Goal: Task Accomplishment & Management: Manage account settings

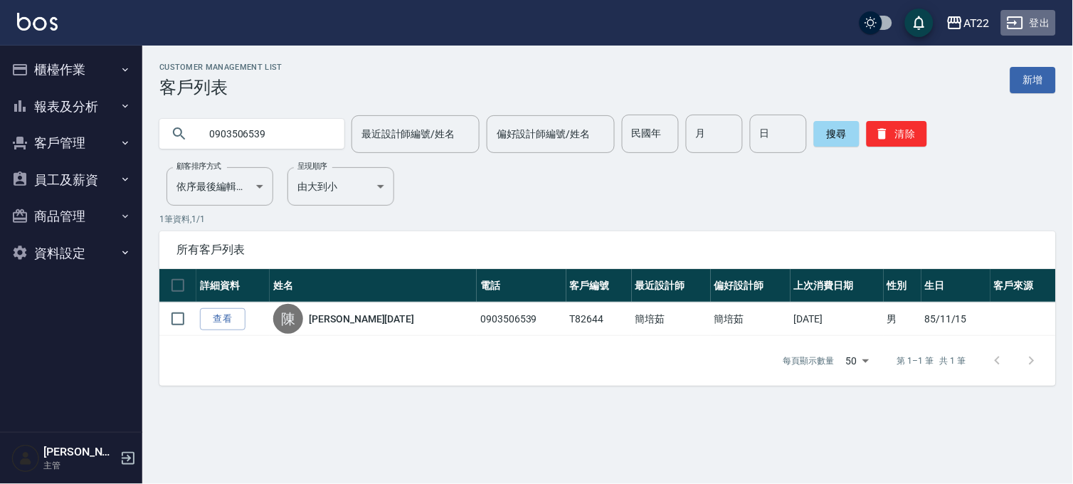
click at [1049, 19] on button "登出" at bounding box center [1029, 23] width 55 height 26
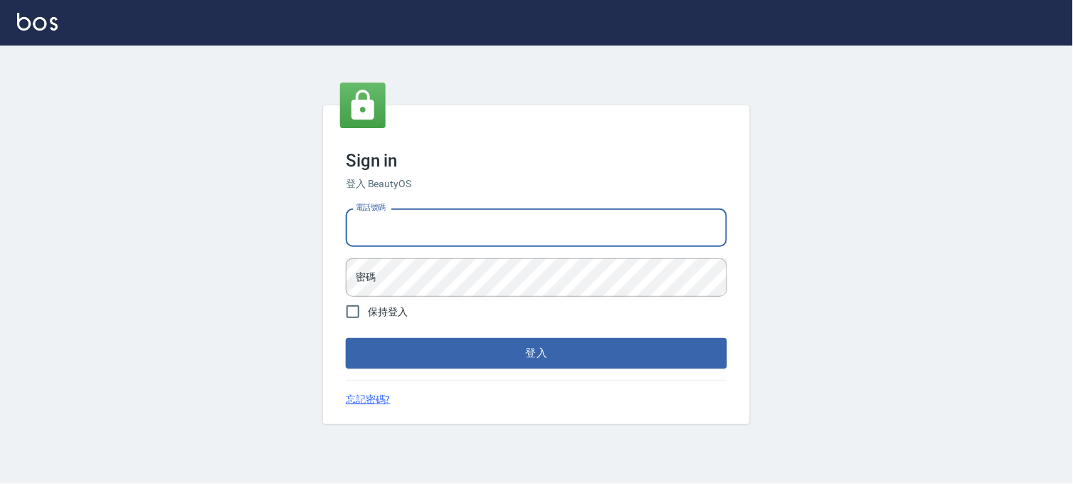
click at [404, 211] on input "電話號碼" at bounding box center [537, 228] width 382 height 38
type input "29572957"
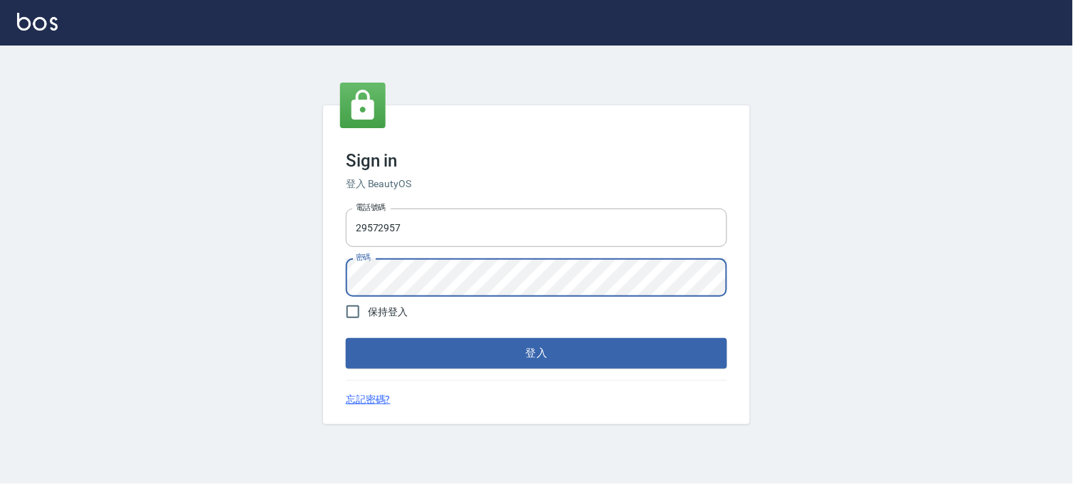
click at [346, 338] on button "登入" at bounding box center [537, 353] width 382 height 30
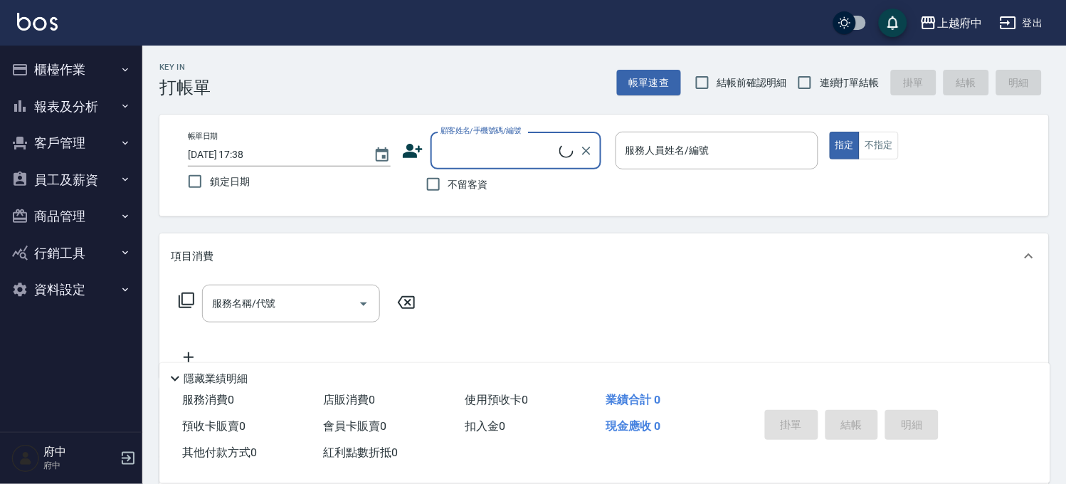
click at [44, 112] on button "報表及分析" at bounding box center [71, 106] width 131 height 37
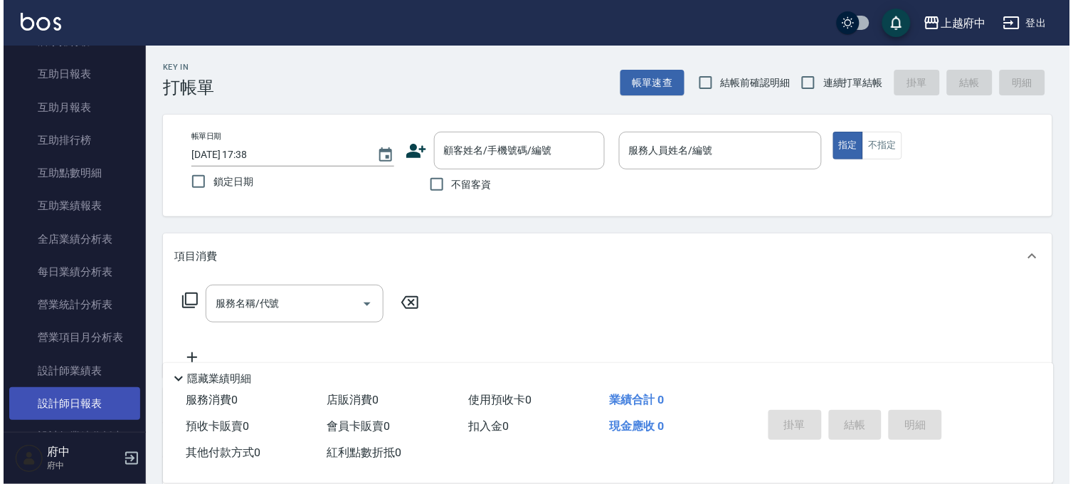
scroll to position [395, 0]
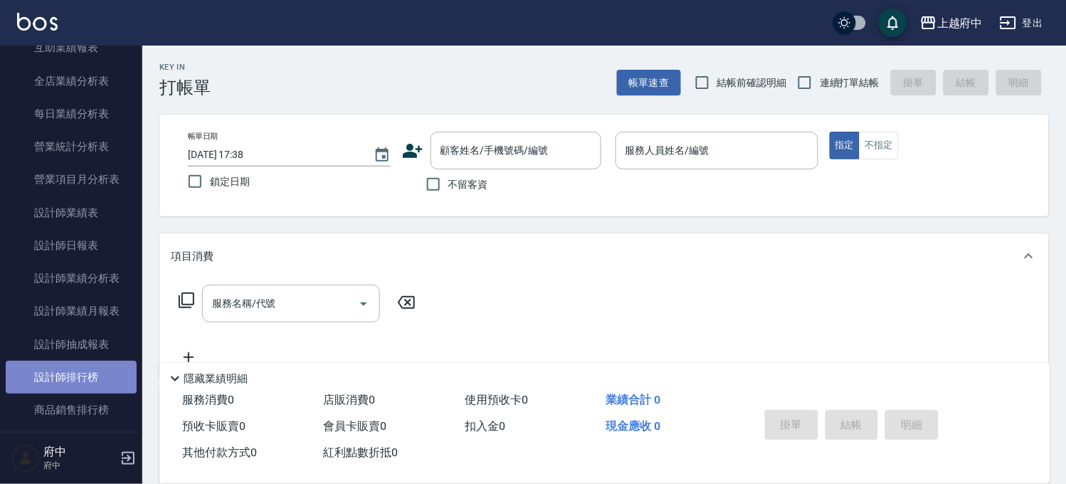
click at [110, 367] on link "設計師排行榜" at bounding box center [71, 377] width 131 height 33
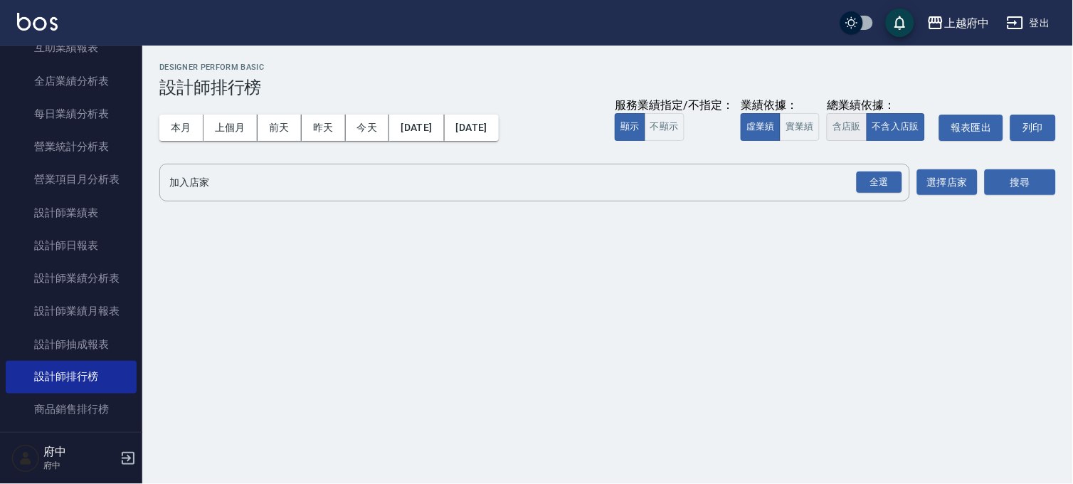
click at [841, 132] on button "含店販" at bounding box center [847, 127] width 40 height 28
click at [886, 180] on div "全選" at bounding box center [880, 183] width 46 height 22
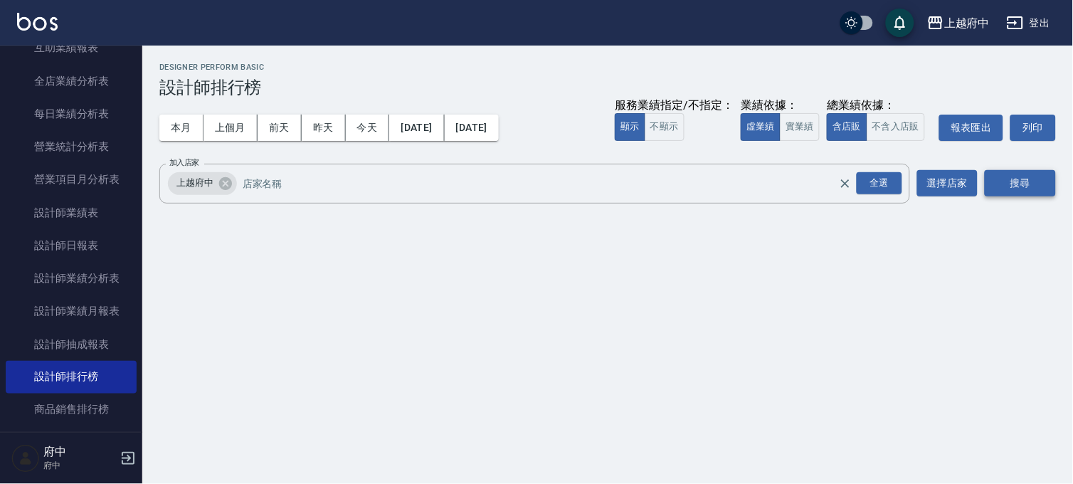
click at [1036, 195] on button "搜尋" at bounding box center [1020, 183] width 71 height 26
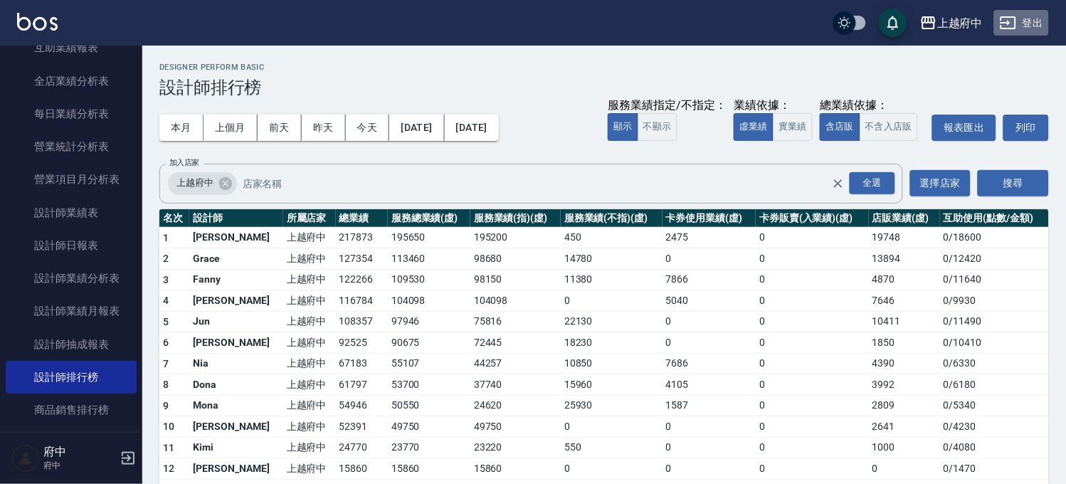
click at [1031, 18] on button "登出" at bounding box center [1021, 23] width 55 height 26
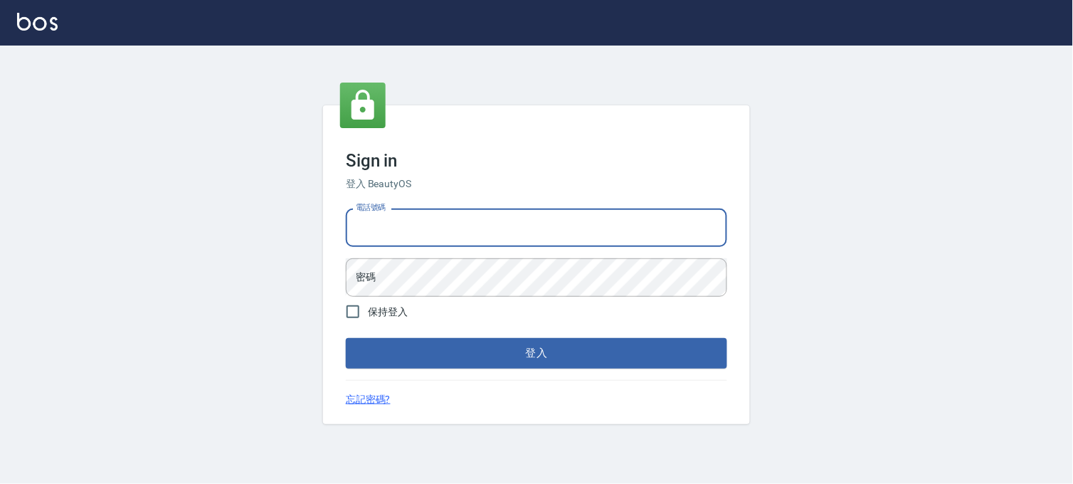
click at [494, 232] on input "電話號碼" at bounding box center [537, 228] width 382 height 38
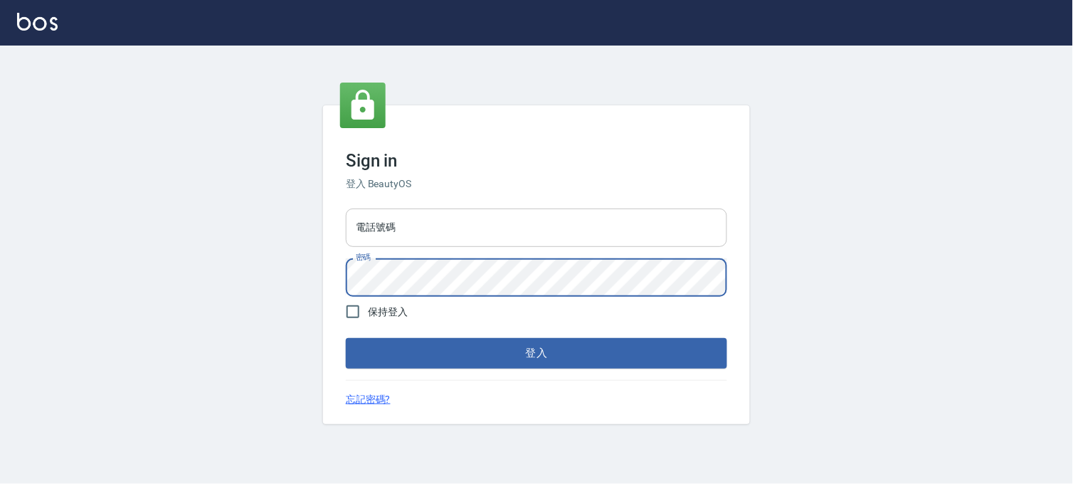
click at [483, 237] on input "電話號碼" at bounding box center [537, 228] width 382 height 38
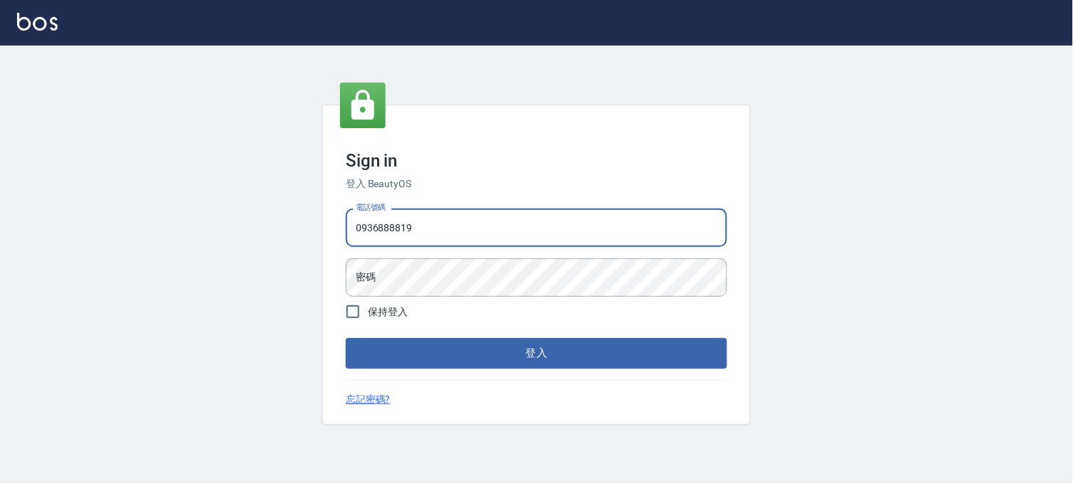
type input "0936888819"
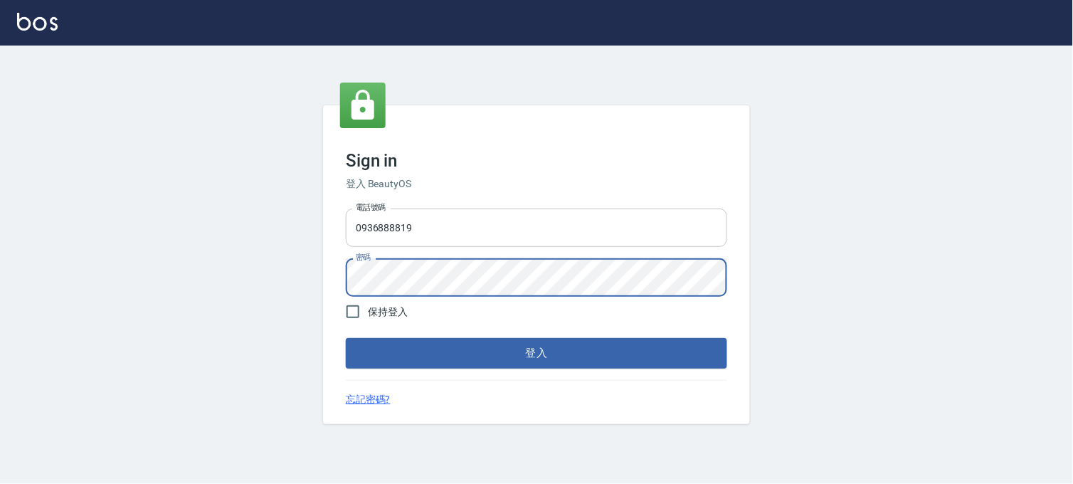
click at [346, 338] on button "登入" at bounding box center [537, 353] width 382 height 30
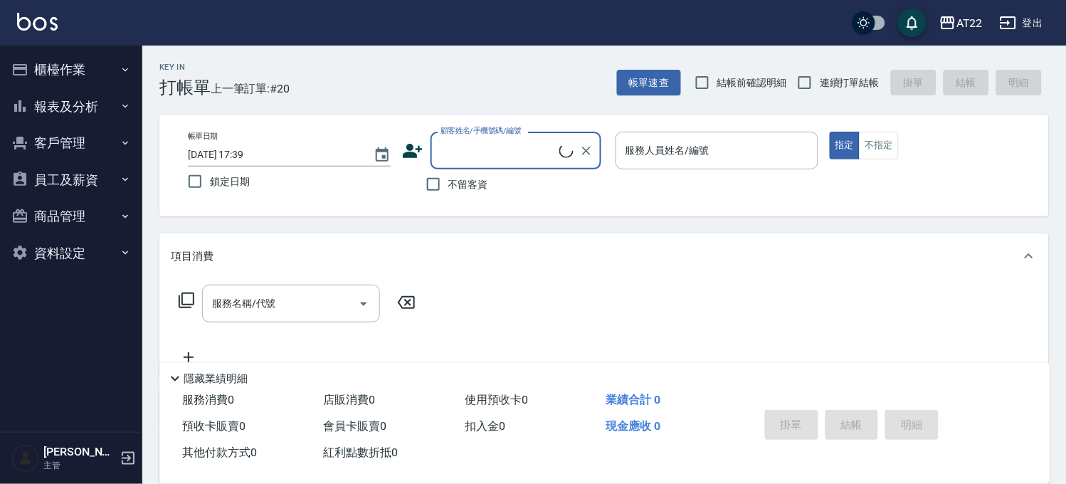
click at [52, 115] on button "報表及分析" at bounding box center [71, 106] width 131 height 37
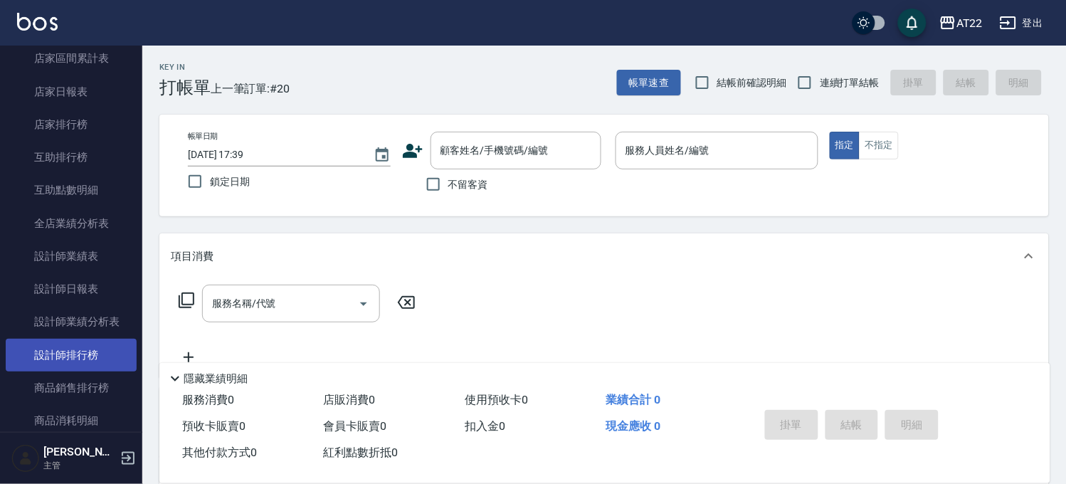
scroll to position [158, 0]
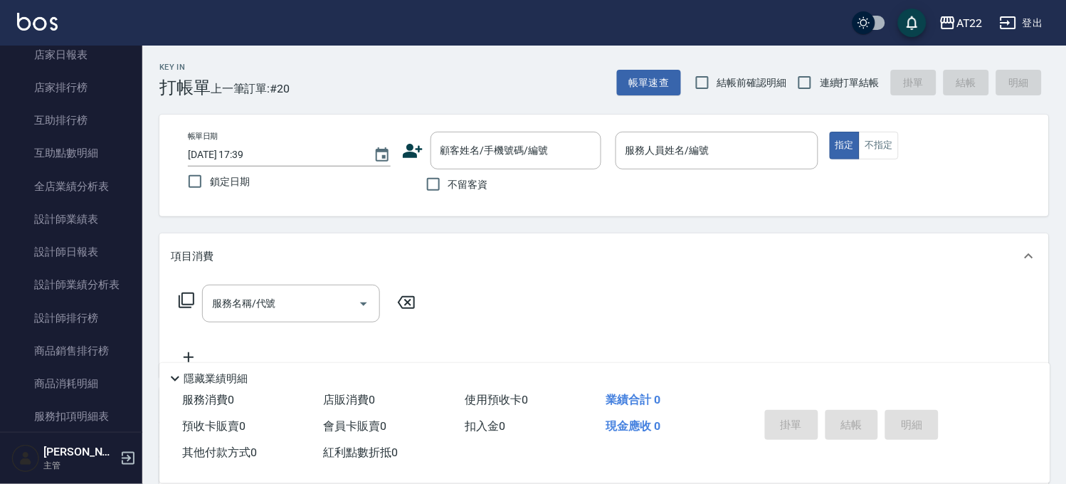
drag, startPoint x: 103, startPoint y: 309, endPoint x: 243, endPoint y: 300, distance: 140.5
click at [103, 309] on link "設計師排行榜" at bounding box center [71, 318] width 131 height 33
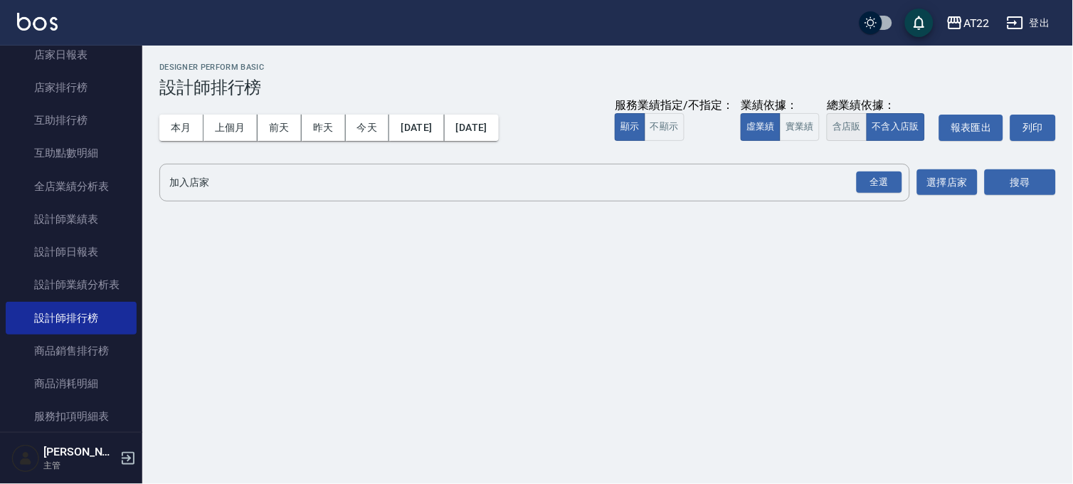
click at [840, 126] on button "含店販" at bounding box center [847, 127] width 40 height 28
click at [885, 187] on div "全選" at bounding box center [880, 183] width 46 height 22
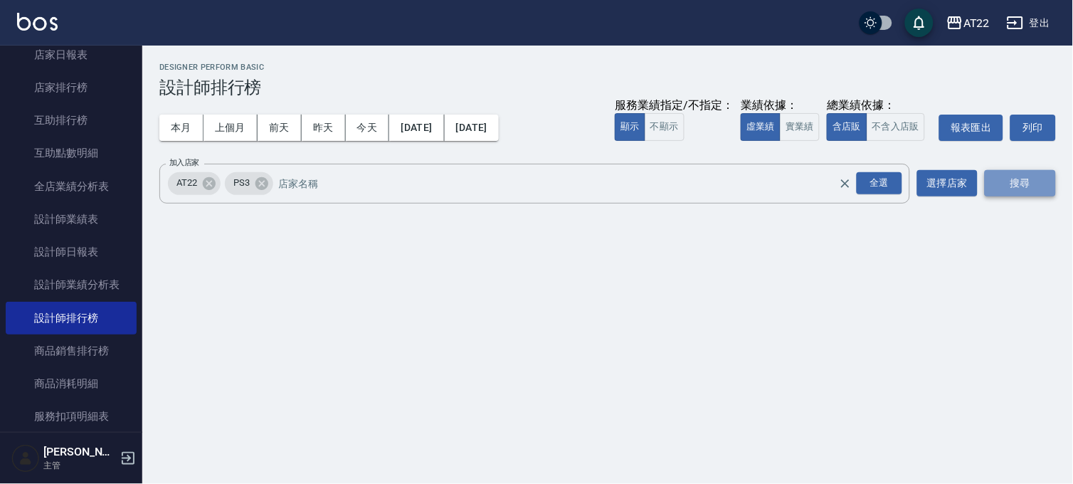
click at [1032, 182] on button "搜尋" at bounding box center [1020, 183] width 71 height 26
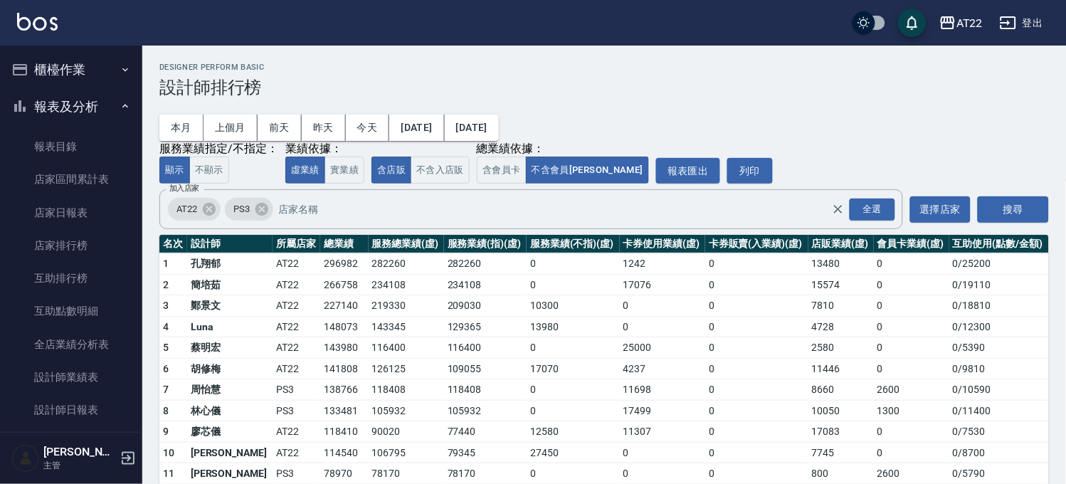
click at [75, 79] on button "櫃檯作業" at bounding box center [71, 69] width 131 height 37
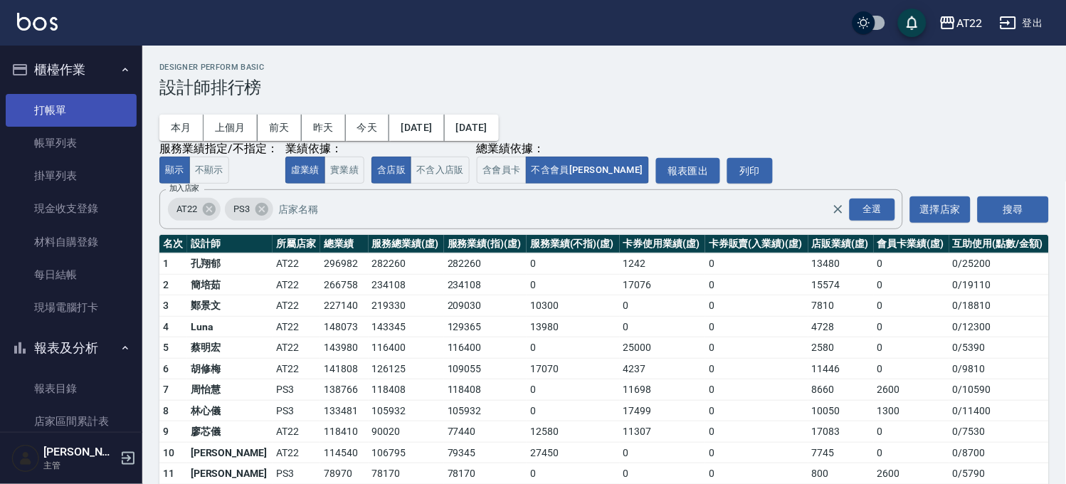
click at [71, 109] on link "打帳單" at bounding box center [71, 110] width 131 height 33
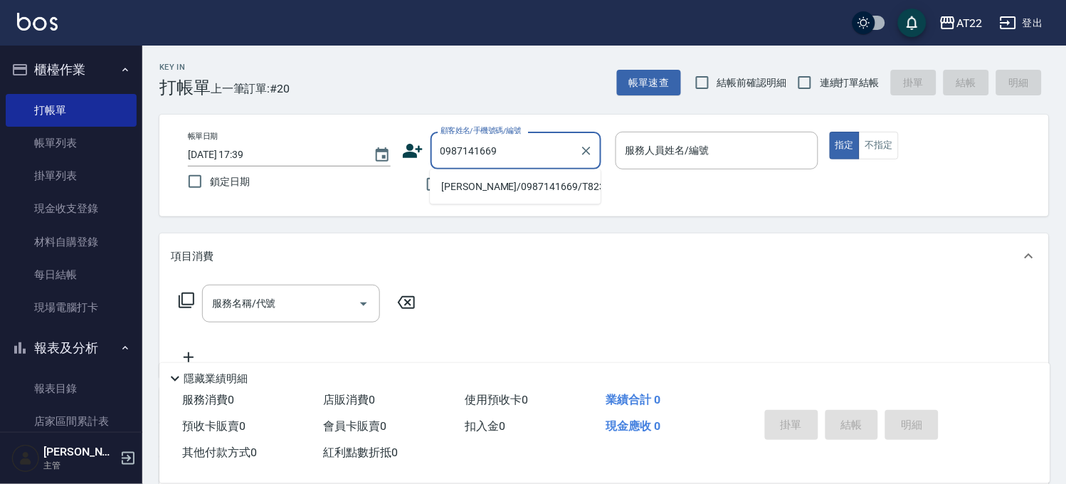
click at [485, 181] on li "李銘倫/0987141669/T82304" at bounding box center [515, 186] width 171 height 23
type input "李銘倫/0987141669/T82304"
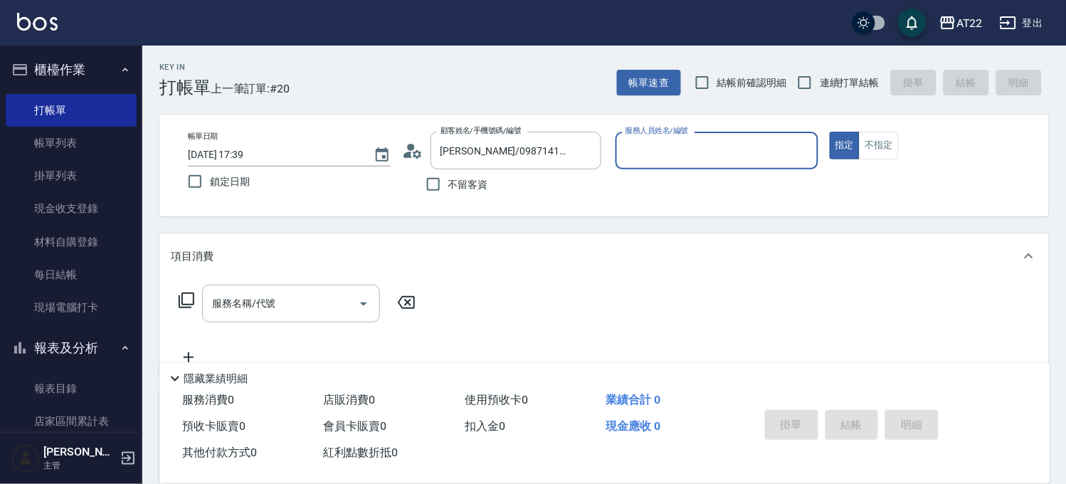
type input "Luna-15"
click at [295, 303] on input "服務名稱/代號" at bounding box center [281, 303] width 144 height 25
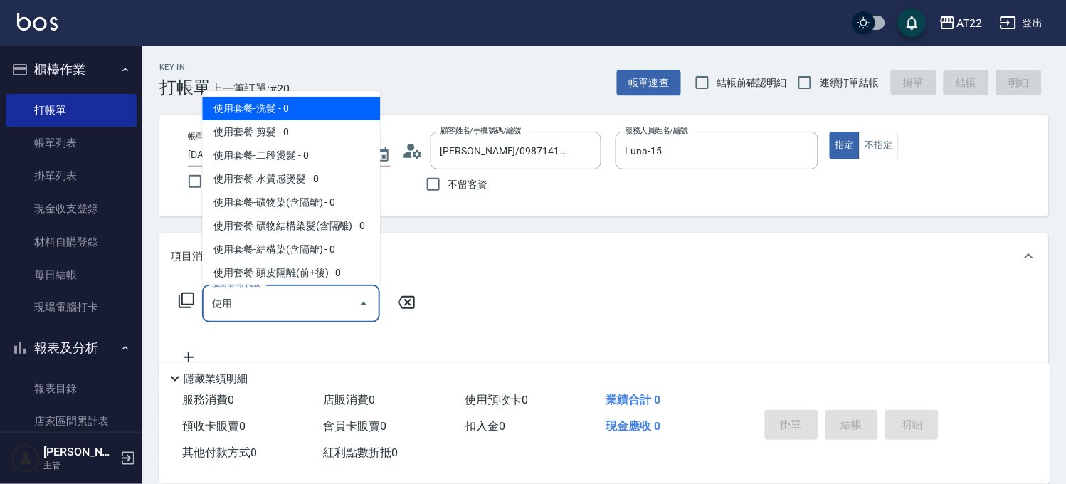
click at [295, 303] on input "使用" at bounding box center [281, 303] width 144 height 25
click at [280, 107] on span "使用套餐-洗髮 - 0" at bounding box center [291, 108] width 178 height 23
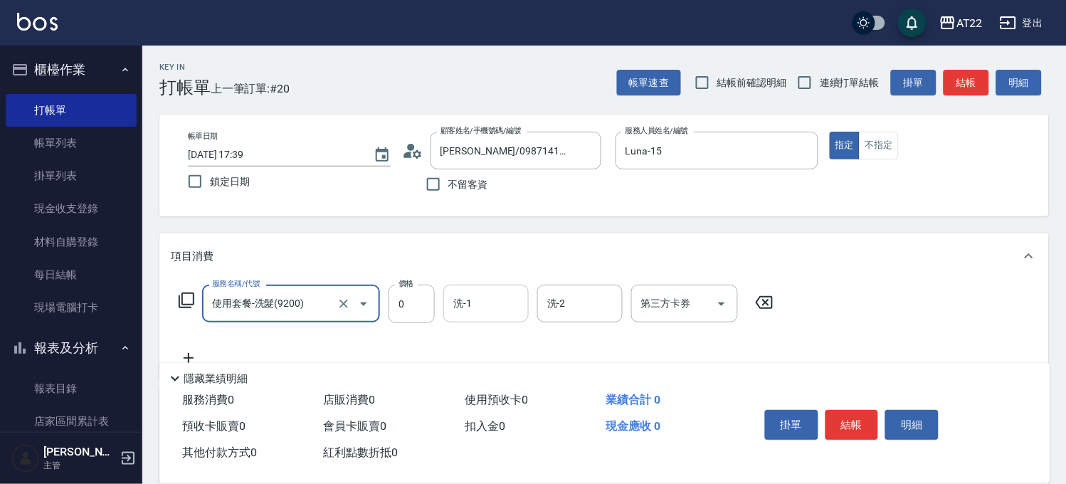
type input "使用套餐-洗髮(9200)"
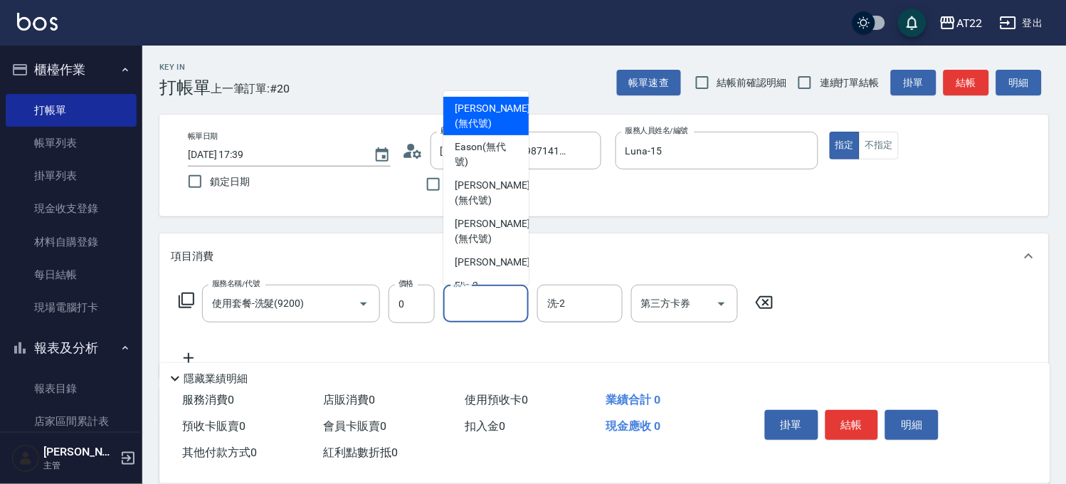
click at [515, 308] on input "洗-1" at bounding box center [486, 303] width 73 height 25
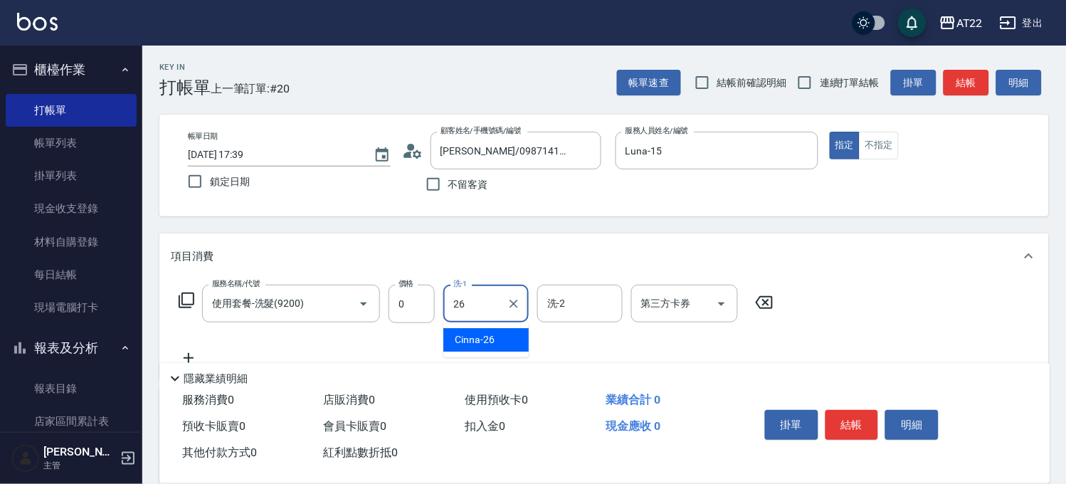
type input "Cinna-26"
click at [198, 351] on icon at bounding box center [189, 357] width 36 height 17
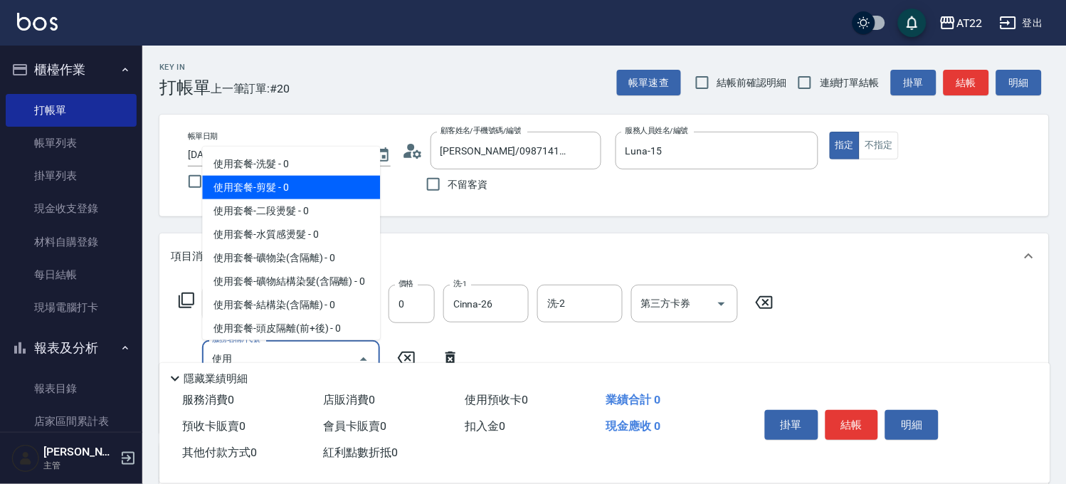
click at [269, 190] on span "使用套餐-剪髮 - 0" at bounding box center [291, 187] width 178 height 23
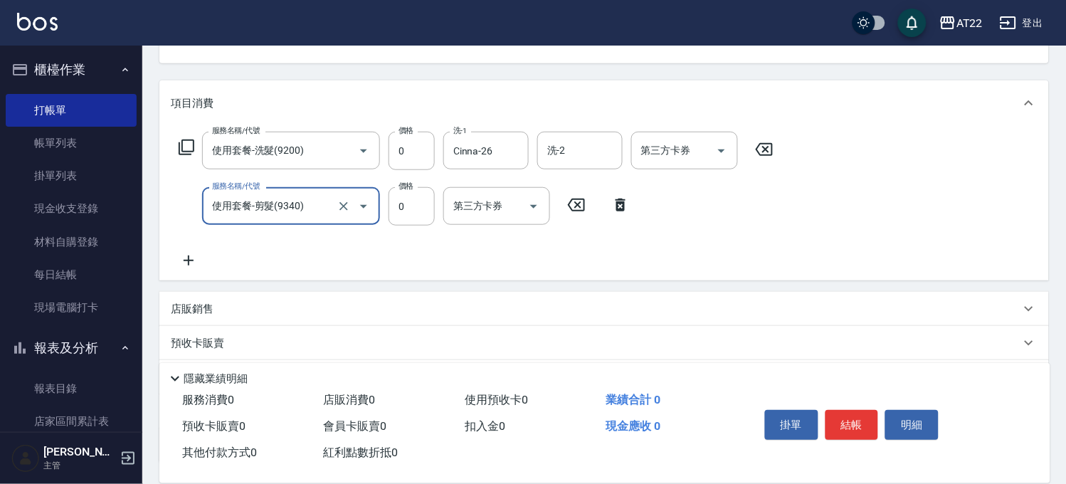
scroll to position [158, 0]
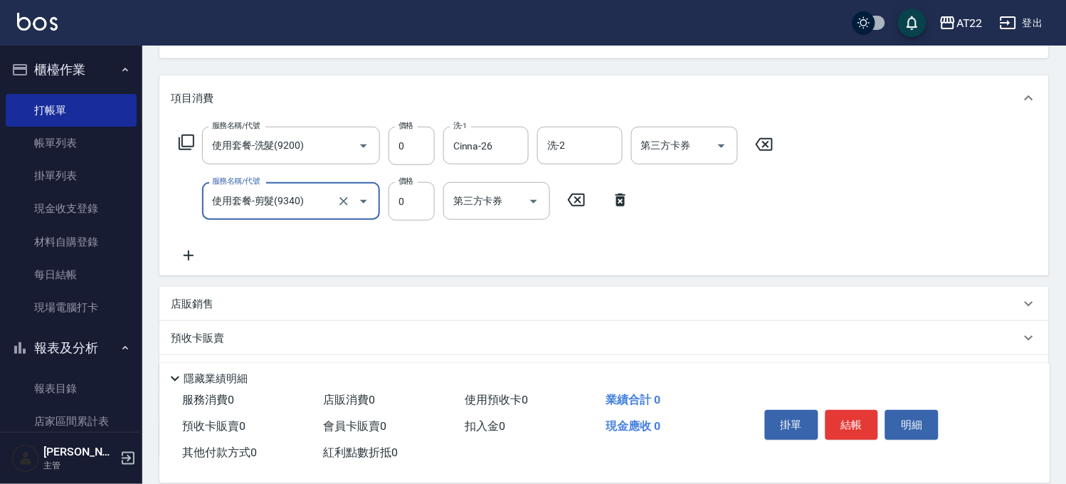
type input "使用套餐-剪髮(9340)"
click at [174, 260] on icon at bounding box center [189, 255] width 36 height 17
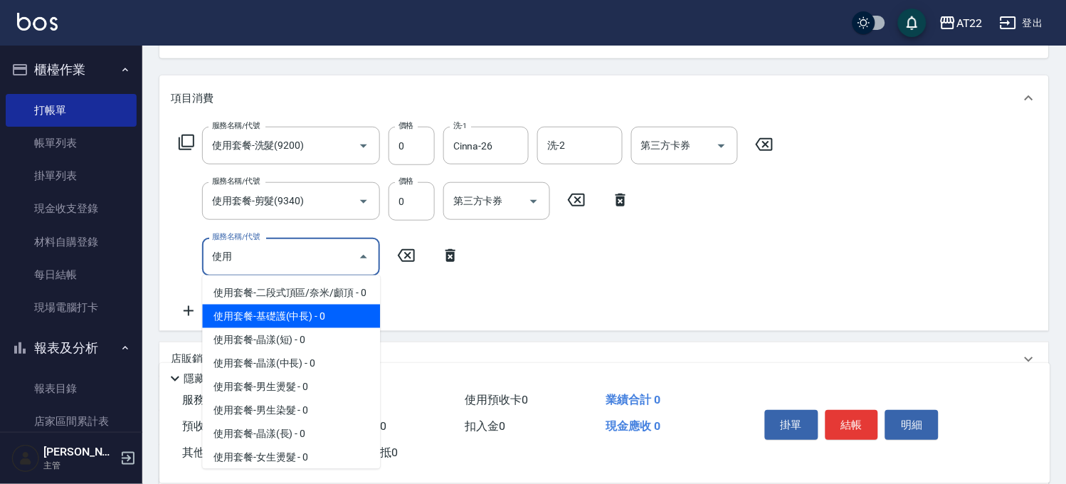
scroll to position [395, 0]
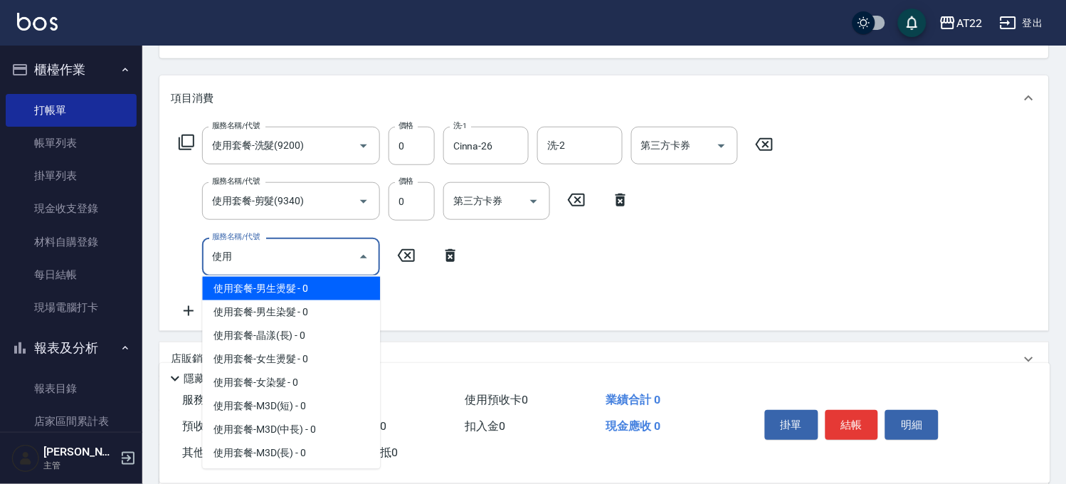
click at [293, 300] on span "使用套餐-男生燙髮 - 0" at bounding box center [291, 288] width 178 height 23
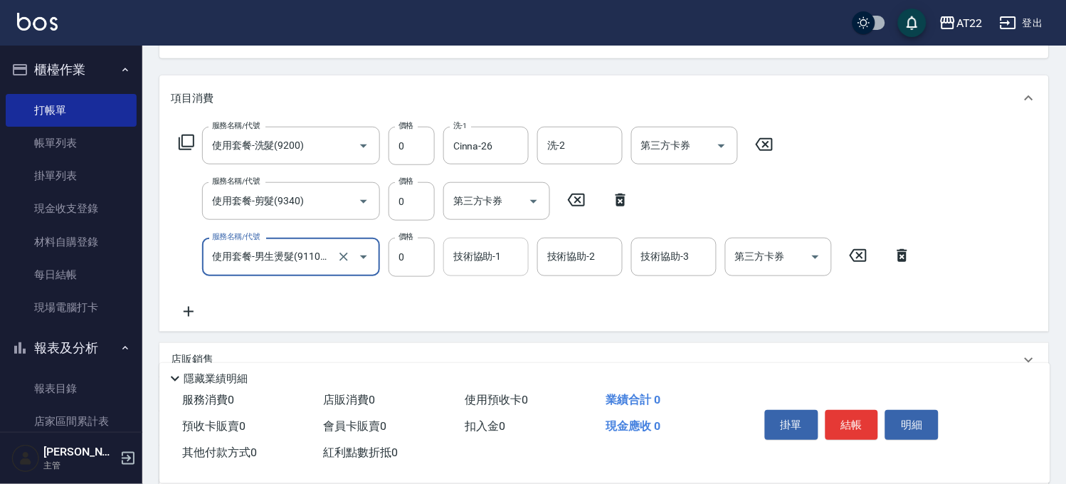
type input "使用套餐-男生燙髮(911001)"
click at [456, 253] on input "技術協助-1" at bounding box center [486, 256] width 73 height 25
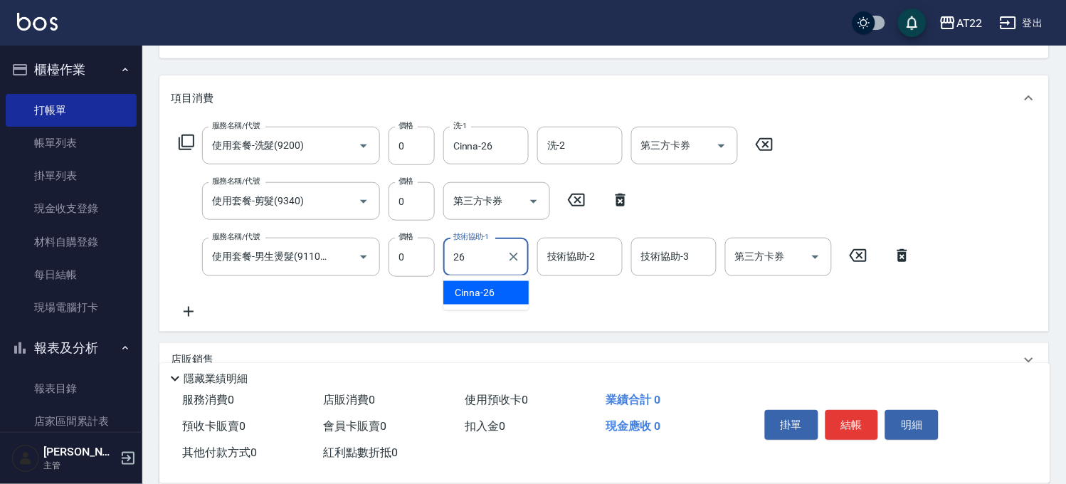
type input "Cinna-26"
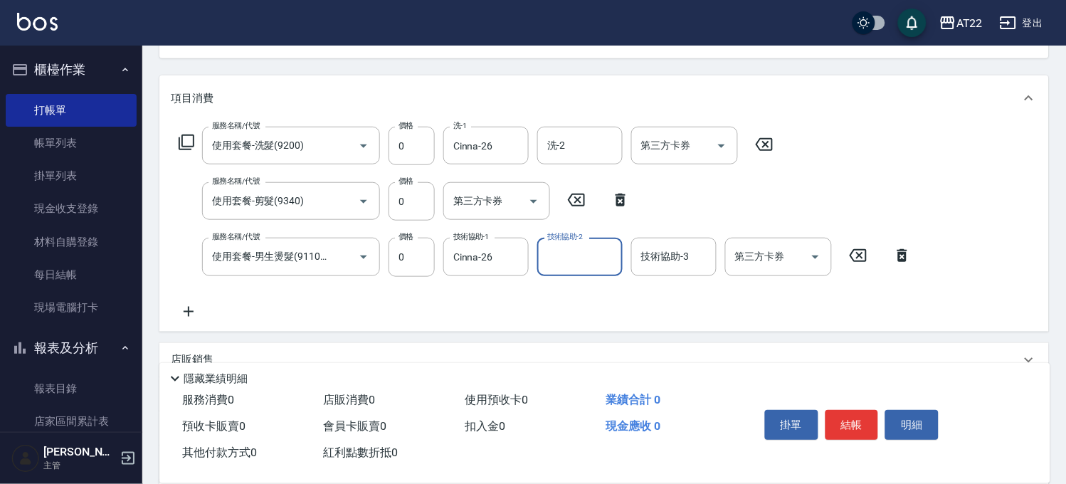
click at [192, 316] on icon at bounding box center [189, 311] width 36 height 17
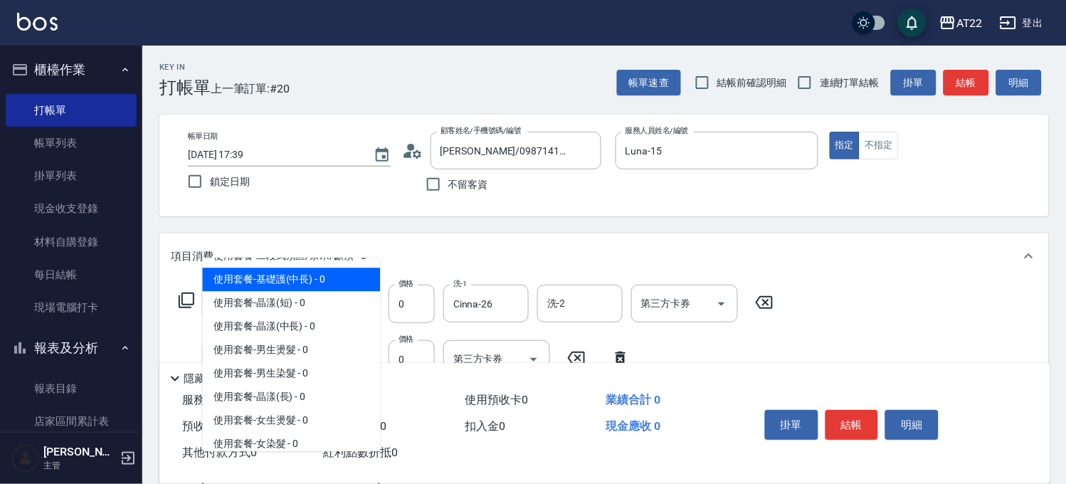
scroll to position [79, 0]
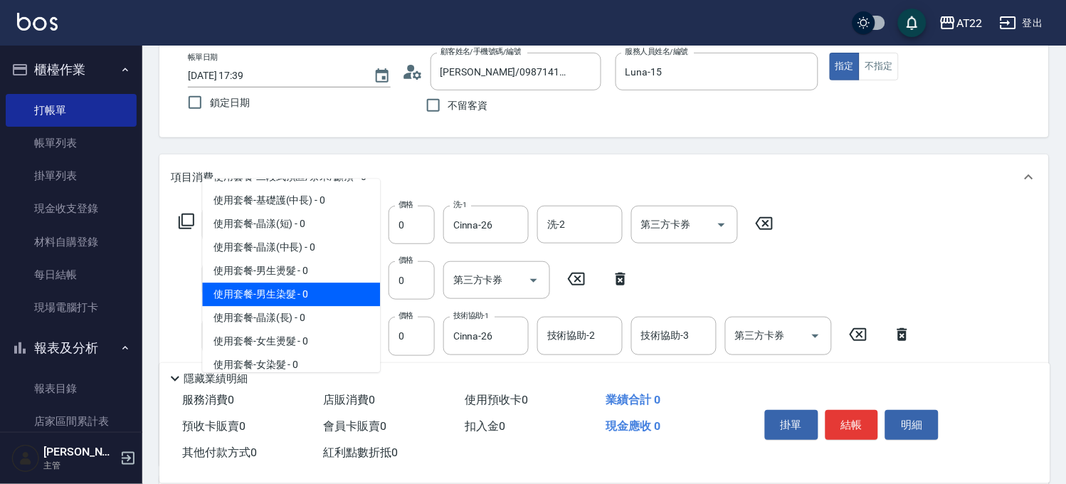
click at [313, 306] on span "使用套餐-男生染髮 - 0" at bounding box center [291, 294] width 178 height 23
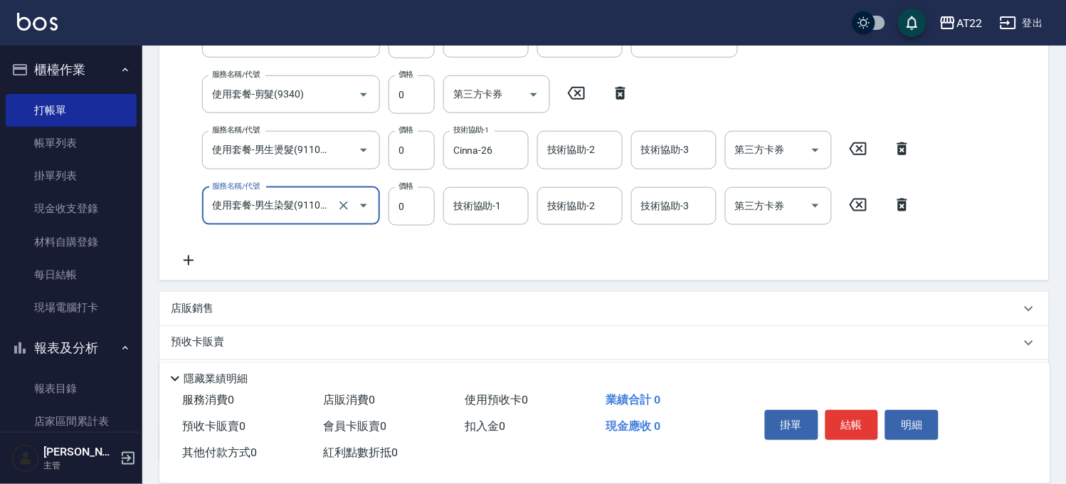
scroll to position [316, 0]
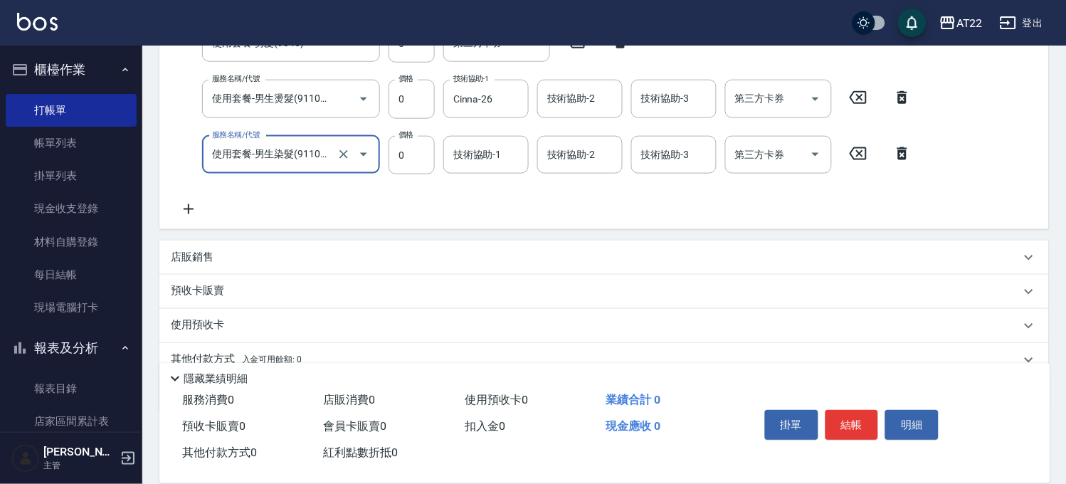
type input "使用套餐-男生染髮(911002)"
click at [196, 209] on icon at bounding box center [189, 209] width 36 height 17
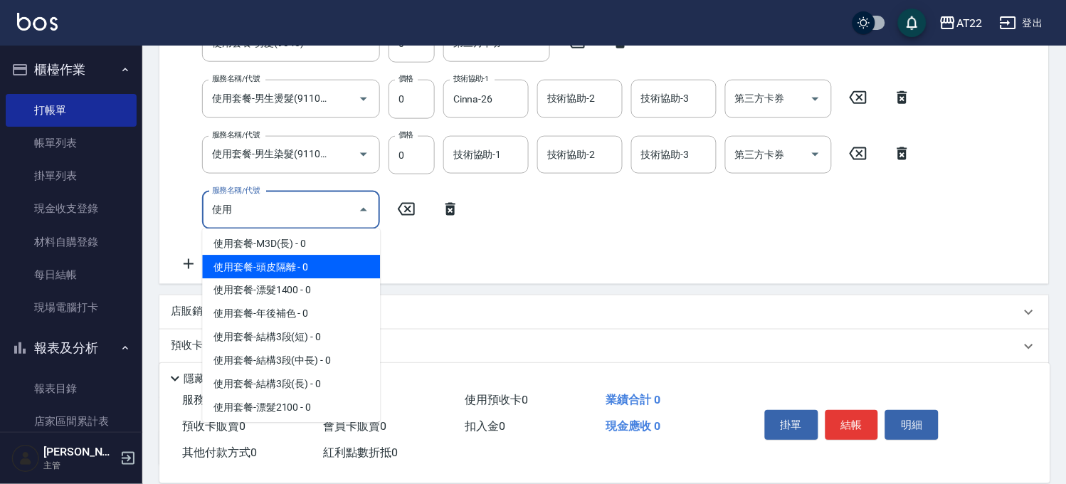
scroll to position [660, 0]
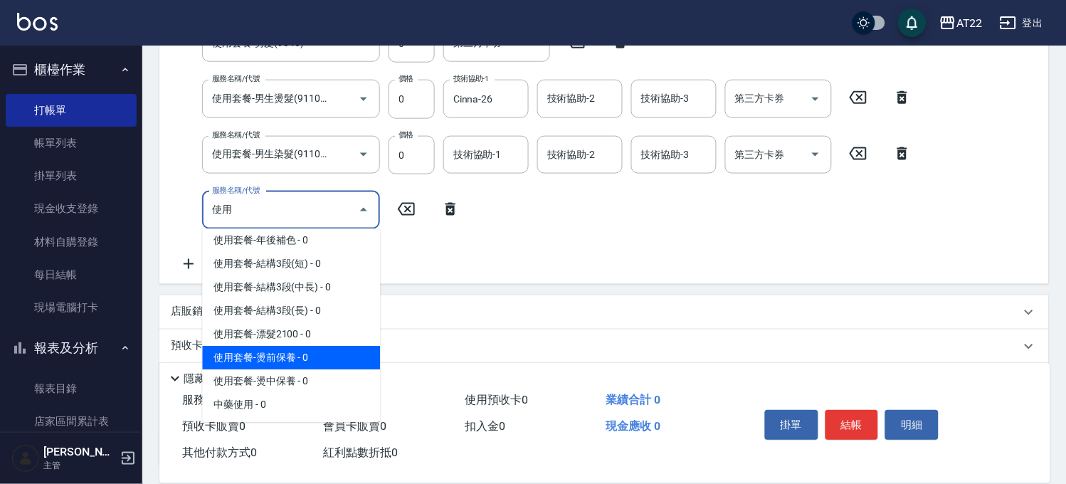
click at [304, 357] on span "使用套餐-燙前保養 - 0" at bounding box center [291, 358] width 178 height 23
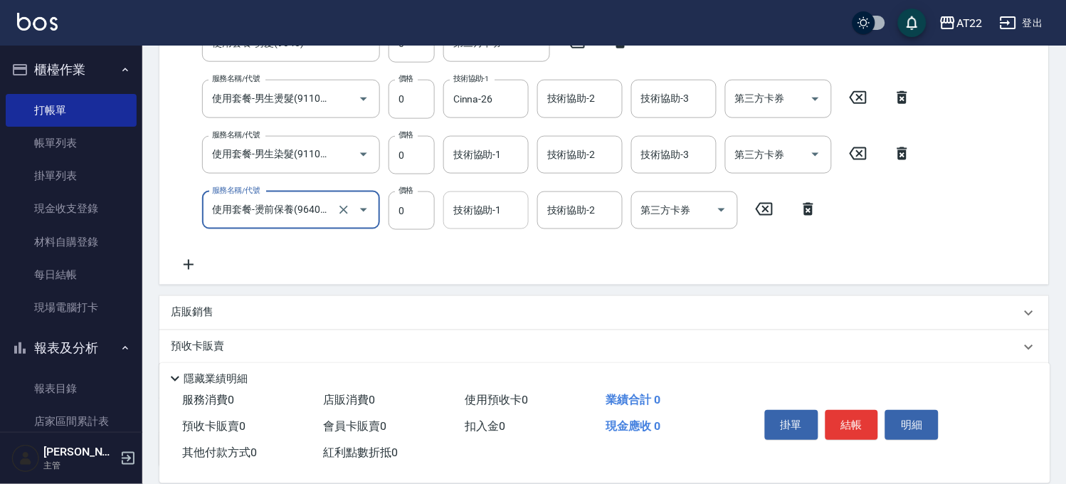
click at [488, 225] on div "技術協助-1" at bounding box center [485, 210] width 85 height 38
type input "使用套餐-燙前保養(9640001)"
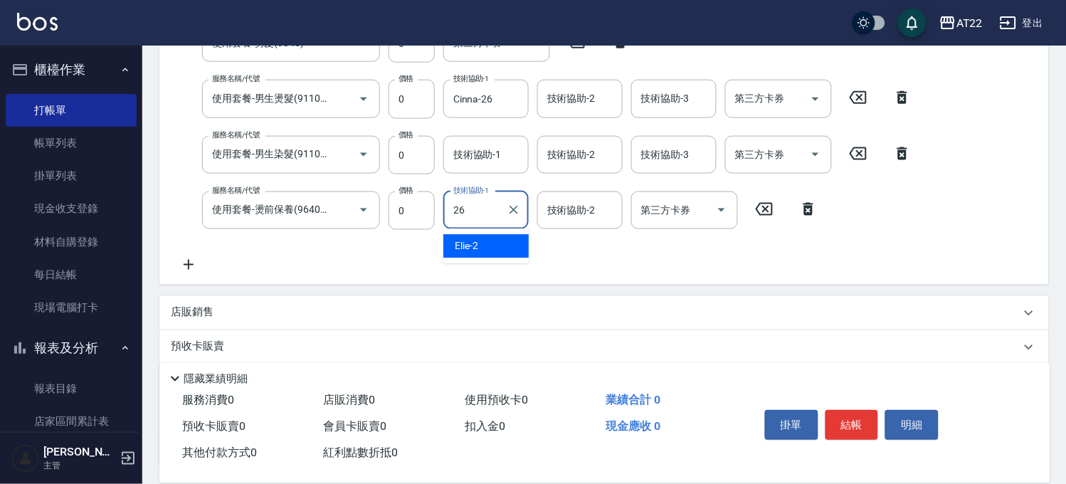
type input "Cinna-26"
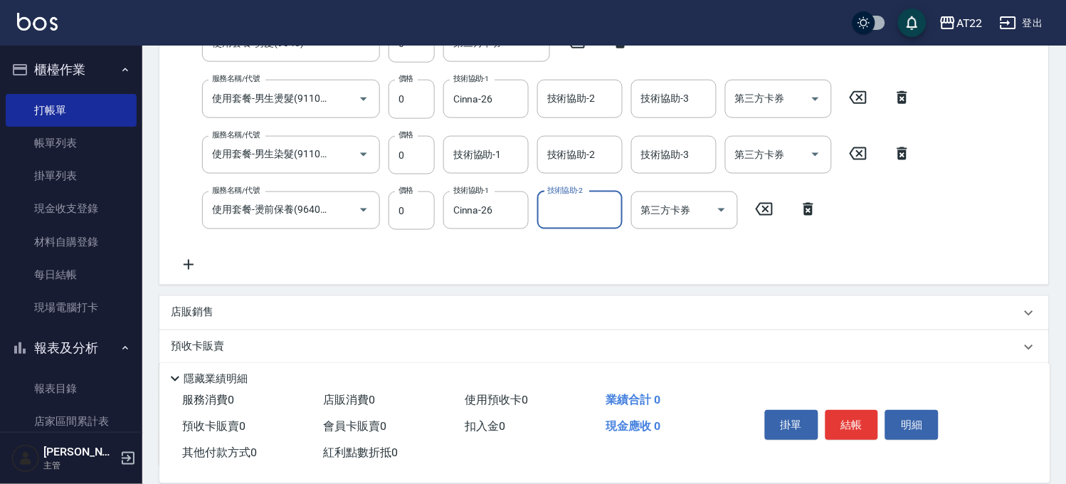
click at [184, 263] on icon at bounding box center [189, 264] width 36 height 17
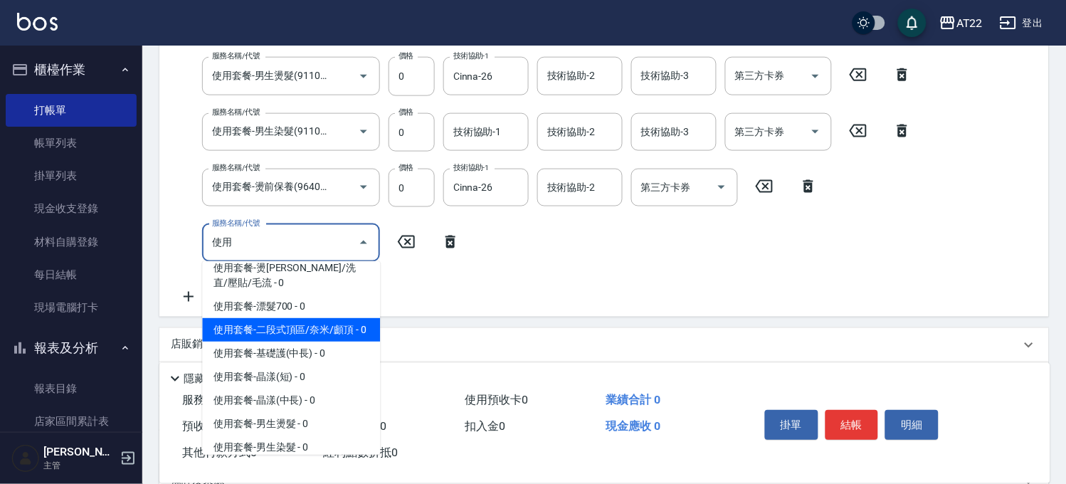
scroll to position [158, 0]
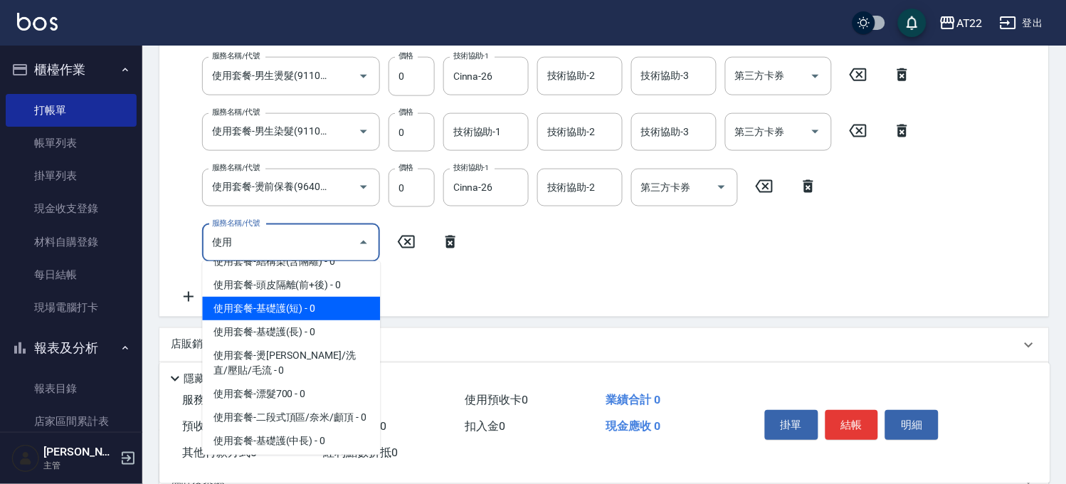
click at [307, 320] on span "使用套餐-基礎護(短) - 0" at bounding box center [291, 308] width 178 height 23
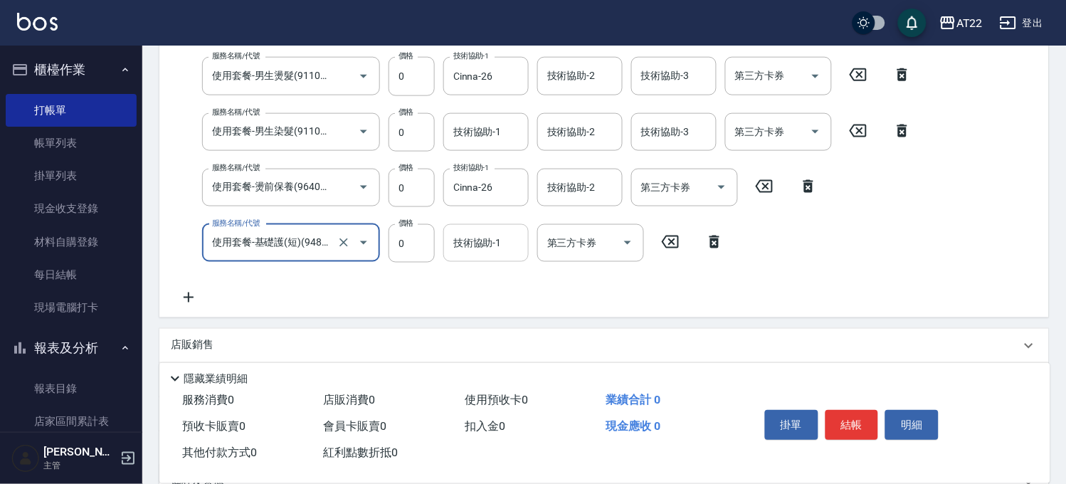
type input "使用套餐-基礎護(短)(94803)"
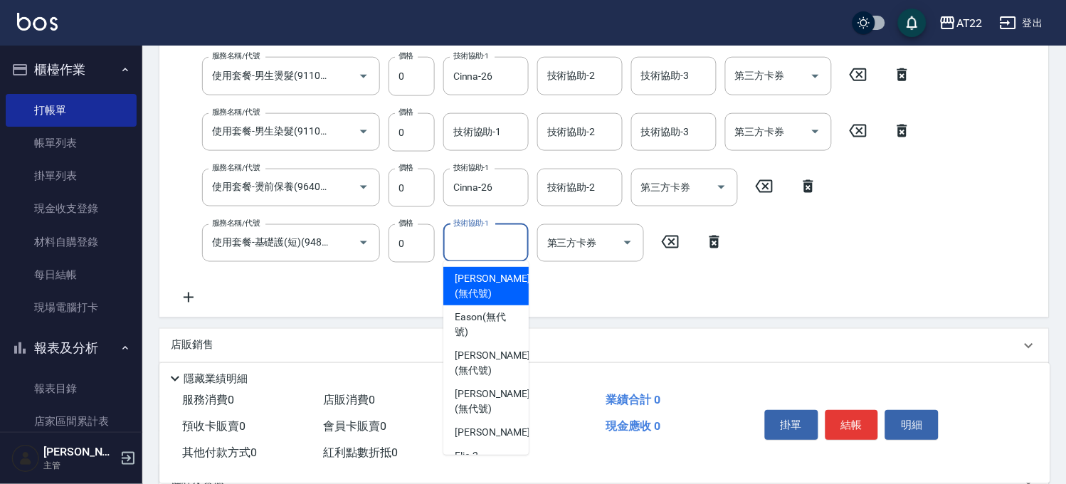
click at [506, 242] on input "技術協助-1" at bounding box center [486, 243] width 73 height 25
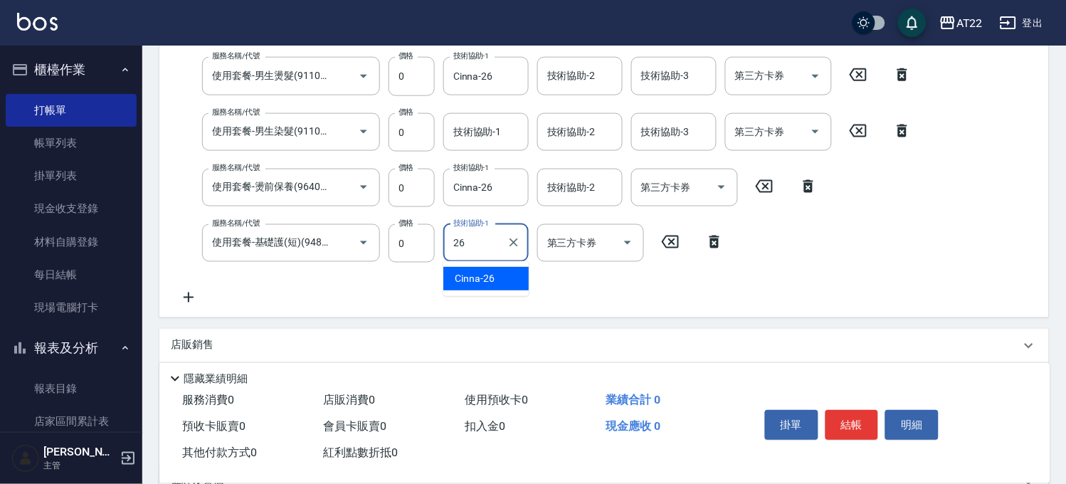
type input "Cinna-26"
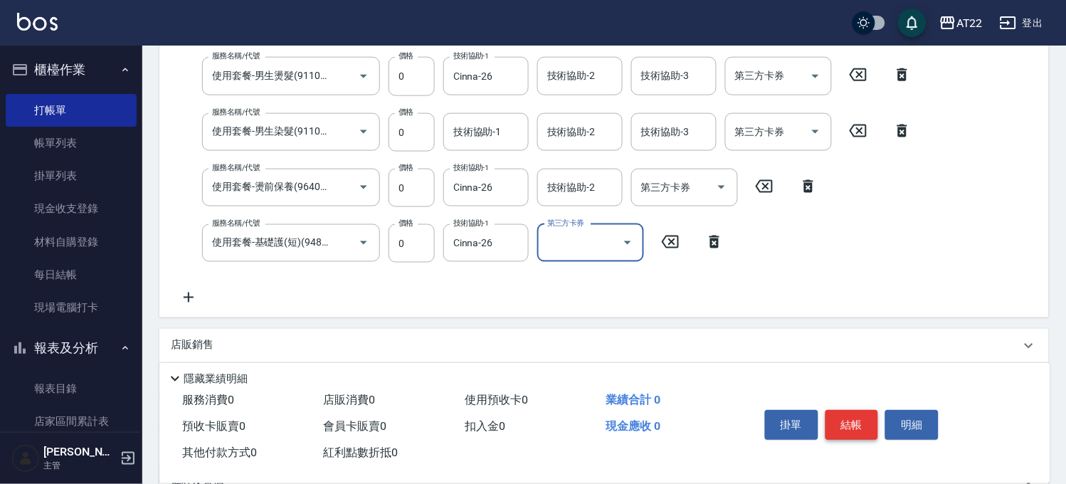
click at [843, 425] on button "結帳" at bounding box center [852, 425] width 53 height 30
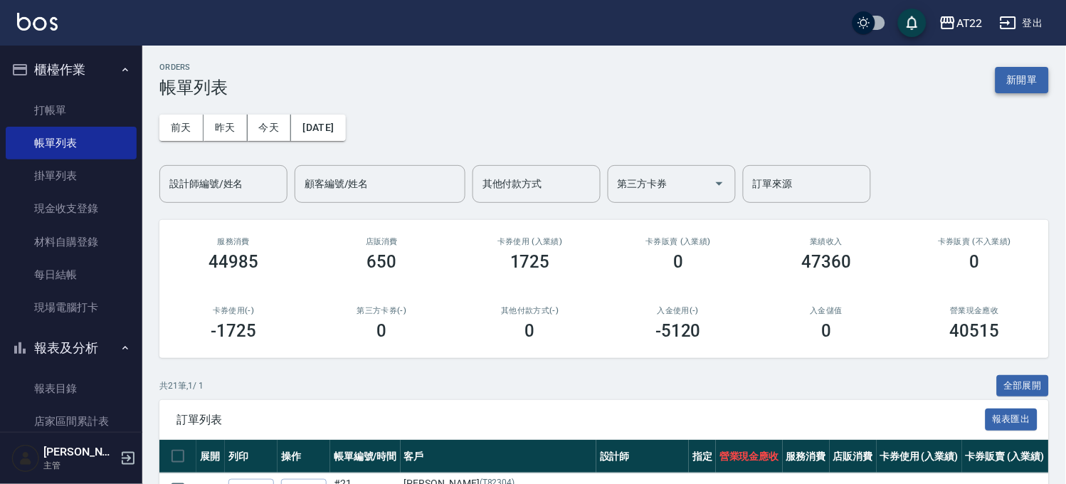
click at [1018, 69] on button "新開單" at bounding box center [1022, 80] width 53 height 26
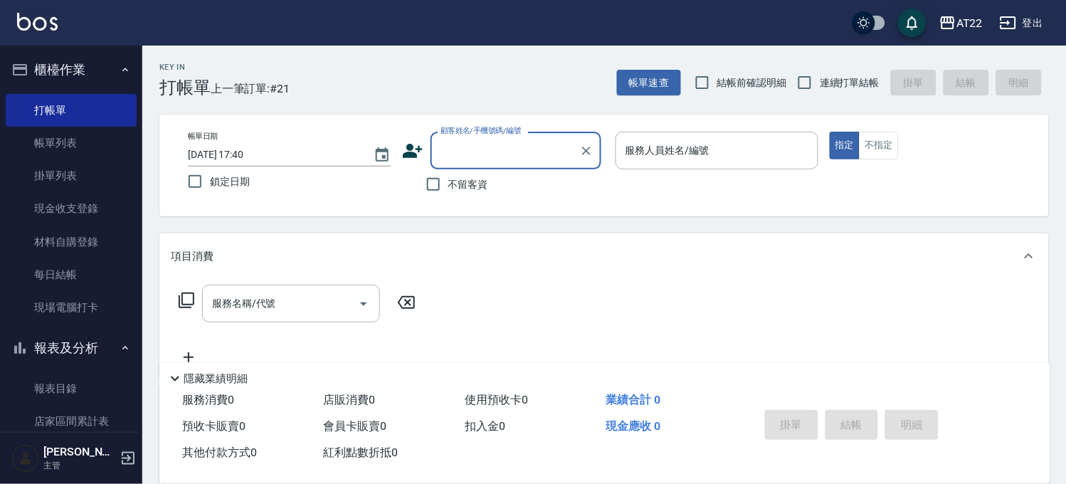
click at [834, 88] on span "連續打單結帳" at bounding box center [850, 82] width 60 height 15
click at [820, 88] on input "連續打單結帳" at bounding box center [805, 83] width 30 height 30
checkbox input "true"
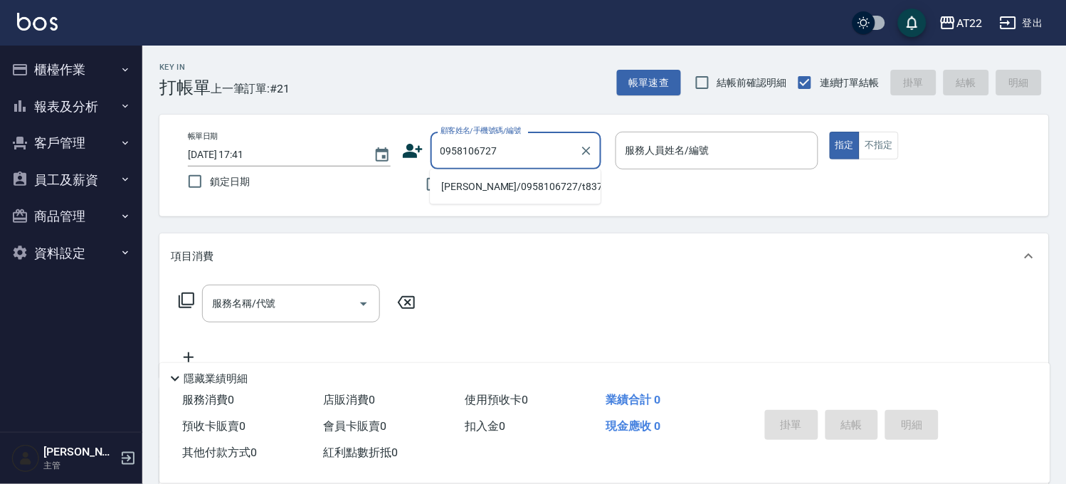
click at [516, 194] on li "[PERSON_NAME]/0958106727/t83724" at bounding box center [515, 186] width 171 height 23
type input "[PERSON_NAME]/0958106727/t83724"
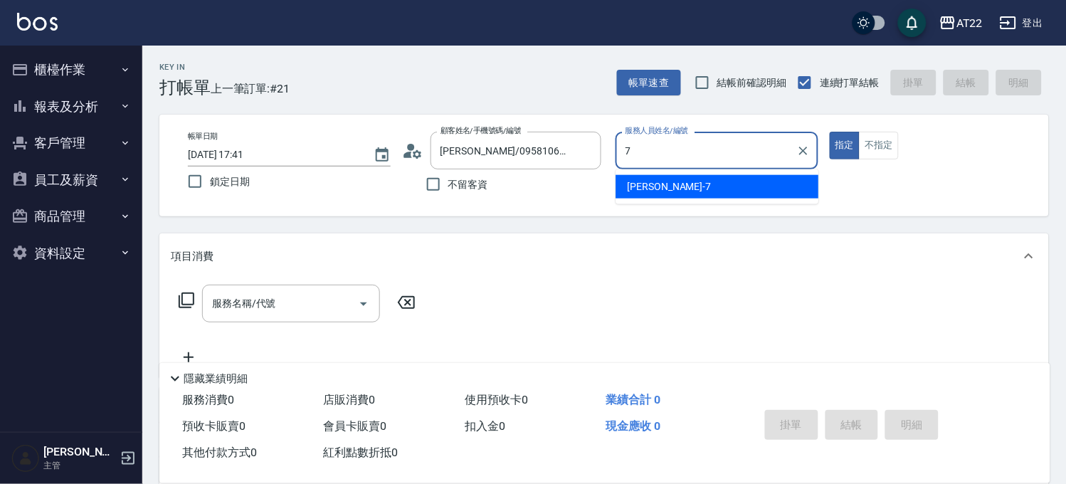
type input "[PERSON_NAME]-7"
type button "true"
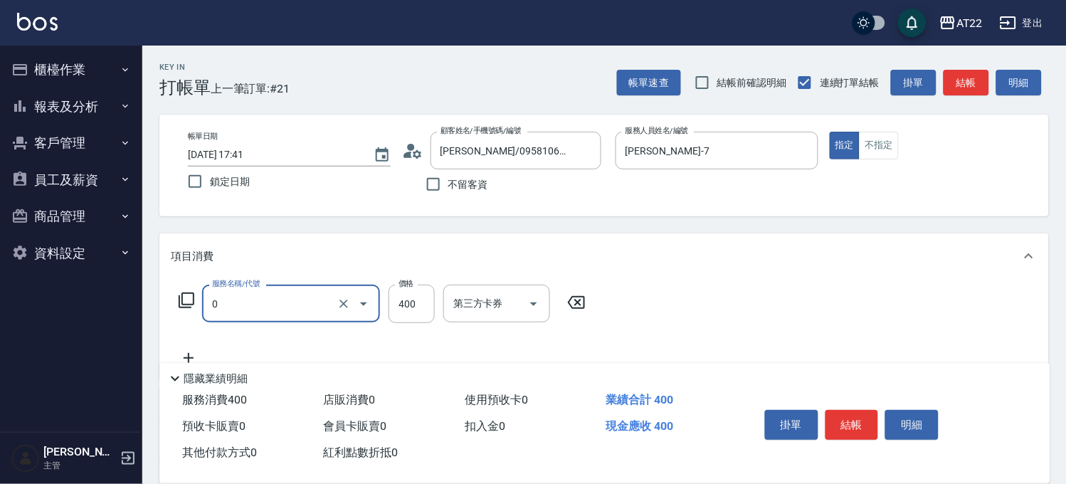
type input "有機洗髮(0)"
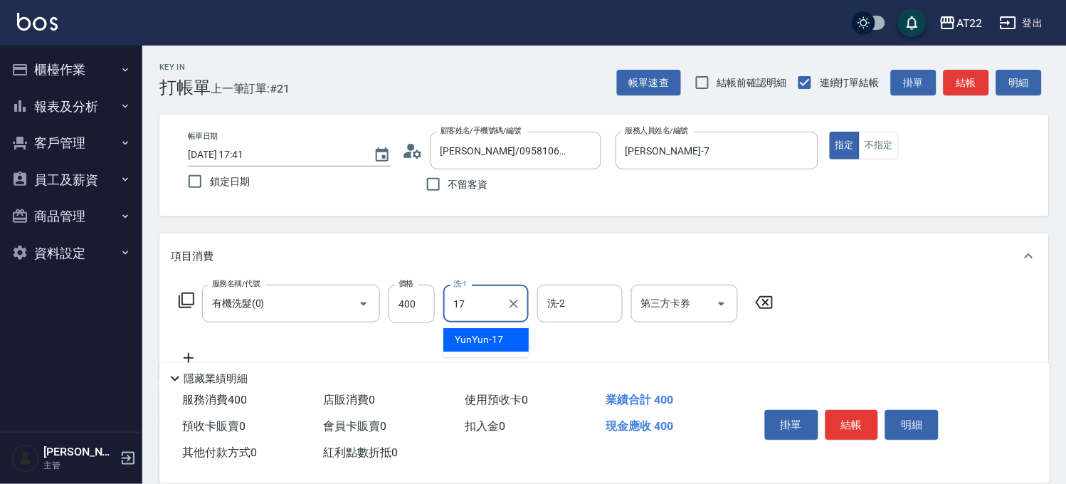
type input "YunYun-17"
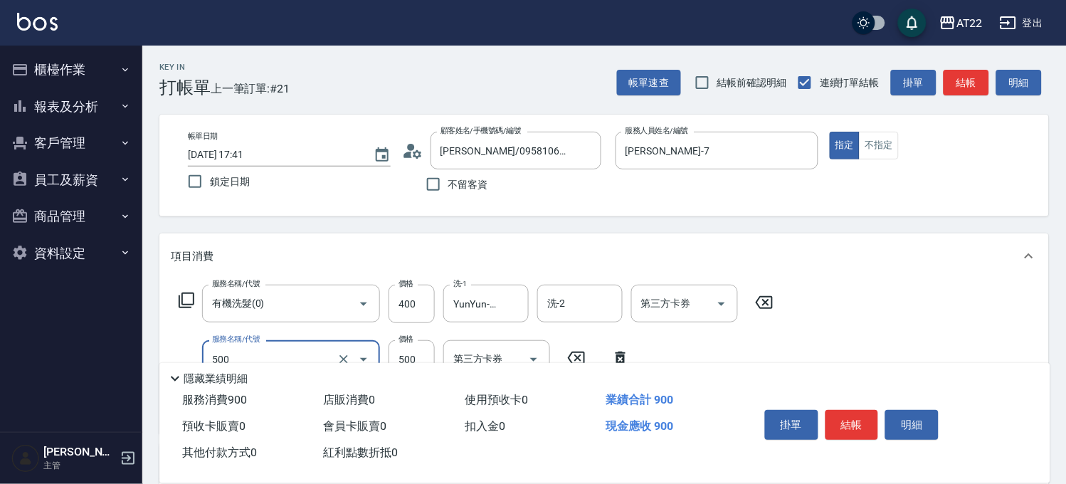
type input "剪髮(500)"
type input "630"
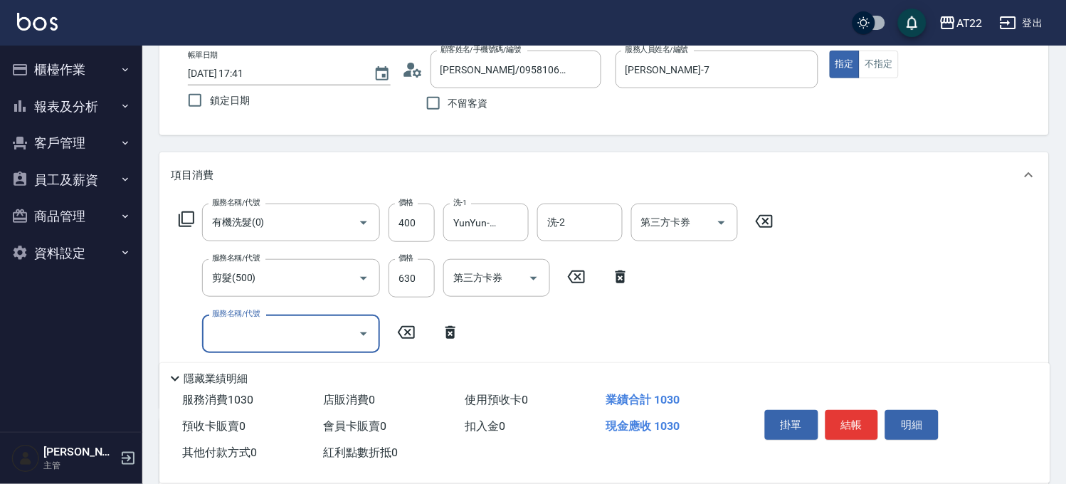
scroll to position [158, 0]
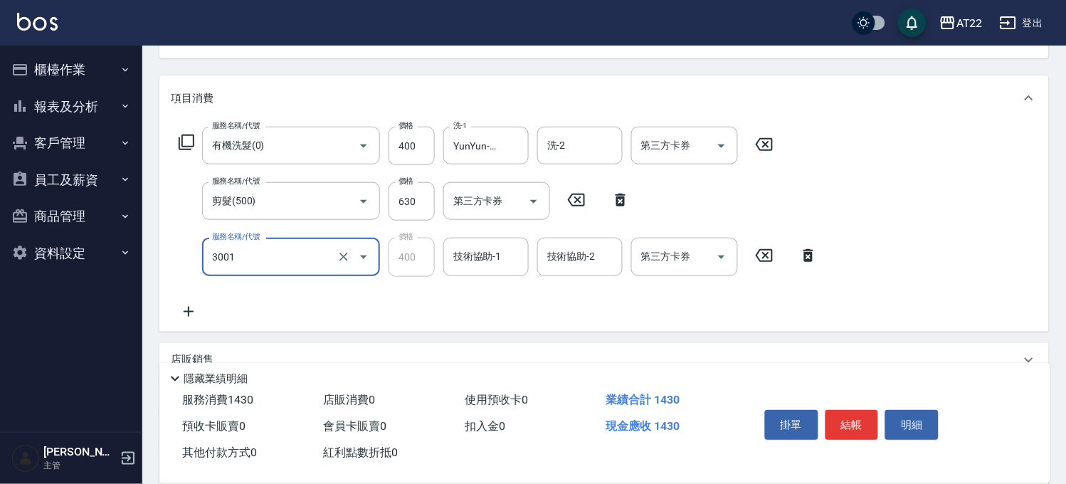
type input "側邊燙貼(3001)"
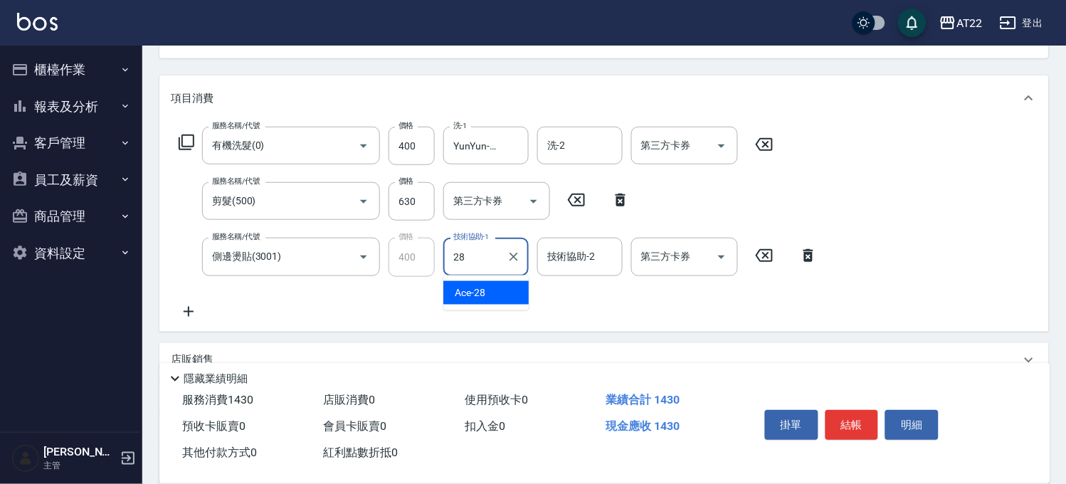
type input "Ace-28"
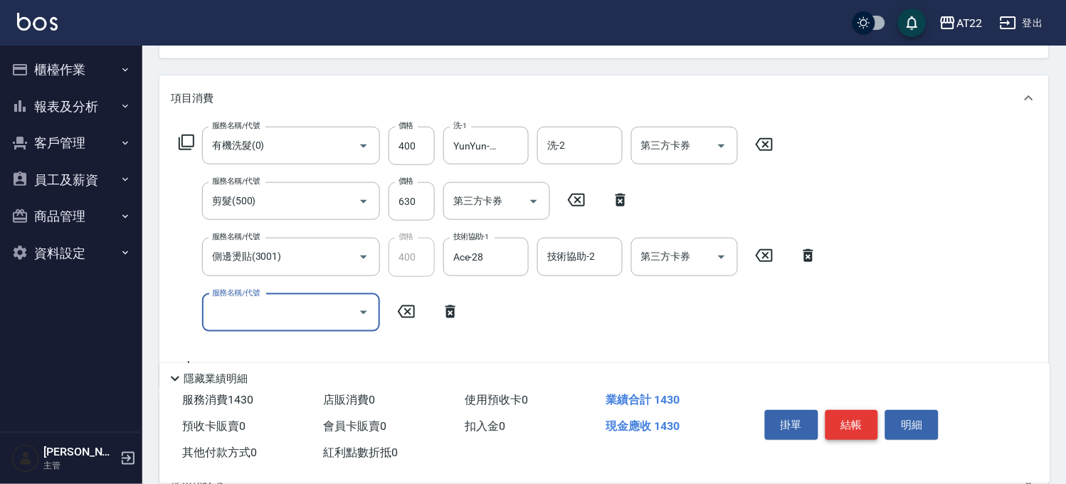
click at [852, 411] on button "結帳" at bounding box center [852, 425] width 53 height 30
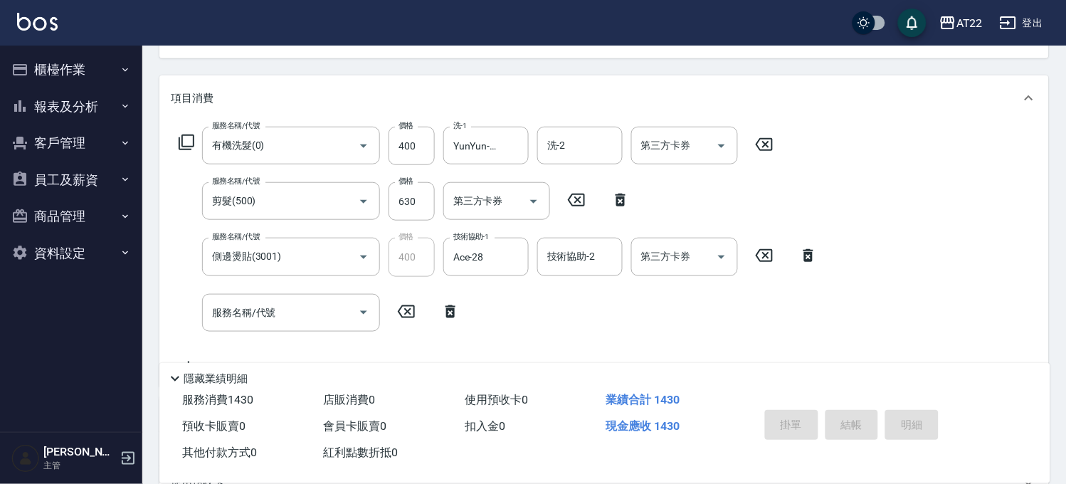
type input "2025/09/26 17:43"
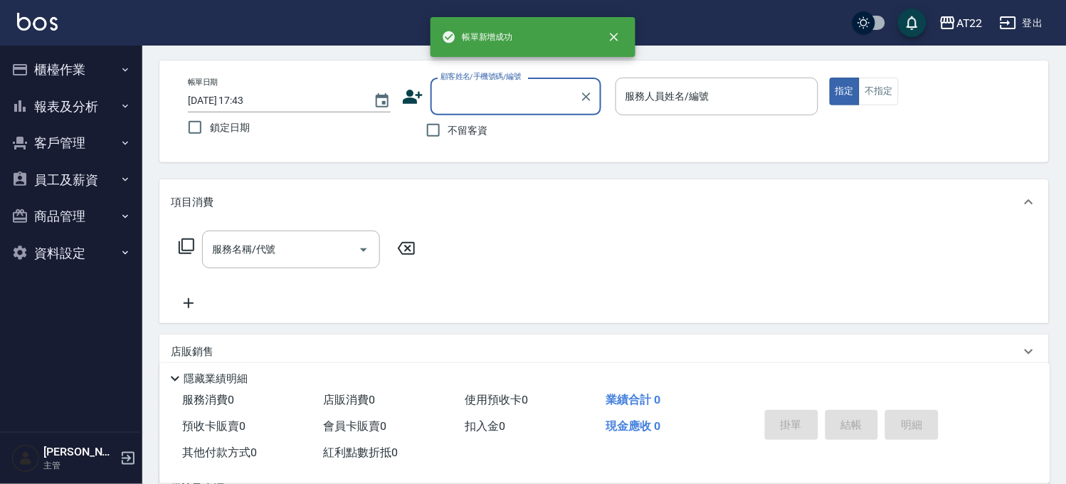
scroll to position [0, 0]
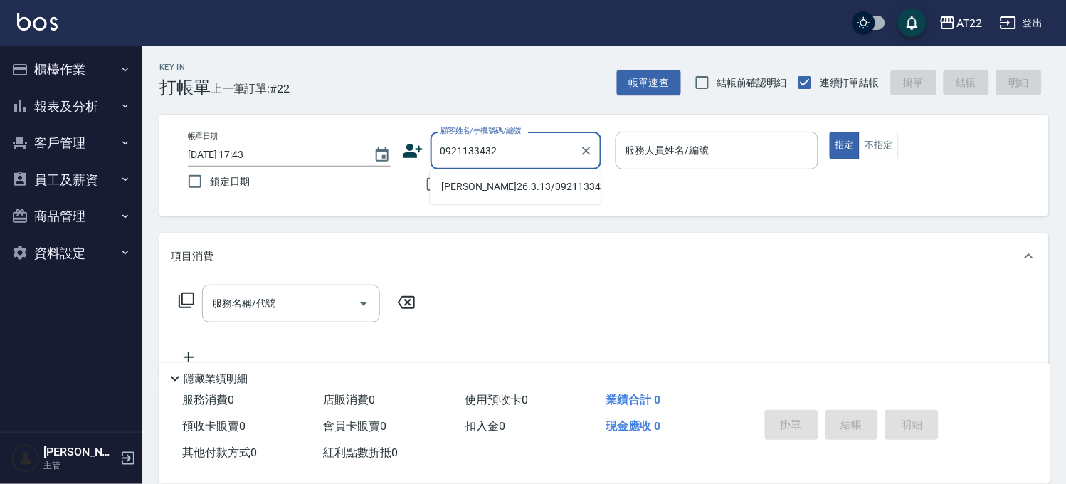
click at [503, 185] on li "吳宜蒨26.3.13/0921133432/T82581" at bounding box center [515, 186] width 171 height 23
type input "吳宜蒨26.3.13/0921133432/T82581"
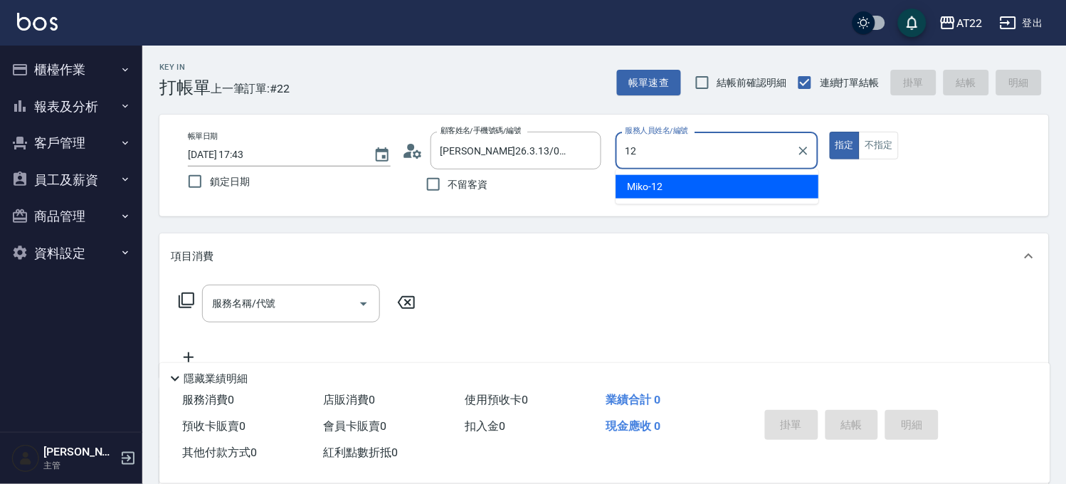
type input "Miko-12"
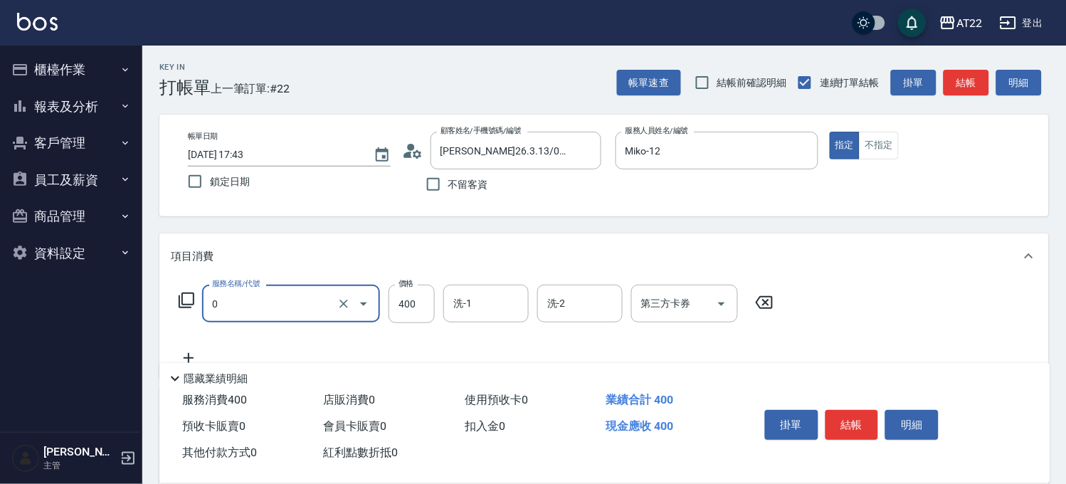
type input "有機洗髮(0)"
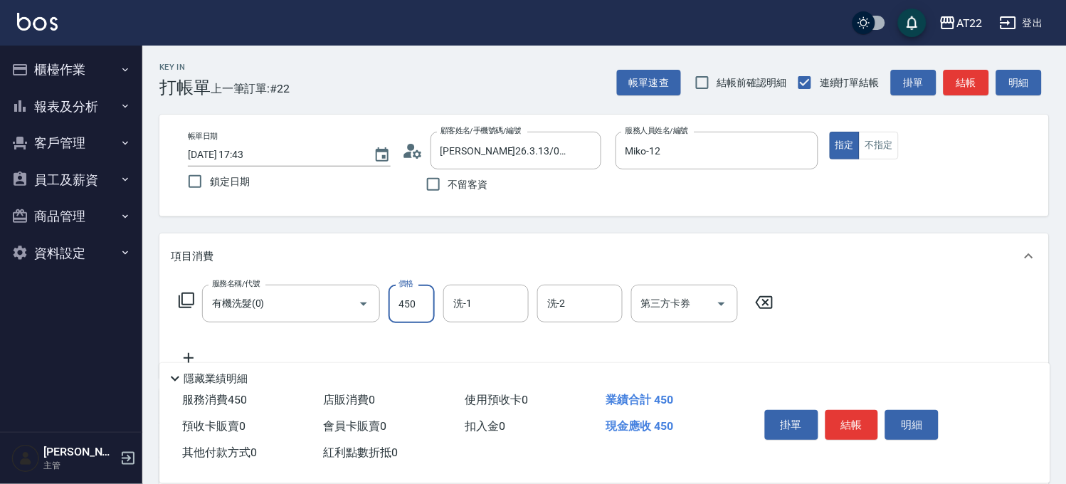
type input "450"
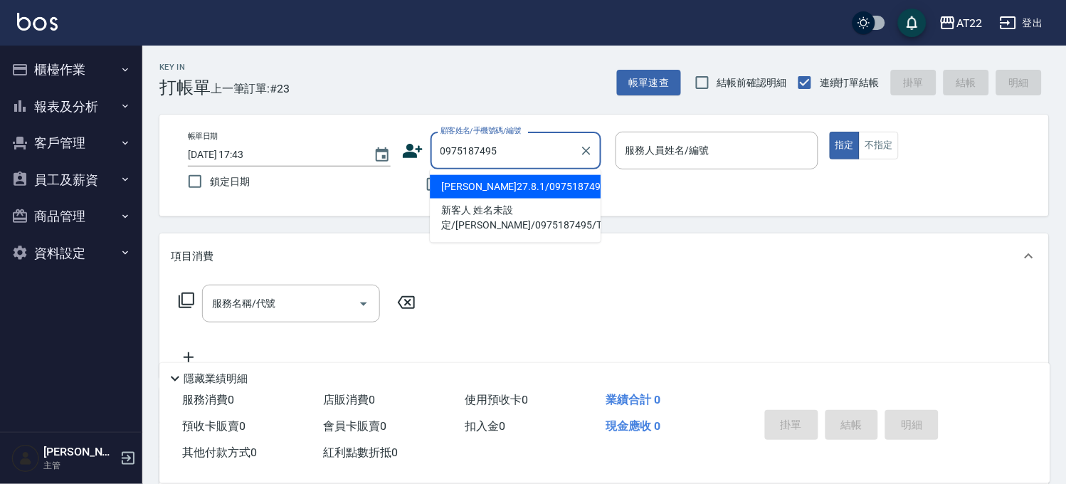
click at [485, 194] on li "李晉安27.8.1/0975187495/T91551" at bounding box center [515, 186] width 171 height 23
type input "李晉安27.8.1/0975187495/T91551"
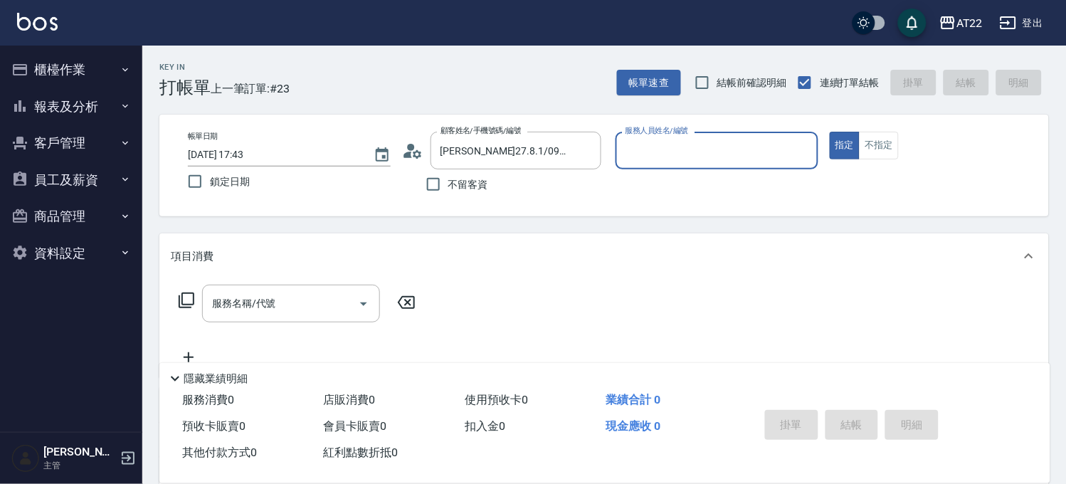
type input "Allen-7"
click at [270, 316] on input "服務名稱/代號" at bounding box center [281, 307] width 144 height 25
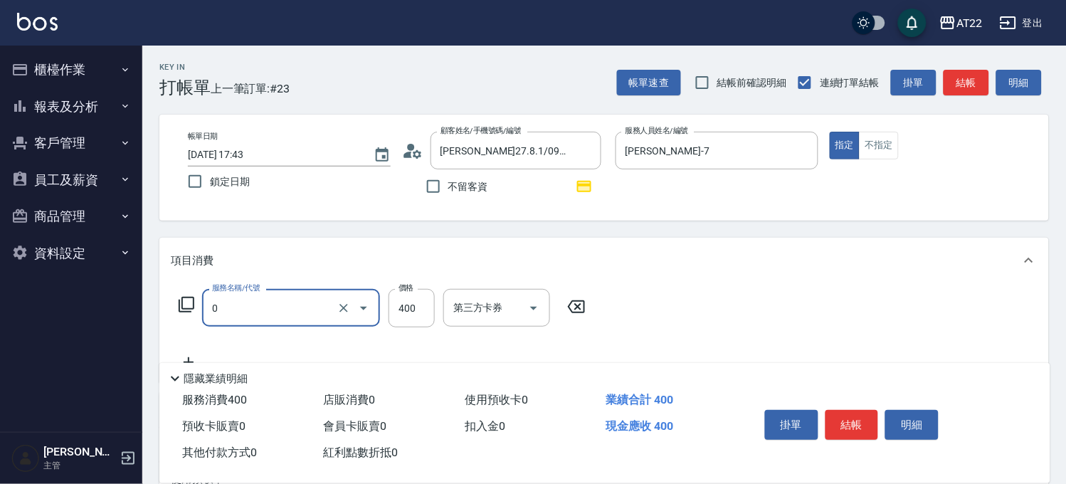
type input "有機洗髮(0)"
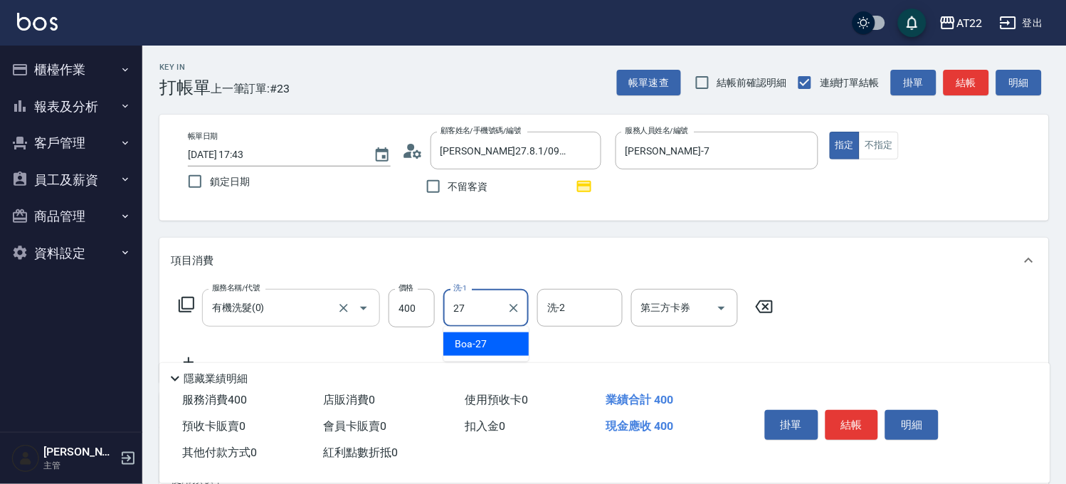
type input "Boa-27"
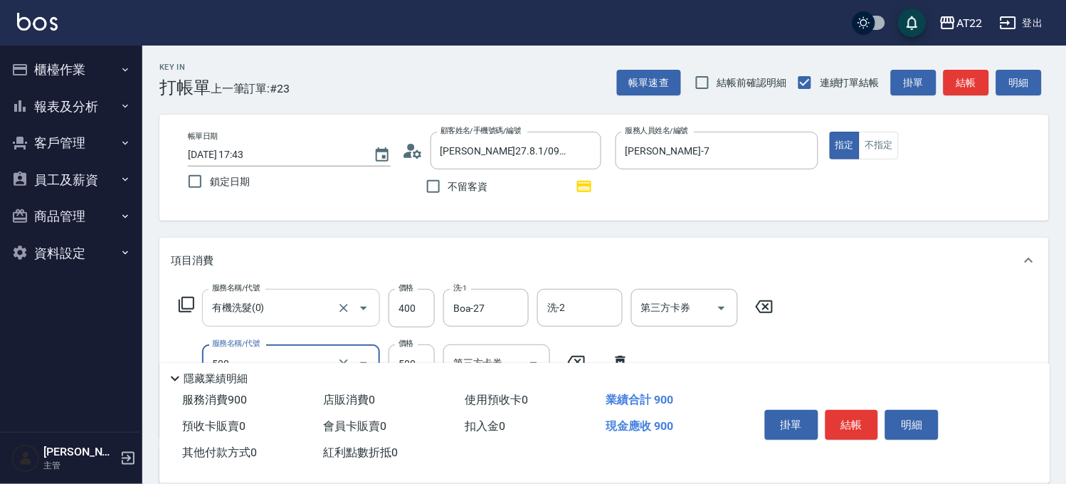
type input "剪髮(500)"
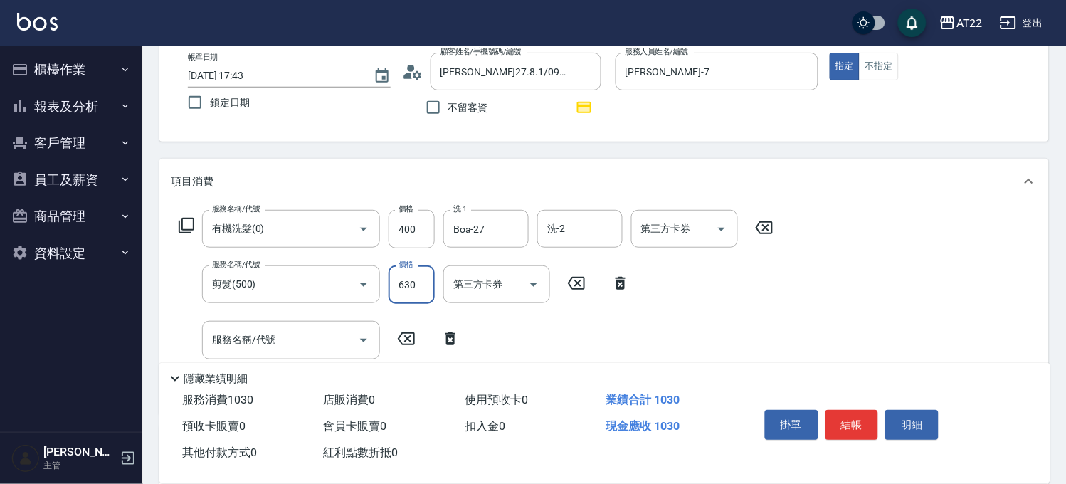
click at [399, 293] on input "630" at bounding box center [412, 285] width 46 height 38
type input "700"
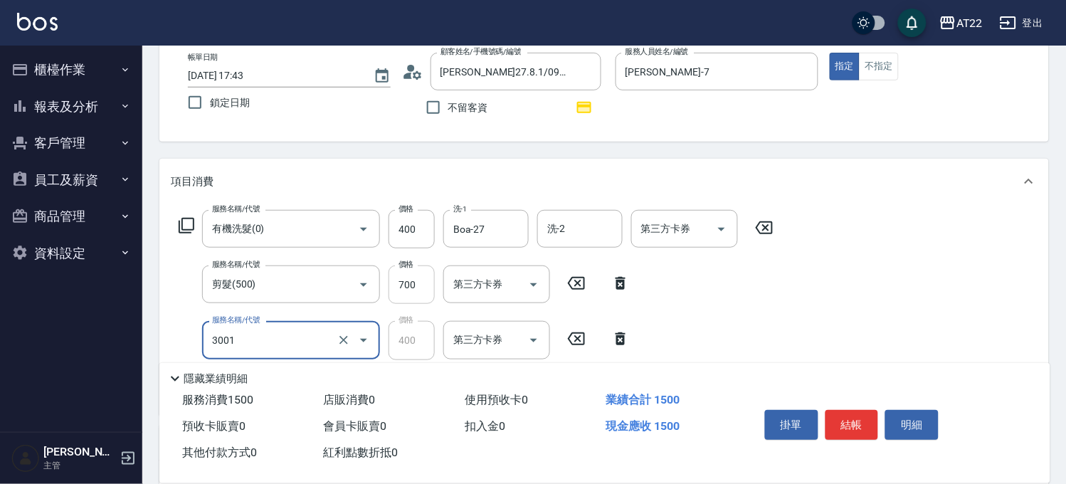
type input "側邊燙貼(3001)"
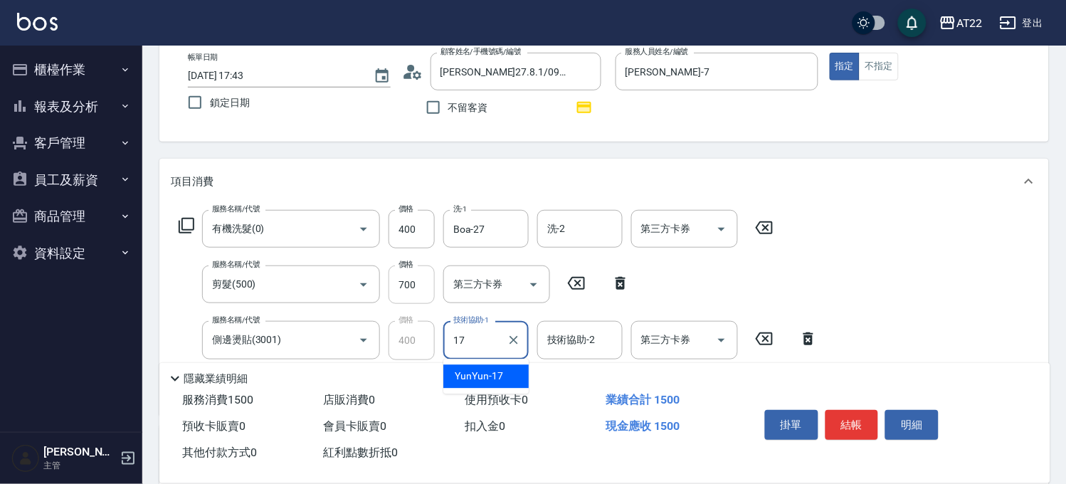
type input "YunYun-17"
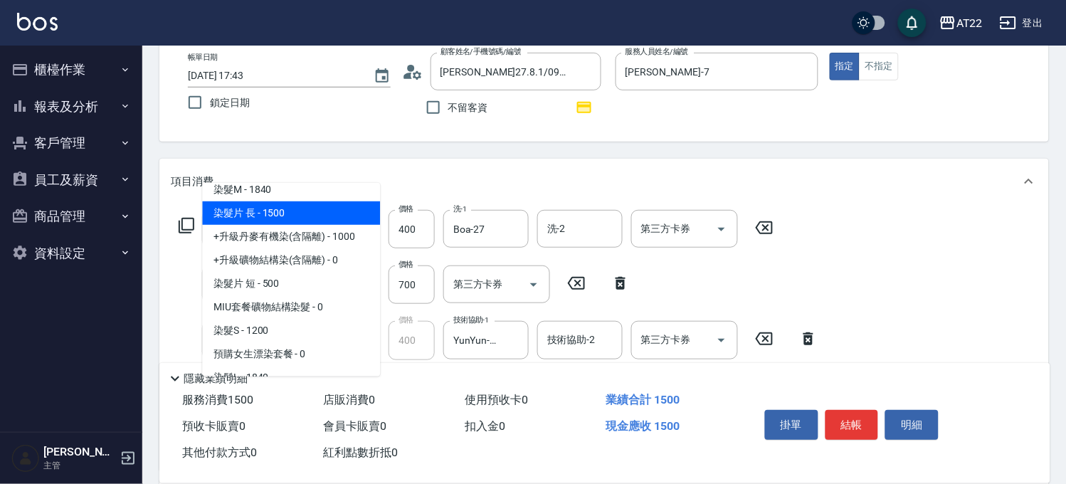
scroll to position [158, 0]
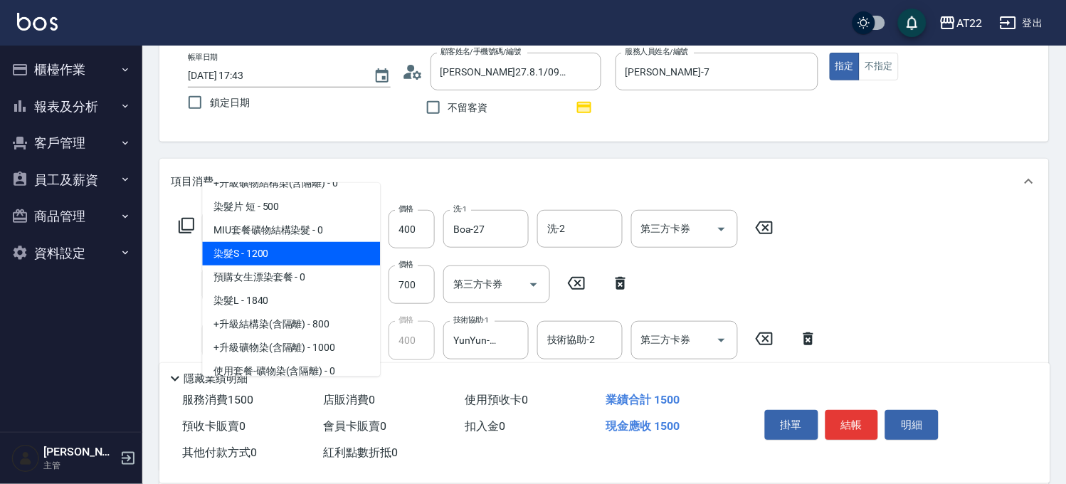
click at [283, 125] on span "染髮M - 1840" at bounding box center [291, 112] width 178 height 23
type input "染髮M"
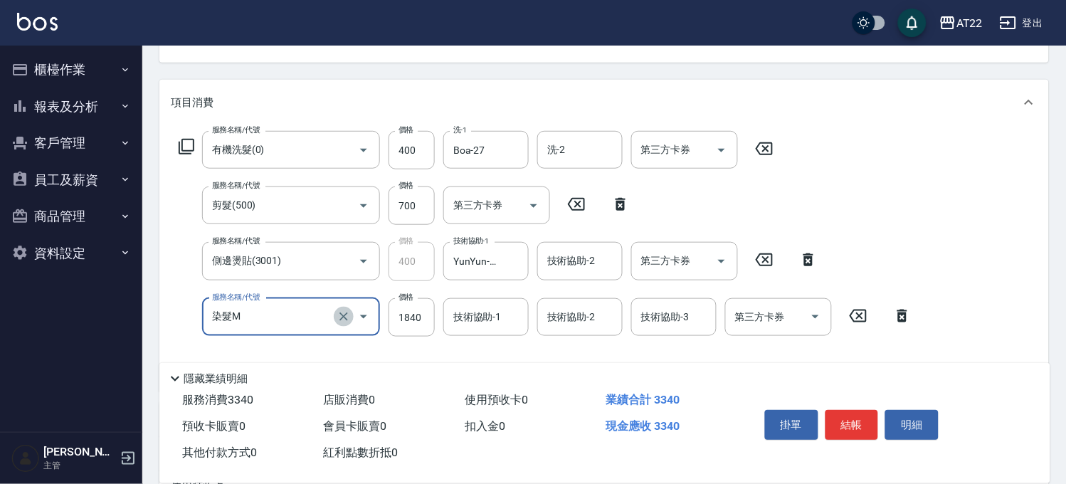
click at [339, 315] on icon "Clear" at bounding box center [344, 317] width 14 height 14
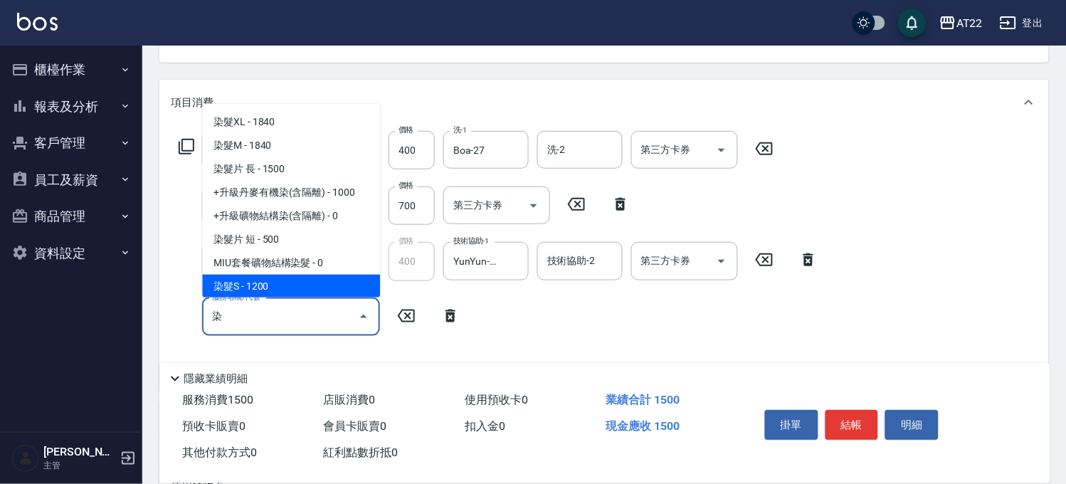
scroll to position [70, 0]
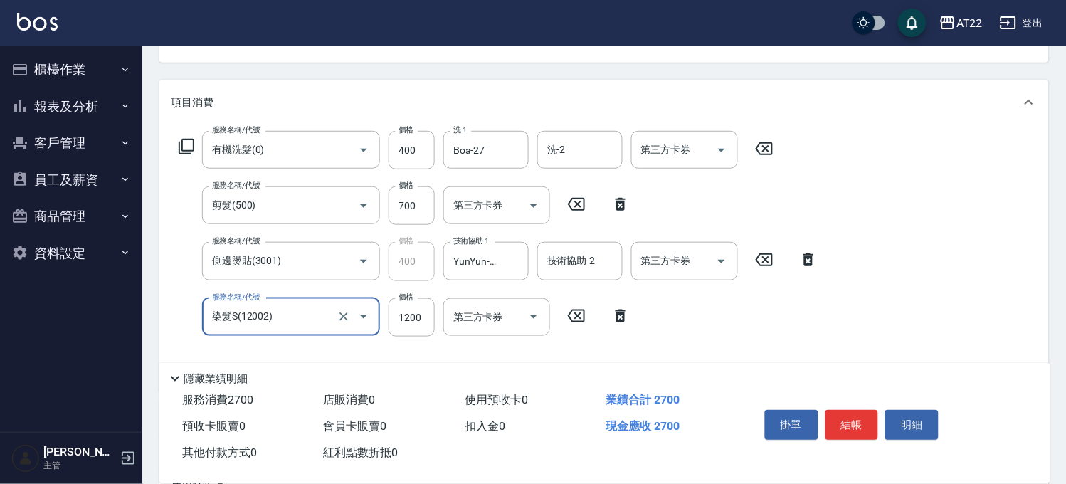
type input "染髮S(12002)"
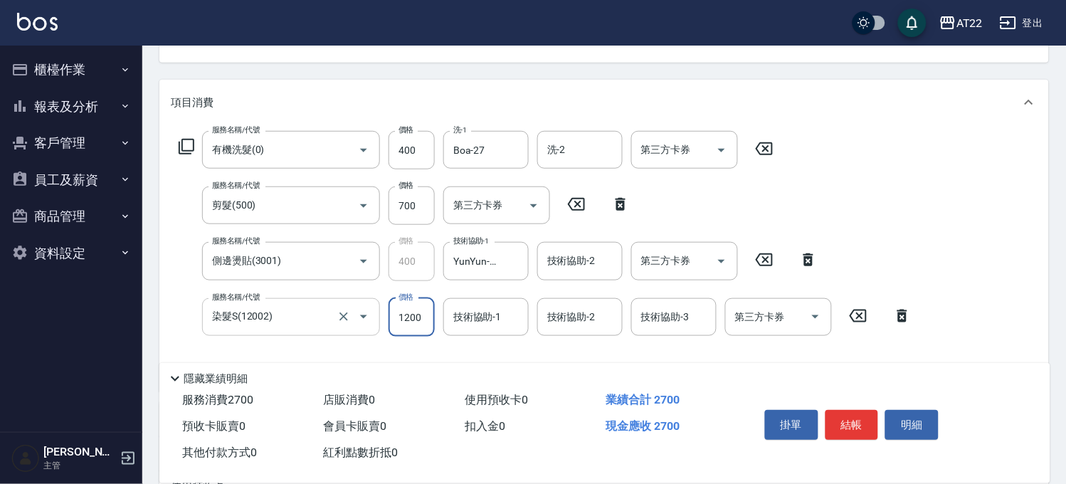
scroll to position [0, 0]
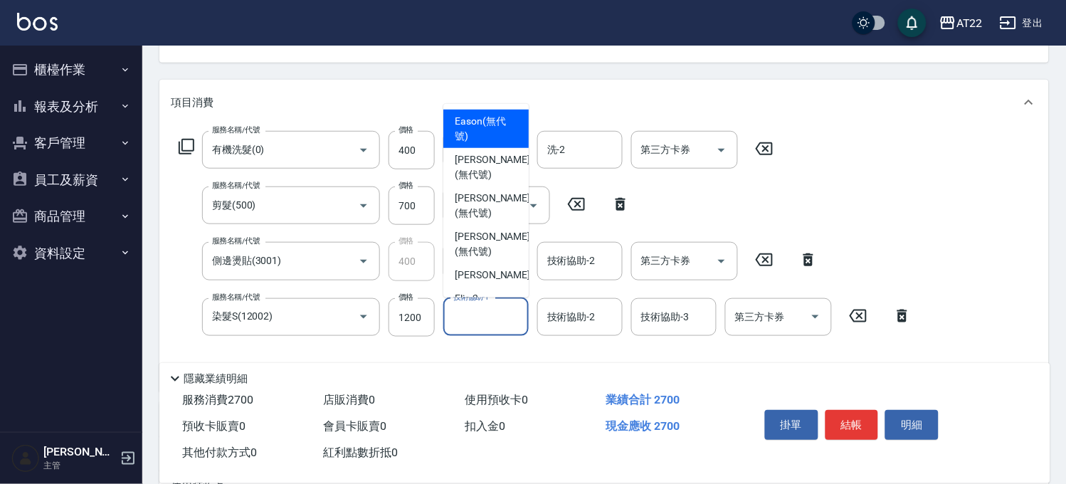
click at [487, 317] on input "技術協助-1" at bounding box center [486, 317] width 73 height 25
click at [394, 310] on input "1200" at bounding box center [412, 317] width 46 height 38
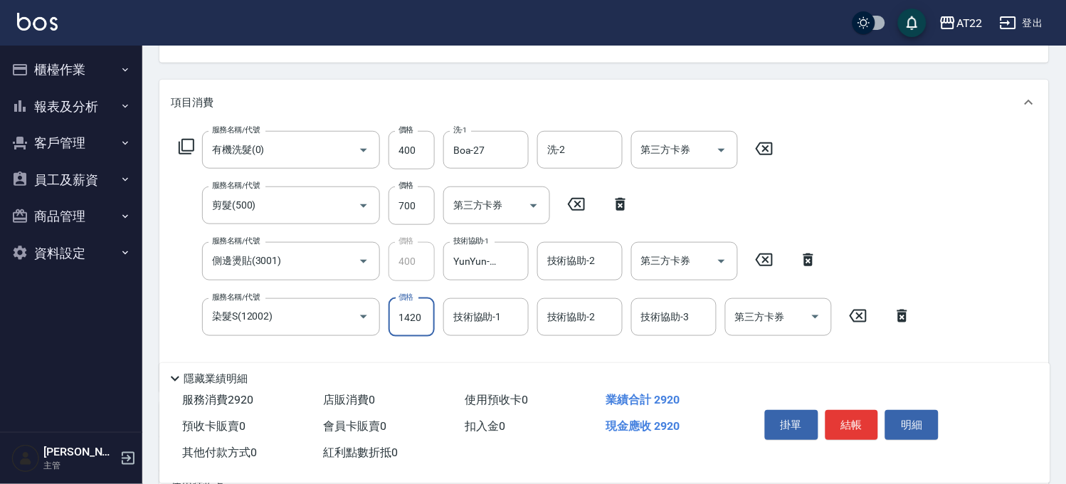
type input "1420"
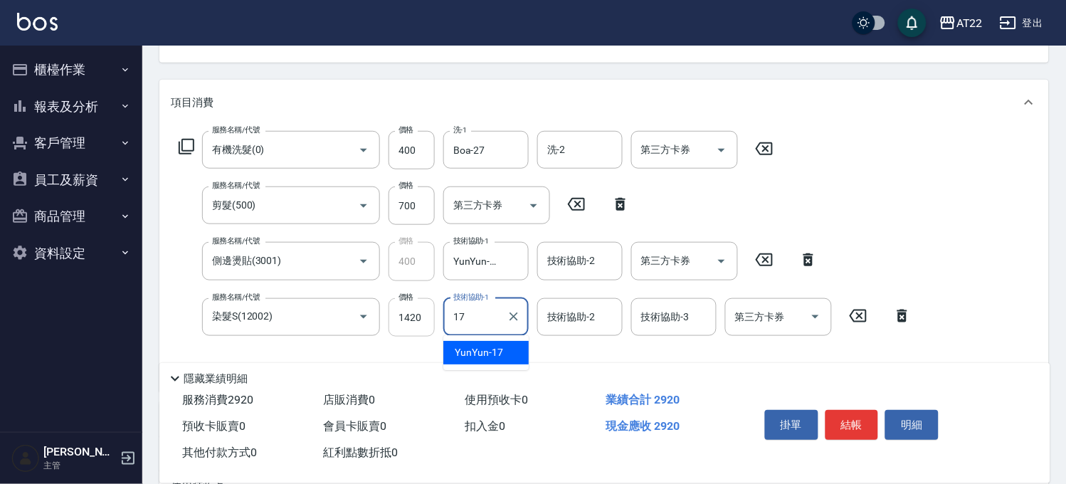
type input "YunYun-17"
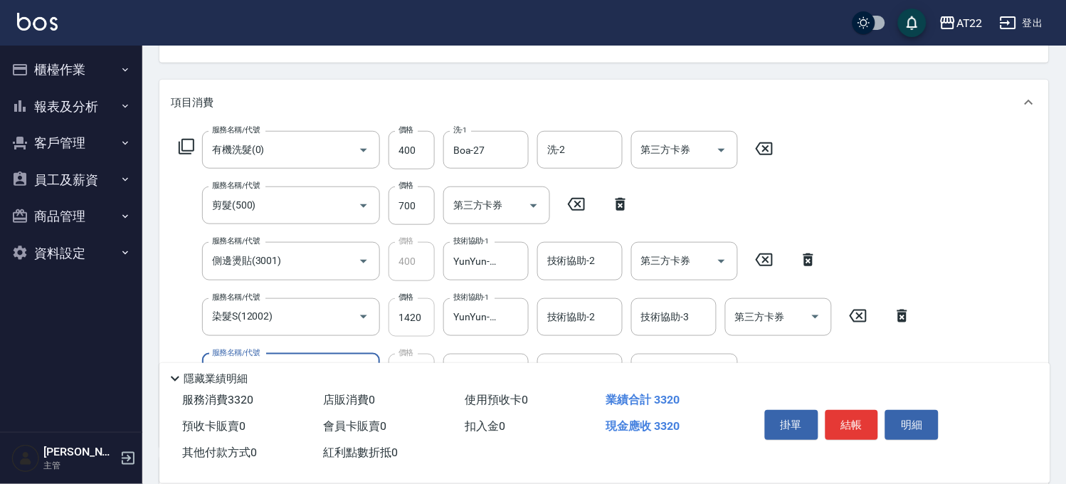
type input "側邊燙貼(3001)"
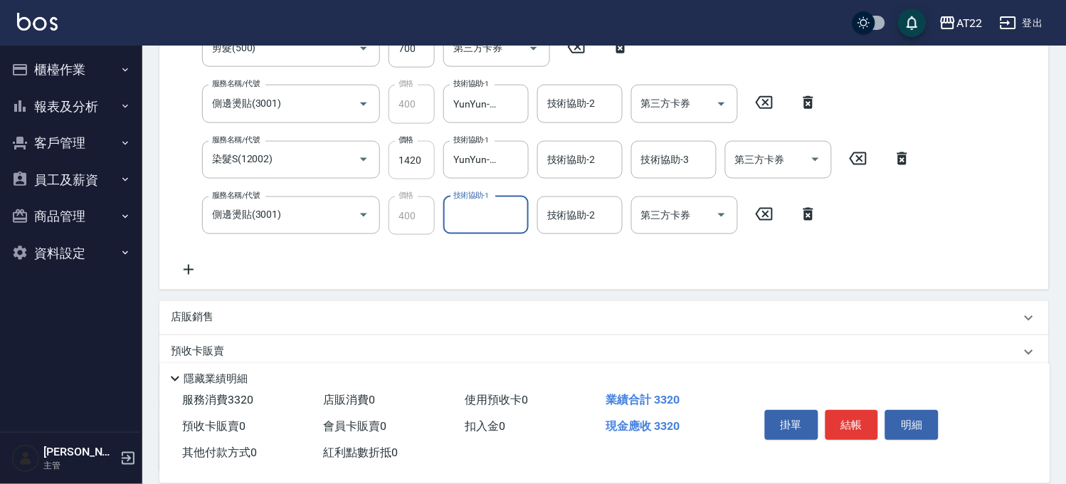
scroll to position [316, 0]
type input "YunYun-17"
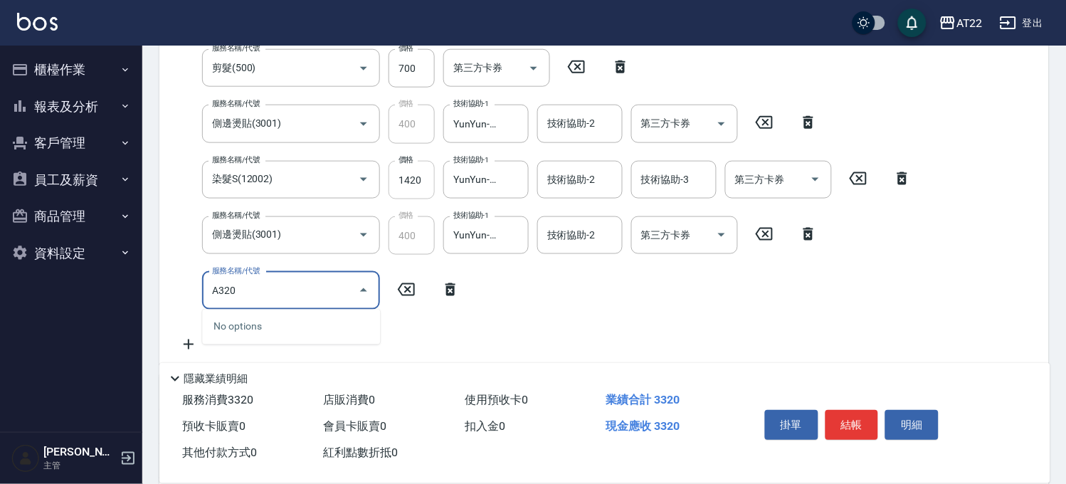
type input "A3201"
click at [345, 294] on icon "Clear" at bounding box center [344, 290] width 14 height 14
type input "隔離(前+後)(A32011)"
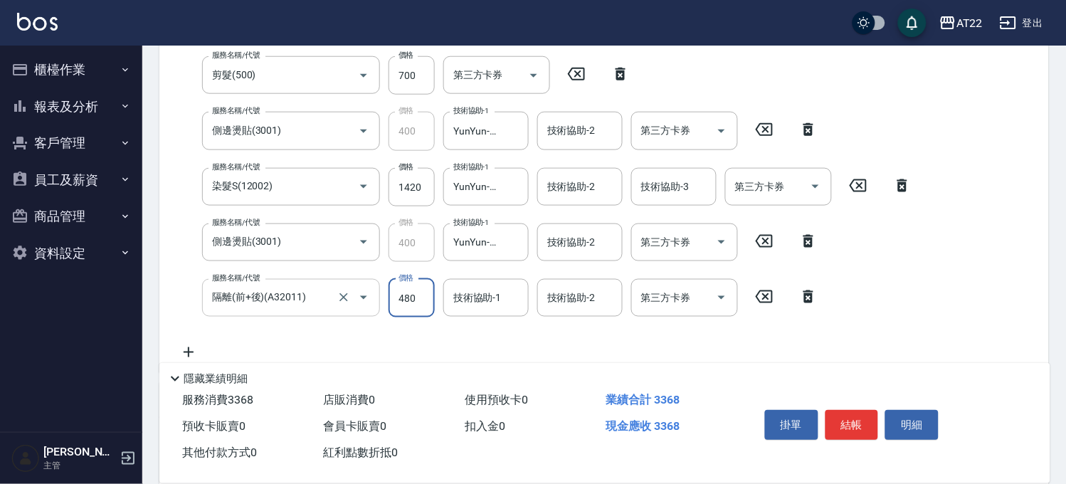
type input "480"
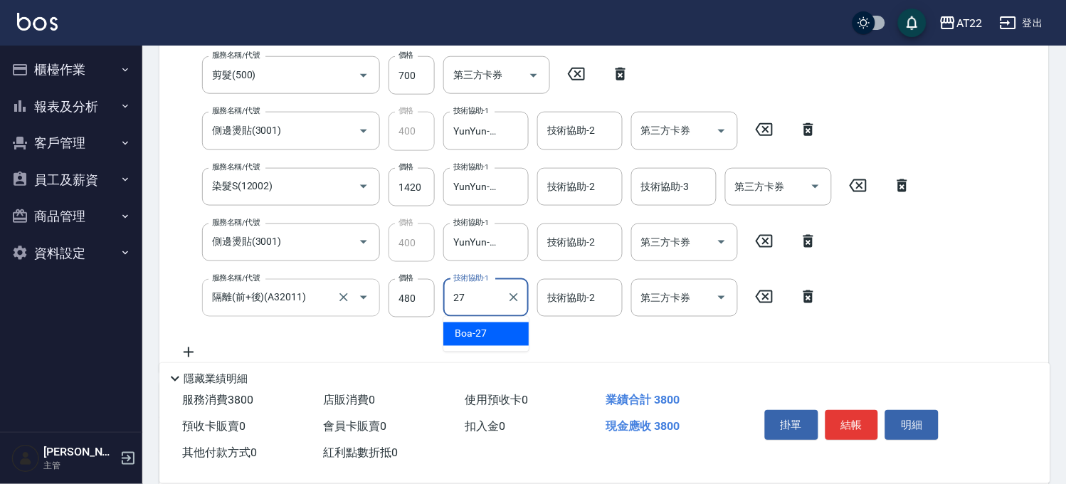
type input "Boa-27"
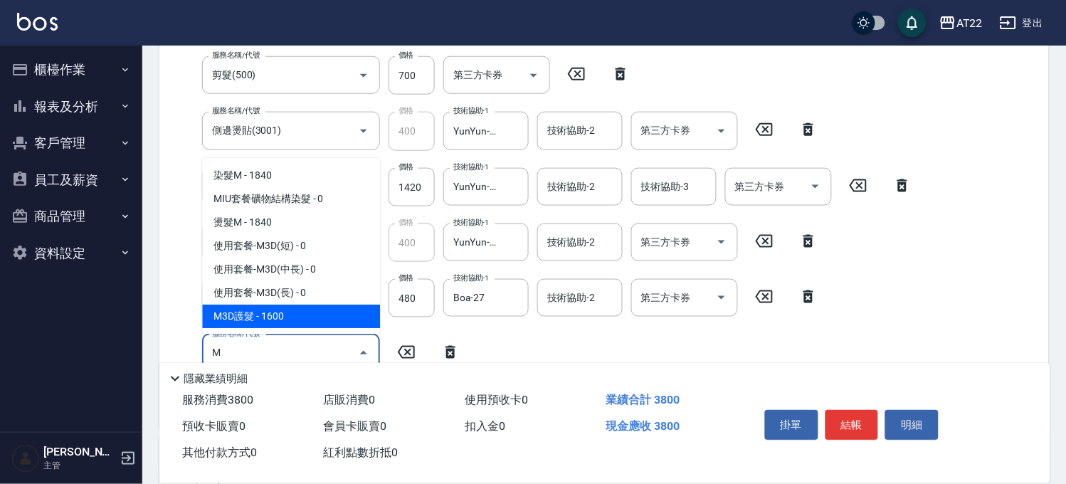
click at [343, 313] on span "M3D護髮 - 1600" at bounding box center [291, 316] width 178 height 23
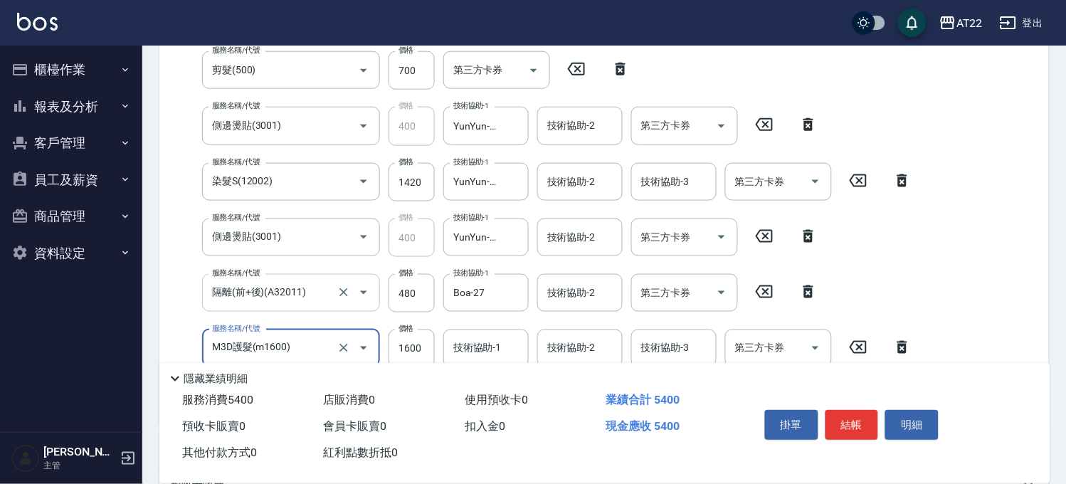
scroll to position [367, 0]
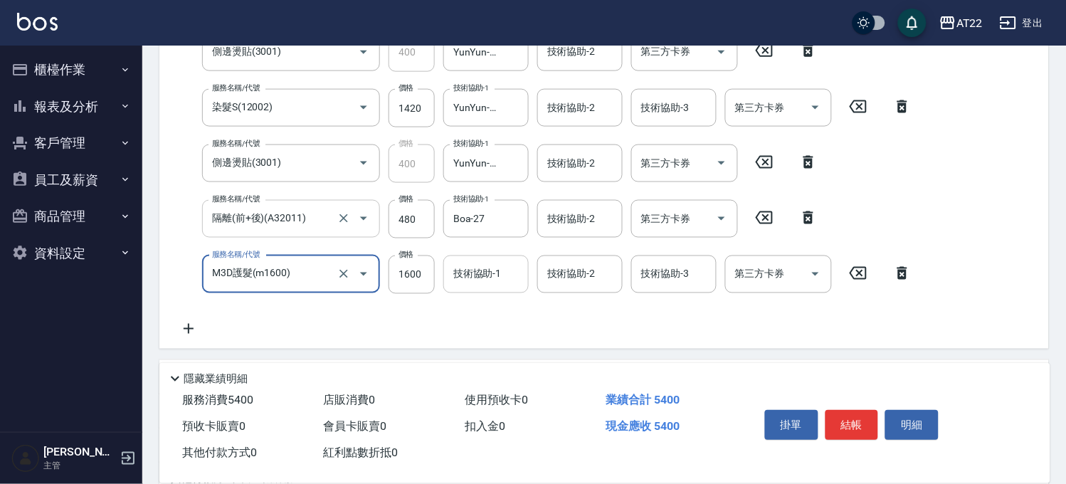
type input "M3D護髮(m1600)"
click at [454, 271] on input "技術協助-1" at bounding box center [486, 274] width 73 height 25
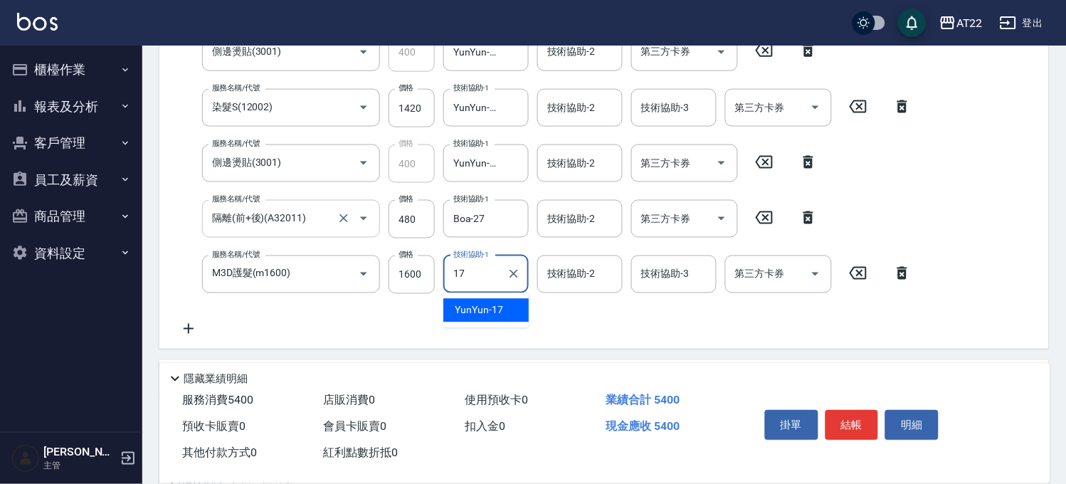
type input "YunYun-17"
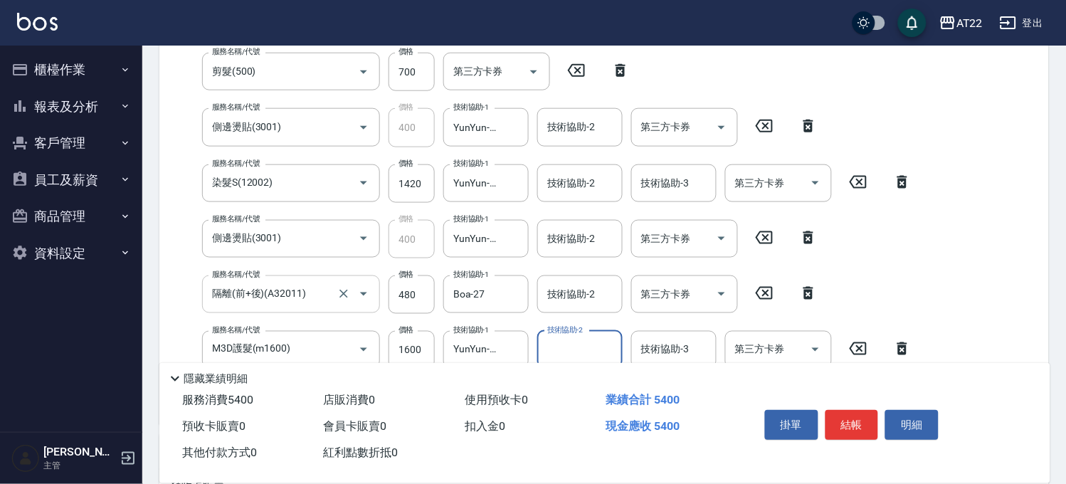
scroll to position [288, 0]
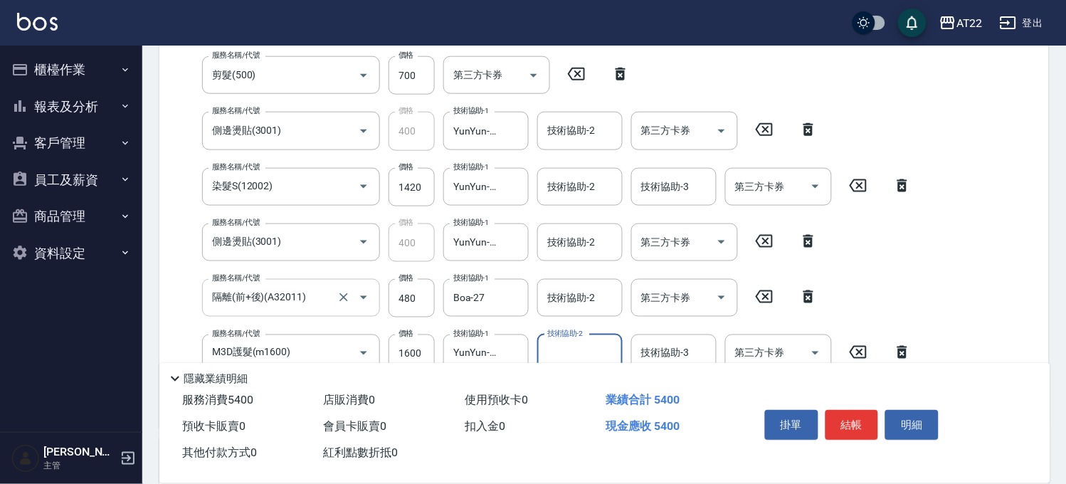
click at [777, 244] on icon at bounding box center [765, 241] width 36 height 17
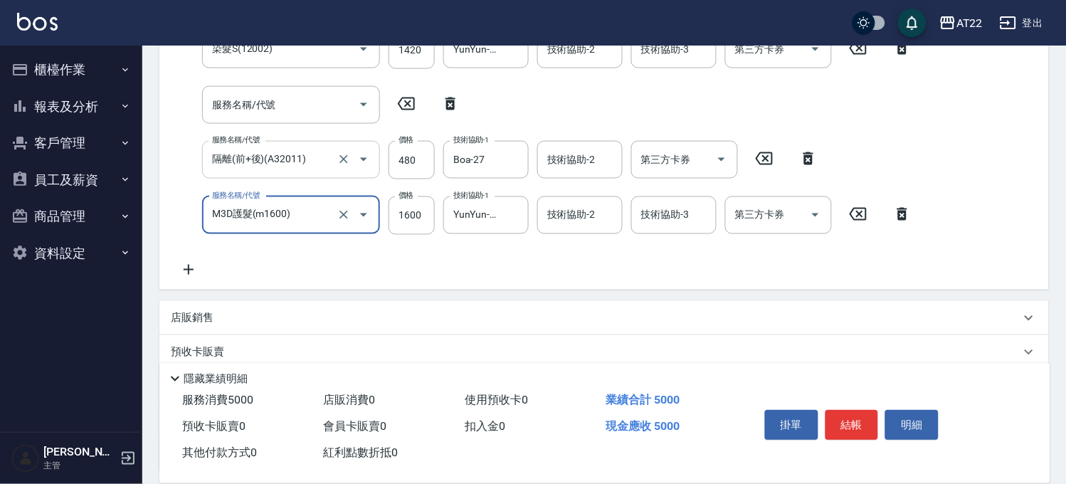
scroll to position [525, 0]
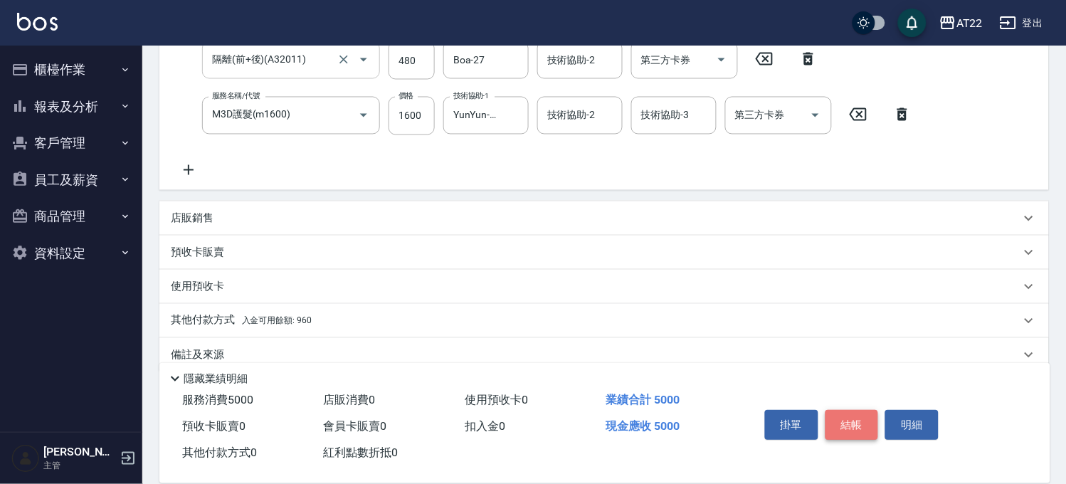
click at [876, 421] on button "結帳" at bounding box center [852, 425] width 53 height 30
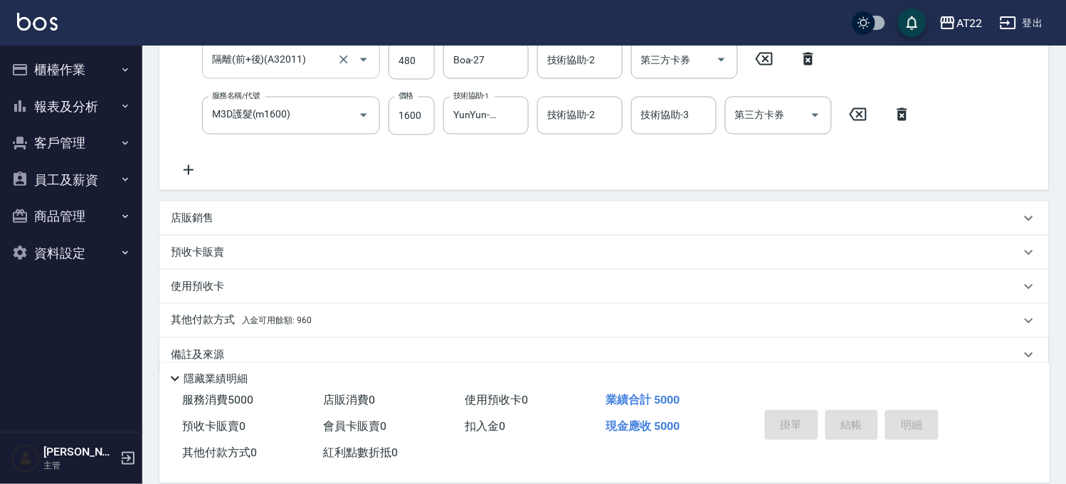
type input "2025/09/26 17:45"
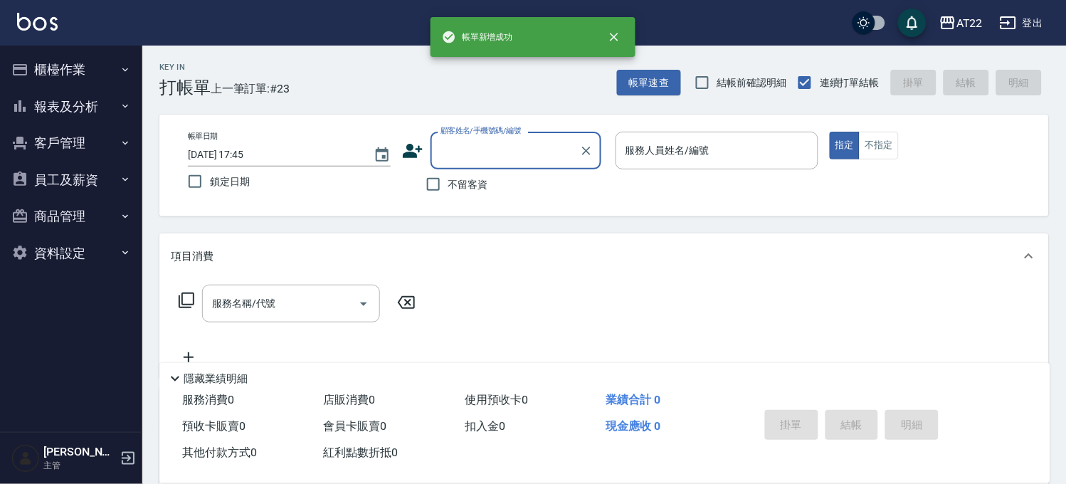
scroll to position [0, 0]
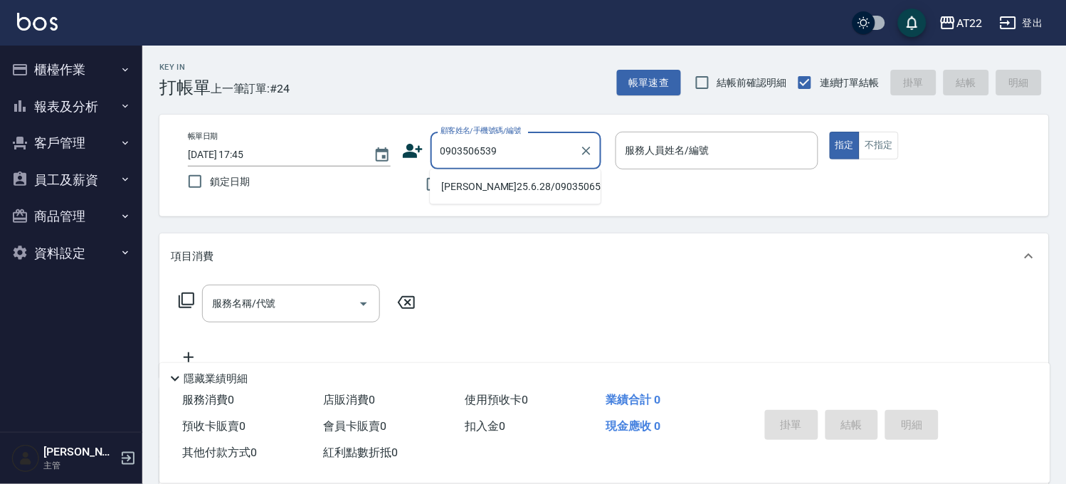
click at [503, 193] on li "陳韋璁25.6.28/0903506539/T82644" at bounding box center [515, 186] width 171 height 23
type input "陳韋璁25.6.28/0903506539/T82644"
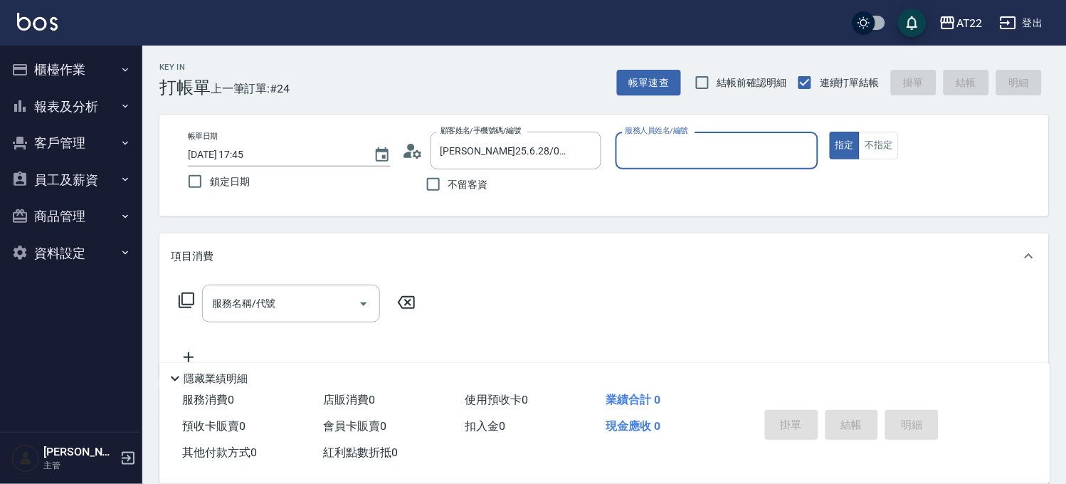
type input "Miu-10"
click at [335, 296] on input "服務名稱/代號" at bounding box center [281, 303] width 144 height 25
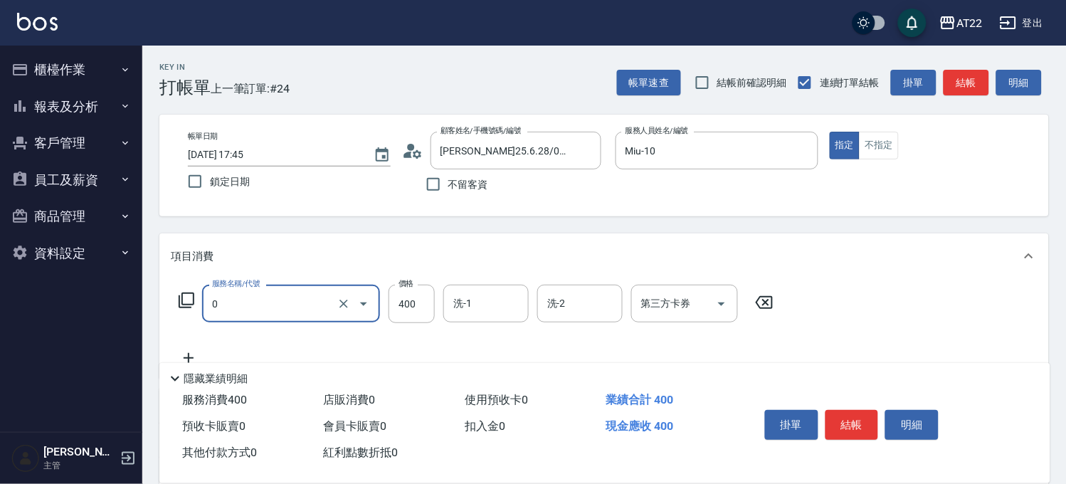
type input "有機洗髮(0)"
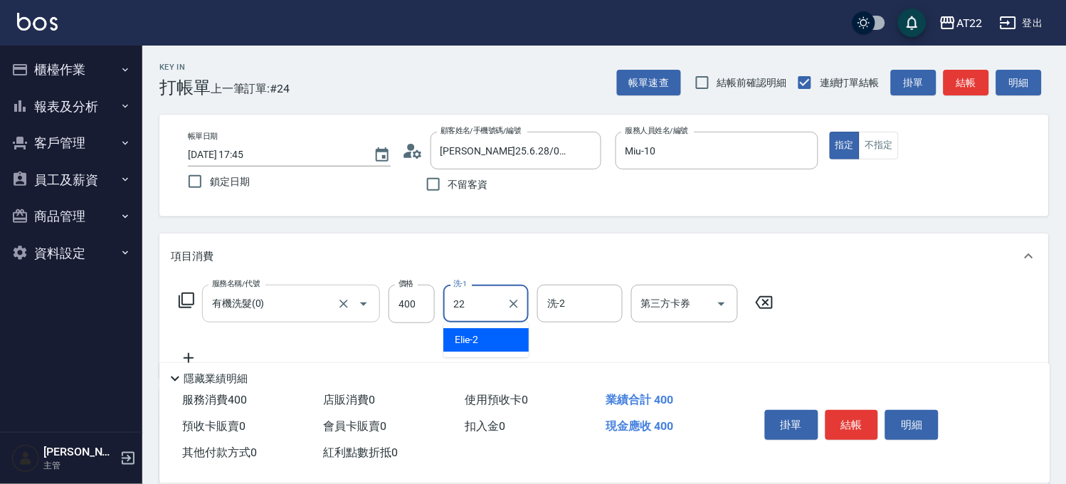
type input "Cherry-22"
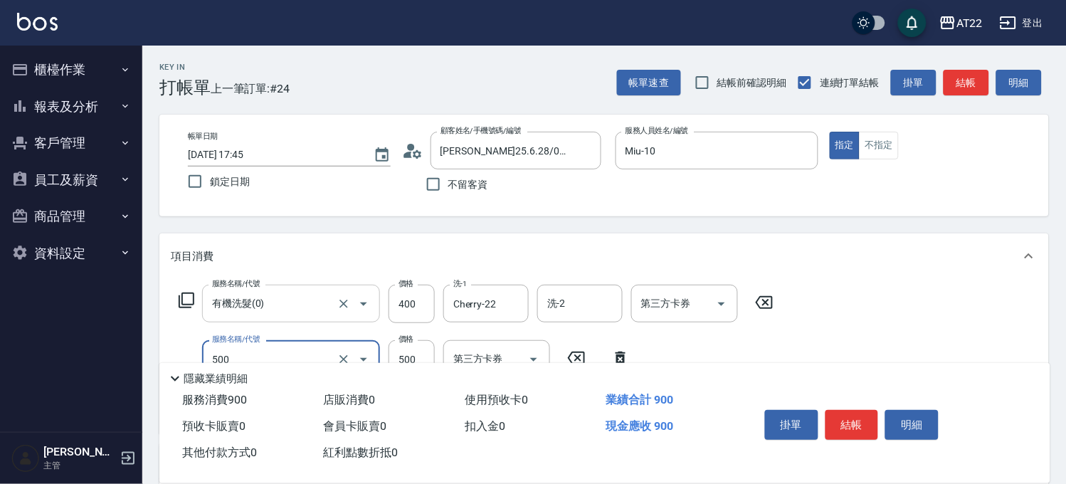
type input "剪髮(500)"
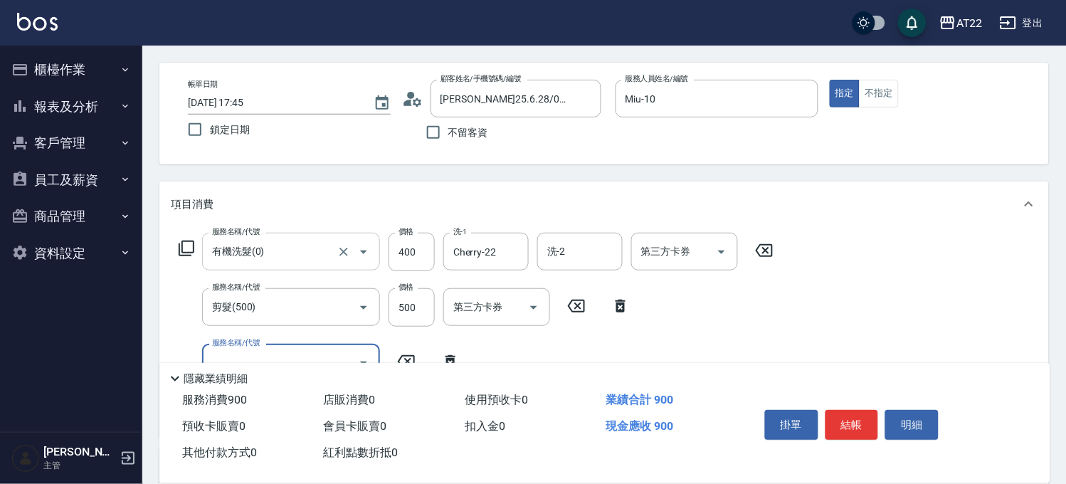
scroll to position [79, 0]
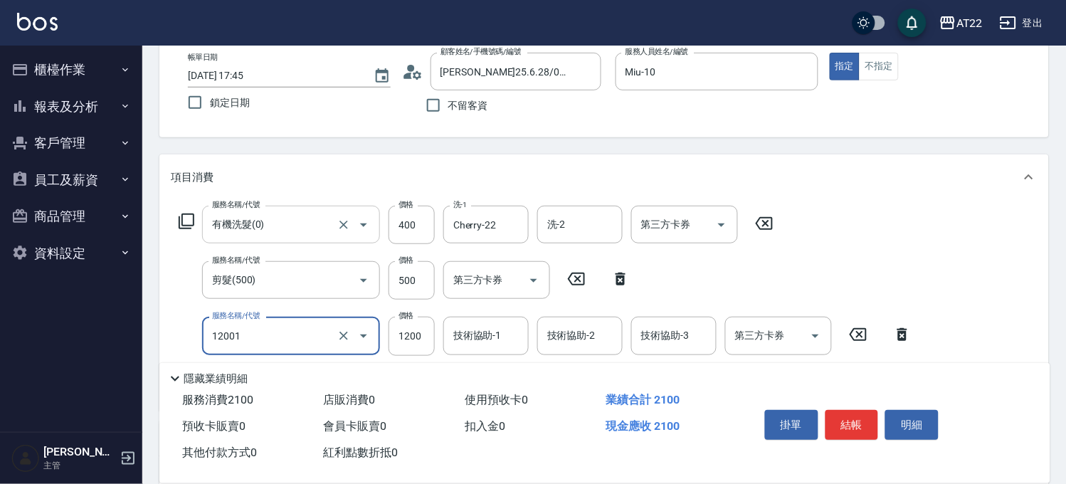
type input "燙髮S(12001)"
type input "1700"
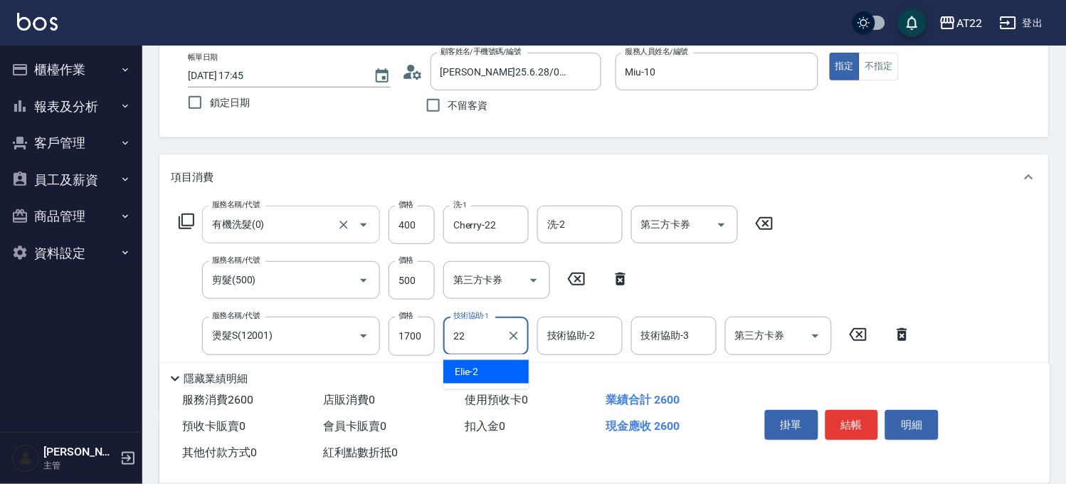
type input "Cherry-22"
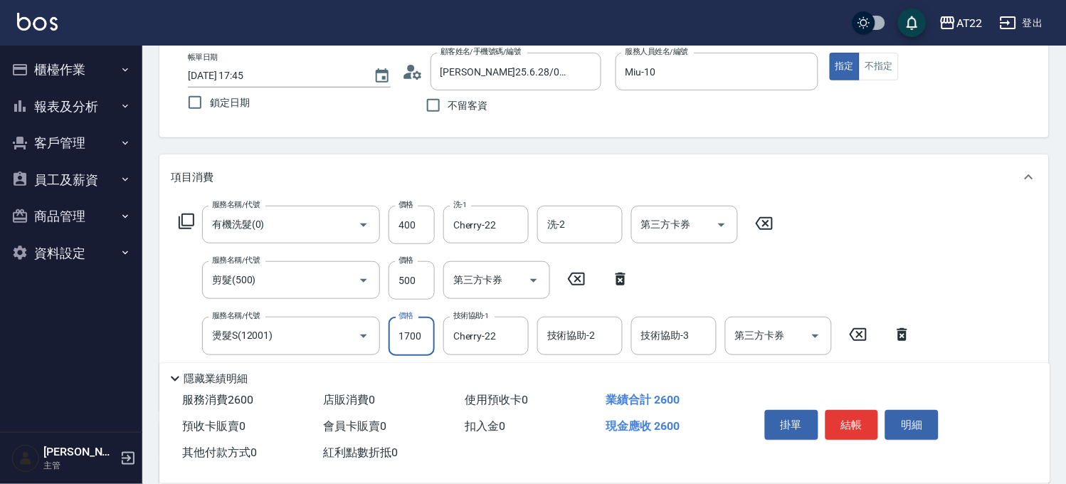
click at [422, 337] on input "1700" at bounding box center [412, 336] width 46 height 38
type input "1800"
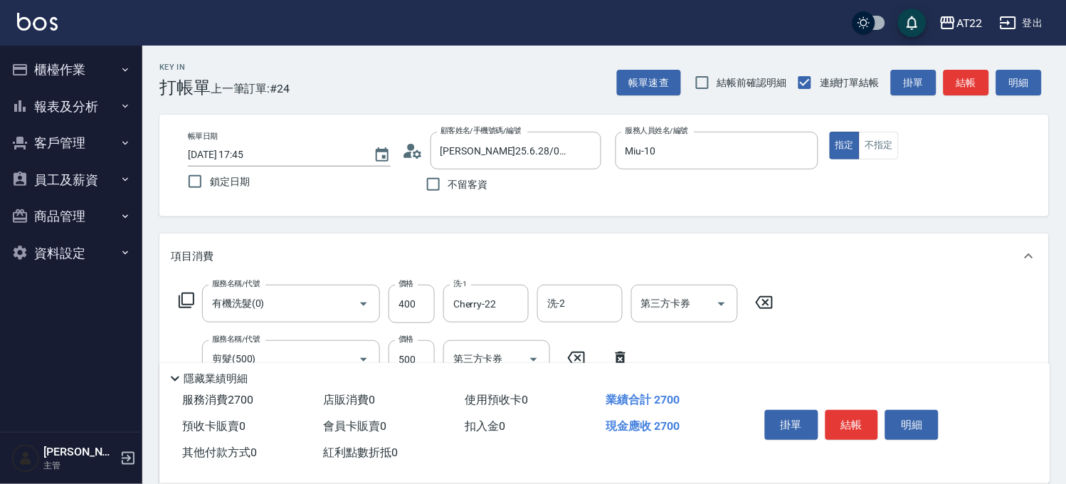
click at [420, 152] on icon at bounding box center [417, 153] width 9 height 9
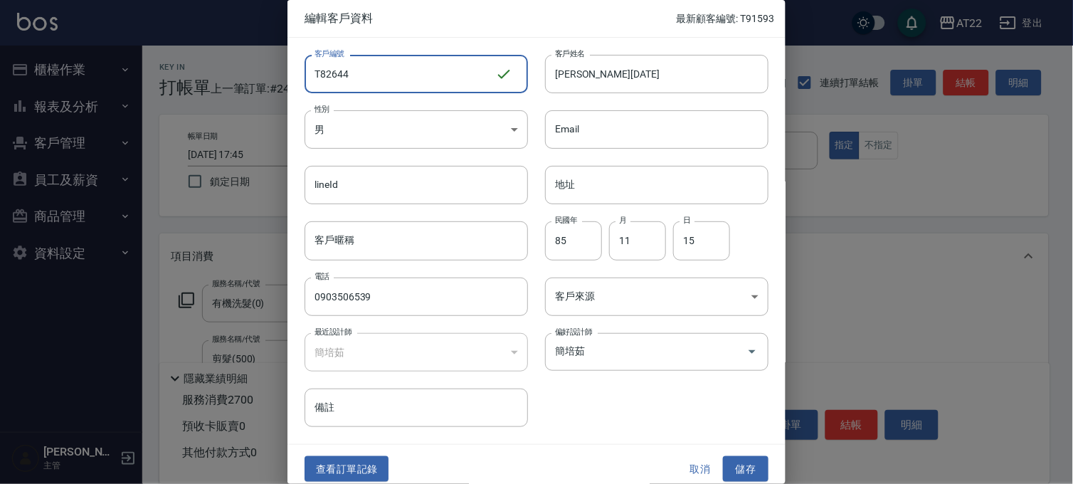
drag, startPoint x: 394, startPoint y: 81, endPoint x: 318, endPoint y: 78, distance: 76.2
click at [318, 78] on input "T82644" at bounding box center [400, 74] width 191 height 38
type input "T91594"
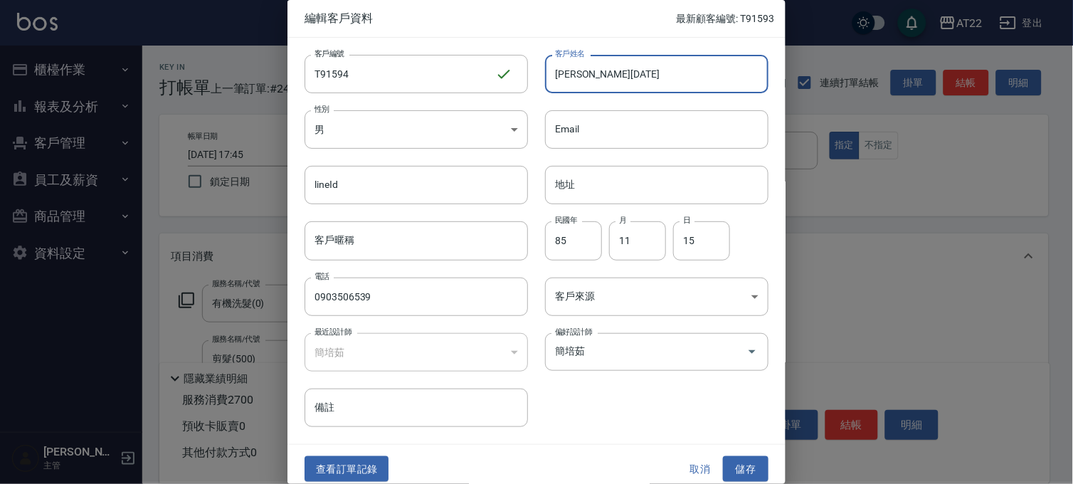
drag, startPoint x: 587, startPoint y: 74, endPoint x: 646, endPoint y: 78, distance: 59.9
click at [646, 78] on input "陳韋璁25.6.28" at bounding box center [657, 74] width 224 height 38
type input "陳韋璁27.9.26"
click at [733, 471] on button "儲存" at bounding box center [746, 469] width 46 height 26
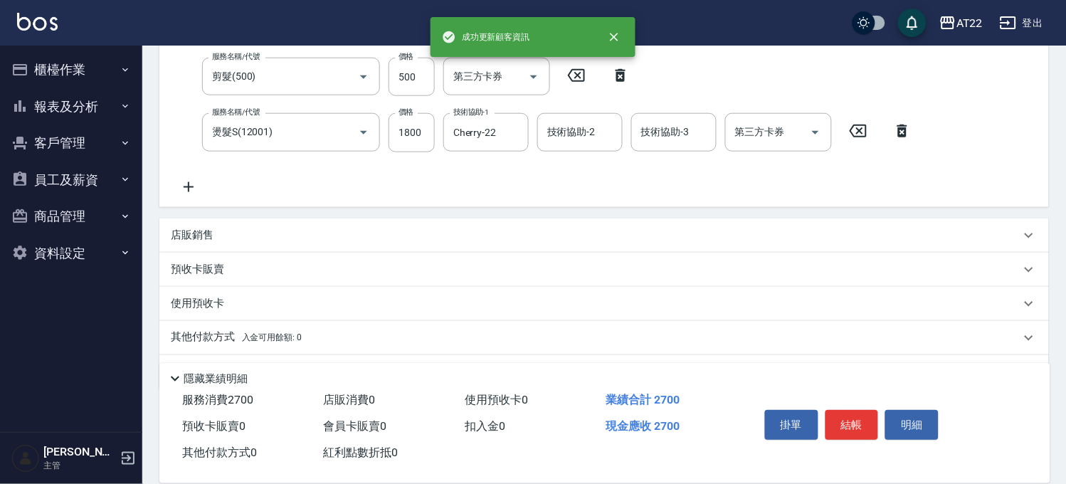
scroll to position [322, 0]
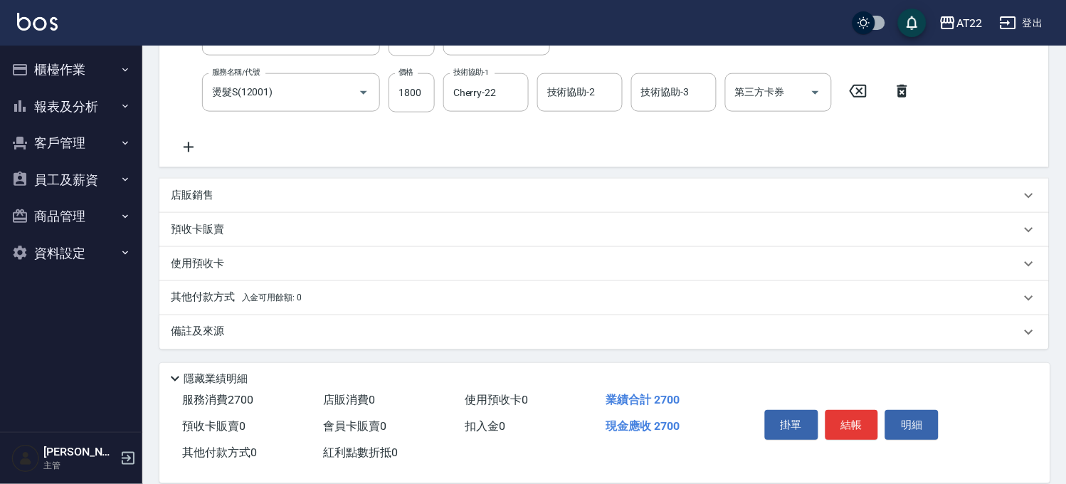
click at [255, 176] on div "項目消費 服務名稱/代號 有機洗髮(0) 服務名稱/代號 價格 400 價格 洗-1 Cherry-22 洗-1 洗-2 洗-2 第三方卡券 第三方卡券 服務…" at bounding box center [604, 130] width 890 height 438
click at [253, 191] on div "店販銷售" at bounding box center [596, 195] width 850 height 15
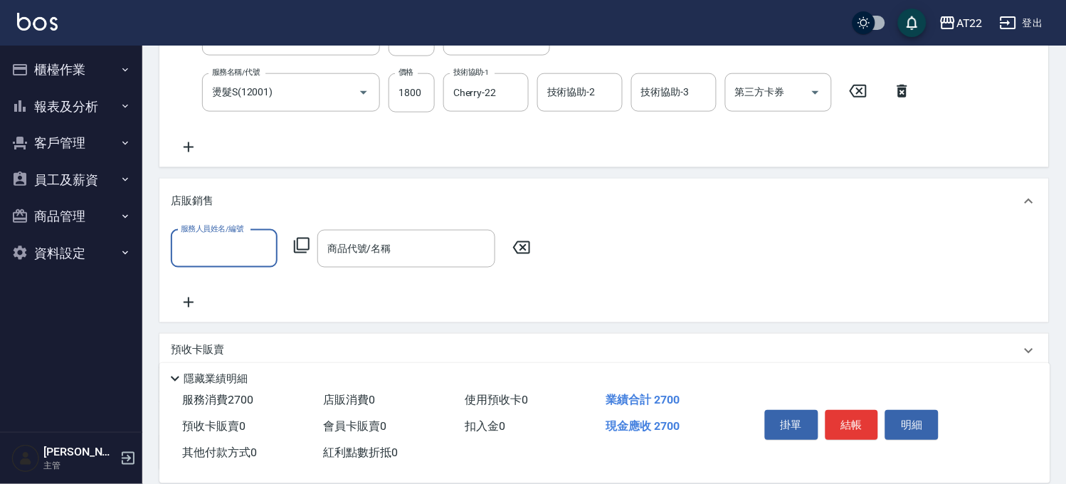
scroll to position [0, 0]
type input "Miu-10"
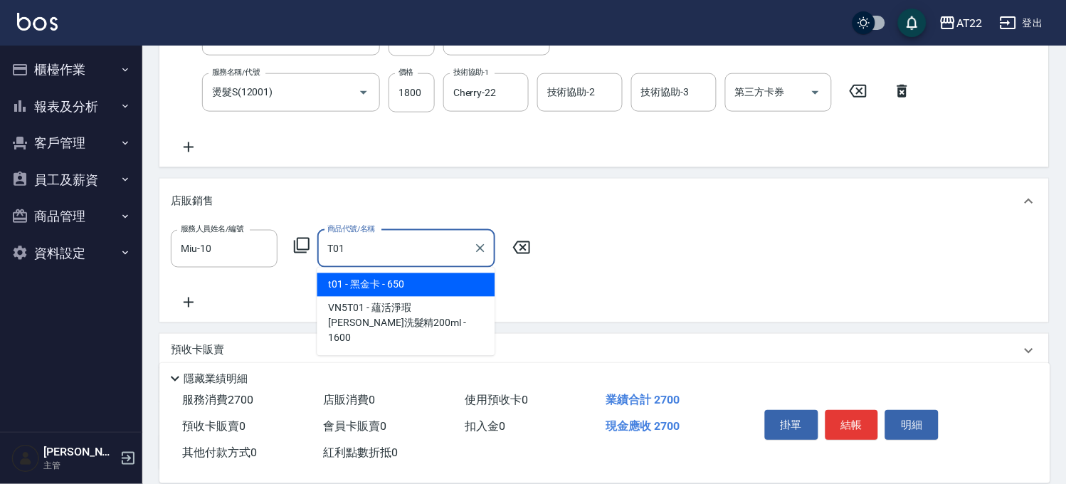
type input "黑金卡"
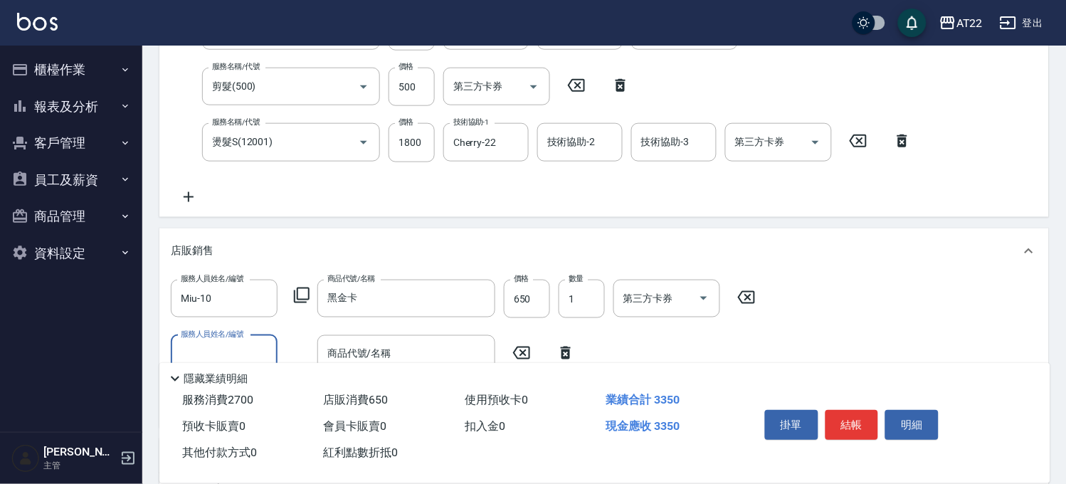
scroll to position [243, 0]
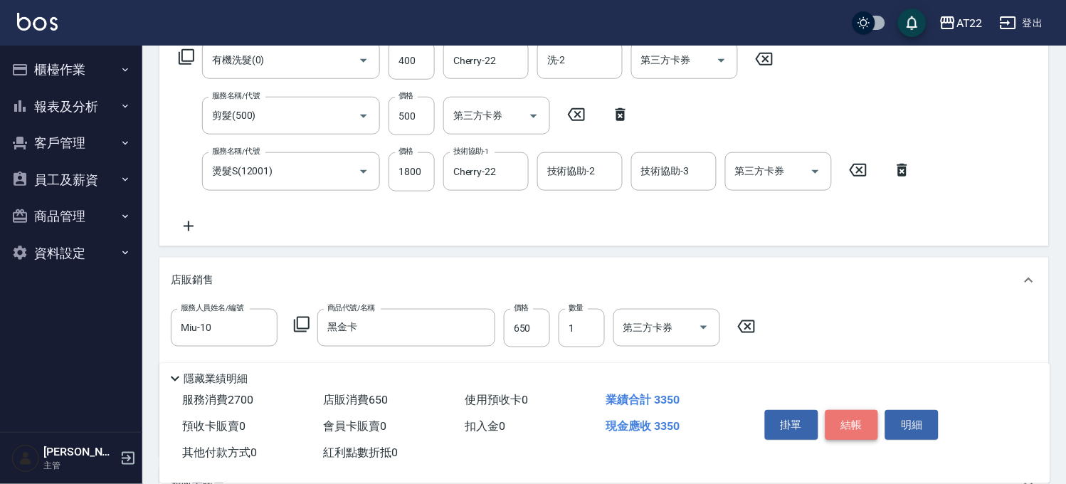
click at [851, 416] on button "結帳" at bounding box center [852, 425] width 53 height 30
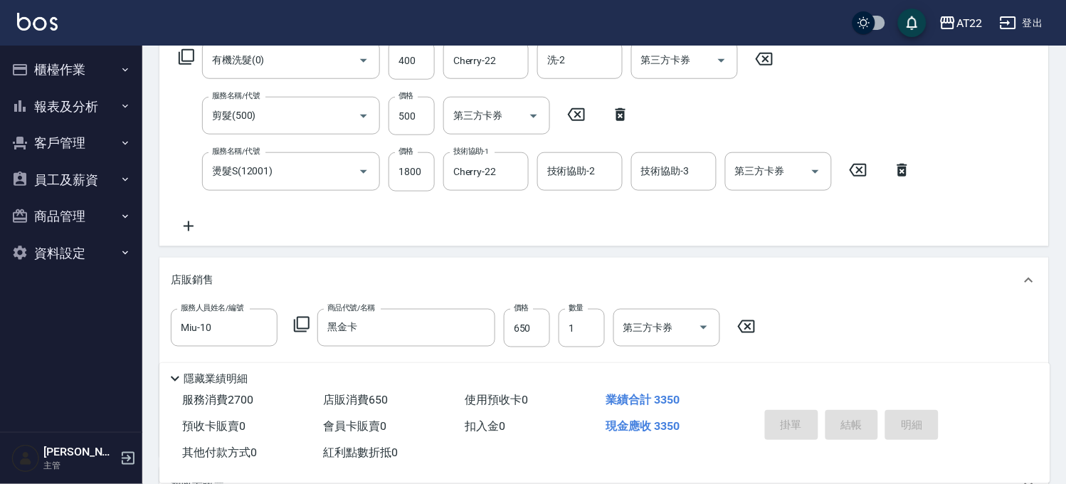
type input "2025/09/26 17:46"
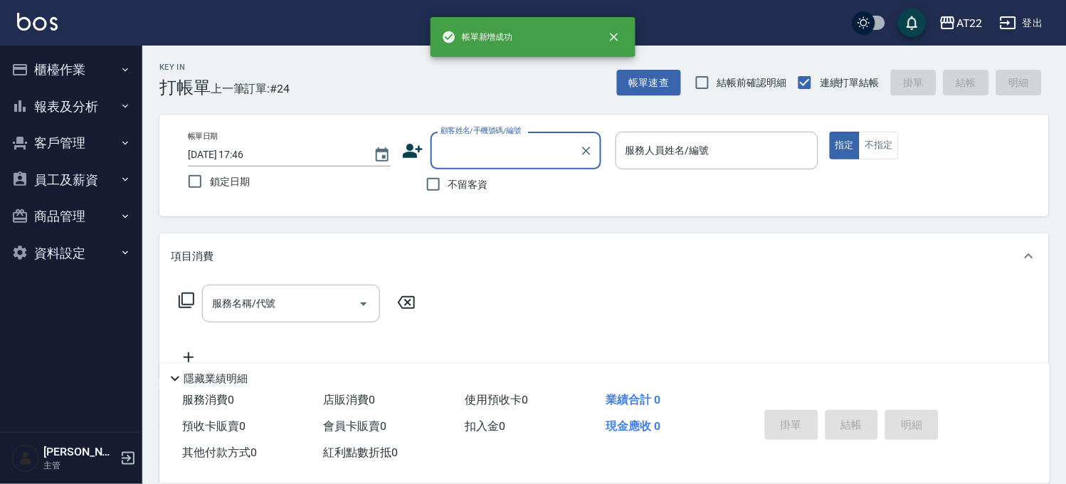
scroll to position [0, 0]
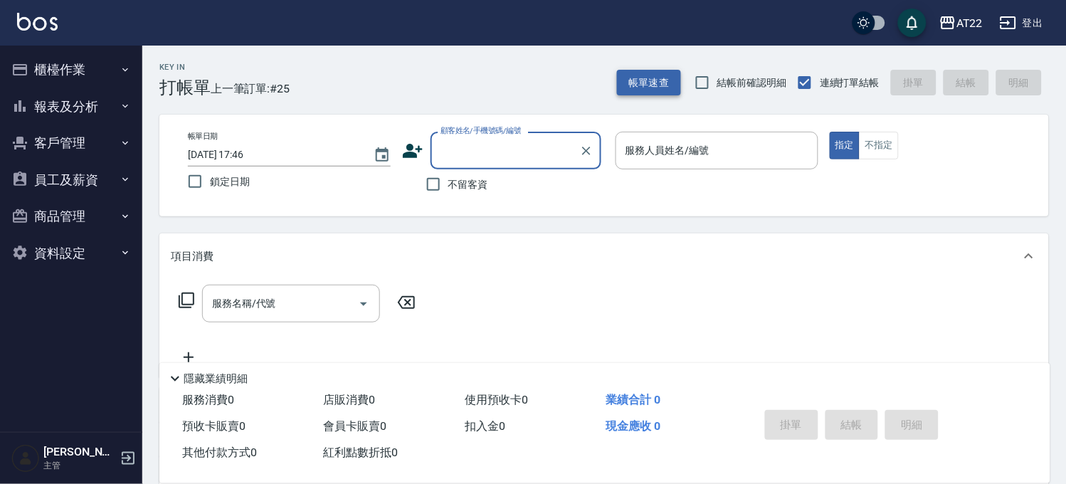
click at [666, 85] on button "帳單速查" at bounding box center [649, 83] width 64 height 26
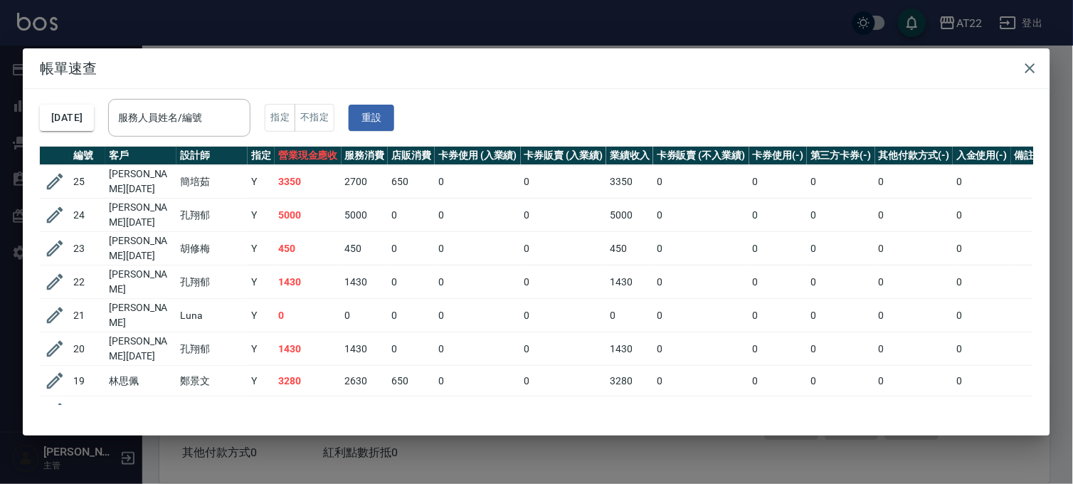
click at [126, 26] on div "帳單速查 2025/09/26 服務人員姓名/編號 服務人員姓名/編號 指定 不指定 重設 編號 客戶 設計師 指定 營業現金應收 服務消費 店販消費 卡券使…" at bounding box center [536, 242] width 1073 height 484
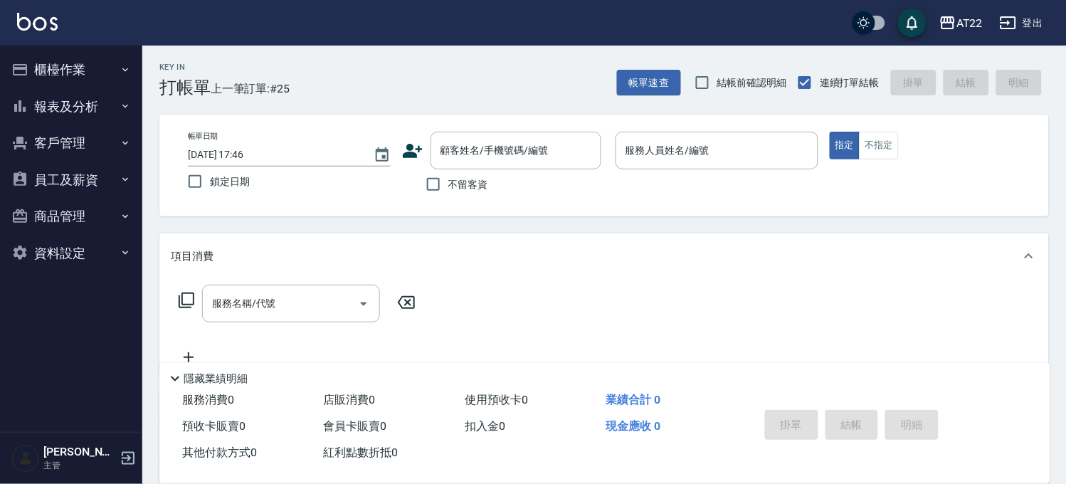
click at [85, 147] on button "客戶管理" at bounding box center [71, 143] width 131 height 37
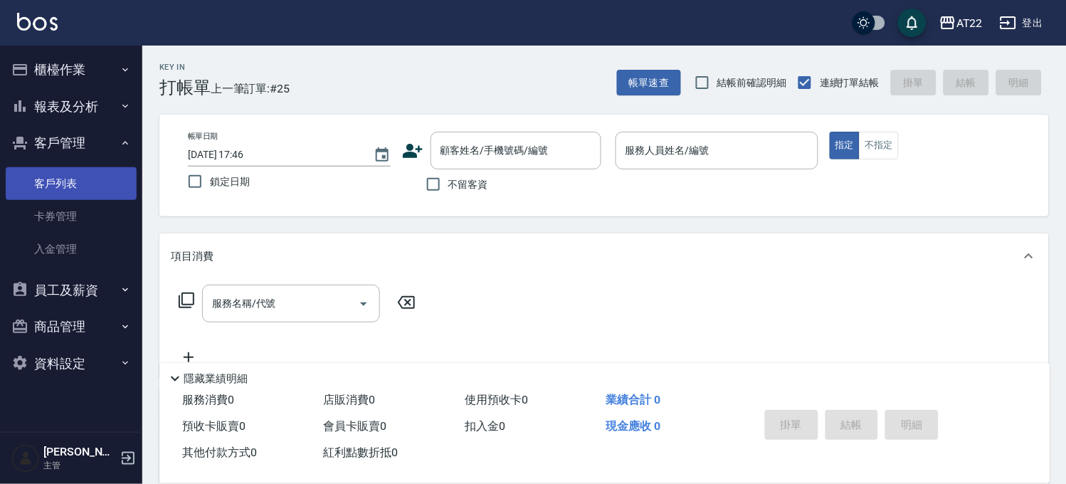
click at [77, 178] on link "客戶列表" at bounding box center [71, 183] width 131 height 33
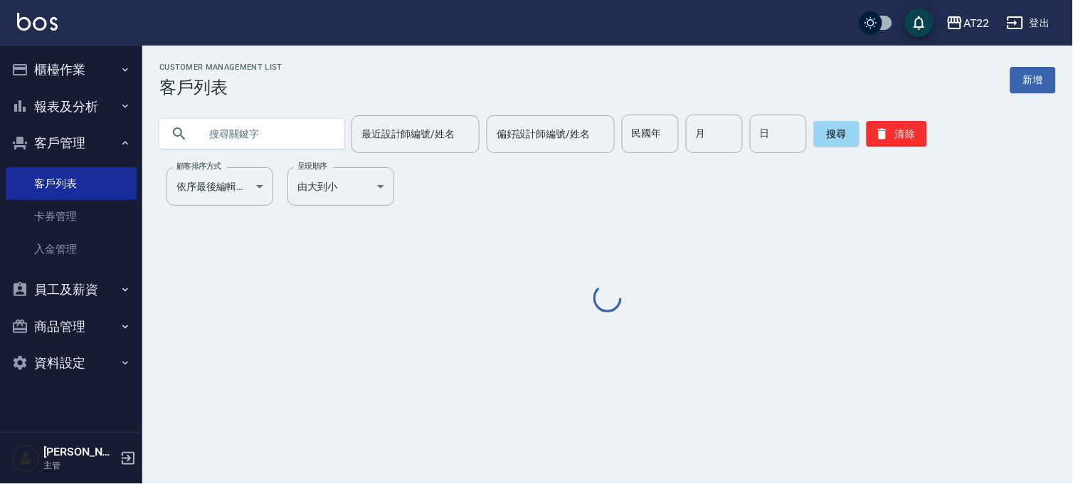
click at [269, 125] on input "text" at bounding box center [266, 134] width 134 height 38
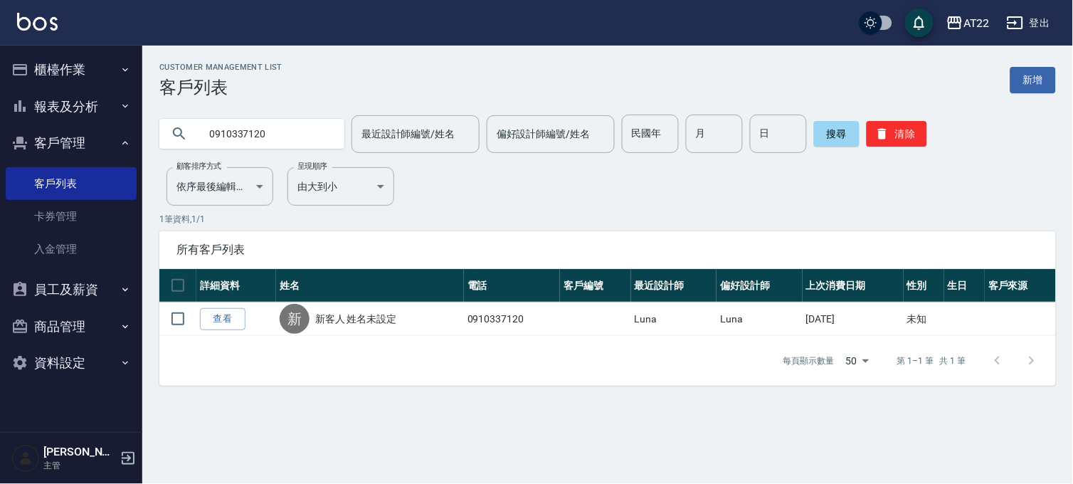
click at [270, 125] on input "0910337120" at bounding box center [266, 134] width 134 height 38
type input "0905984536"
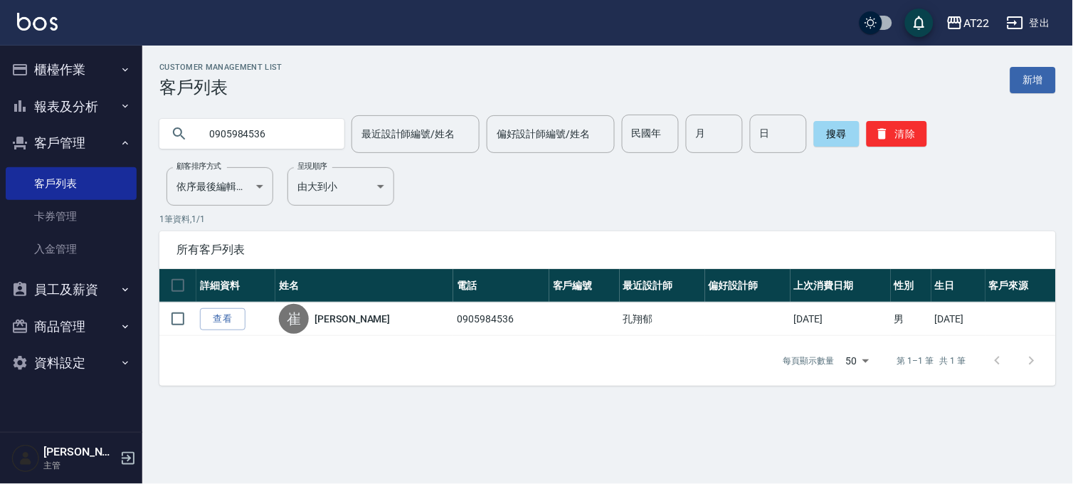
click at [226, 316] on link "查看" at bounding box center [223, 319] width 46 height 22
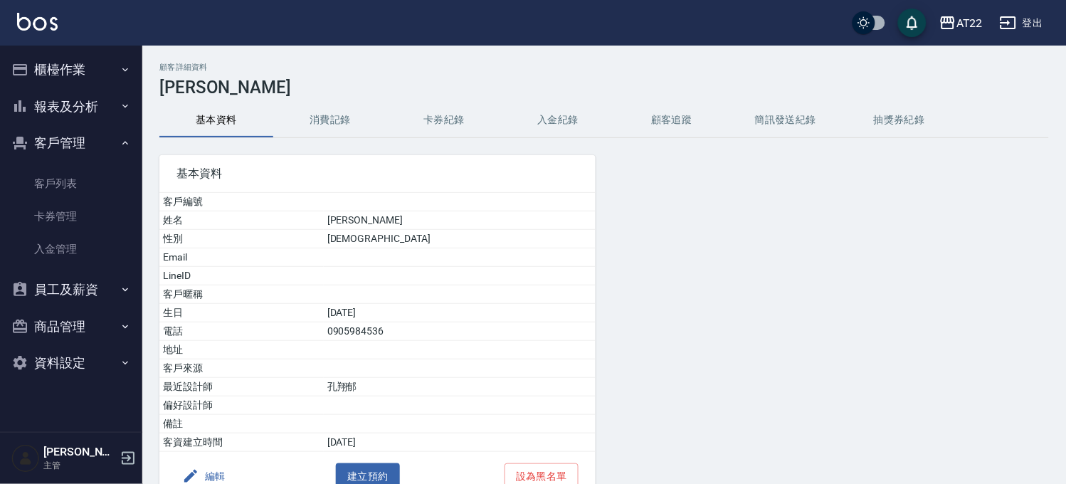
click at [320, 108] on button "消費記錄" at bounding box center [330, 120] width 114 height 34
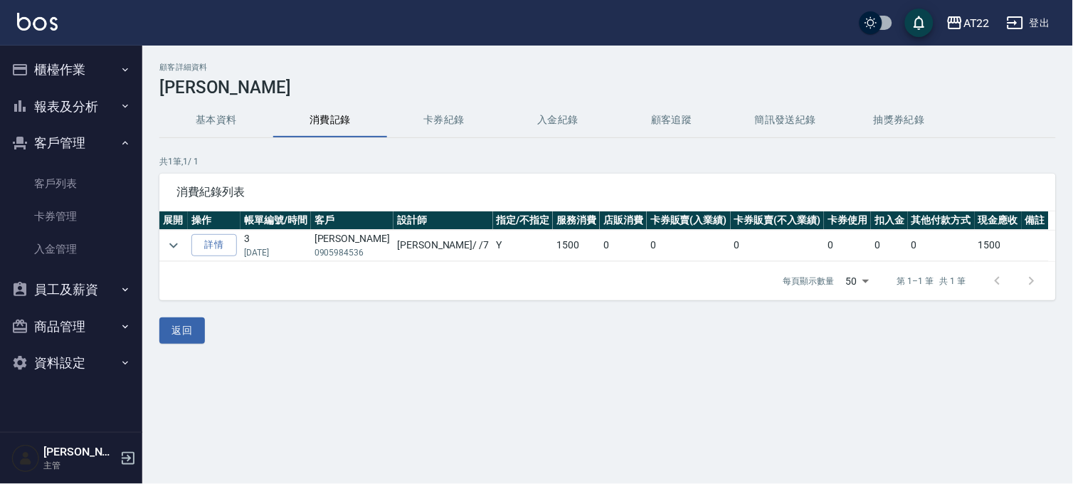
click at [65, 82] on button "櫃檯作業" at bounding box center [71, 69] width 131 height 37
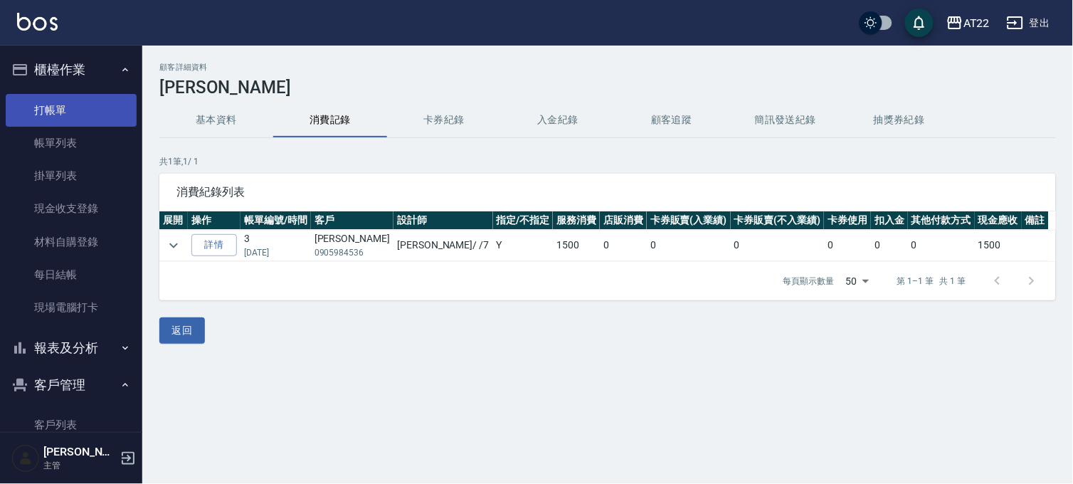
click at [69, 100] on link "打帳單" at bounding box center [71, 110] width 131 height 33
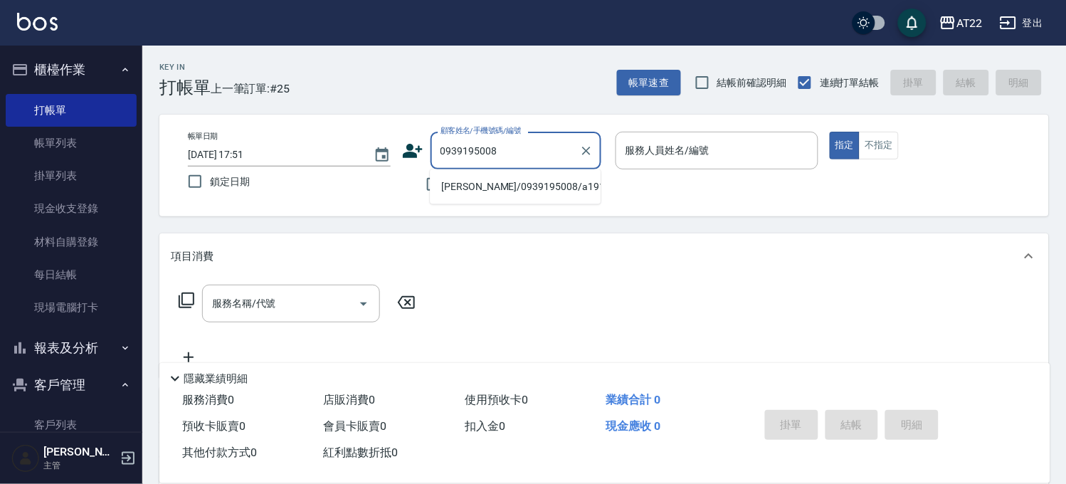
click at [478, 188] on li "潘怡君/0939195008/a1919" at bounding box center [515, 186] width 171 height 23
type input "潘怡君/0939195008/a1919"
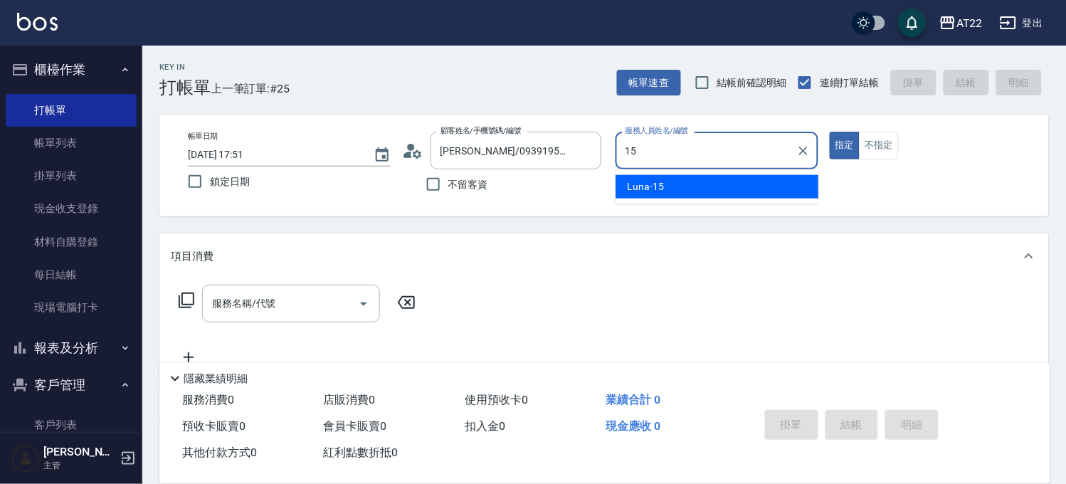
type input "Luna-15"
type button "true"
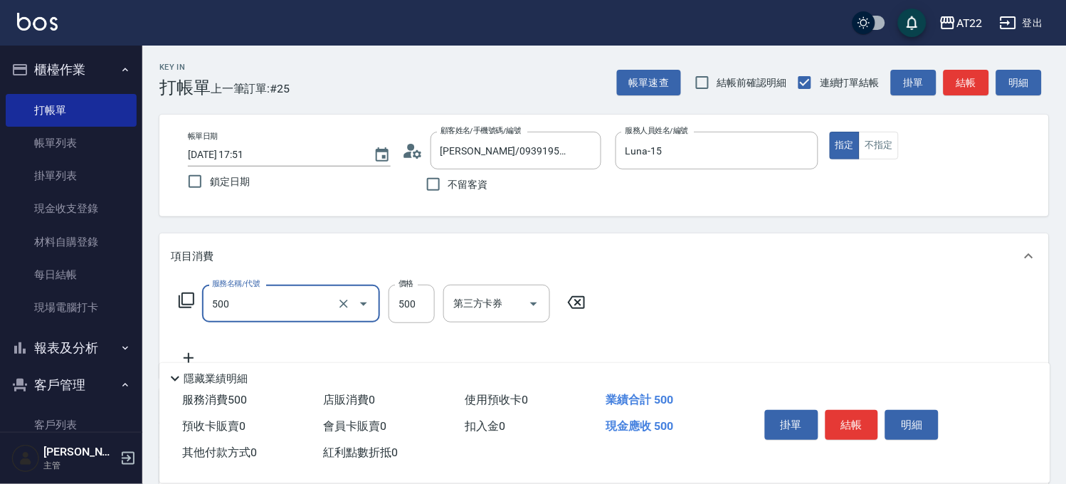
type input "剪髮(500)"
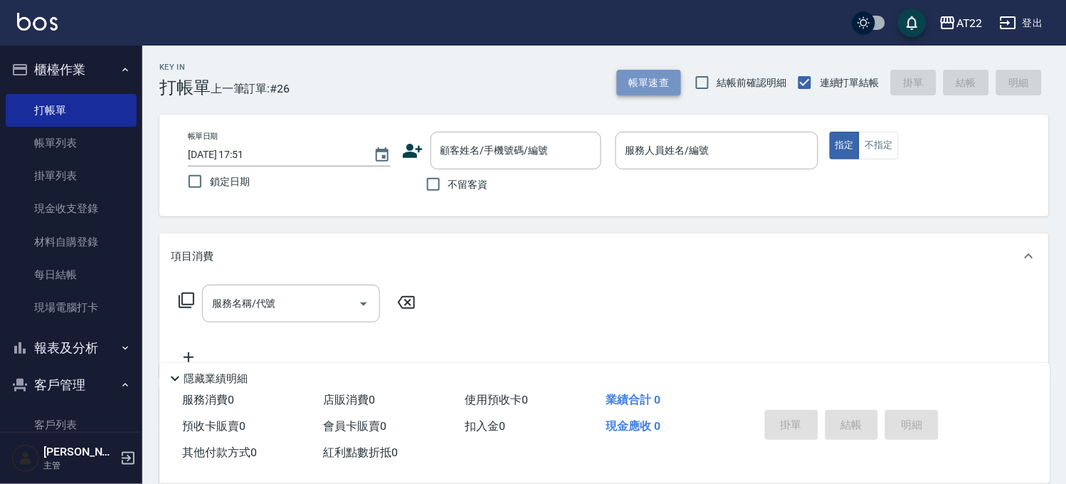
click at [677, 90] on button "帳單速查" at bounding box center [649, 83] width 64 height 26
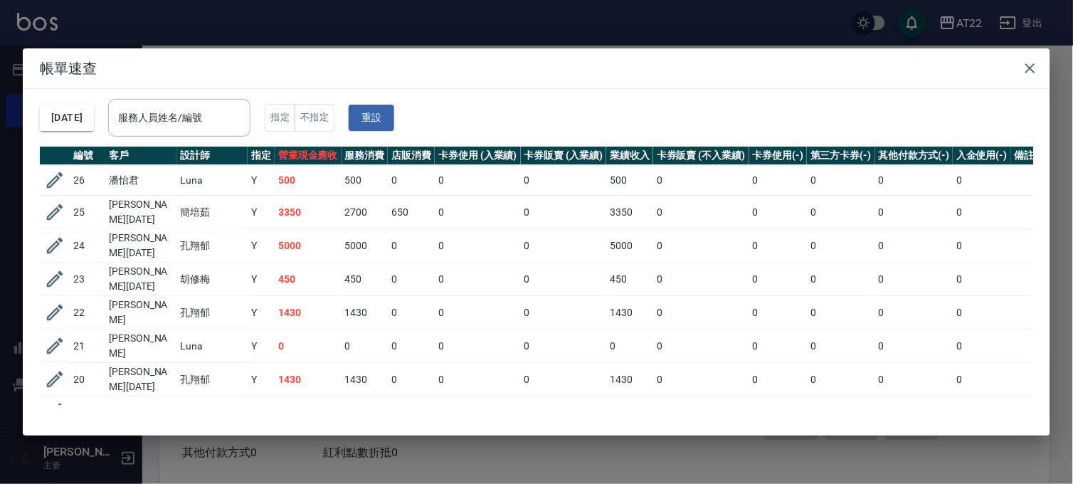
click at [743, 37] on div "帳單速查 2025/09/26 服務人員姓名/編號 服務人員姓名/編號 指定 不指定 重設 編號 客戶 設計師 指定 營業現金應收 服務消費 店販消費 卡券使…" at bounding box center [536, 242] width 1073 height 484
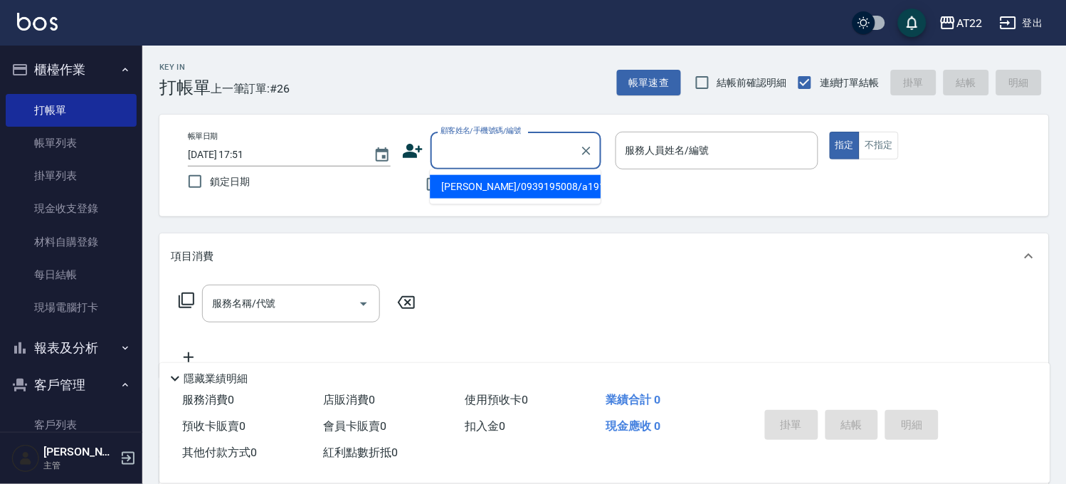
click at [525, 152] on input "顧客姓名/手機號碼/編號" at bounding box center [505, 150] width 137 height 25
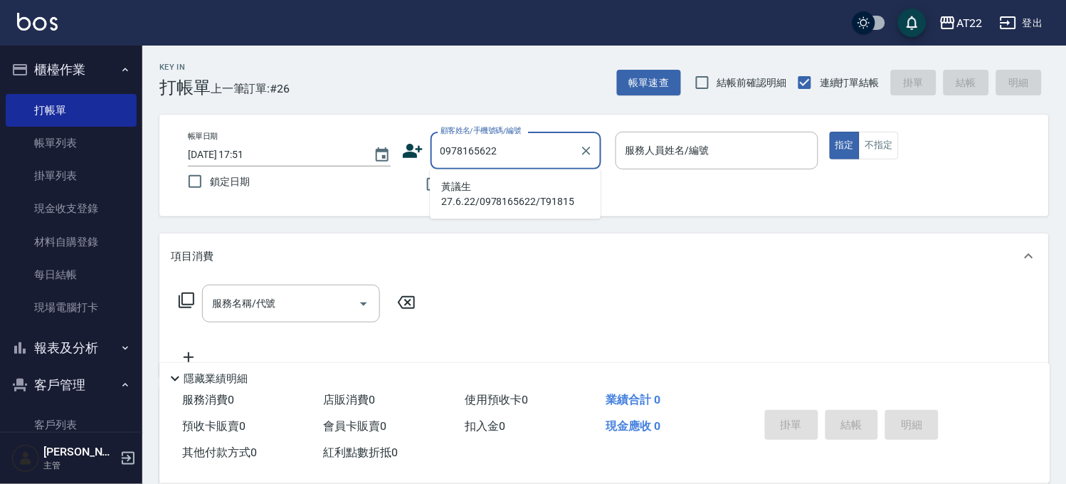
click at [517, 194] on li "黃議生27.6.22/0978165622/T91815" at bounding box center [515, 194] width 171 height 38
type input "黃議生27.6.22/0978165622/T91815"
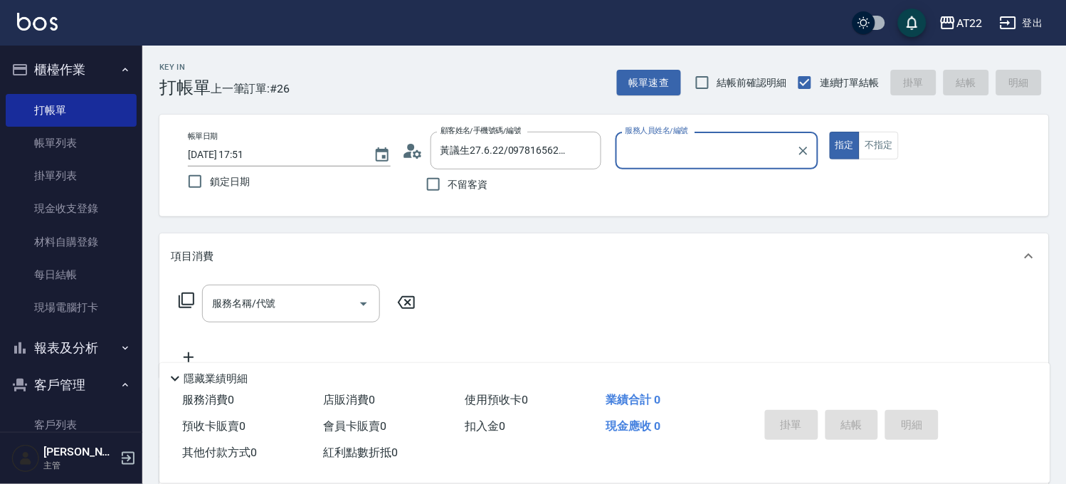
type input "Allen-7"
click at [304, 302] on input "服務名稱/代號" at bounding box center [281, 303] width 144 height 25
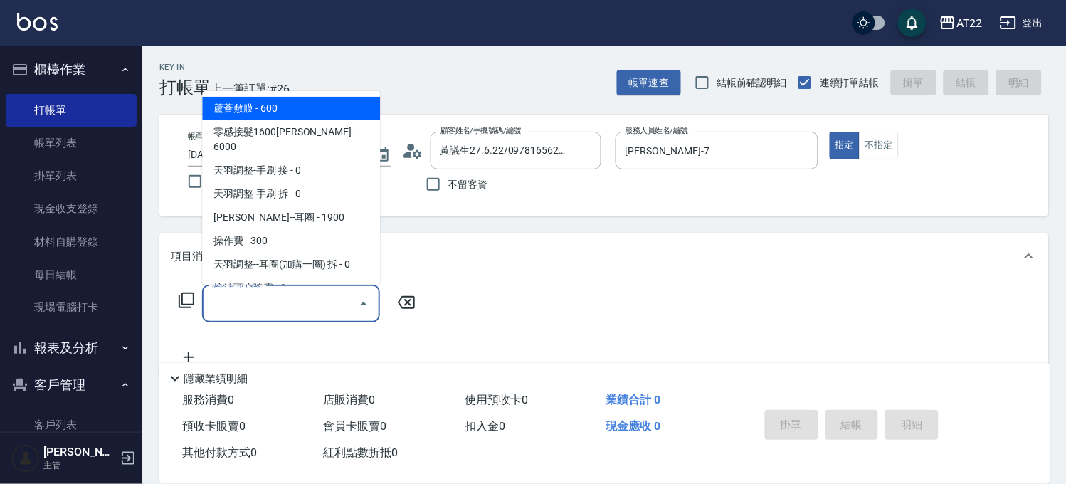
paste input "使用"
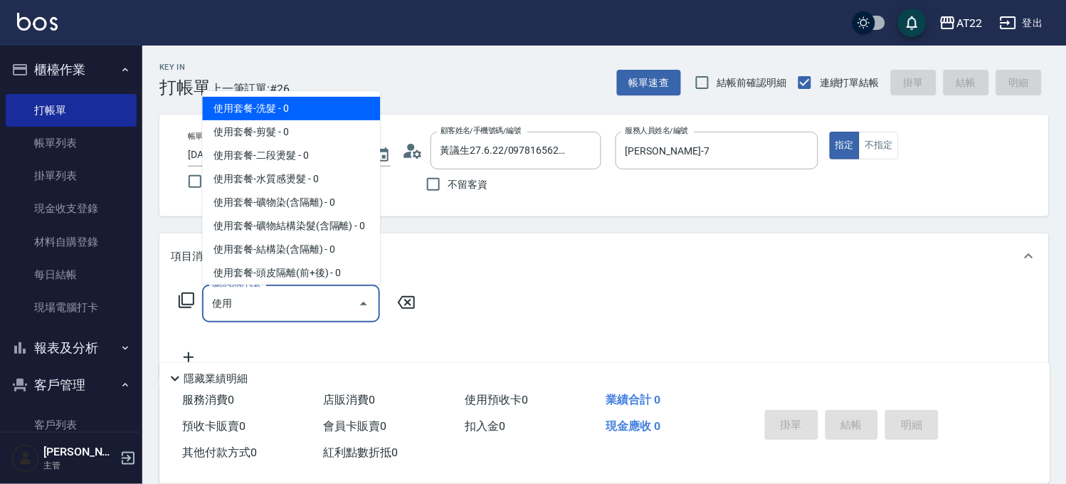
click at [276, 100] on span "使用套餐-洗髮 - 0" at bounding box center [291, 108] width 178 height 23
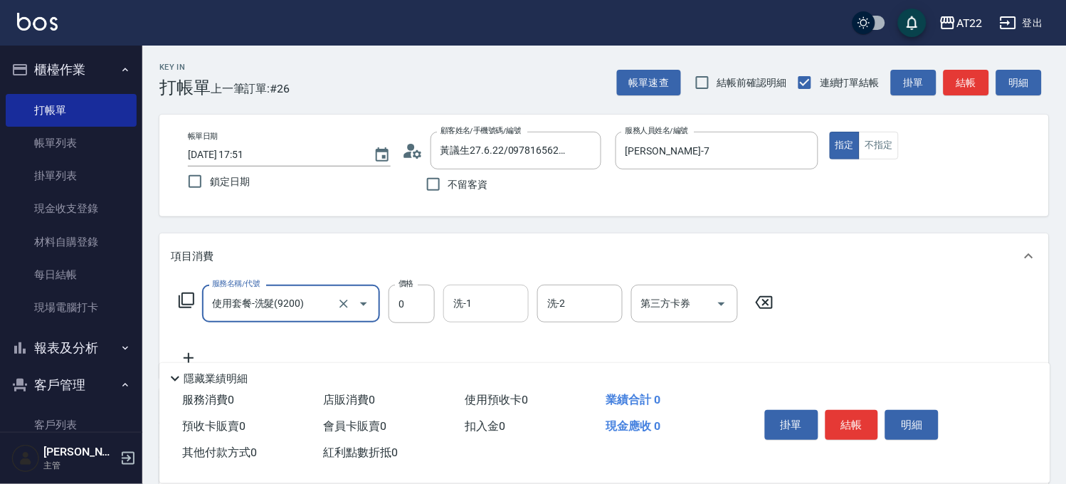
click at [459, 290] on div "洗-1" at bounding box center [485, 304] width 85 height 38
type input "使用套餐-洗髮(9200)"
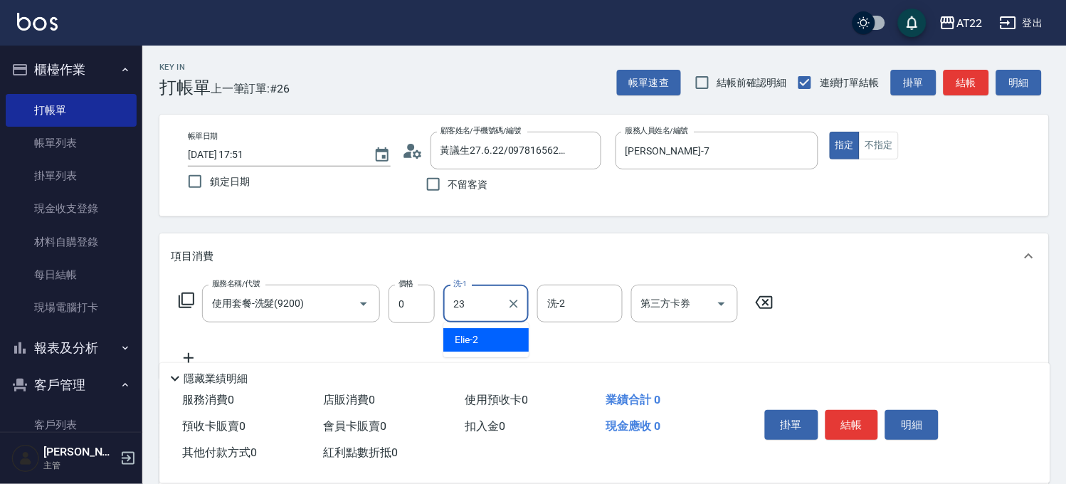
type input "Yuri-23"
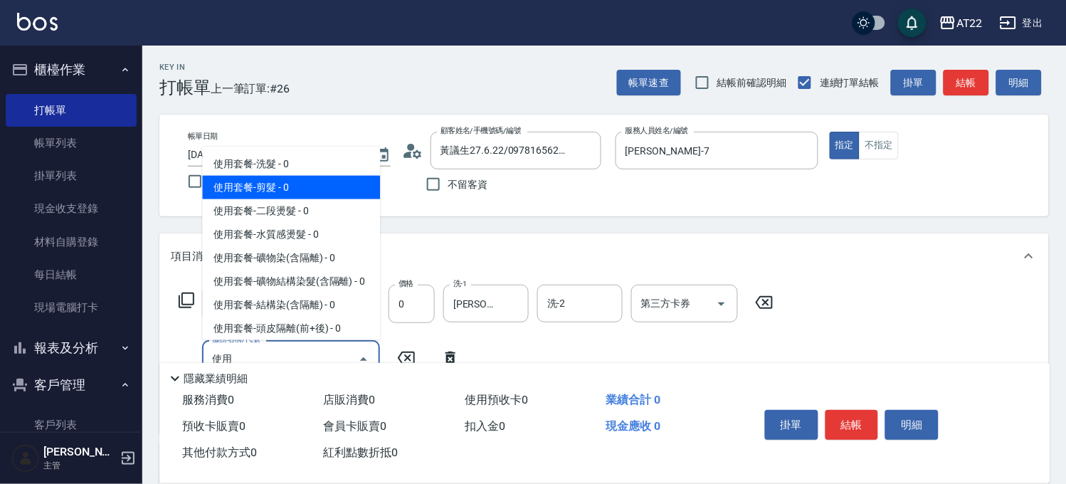
click at [295, 194] on span "使用套餐-剪髮 - 0" at bounding box center [291, 187] width 178 height 23
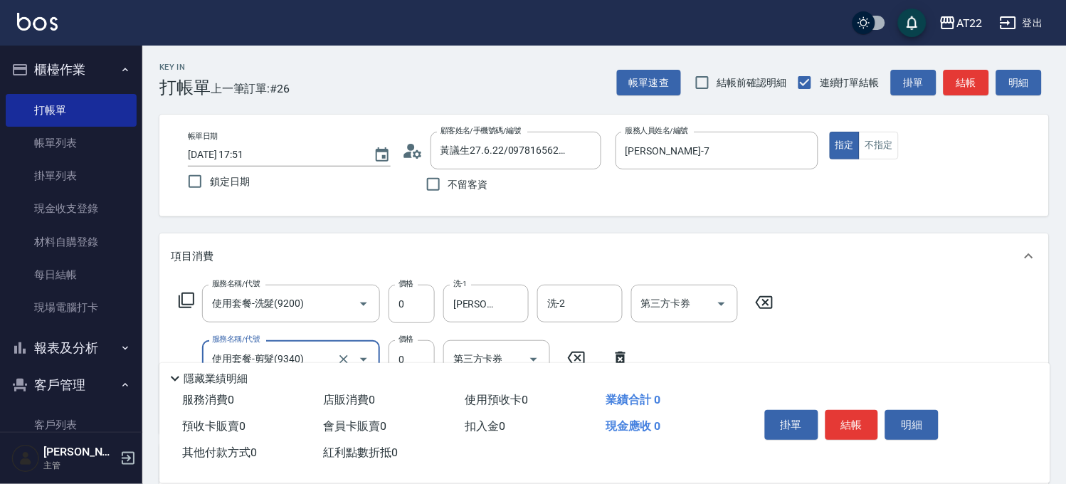
scroll to position [158, 0]
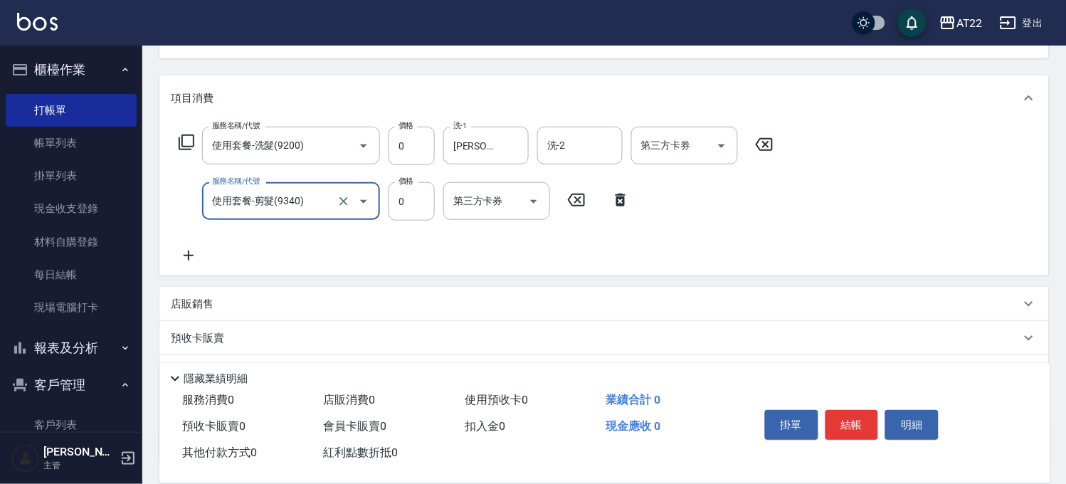
type input "使用套餐-剪髮(9340)"
click at [179, 253] on icon at bounding box center [189, 255] width 36 height 17
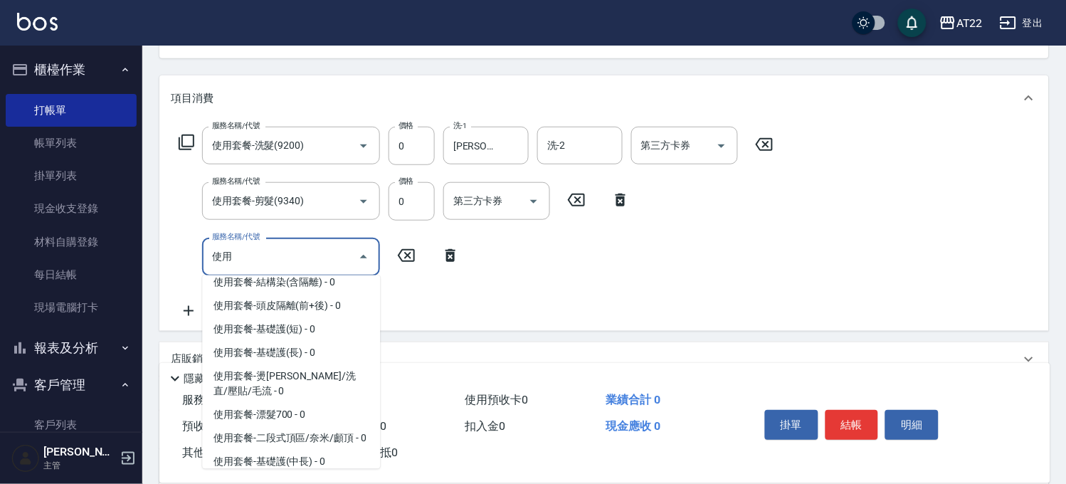
scroll to position [316, 0]
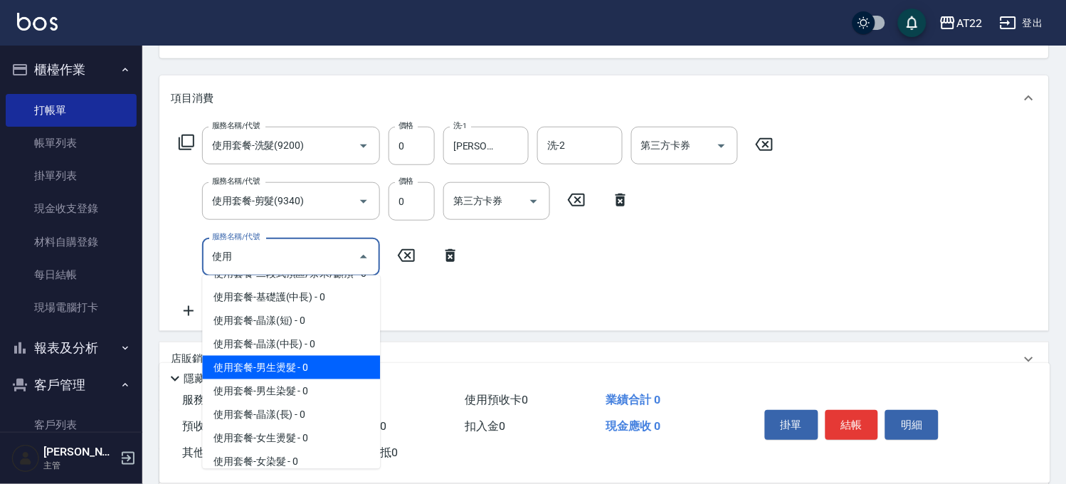
click at [288, 379] on span "使用套餐-男生燙髮 - 0" at bounding box center [291, 367] width 178 height 23
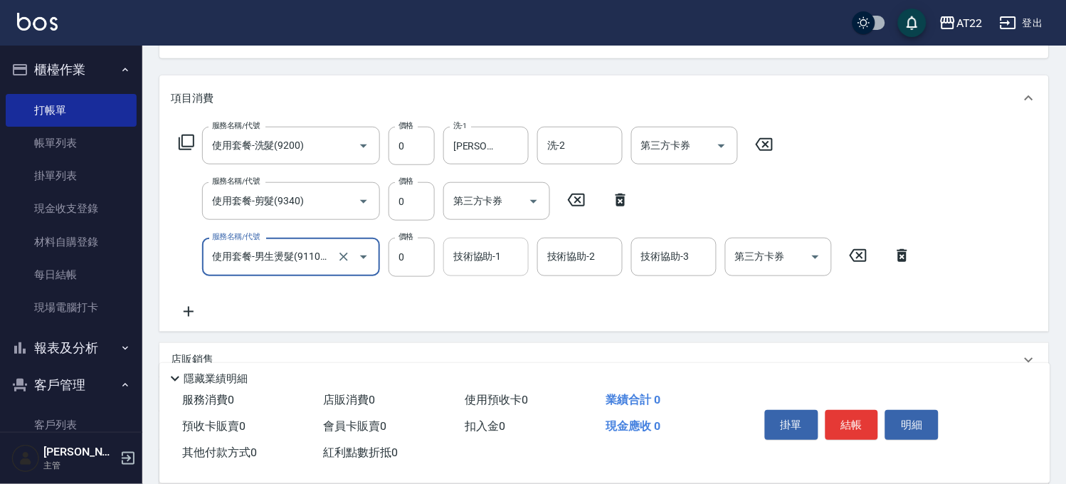
type input "使用套餐-男生燙髮(911001)"
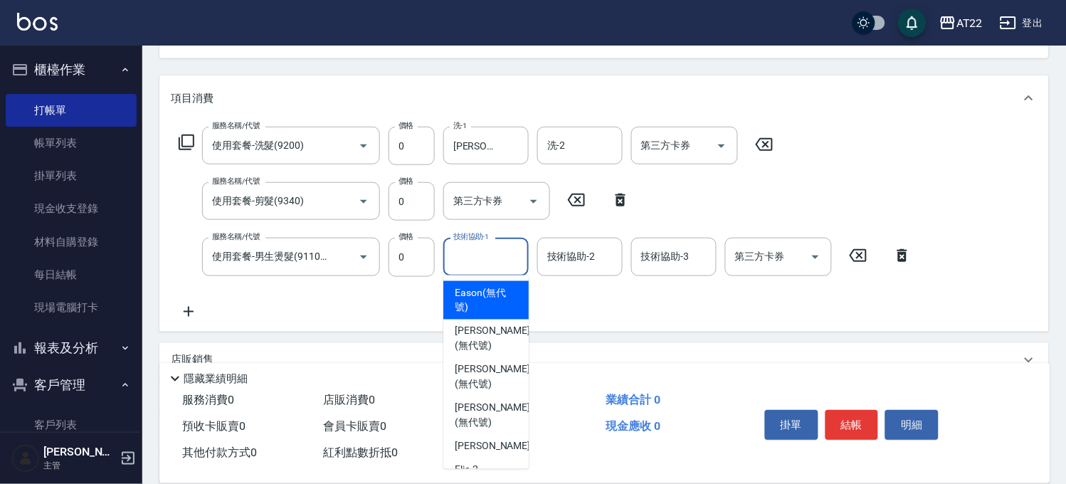
click at [473, 258] on input "技術協助-1" at bounding box center [486, 256] width 73 height 25
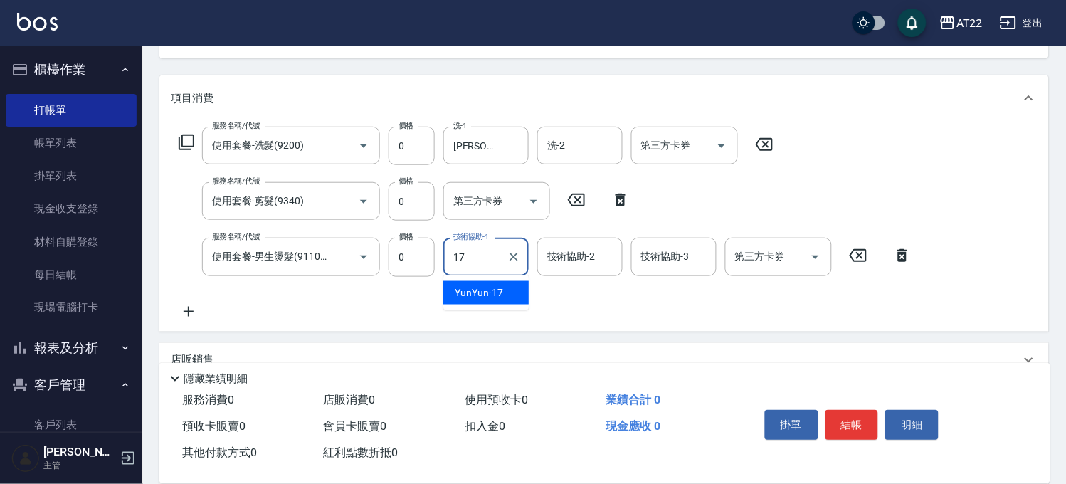
type input "YunYun-17"
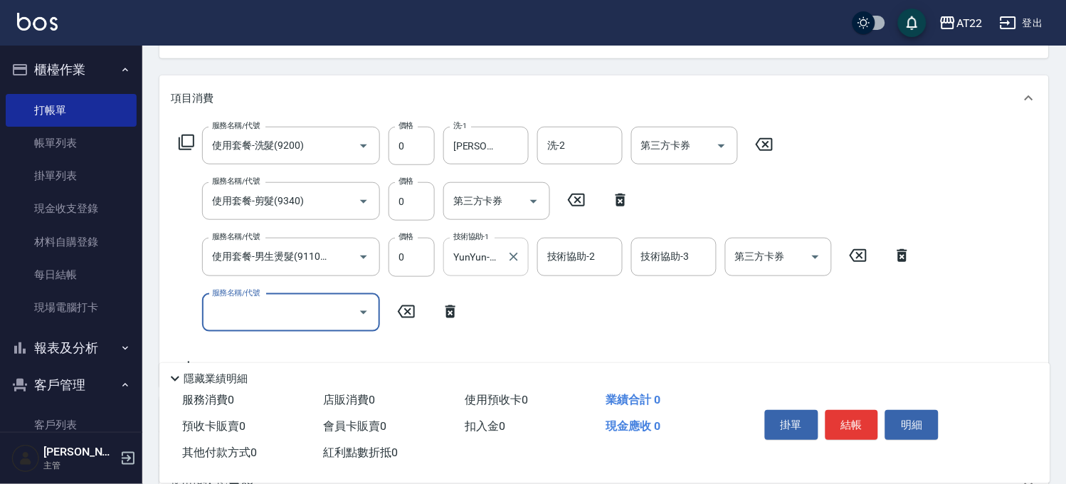
scroll to position [0, 0]
type input "側邊燙貼(3001)"
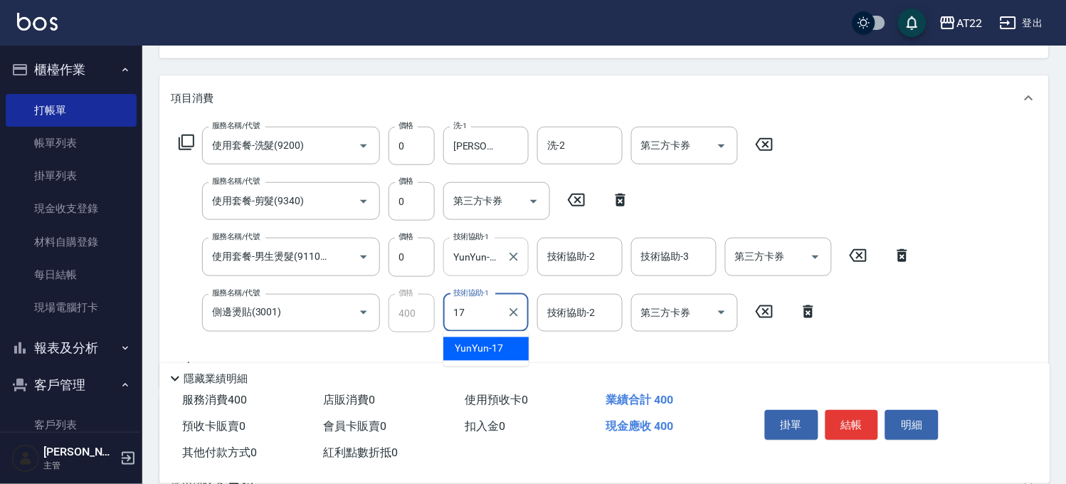
type input "YunYun-17"
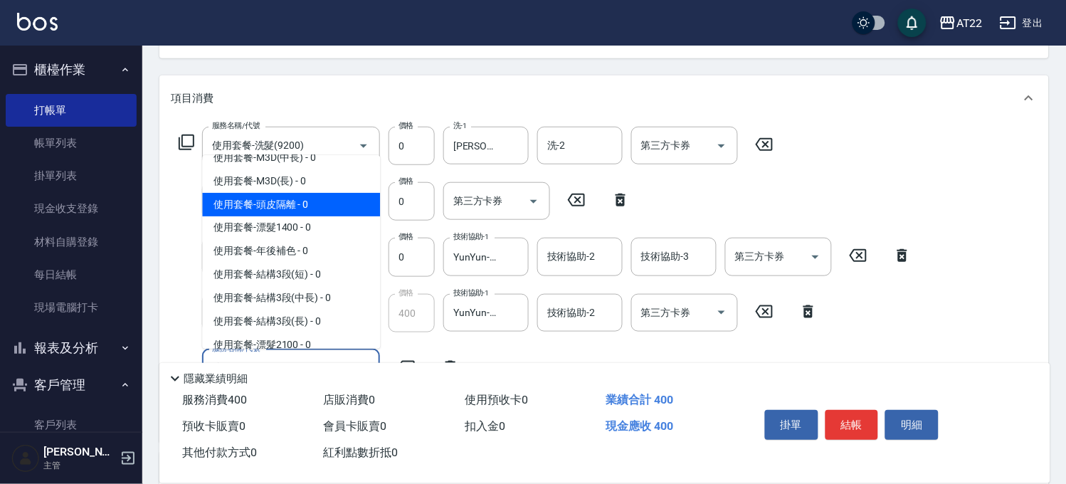
scroll to position [632, 0]
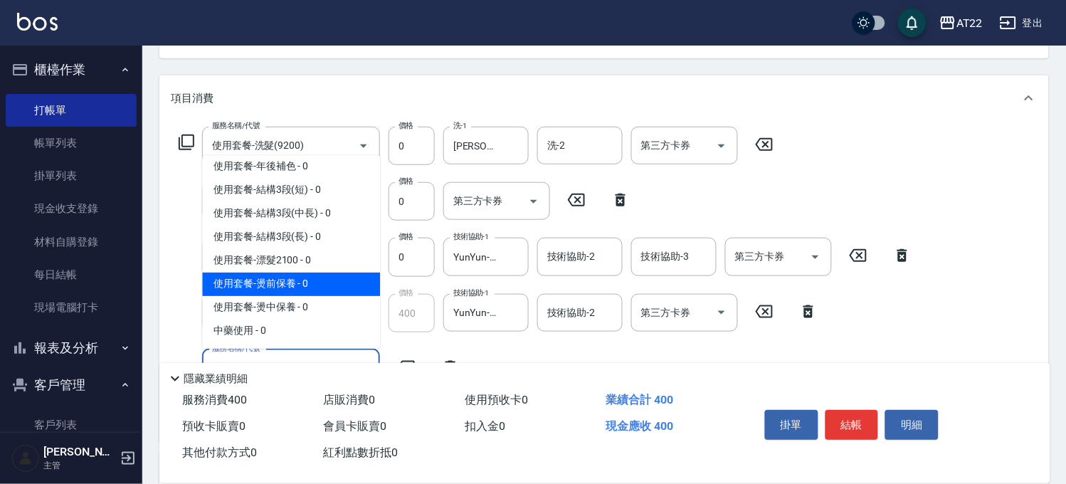
click at [278, 296] on span "使用套餐-燙前保養 - 0" at bounding box center [291, 284] width 178 height 23
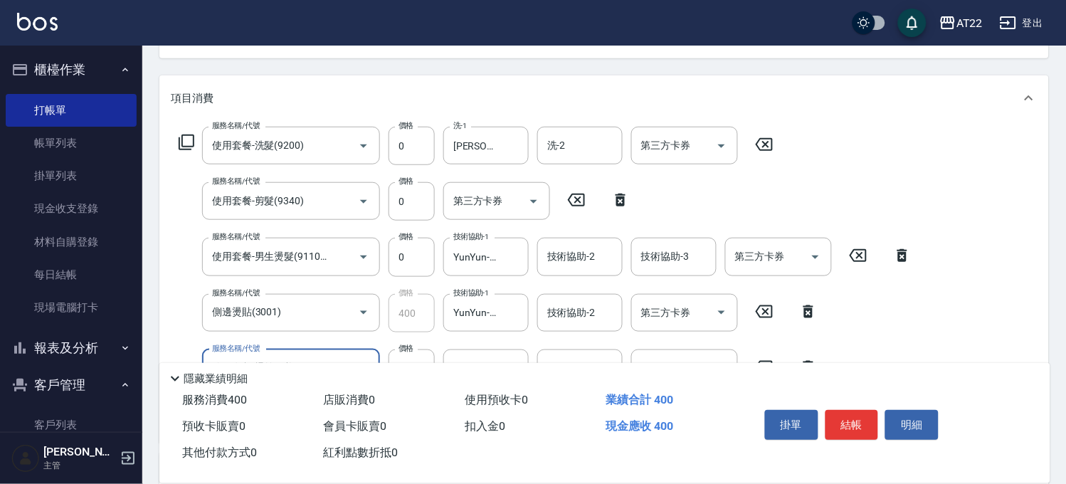
scroll to position [316, 0]
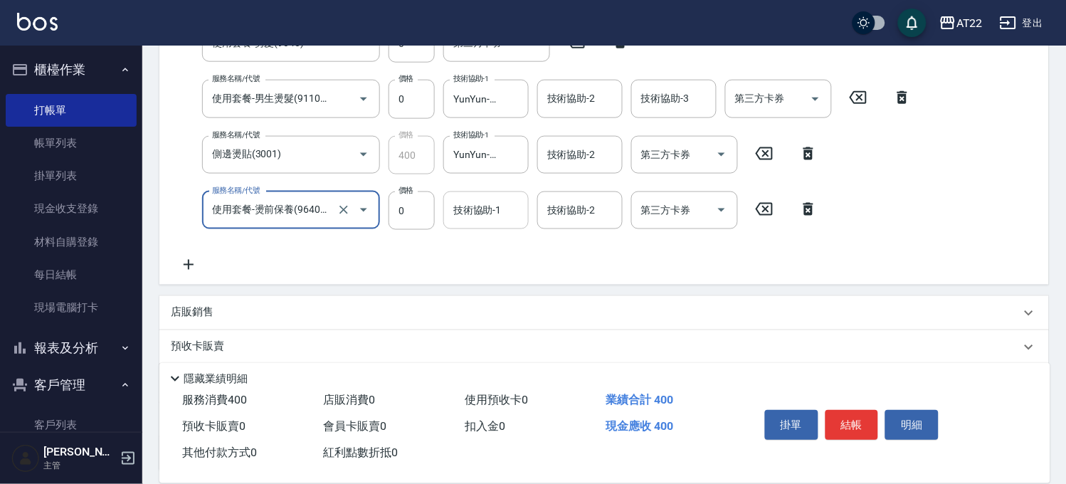
type input "使用套餐-燙前保養(9640001)"
click at [485, 216] on input "技術協助-1" at bounding box center [486, 210] width 73 height 25
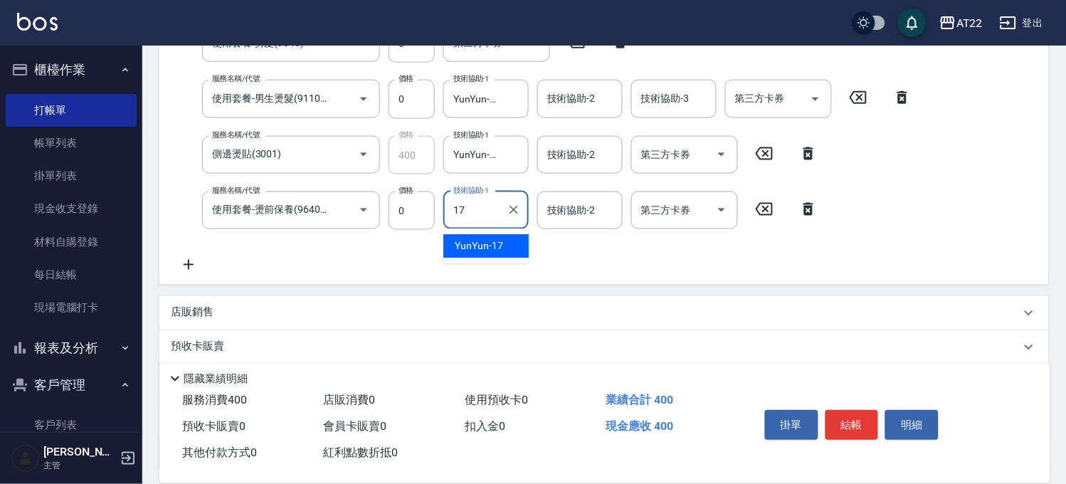
type input "YunYun-17"
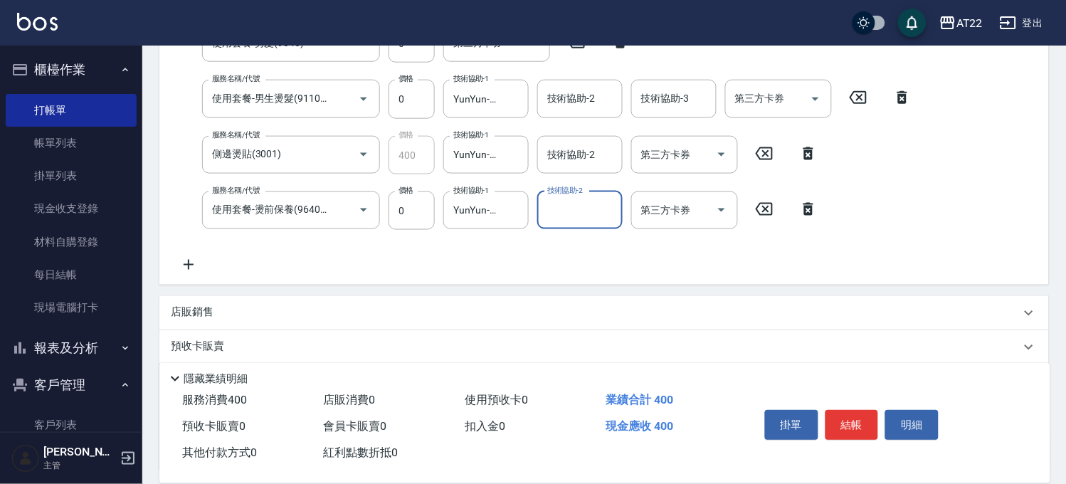
click at [200, 266] on icon at bounding box center [189, 264] width 36 height 17
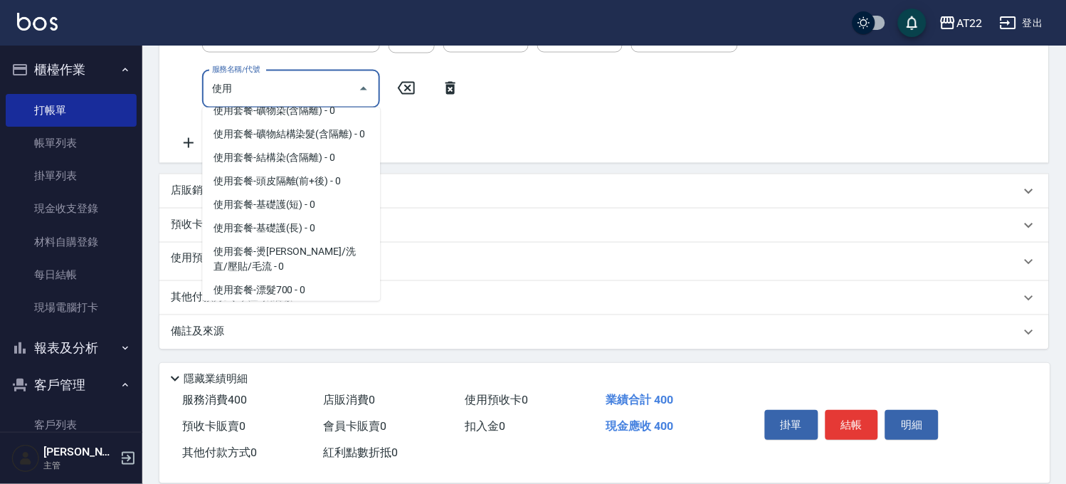
scroll to position [107, 0]
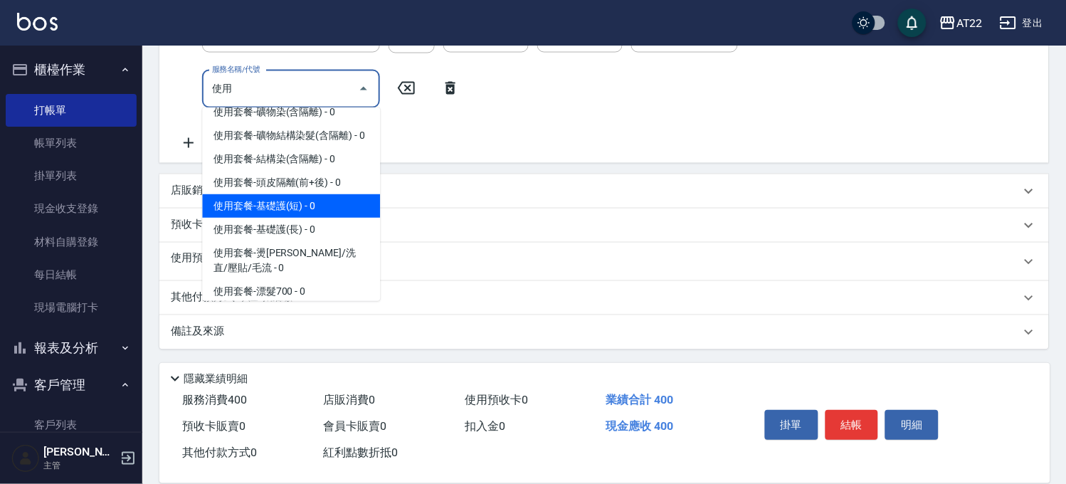
click at [300, 218] on span "使用套餐-基礎護(短) - 0" at bounding box center [291, 205] width 178 height 23
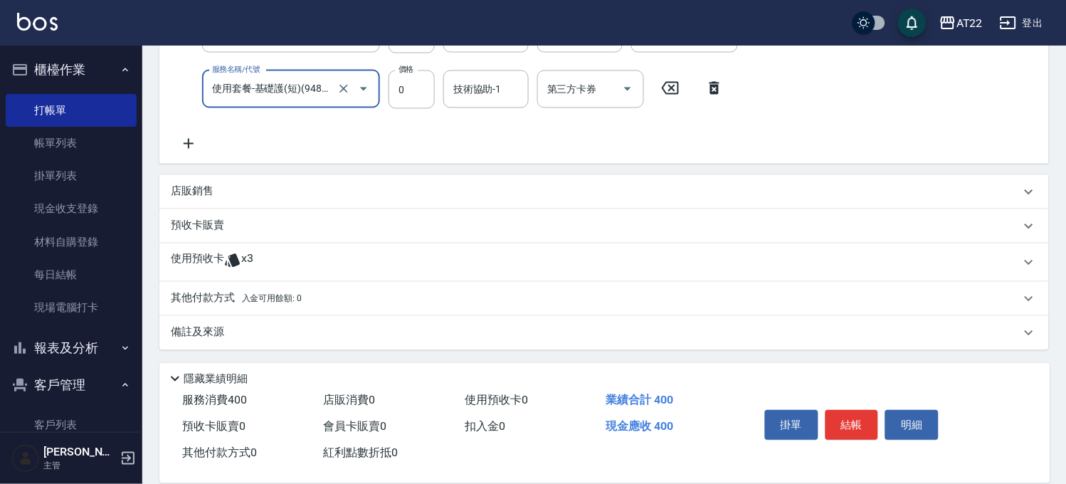
scroll to position [414, 0]
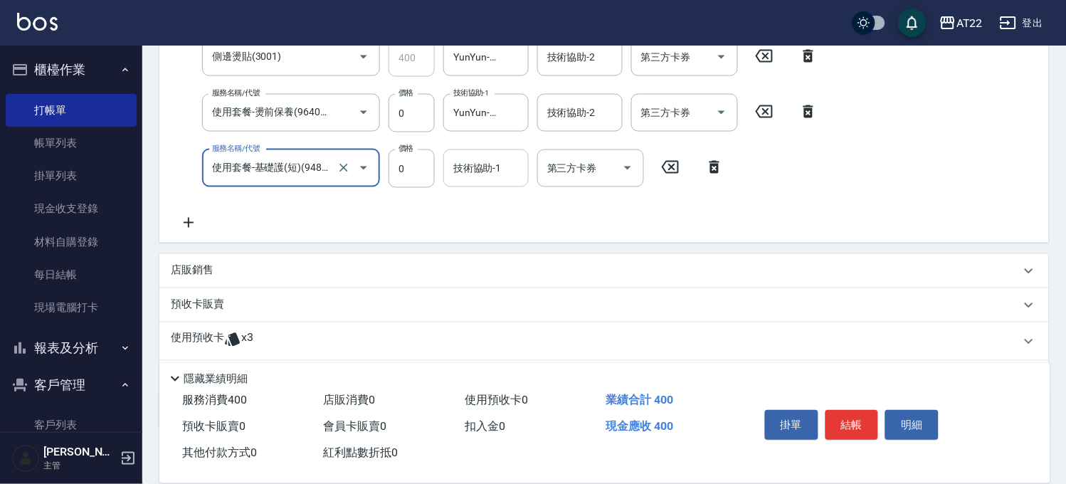
type input "使用套餐-基礎護(短)(94803)"
click at [463, 172] on input "技術協助-1" at bounding box center [486, 168] width 73 height 25
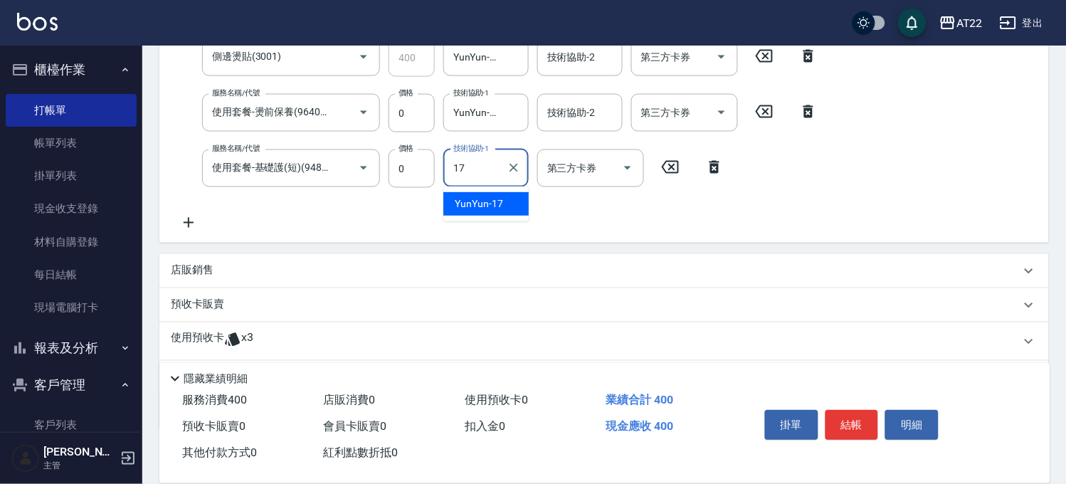
type input "YunYun-17"
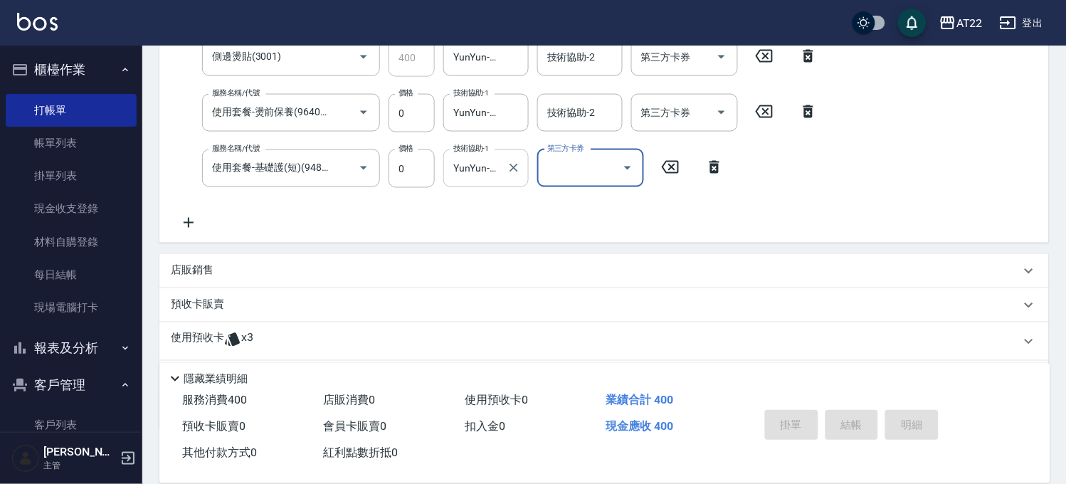
type input "2025/09/26 17:53"
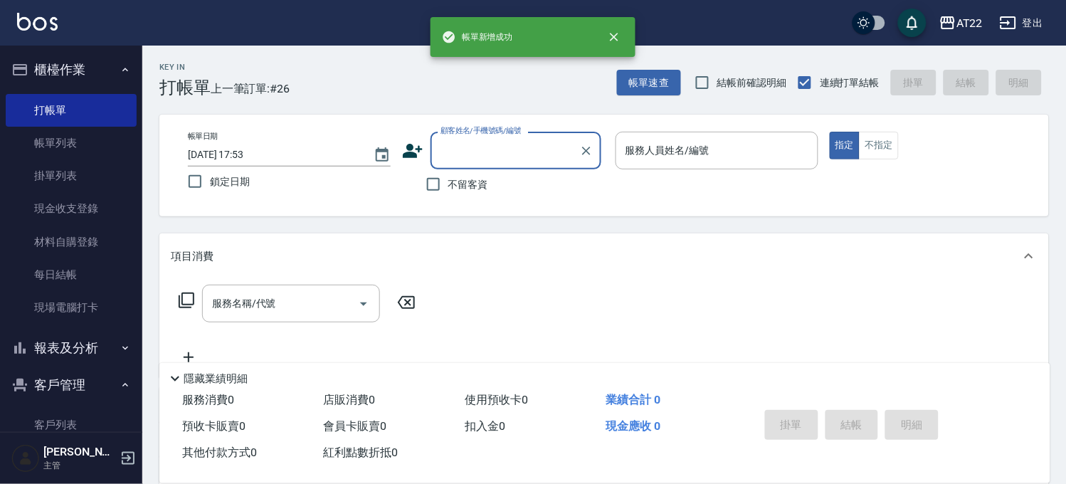
scroll to position [0, 0]
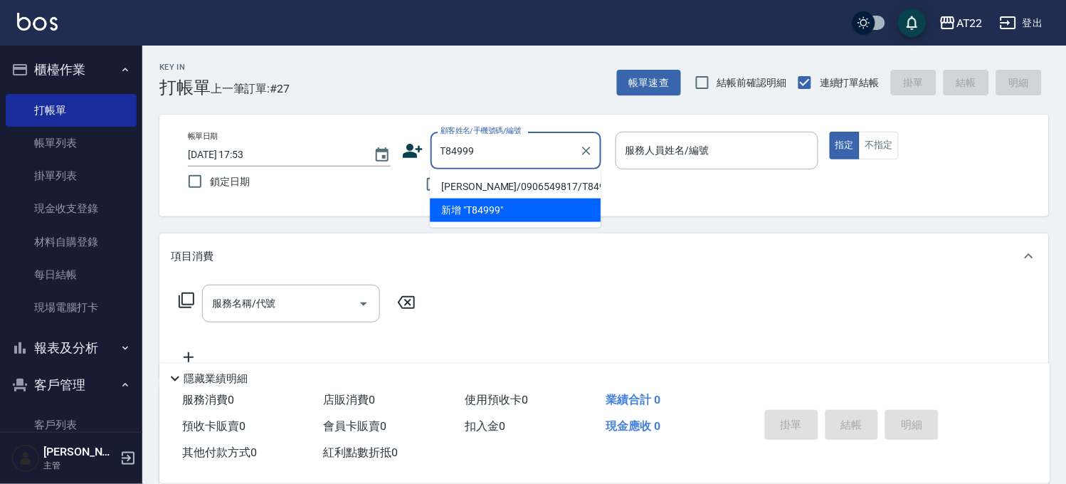
click at [495, 181] on li "鍾政宏/0906549817/T84999" at bounding box center [515, 186] width 171 height 23
type input "鍾政宏/0906549817/T84999"
type input "Luna-15"
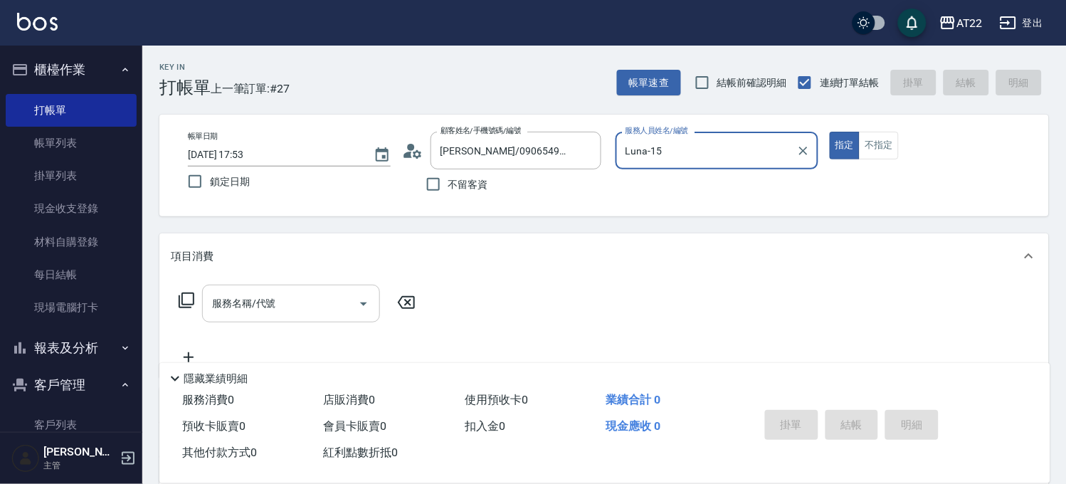
click at [299, 308] on input "服務名稱/代號" at bounding box center [281, 303] width 144 height 25
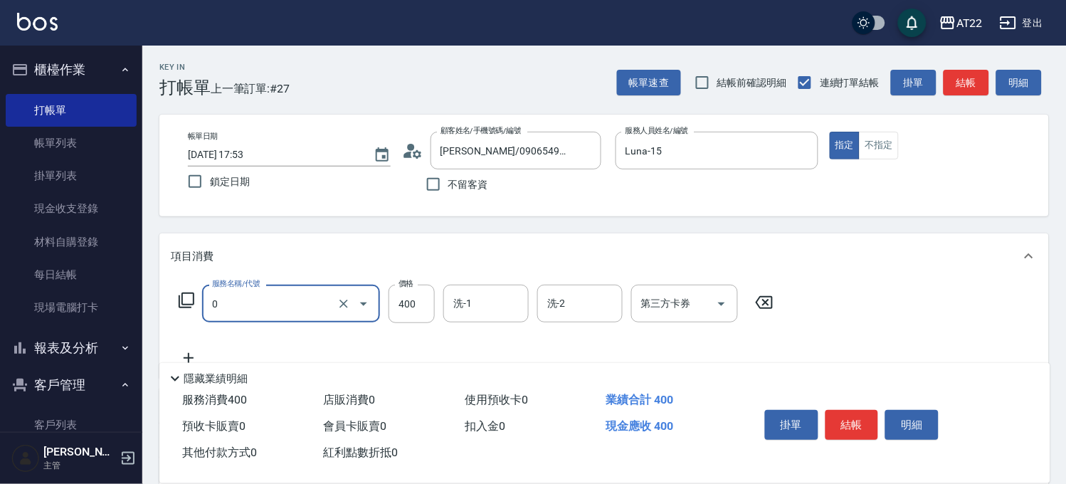
type input "有機洗髮(0)"
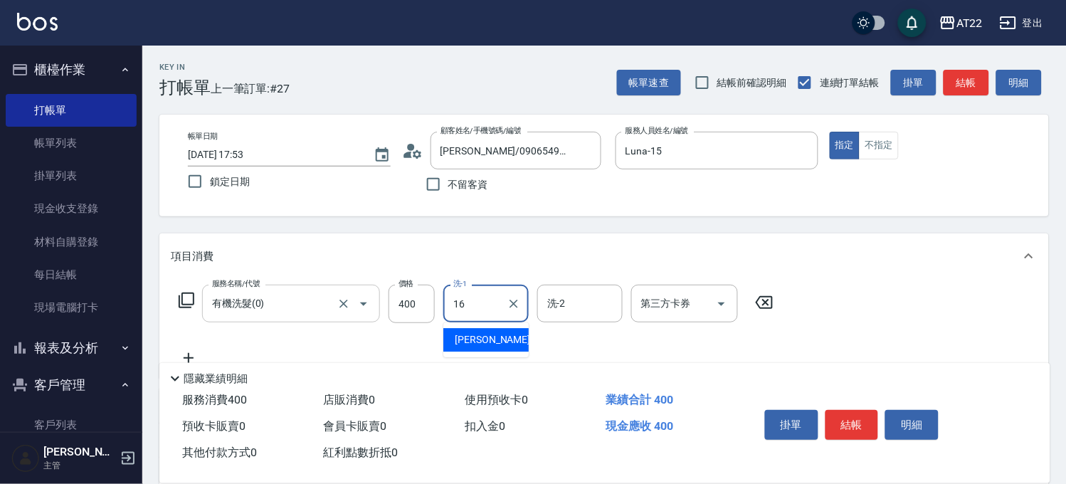
type input "Joe-16"
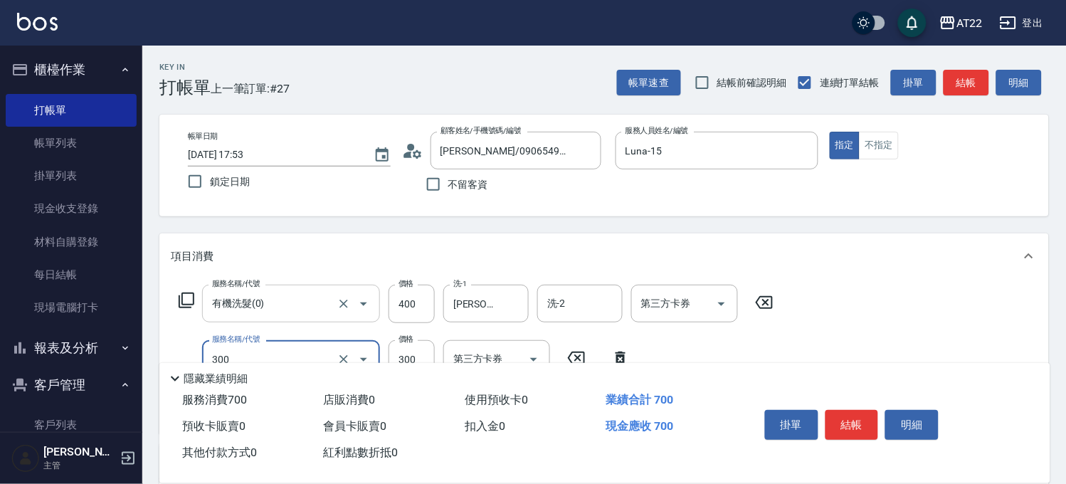
type input "剪髮(300)"
type input "230"
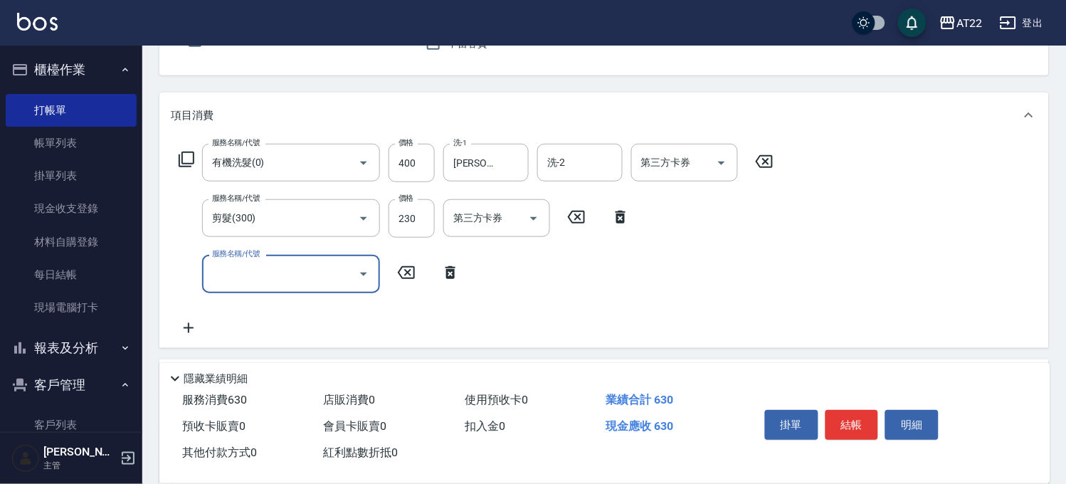
scroll to position [158, 0]
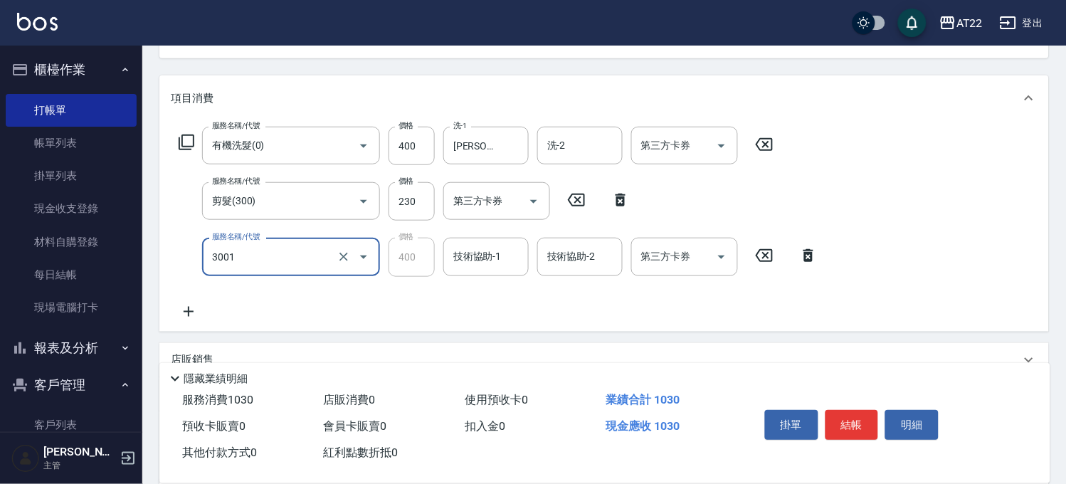
type input "側邊燙貼(3001)"
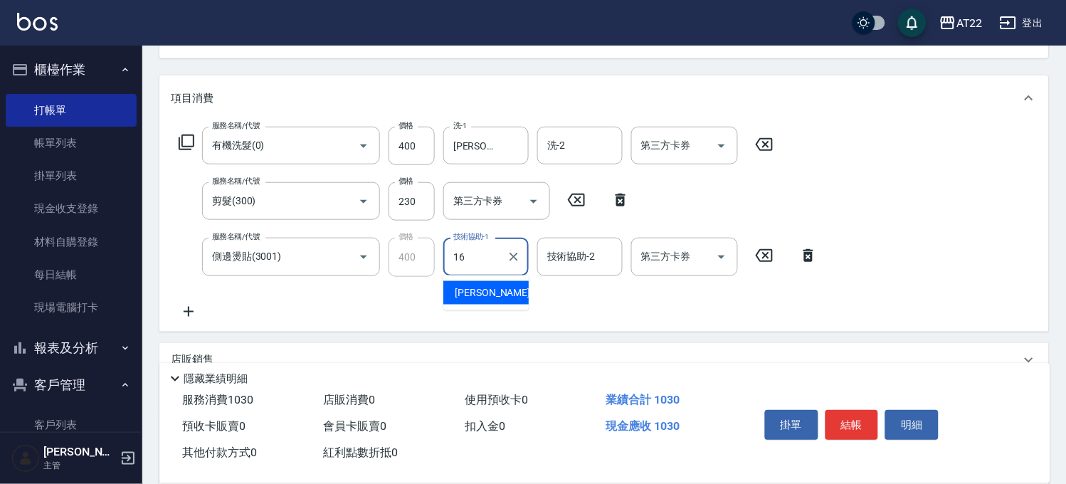
type input "Joe-16"
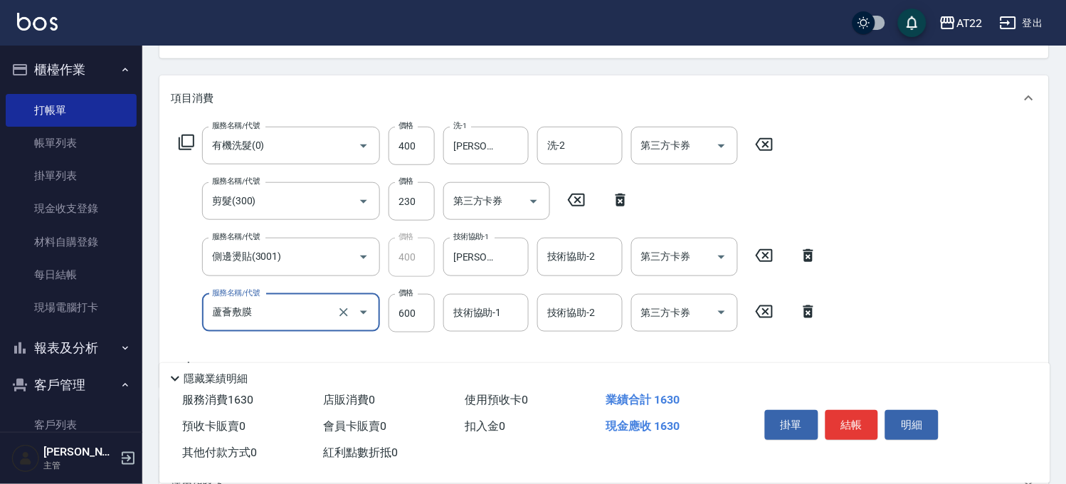
type input "蘆薈敷膜"
type input "480"
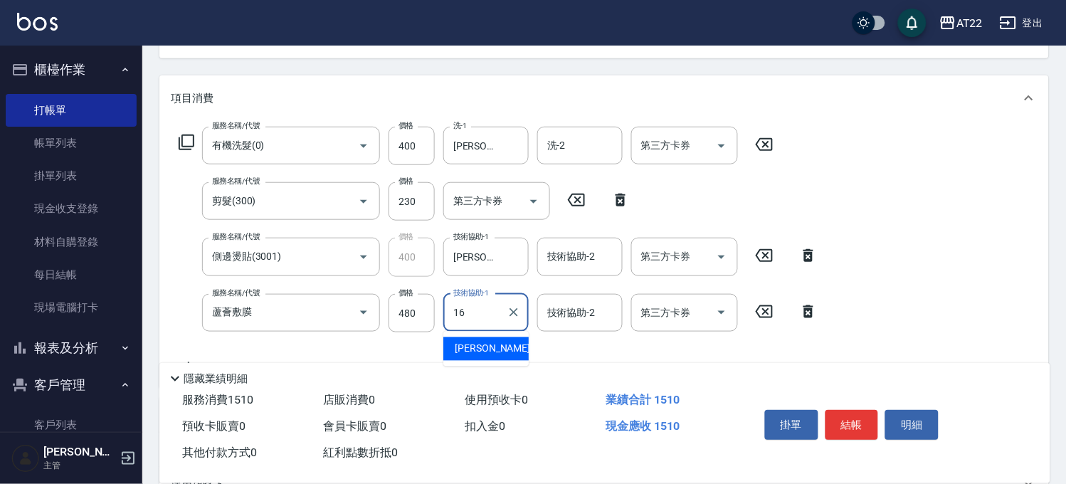
type input "Joe-16"
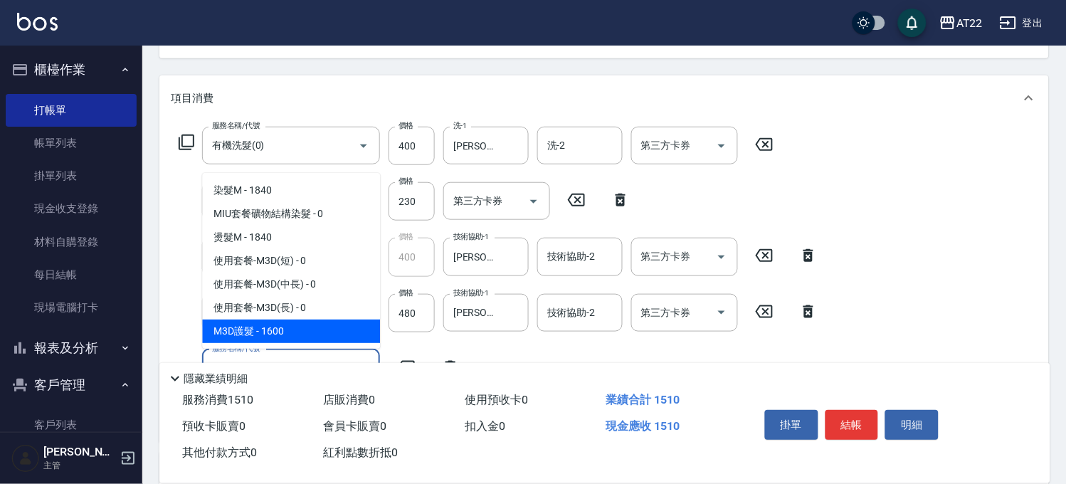
click at [297, 335] on span "M3D護髮 - 1600" at bounding box center [291, 331] width 178 height 23
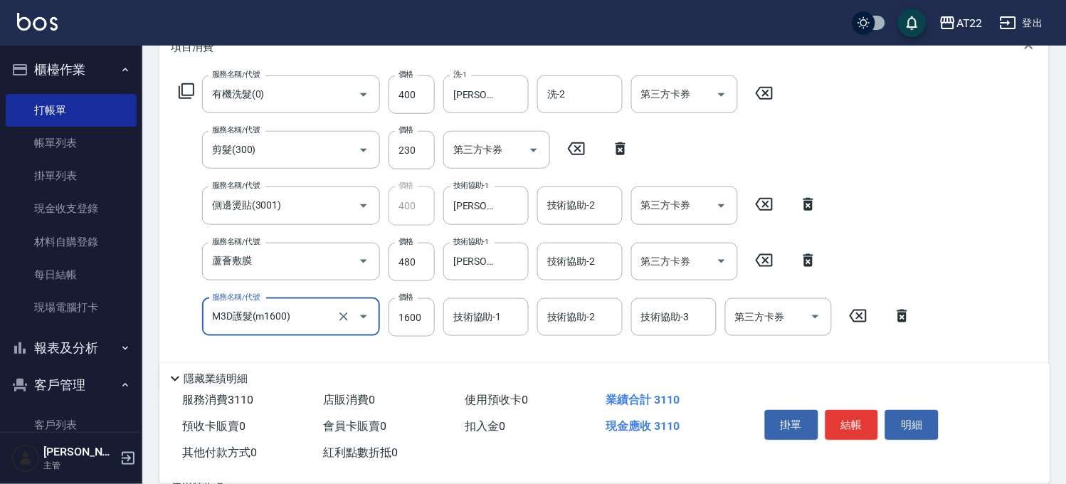
scroll to position [237, 0]
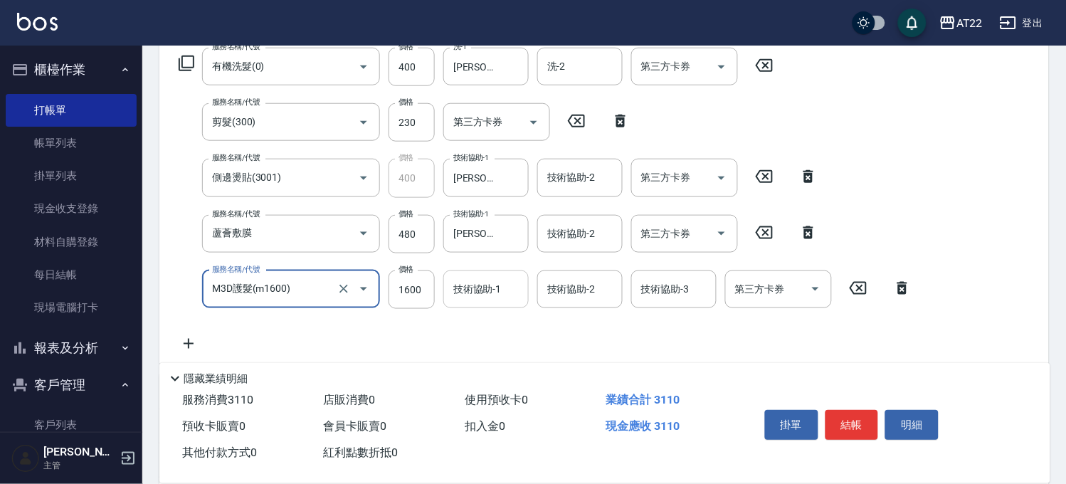
type input "M3D護髮(m1600)"
click at [458, 283] on div "技術協助-1 技術協助-1" at bounding box center [485, 289] width 85 height 38
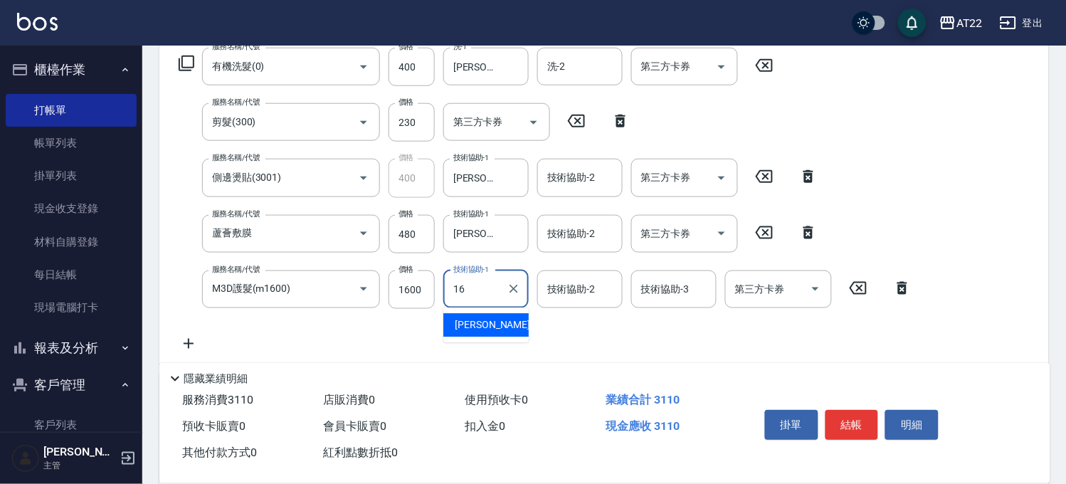
type input "Joe-16"
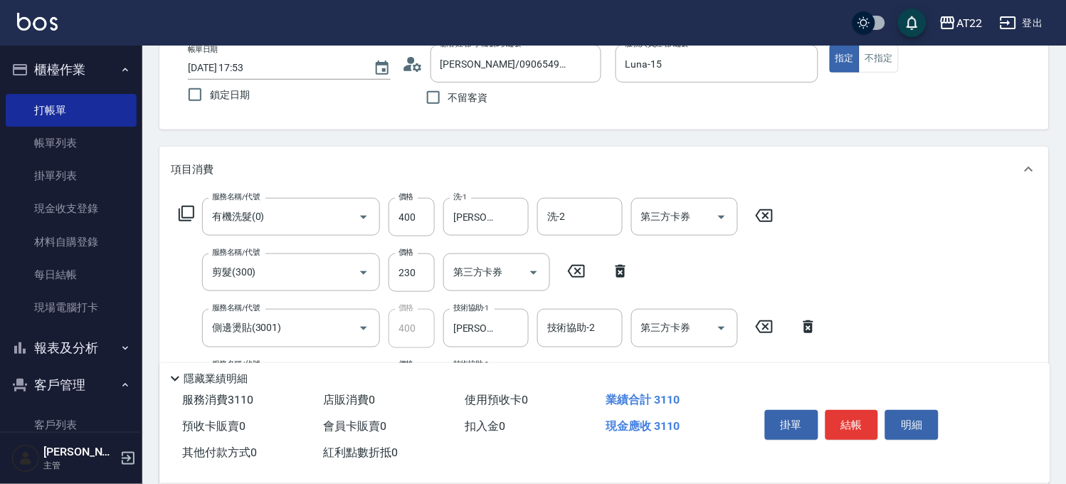
scroll to position [0, 0]
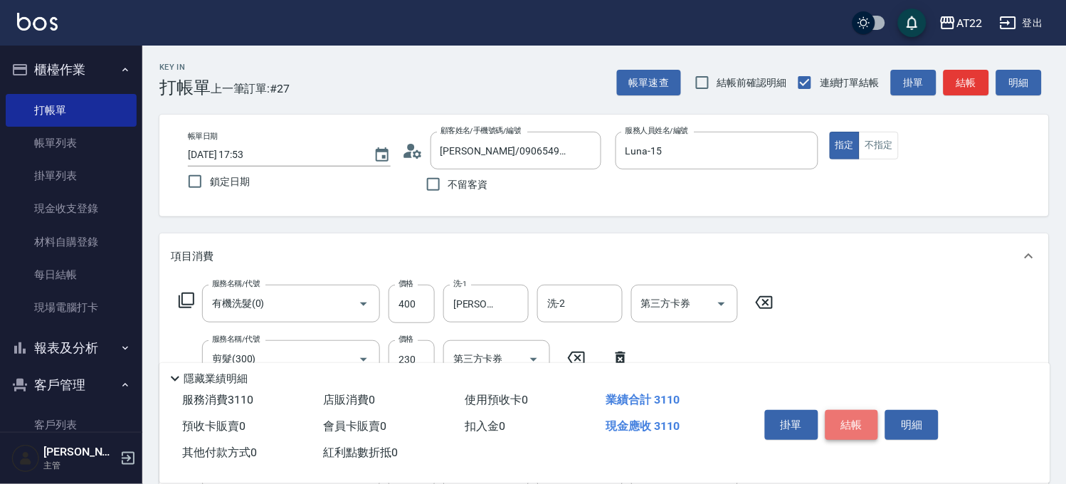
click at [856, 425] on button "結帳" at bounding box center [852, 425] width 53 height 30
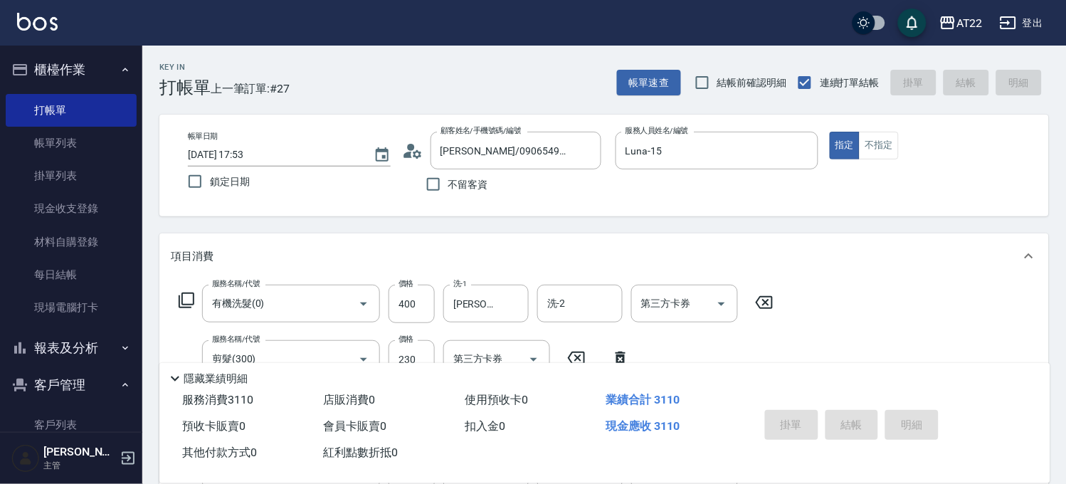
type input "2025/09/26 17:54"
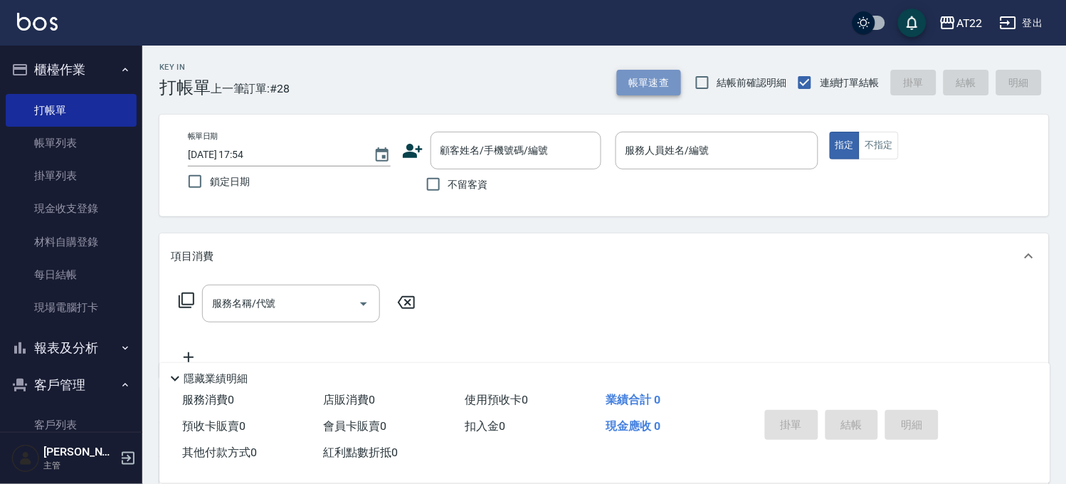
click at [665, 71] on button "帳單速查" at bounding box center [649, 83] width 64 height 26
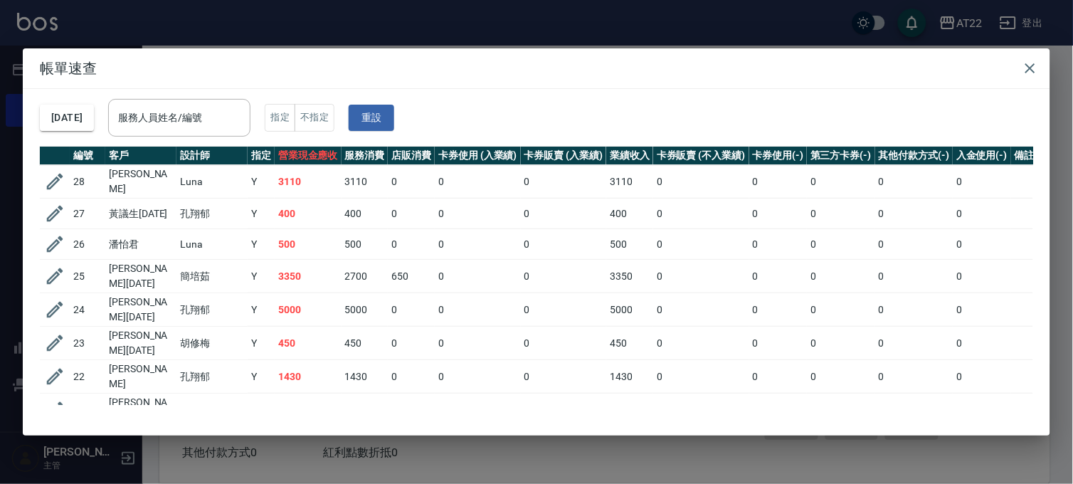
click at [185, 20] on div "帳單速查 2025/09/26 服務人員姓名/編號 服務人員姓名/編號 指定 不指定 重設 編號 客戶 設計師 指定 營業現金應收 服務消費 店販消費 卡券使…" at bounding box center [536, 242] width 1073 height 484
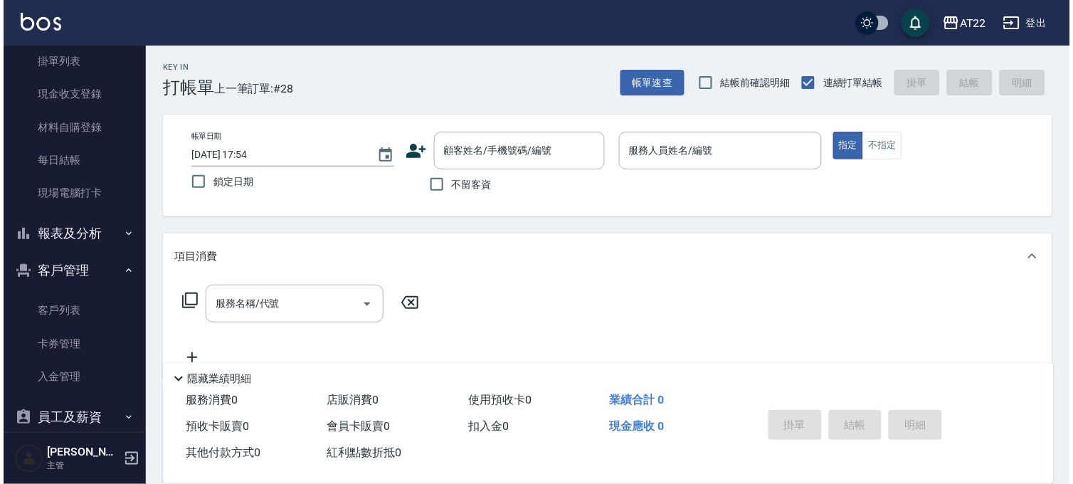
scroll to position [208, 0]
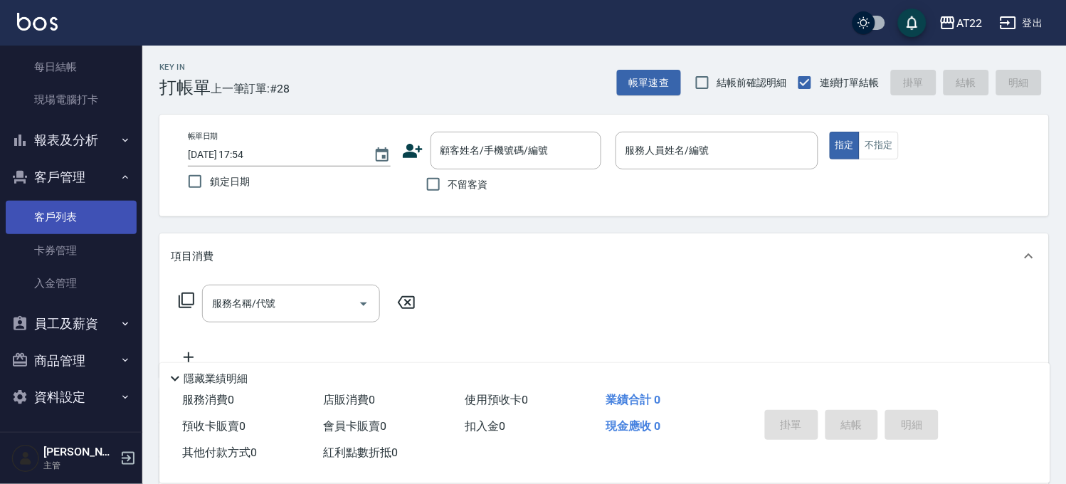
click at [80, 215] on link "客戶列表" at bounding box center [71, 217] width 131 height 33
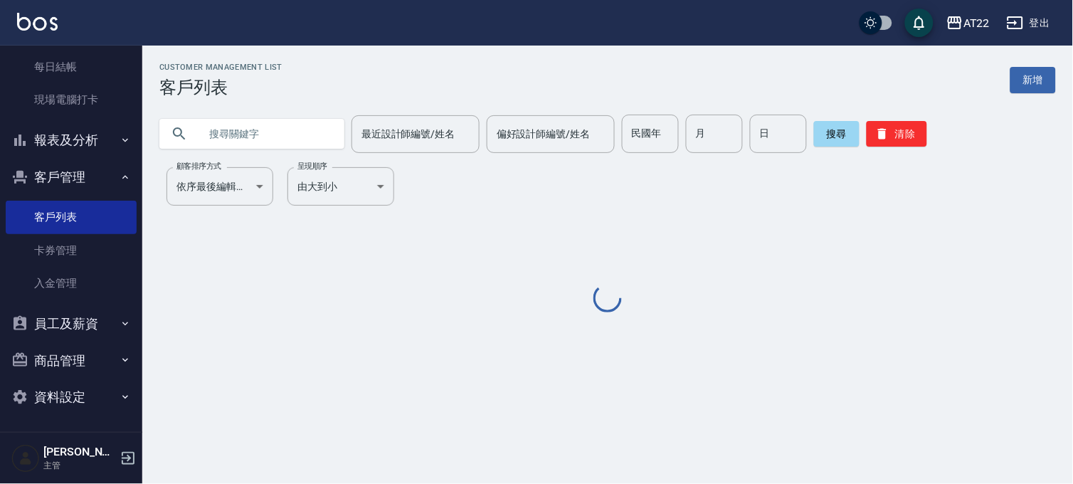
click at [257, 145] on input "text" at bounding box center [266, 134] width 134 height 38
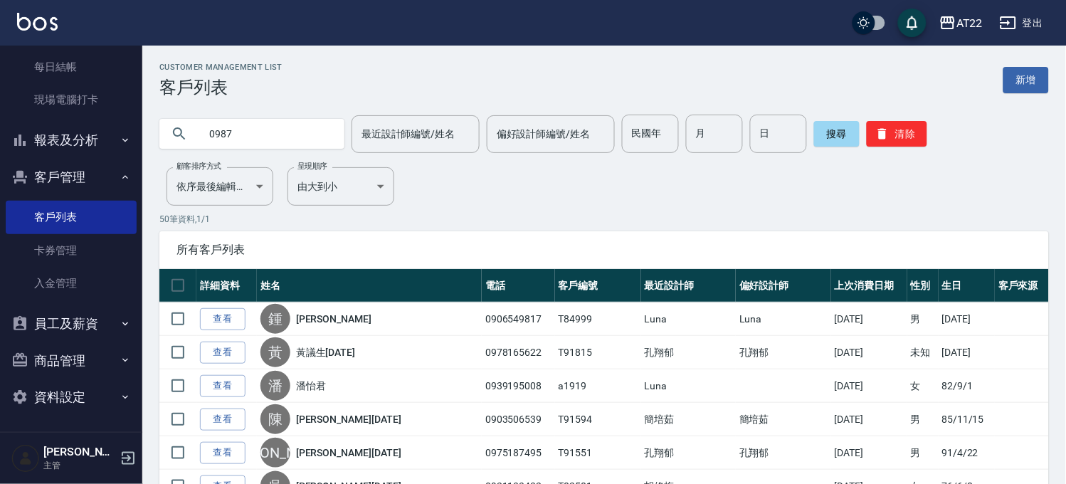
click at [316, 131] on input "0987" at bounding box center [266, 134] width 134 height 38
type input "0976419371"
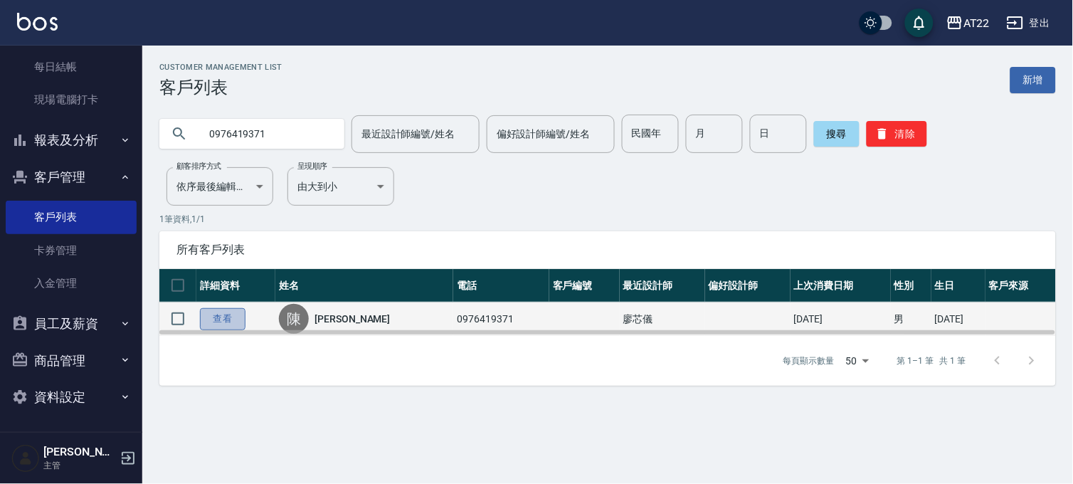
click at [235, 313] on link "查看" at bounding box center [223, 319] width 46 height 22
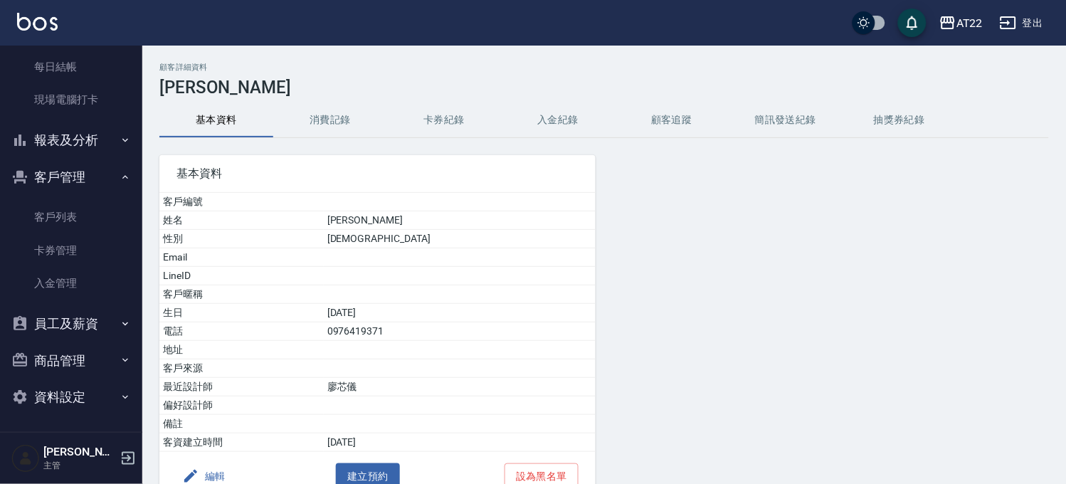
click at [300, 110] on button "消費記錄" at bounding box center [330, 120] width 114 height 34
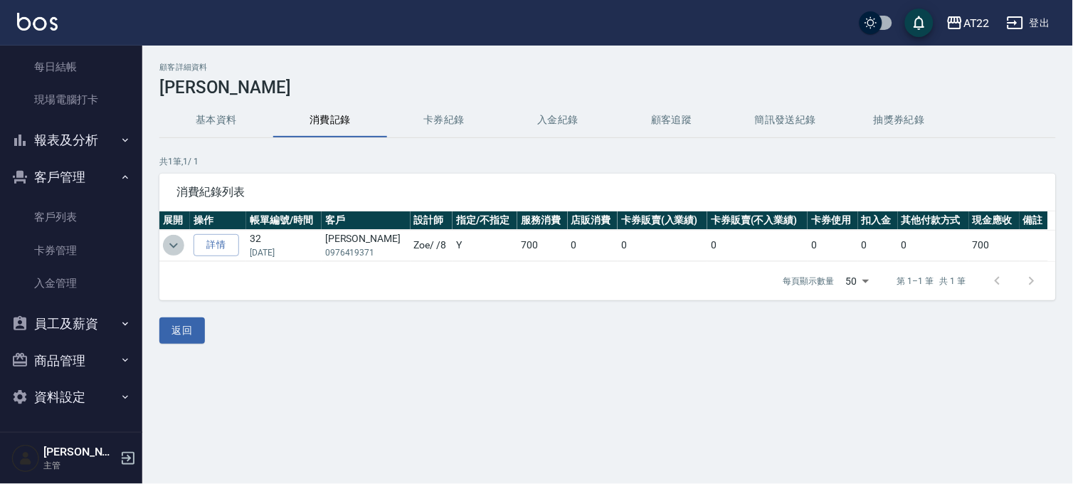
click at [177, 243] on icon "expand row" at bounding box center [173, 245] width 9 height 5
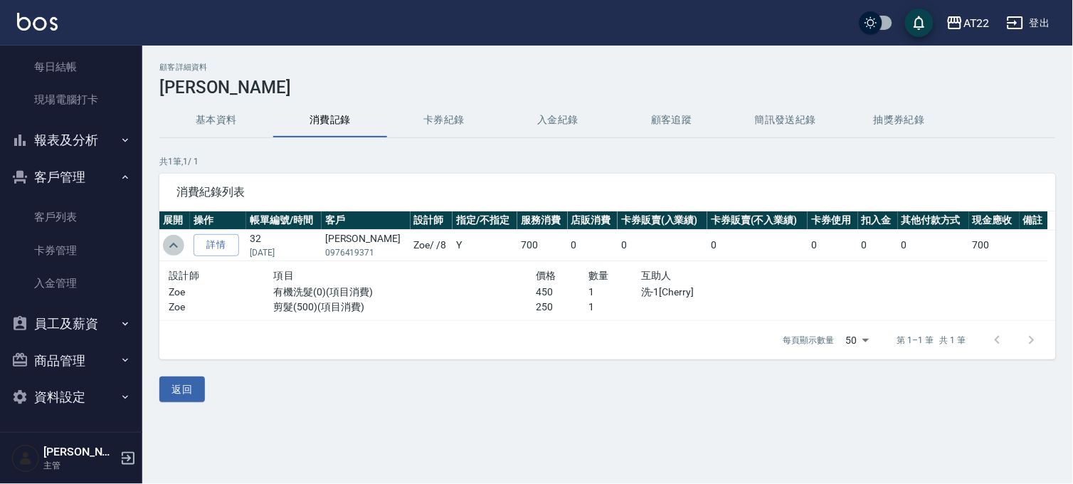
click at [177, 243] on icon "expand row" at bounding box center [173, 245] width 17 height 17
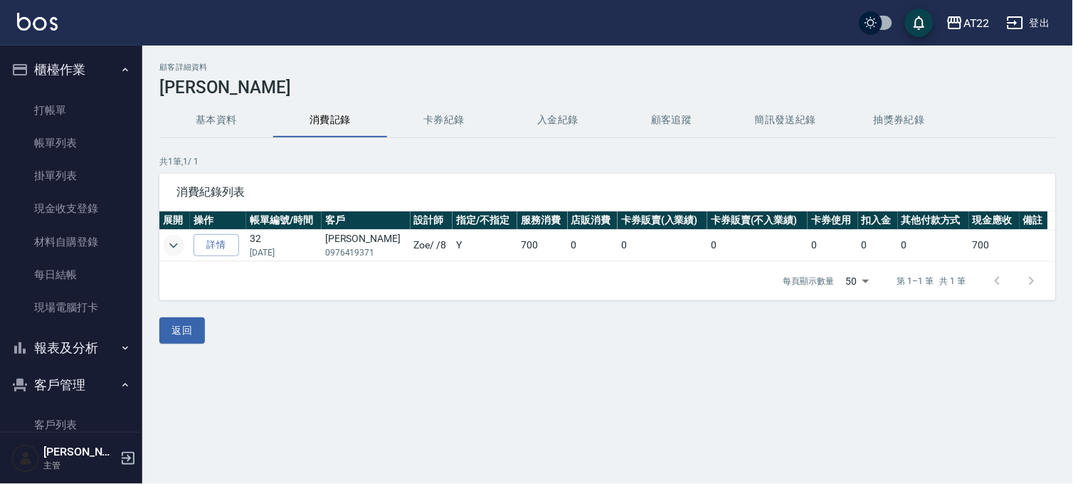
drag, startPoint x: 107, startPoint y: 214, endPoint x: 147, endPoint y: 214, distance: 39.9
click at [107, 214] on link "現金收支登錄" at bounding box center [71, 208] width 131 height 33
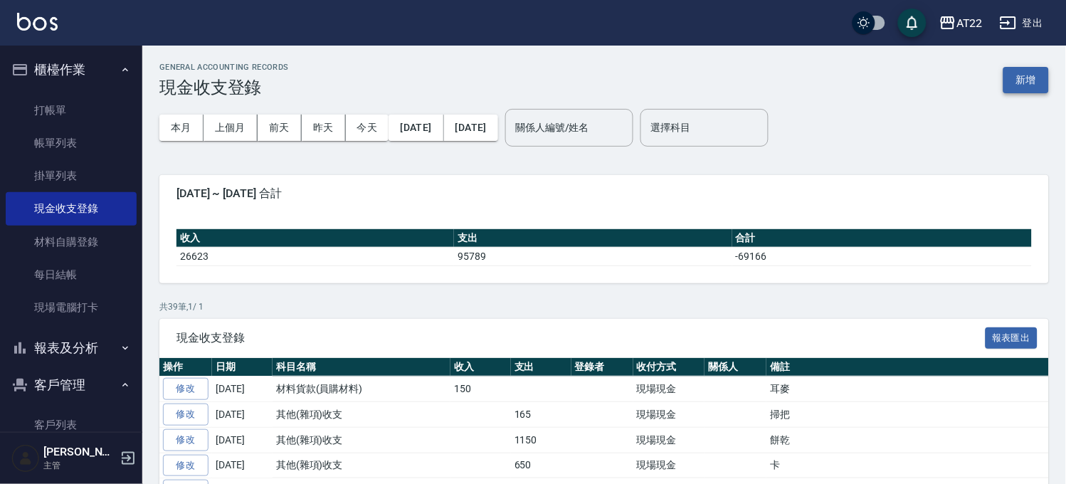
click at [1028, 84] on button "新增" at bounding box center [1027, 80] width 46 height 26
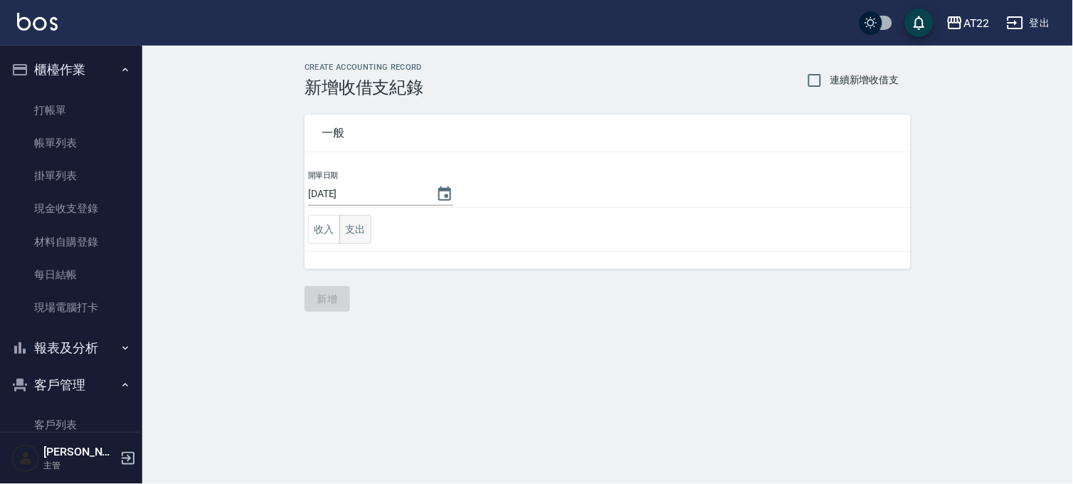
click at [343, 229] on button "支出" at bounding box center [356, 229] width 32 height 29
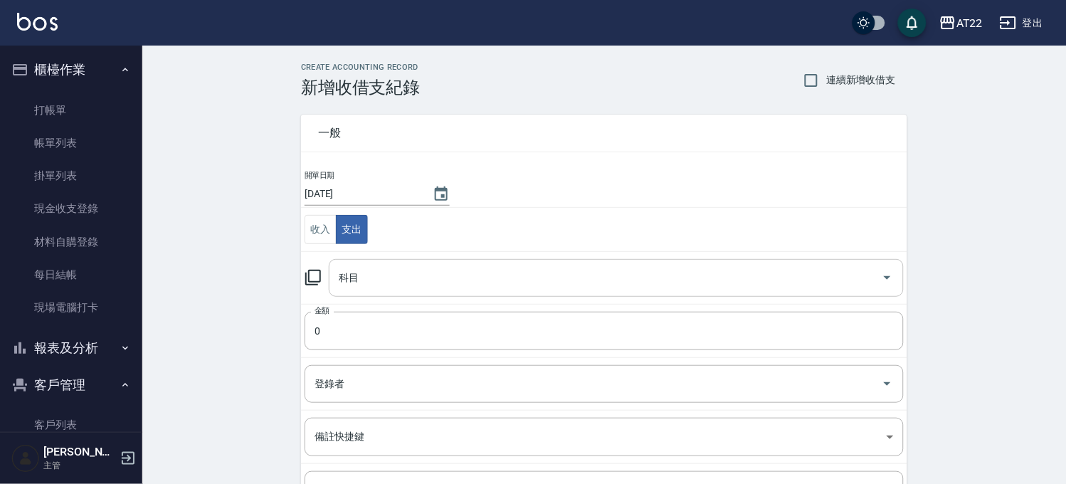
click at [421, 274] on input "科目" at bounding box center [605, 278] width 541 height 25
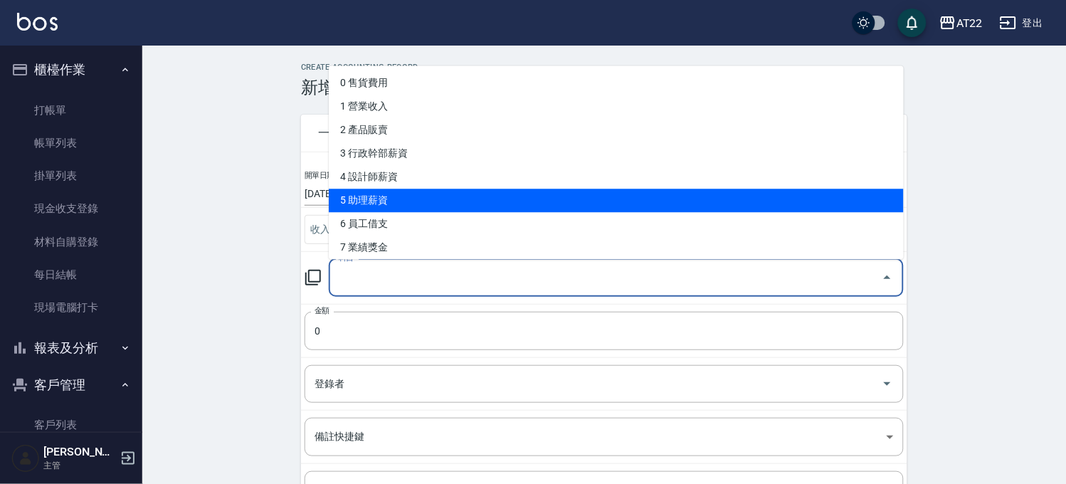
scroll to position [237, 0]
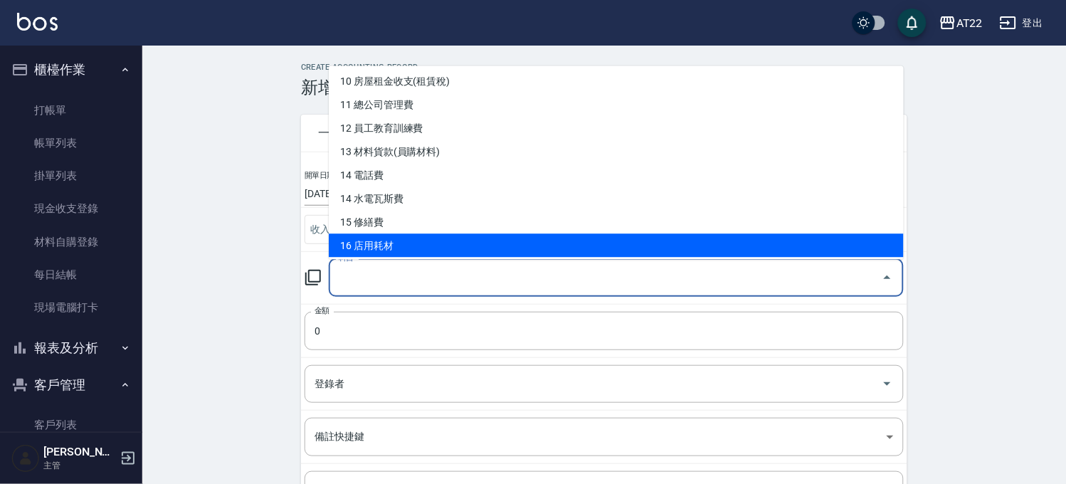
click at [420, 241] on li "16 店用耗材" at bounding box center [616, 244] width 575 height 23
type input "16 店用耗材"
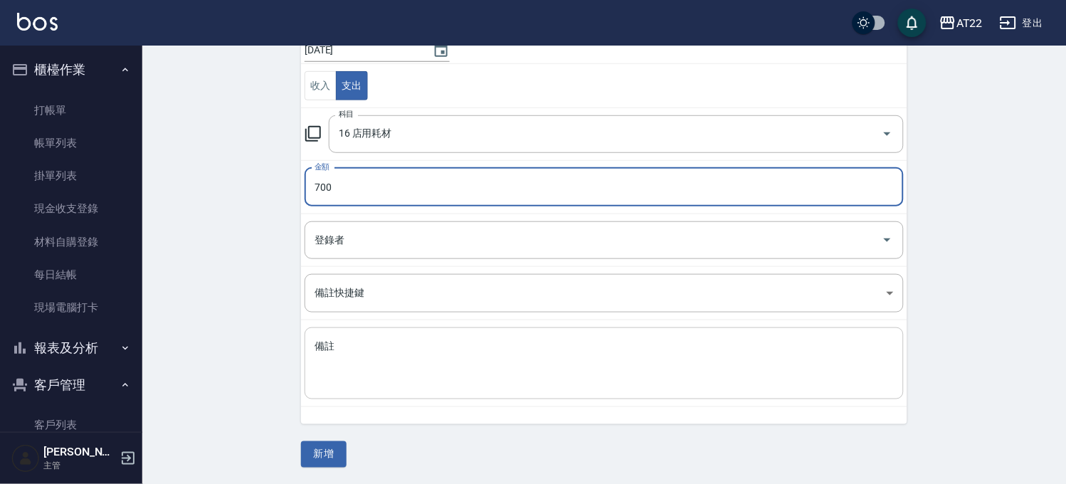
scroll to position [144, 0]
type input "700"
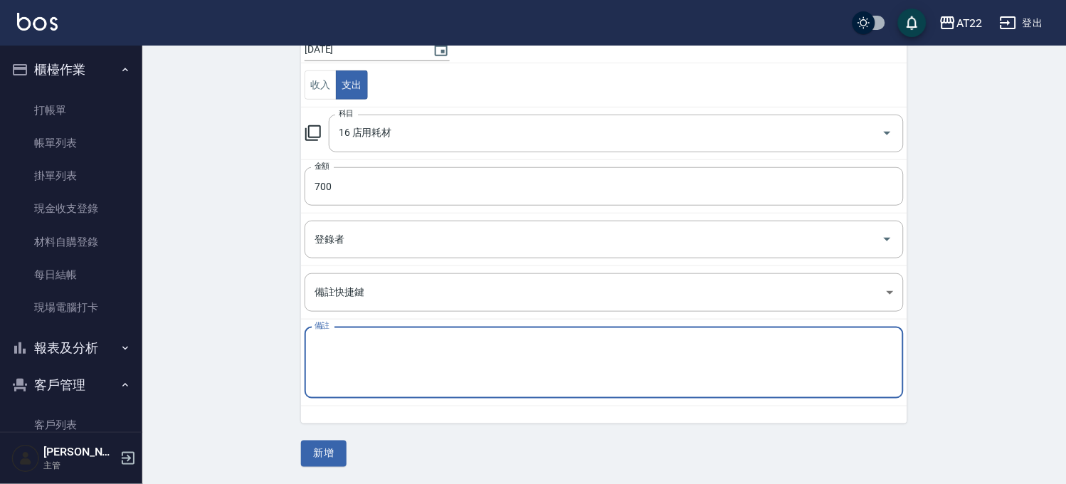
click at [384, 362] on textarea "備註" at bounding box center [604, 363] width 579 height 48
type textarea "兩個擠染器"
click at [332, 448] on button "新增" at bounding box center [324, 454] width 46 height 26
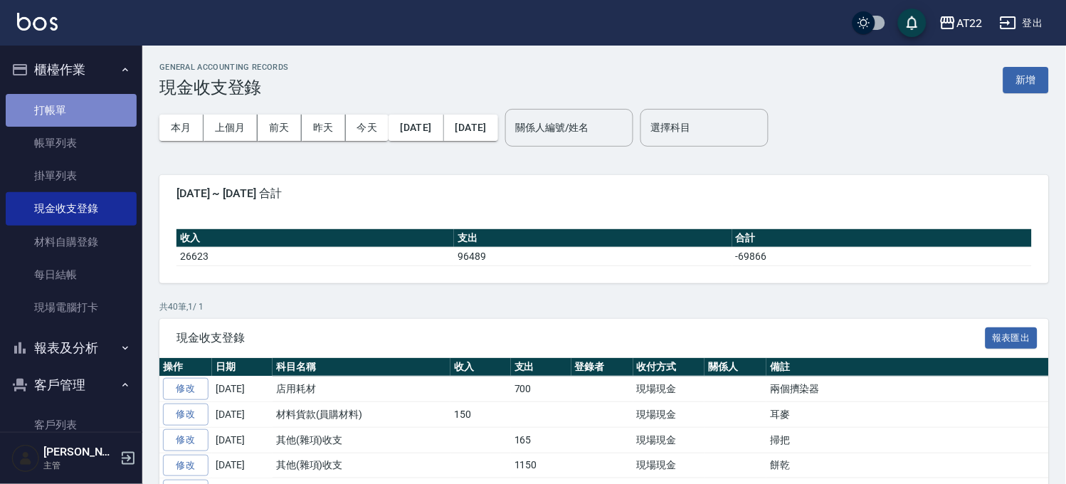
click at [80, 111] on link "打帳單" at bounding box center [71, 110] width 131 height 33
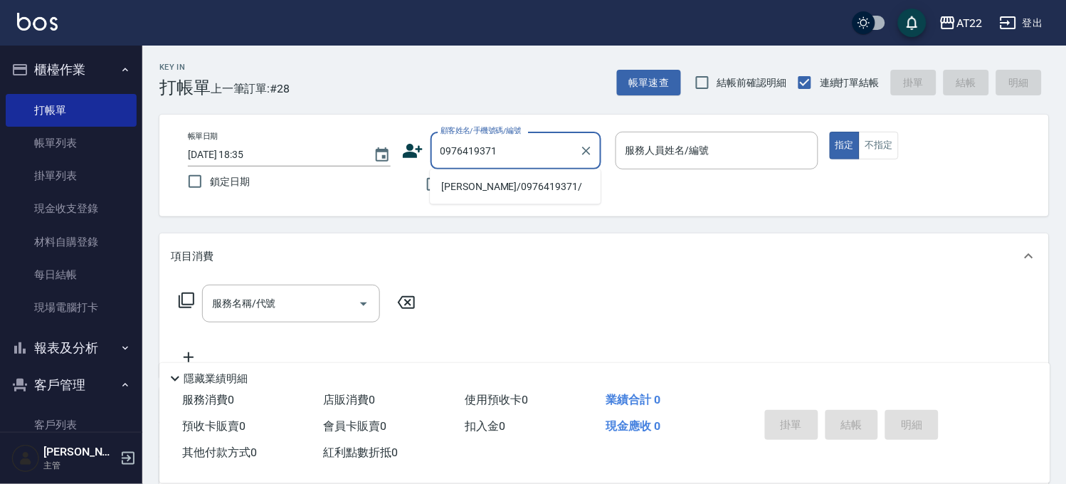
click at [499, 194] on li "陳妍熙/0976419371/" at bounding box center [515, 186] width 171 height 23
type input "陳妍熙/0976419371/"
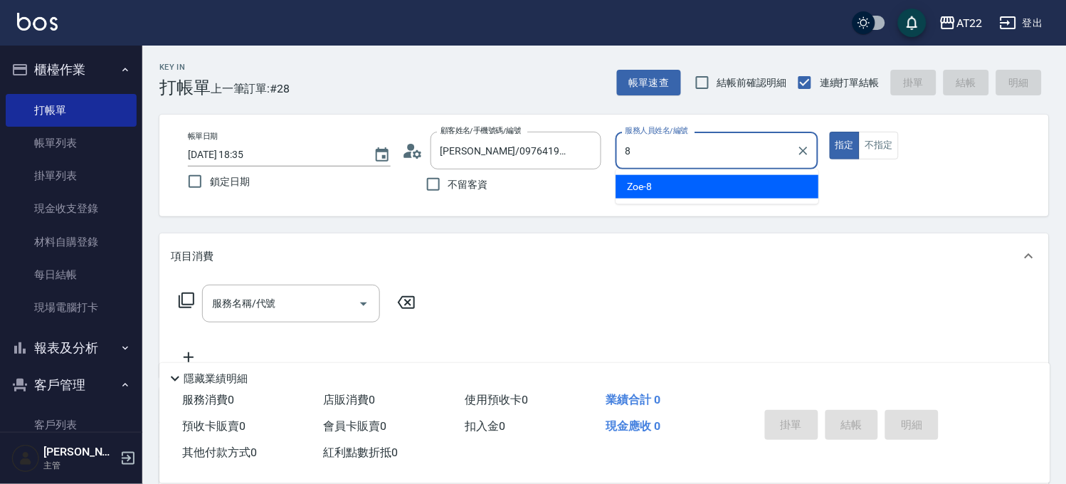
type input "Zoe-8"
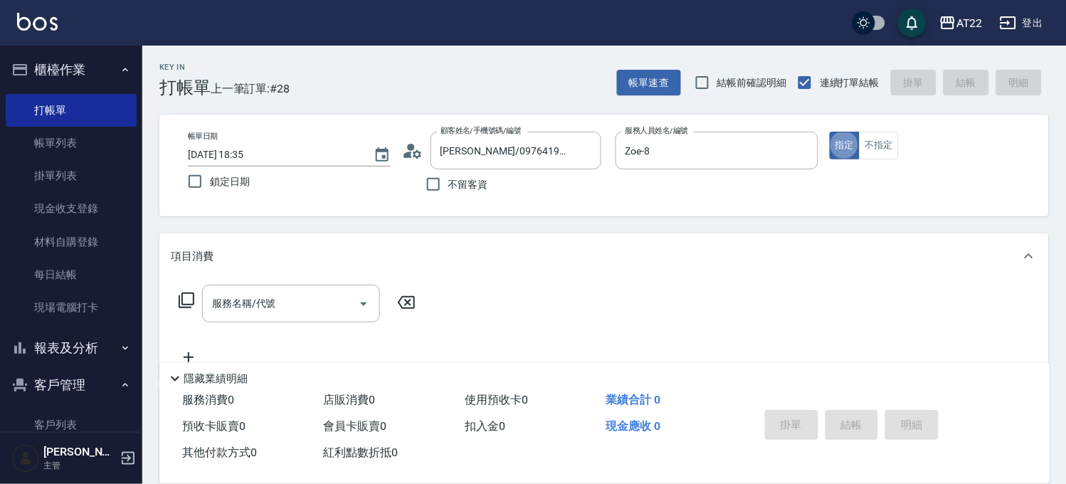
type button "true"
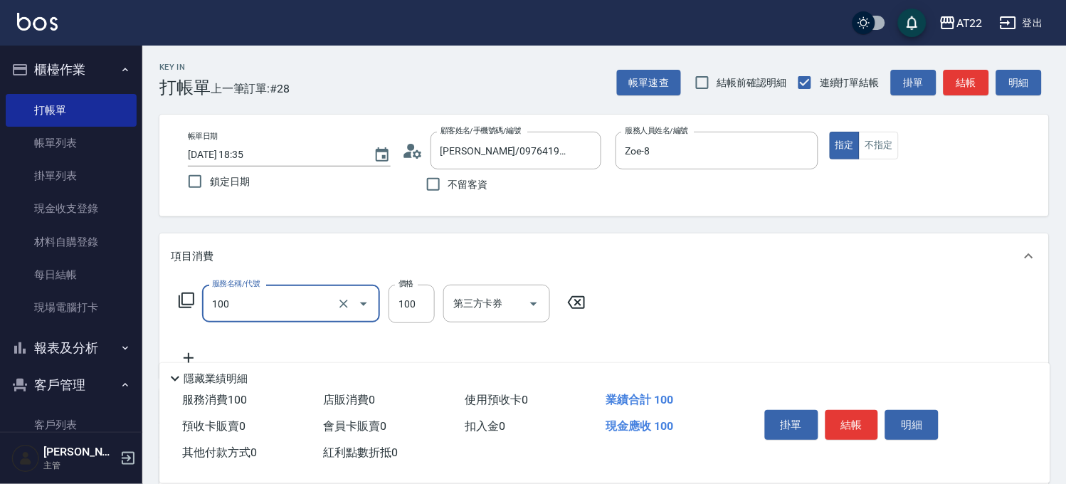
type input "修劉海(100)"
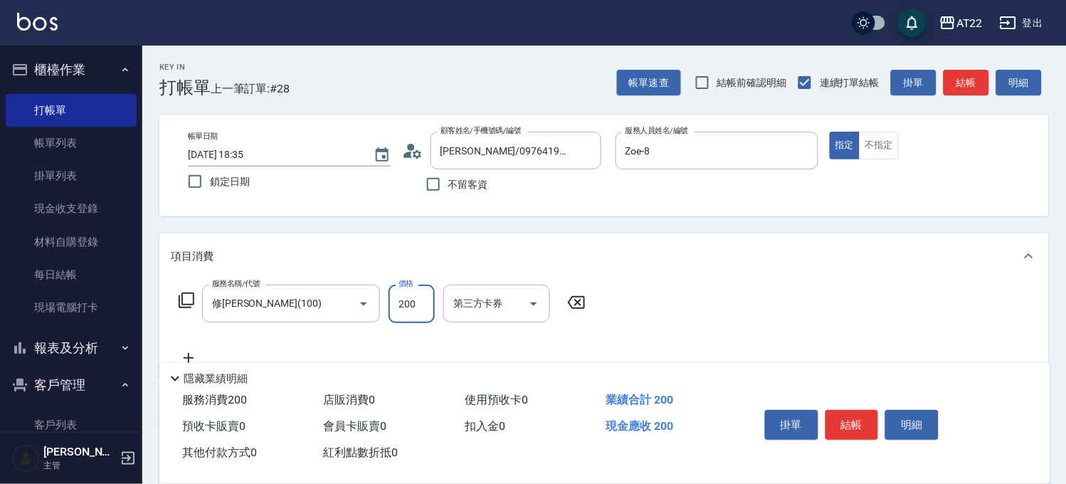
type input "200"
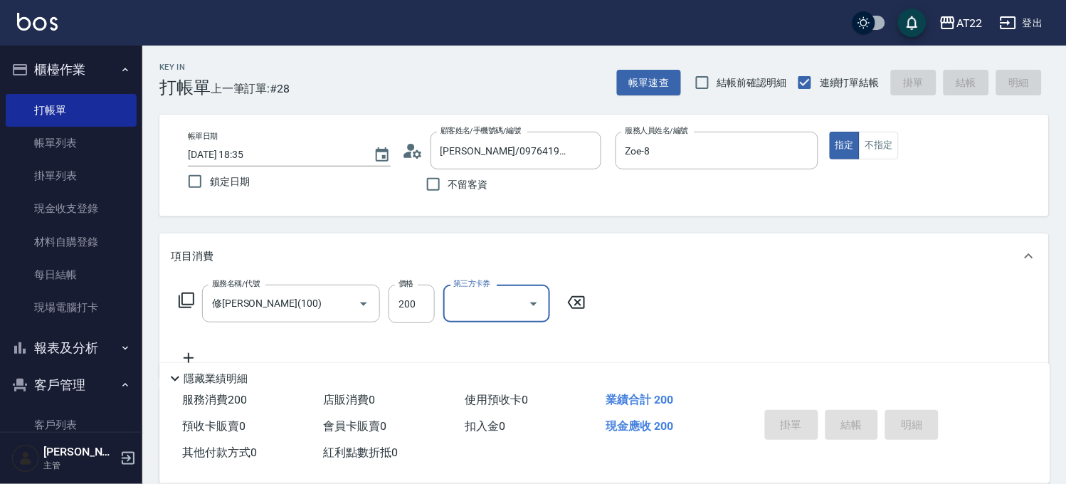
type input "2025/09/26 18:36"
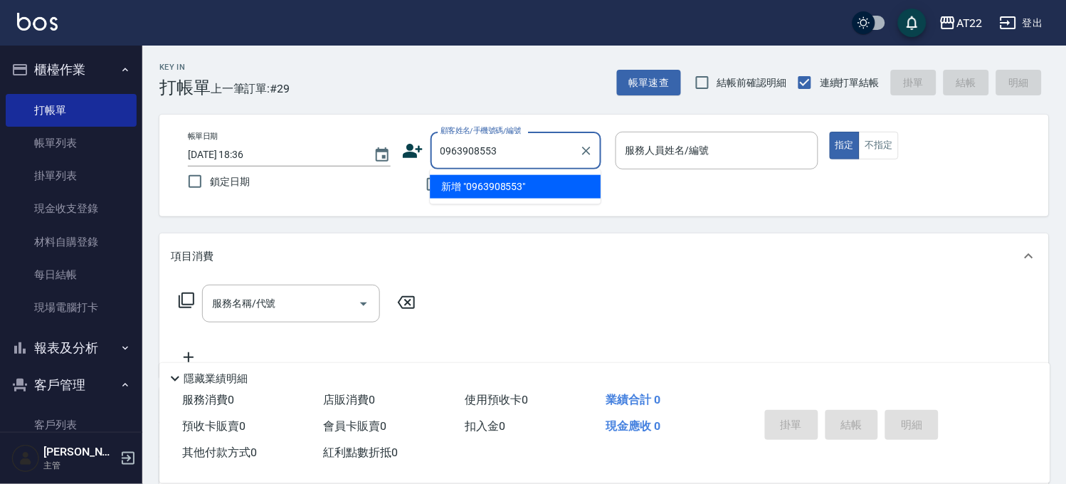
click at [485, 181] on li "新增 "0963908553"" at bounding box center [515, 186] width 171 height 23
type input "0963908553"
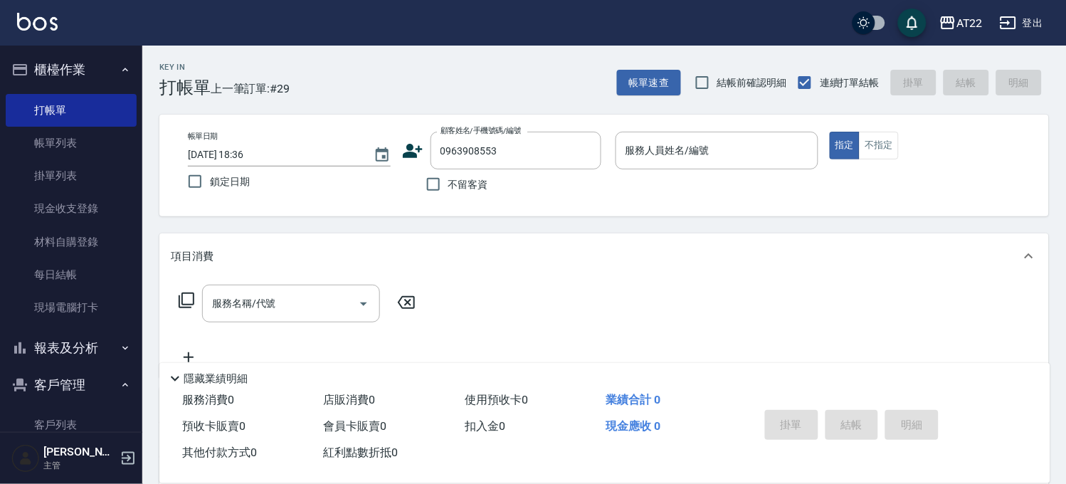
click at [402, 147] on icon at bounding box center [412, 150] width 21 height 21
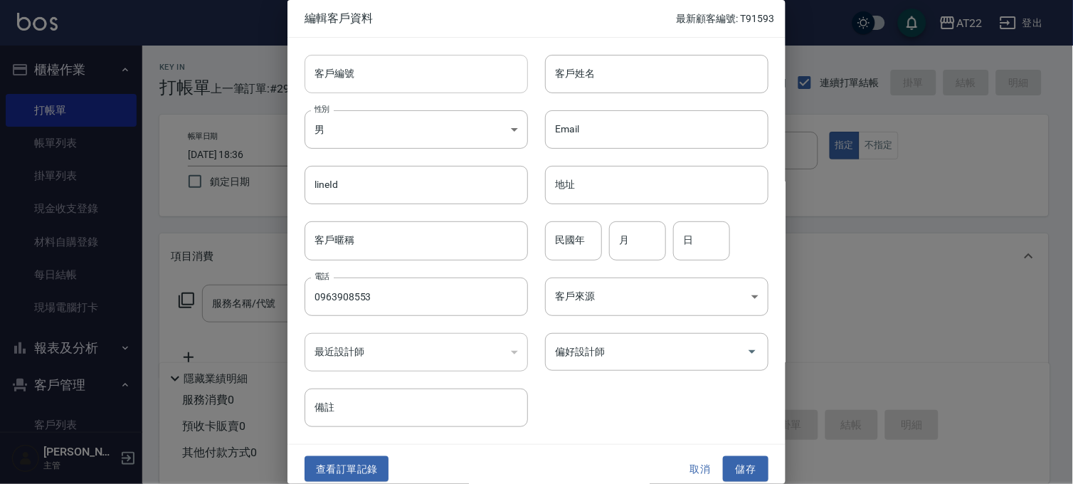
click at [416, 72] on input "客戶編號" at bounding box center [417, 74] width 224 height 38
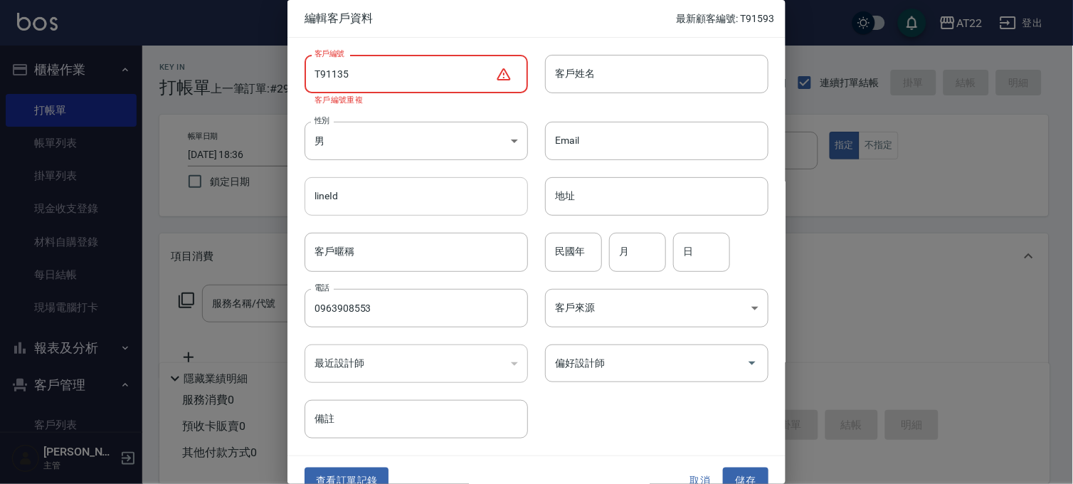
type input "T91135 27.03.13"
click at [693, 473] on button "取消" at bounding box center [701, 481] width 46 height 26
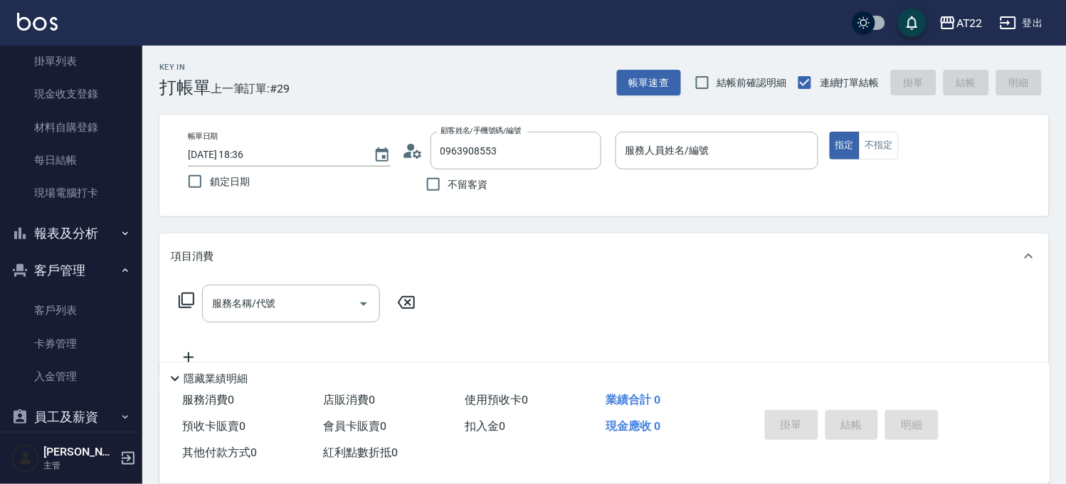
scroll to position [208, 0]
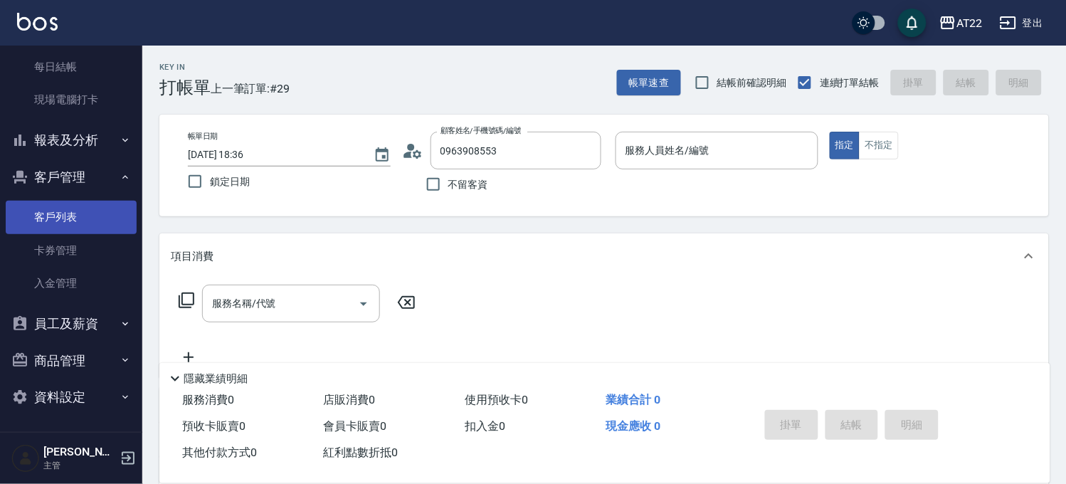
click at [50, 216] on link "客戶列表" at bounding box center [71, 217] width 131 height 33
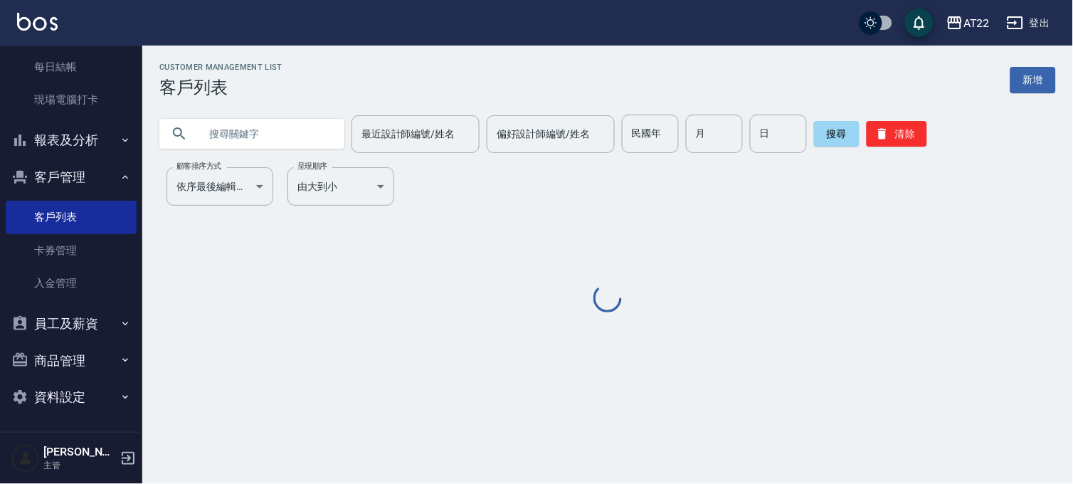
click at [275, 131] on input "text" at bounding box center [266, 134] width 134 height 38
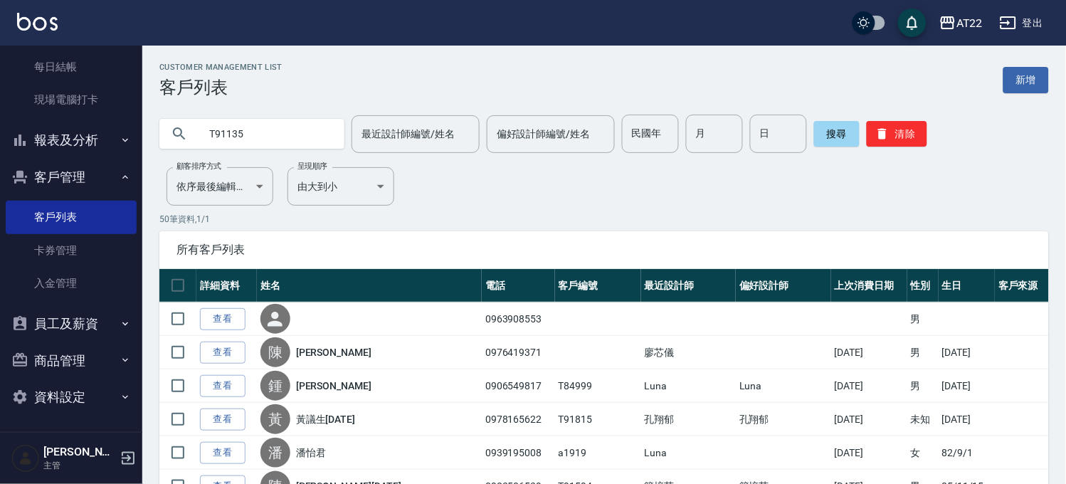
type input "T91135"
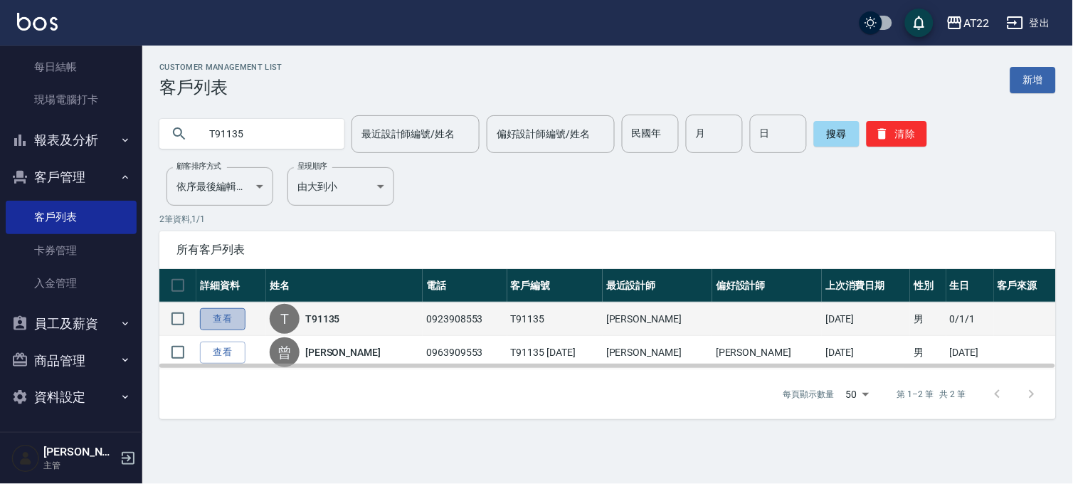
click at [223, 319] on link "查看" at bounding box center [223, 319] width 46 height 22
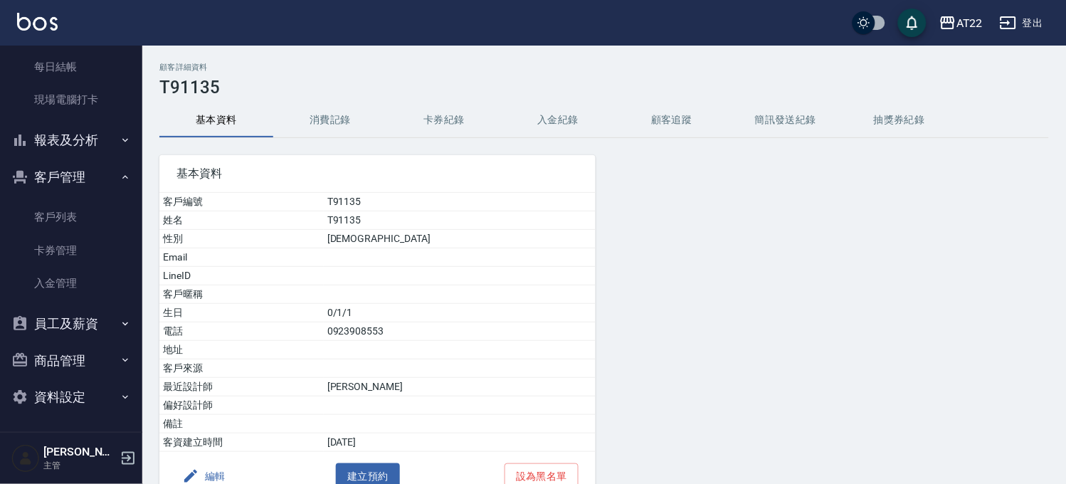
click at [330, 124] on button "消費記錄" at bounding box center [330, 120] width 114 height 34
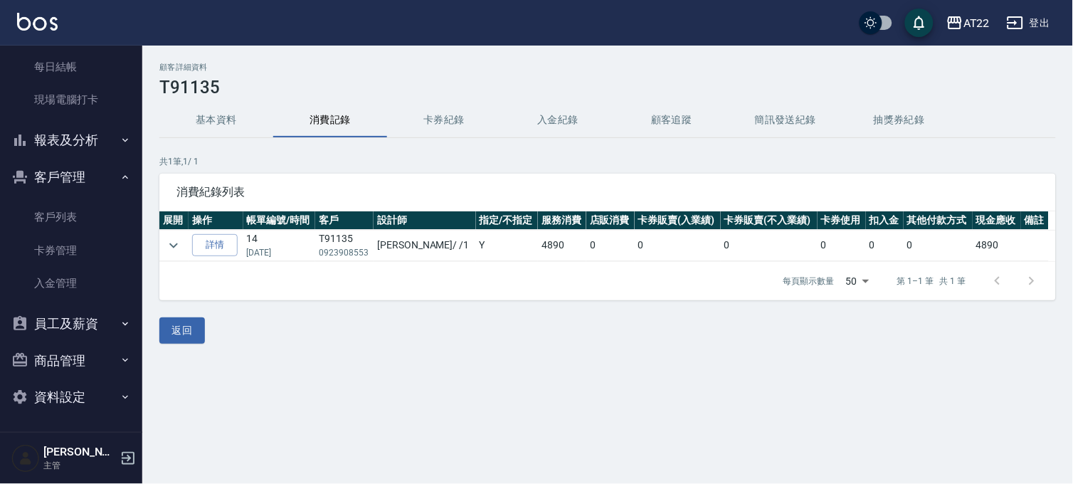
click at [225, 134] on button "基本資料" at bounding box center [216, 120] width 114 height 34
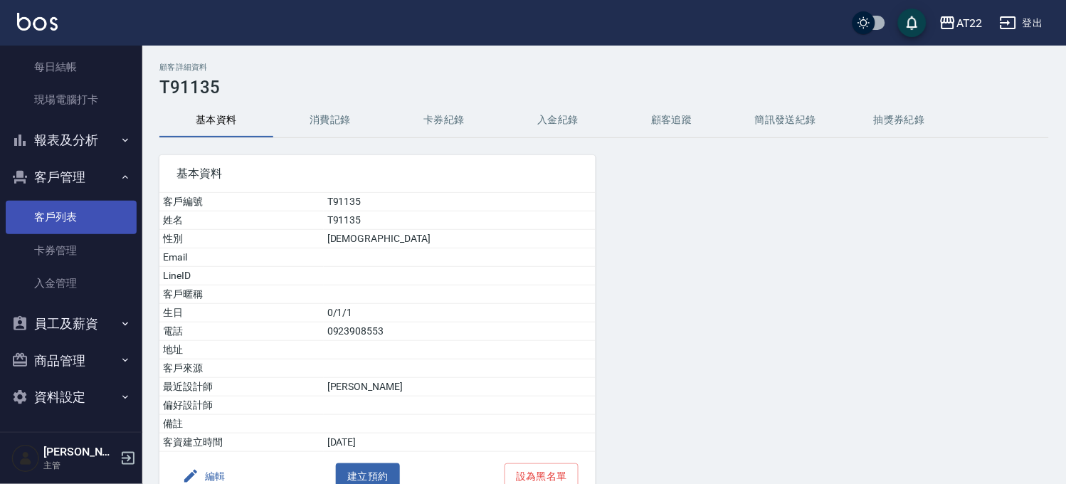
click at [75, 216] on link "客戶列表" at bounding box center [71, 217] width 131 height 33
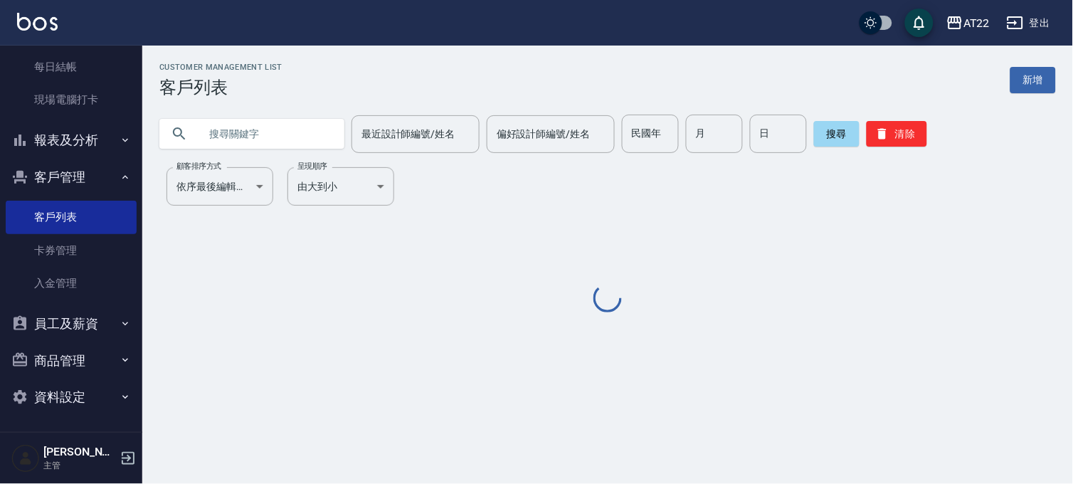
click at [223, 133] on input "text" at bounding box center [266, 134] width 134 height 38
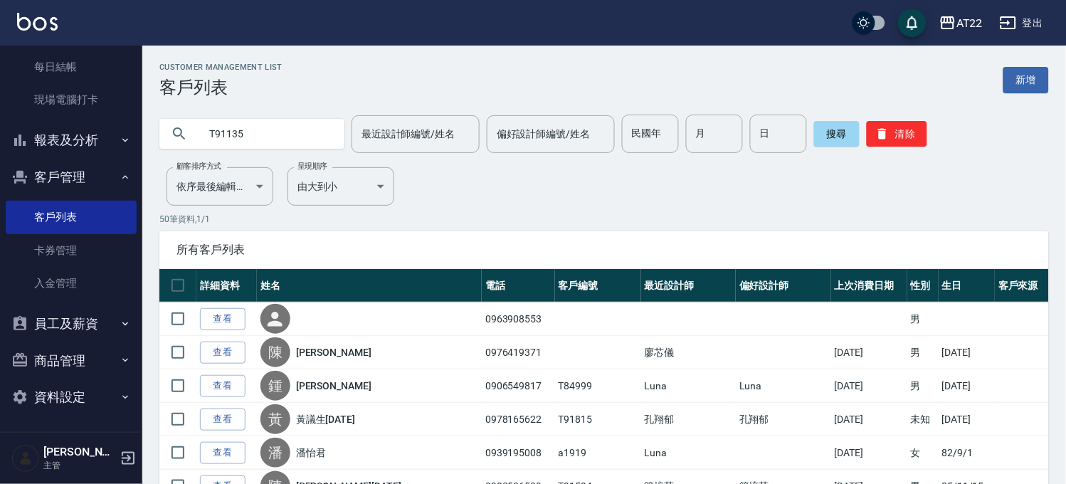
type input "T91135"
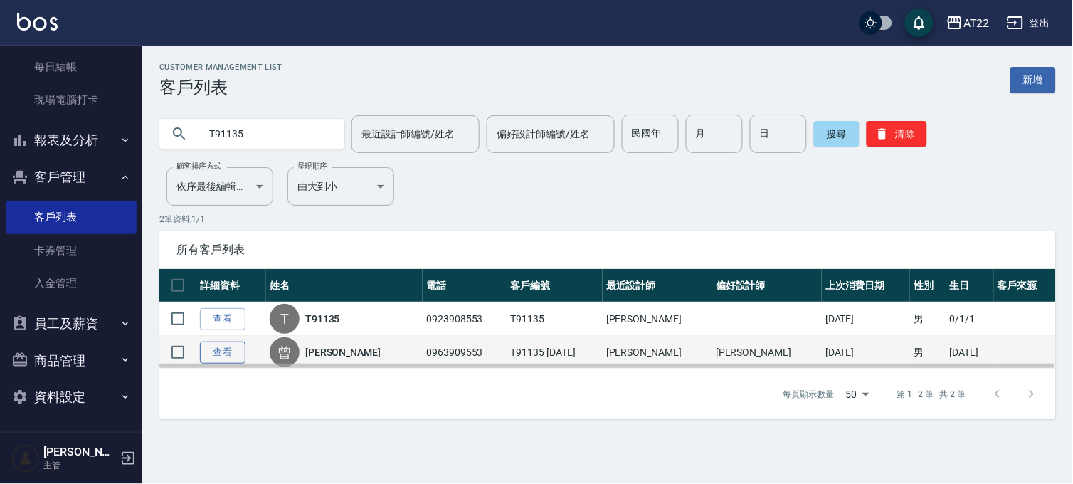
click at [218, 353] on link "查看" at bounding box center [223, 353] width 46 height 22
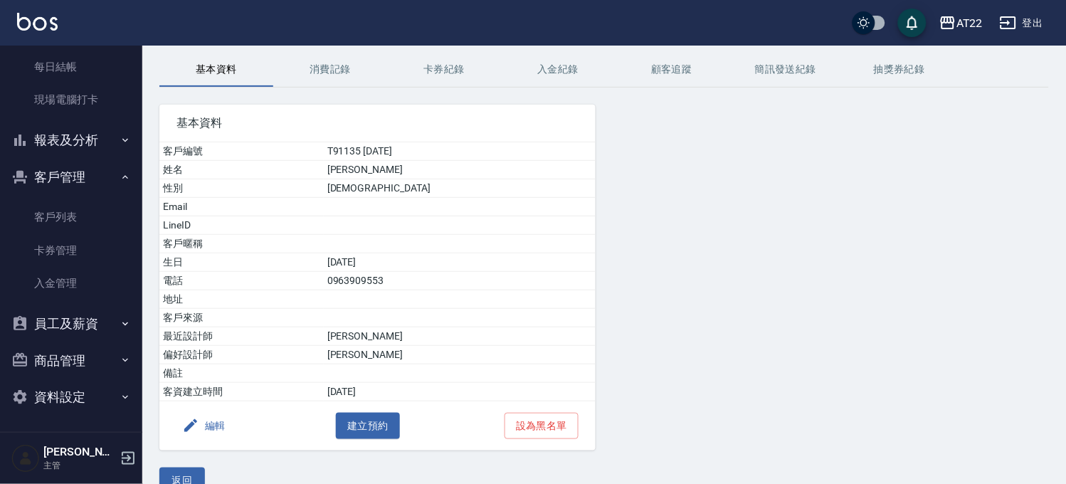
scroll to position [78, 0]
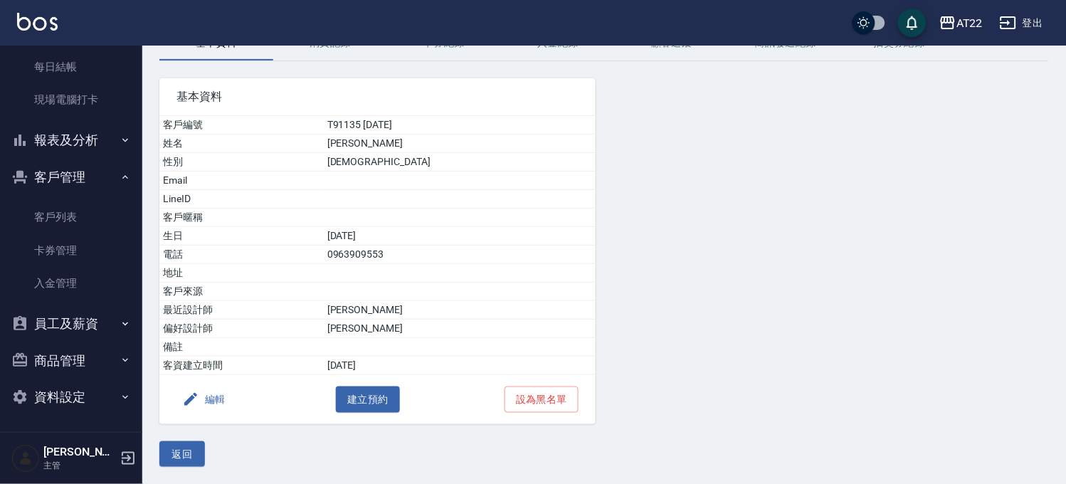
click at [211, 399] on button "編輯" at bounding box center [204, 400] width 55 height 26
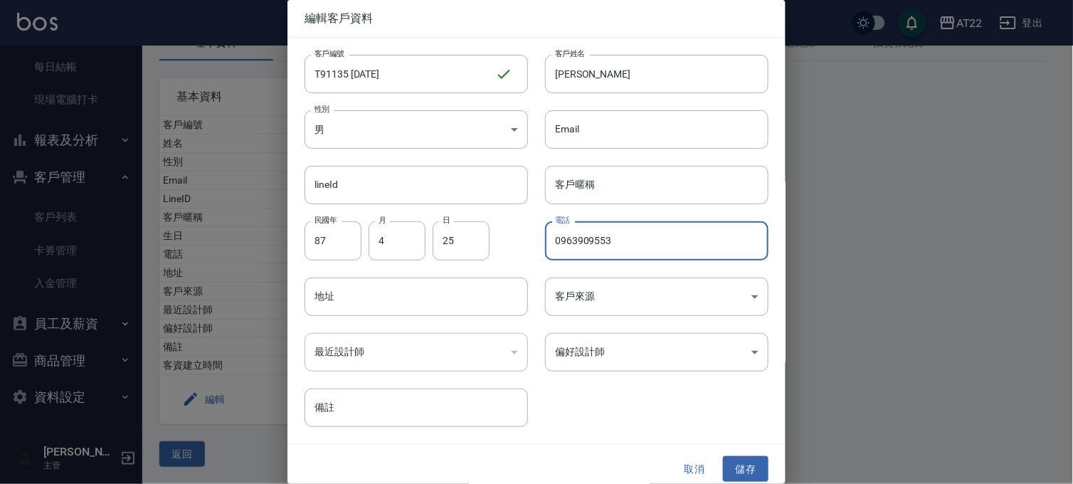
click at [592, 246] on input "0963909553" at bounding box center [657, 240] width 224 height 38
type input "0963908553"
click at [749, 460] on button "儲存" at bounding box center [746, 469] width 46 height 26
click at [691, 464] on button "取消" at bounding box center [695, 469] width 46 height 26
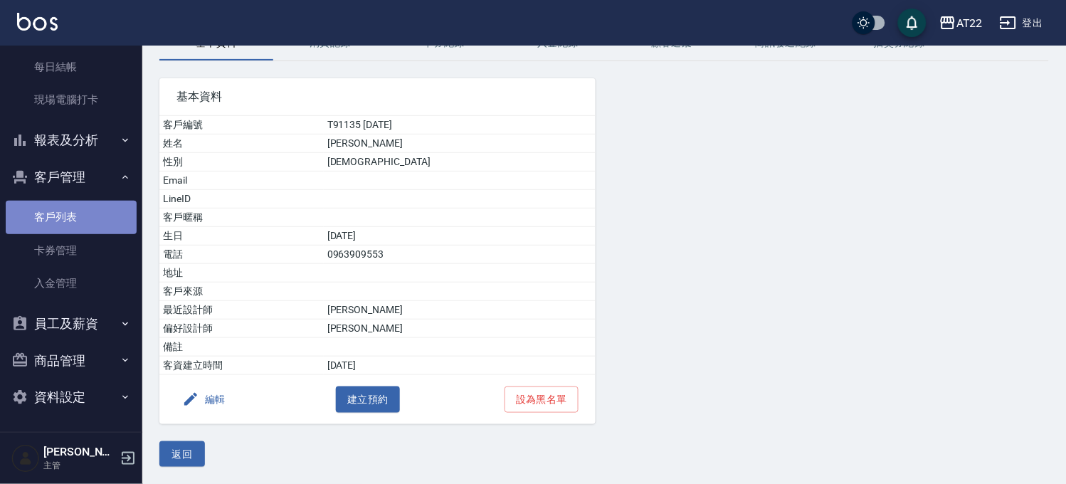
click at [74, 216] on link "客戶列表" at bounding box center [71, 217] width 131 height 33
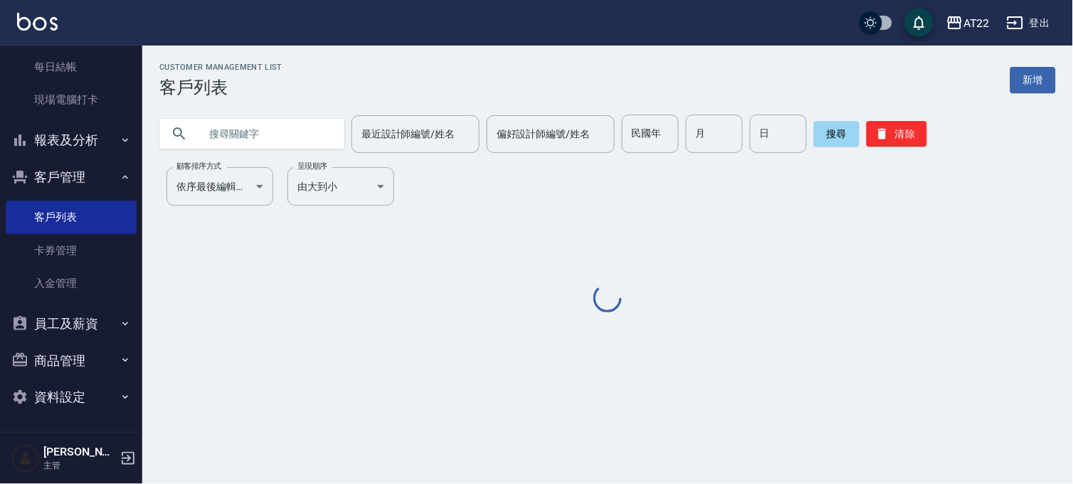
click at [310, 133] on input "text" at bounding box center [266, 134] width 134 height 38
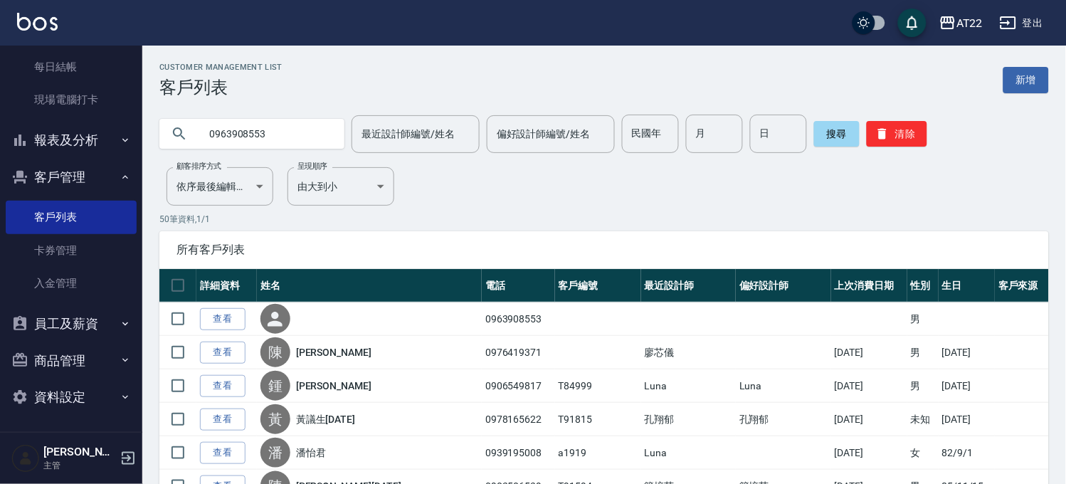
type input "0963908553"
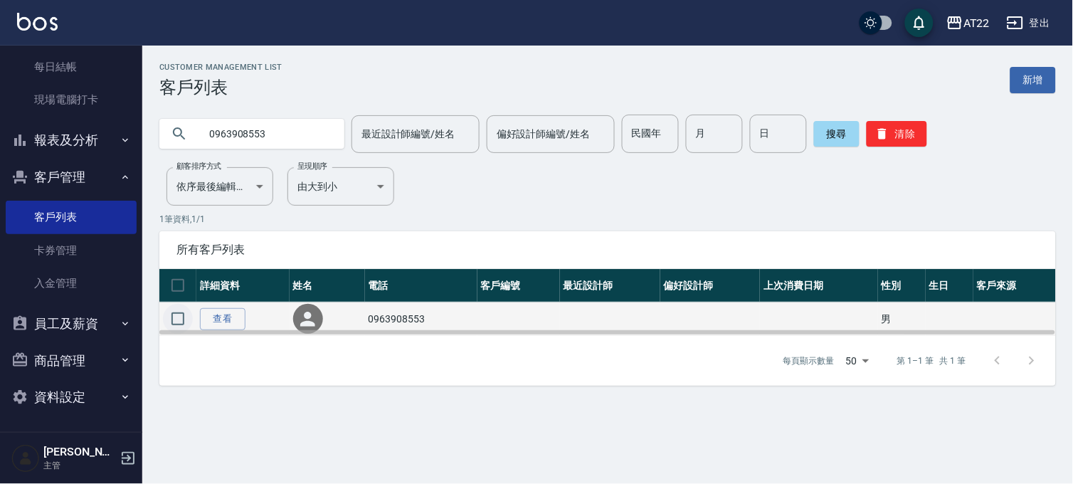
click at [173, 322] on input "checkbox" at bounding box center [178, 319] width 30 height 30
checkbox input "true"
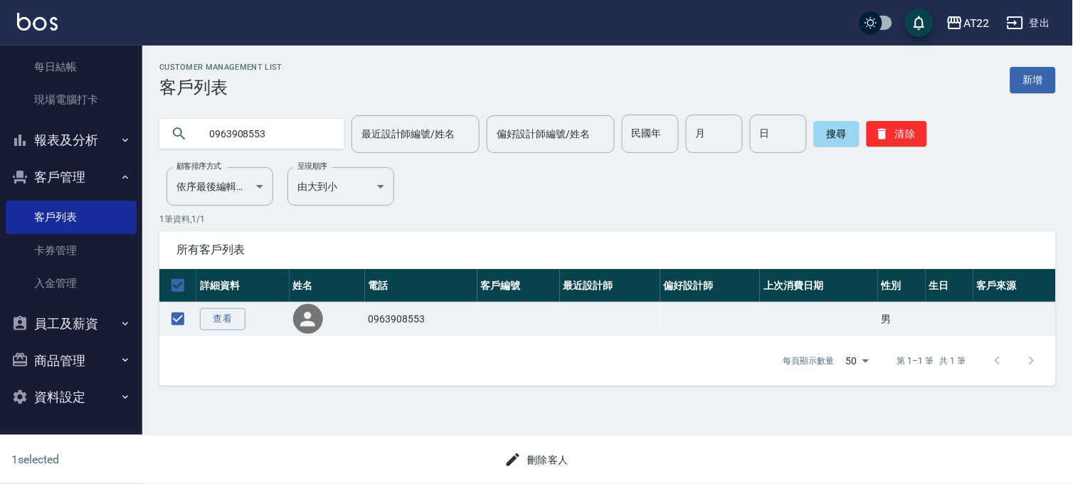
click at [557, 464] on button "刪除客人" at bounding box center [536, 460] width 75 height 26
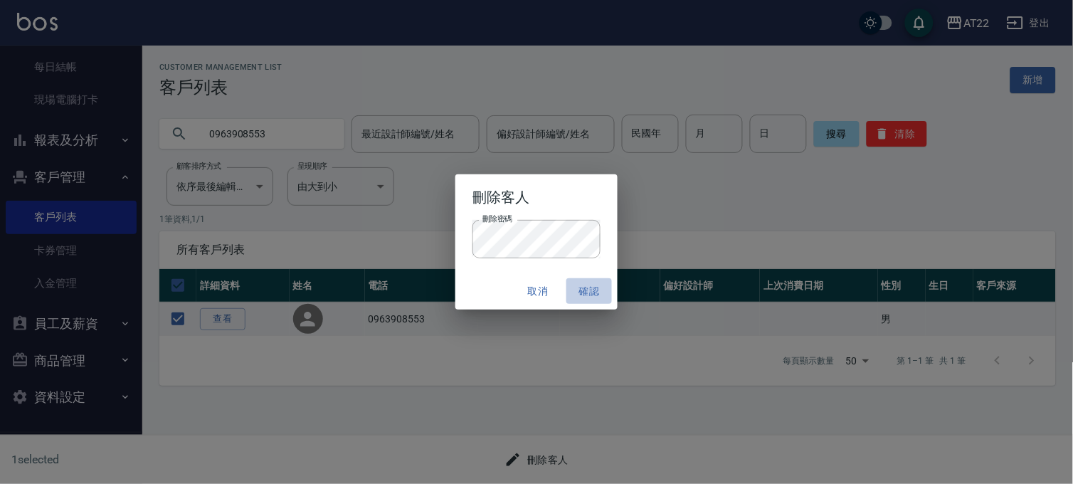
click at [594, 288] on button "確認" at bounding box center [590, 291] width 46 height 26
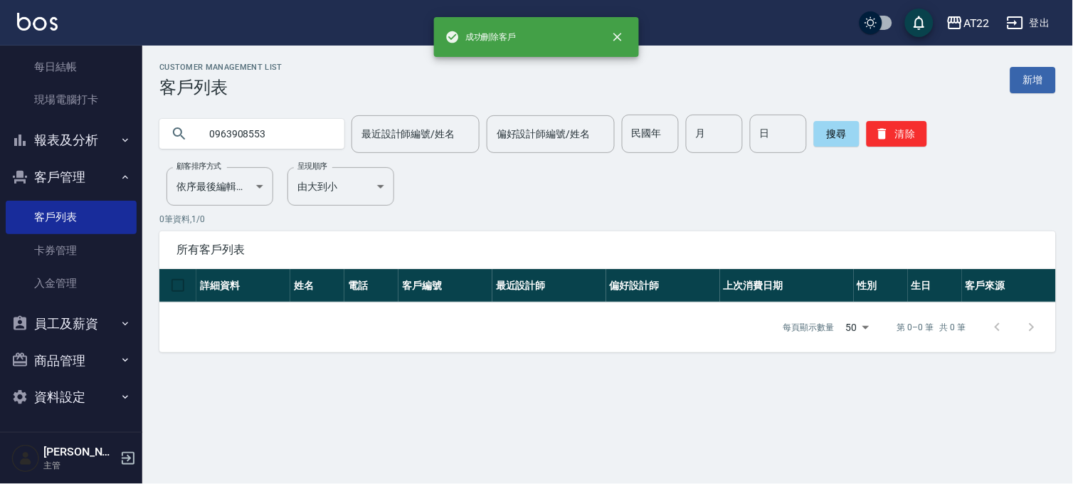
drag, startPoint x: 283, startPoint y: 130, endPoint x: 0, endPoint y: 128, distance: 283.3
click at [0, 128] on html "成功刪除客戶 AT22 登出 櫃檯作業 打帳單 帳單列表 掛單列表 現金收支登錄 材料自購登錄 每日結帳 現場電腦打卡 報表及分析 報表目錄 店家區間累計表…" at bounding box center [536, 242] width 1073 height 484
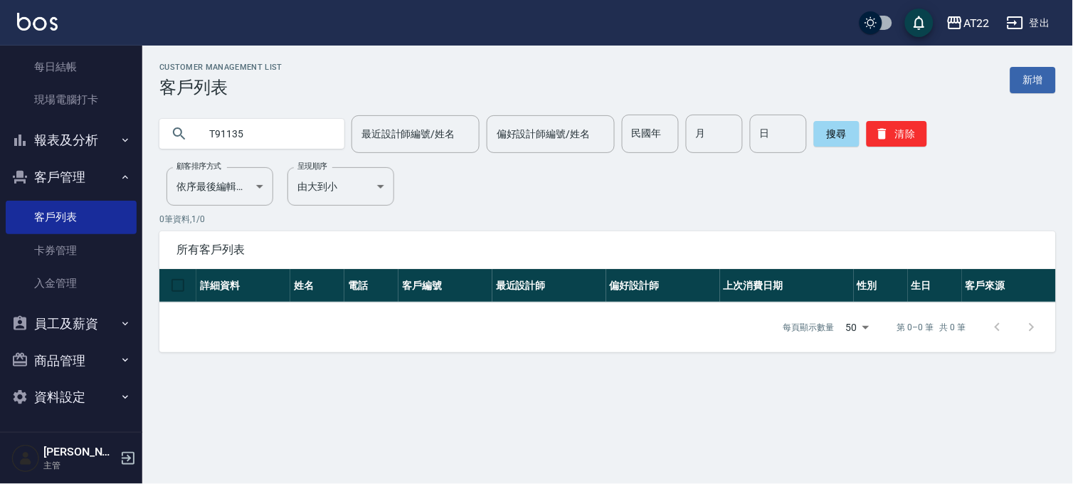
type input "T91135"
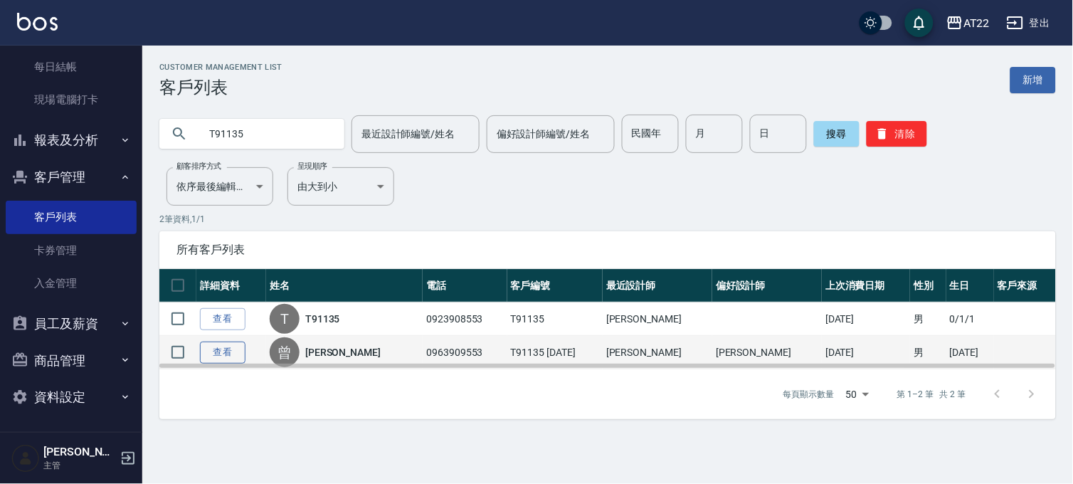
click at [216, 352] on link "查看" at bounding box center [223, 353] width 46 height 22
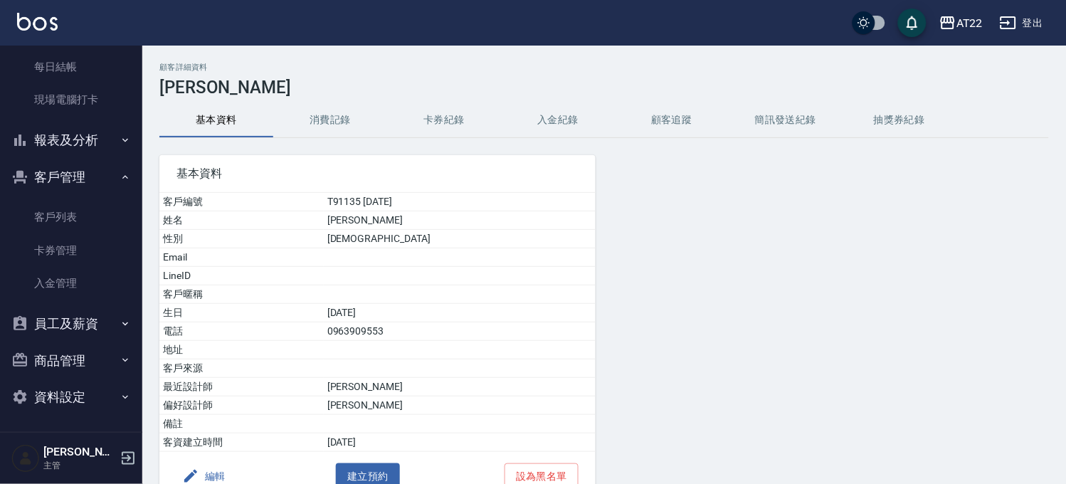
click at [197, 473] on icon "button" at bounding box center [190, 476] width 17 height 17
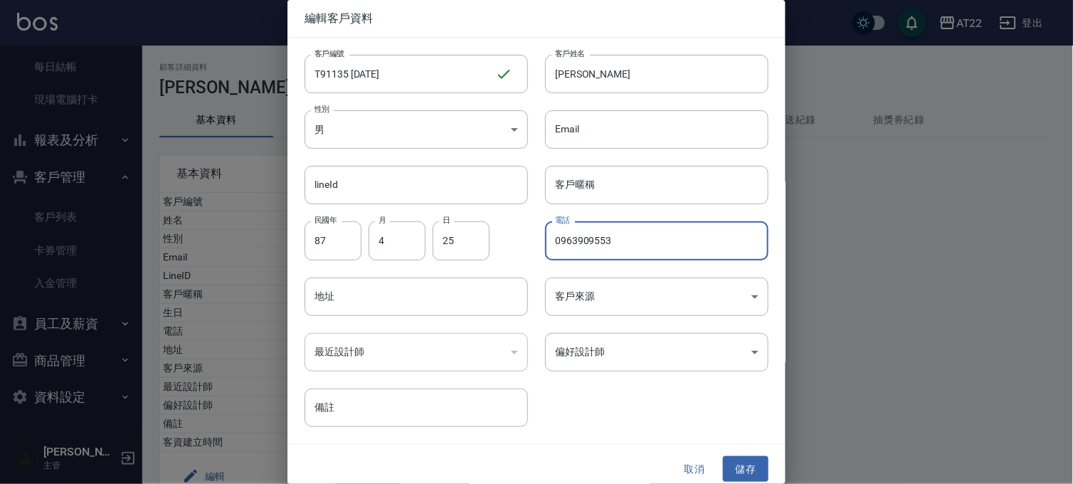
click at [592, 249] on input "0963909553" at bounding box center [657, 240] width 224 height 38
type input "0963908553"
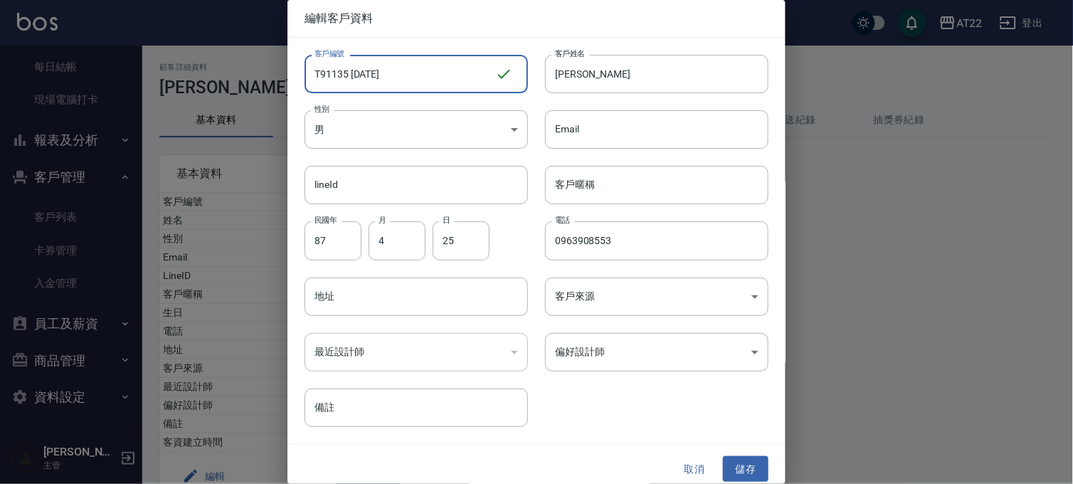
drag, startPoint x: 364, startPoint y: 69, endPoint x: 358, endPoint y: 73, distance: 7.3
click at [358, 73] on input "T91135 27.03.13" at bounding box center [400, 74] width 191 height 38
click at [357, 73] on input "T91135 27.03.13" at bounding box center [400, 74] width 191 height 38
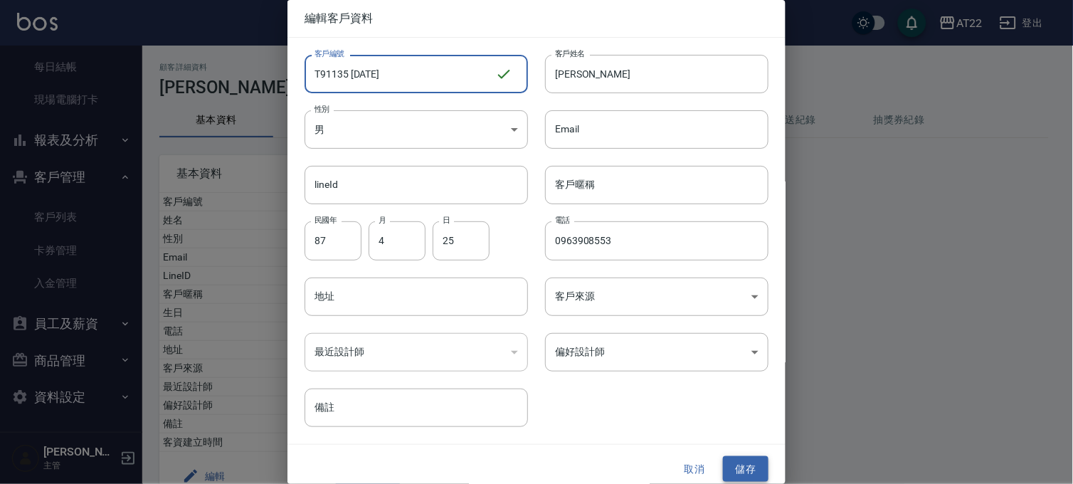
click at [748, 463] on button "儲存" at bounding box center [746, 469] width 46 height 26
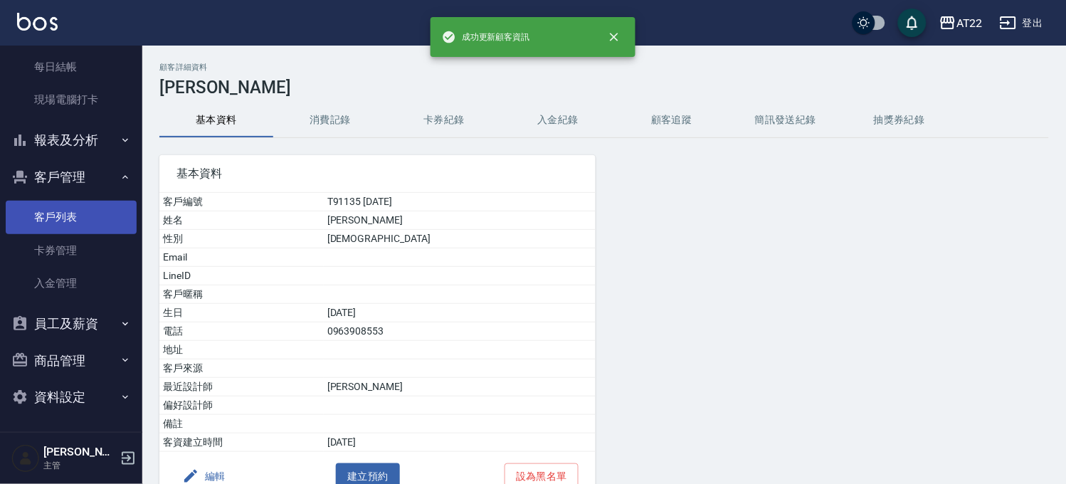
click at [61, 223] on link "客戶列表" at bounding box center [71, 217] width 131 height 33
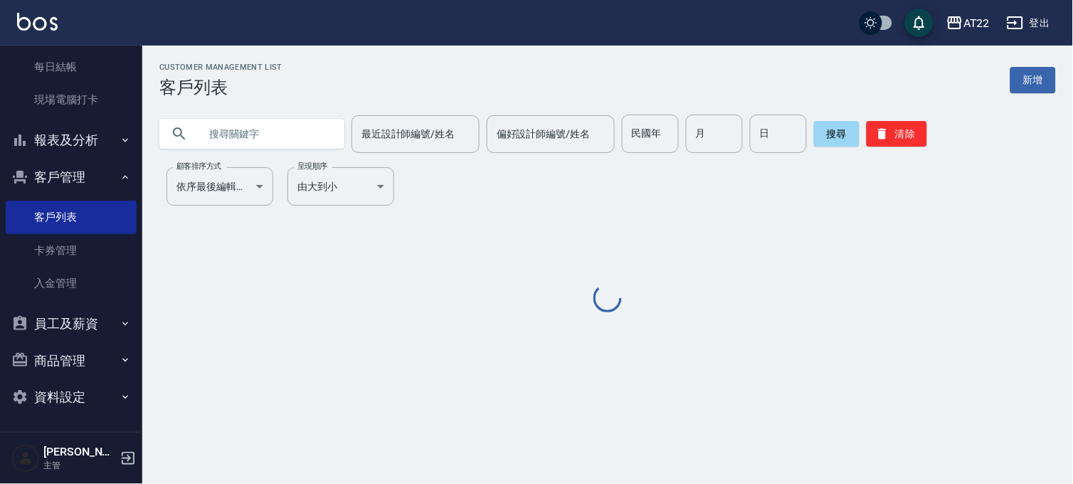
click at [257, 118] on input "text" at bounding box center [266, 134] width 134 height 38
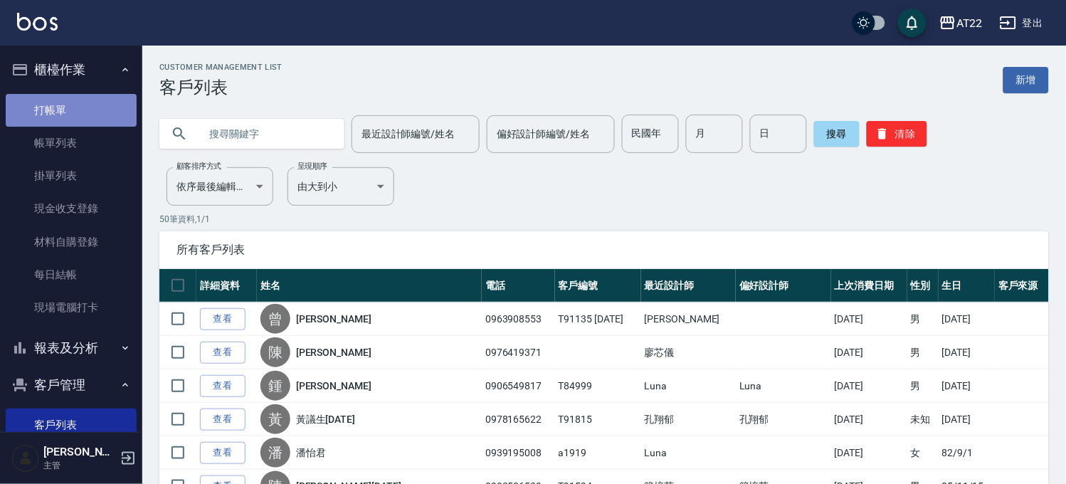
click at [76, 115] on link "打帳單" at bounding box center [71, 110] width 131 height 33
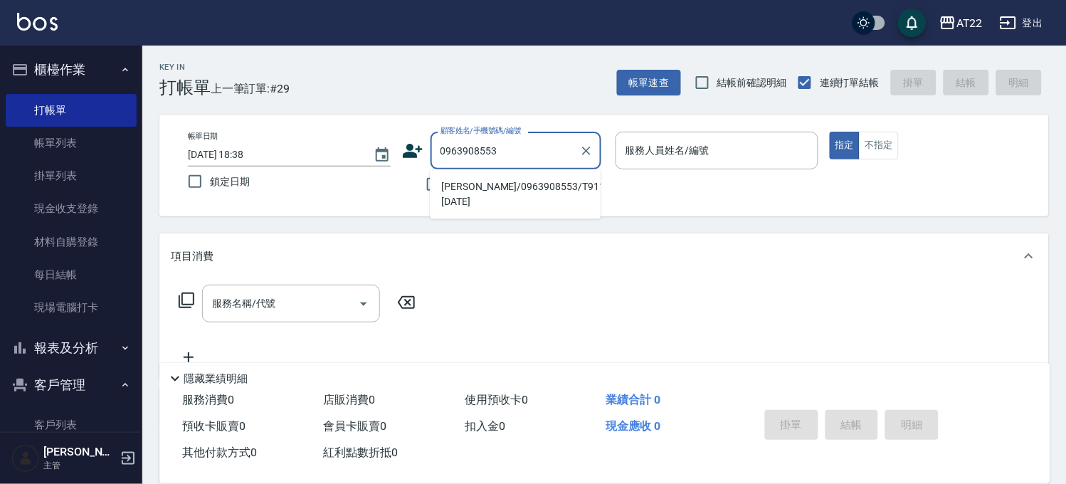
click at [501, 194] on li "曾芷/0963908553/T91135 27.03.13" at bounding box center [515, 194] width 171 height 38
type input "曾芷/0963908553/T91135 27.03.13"
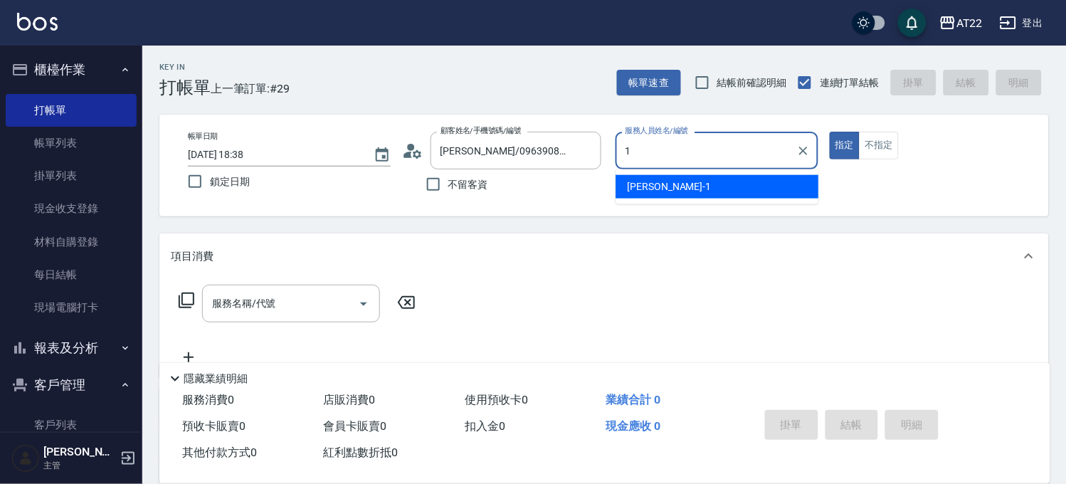
type input "孫一平-1"
type button "true"
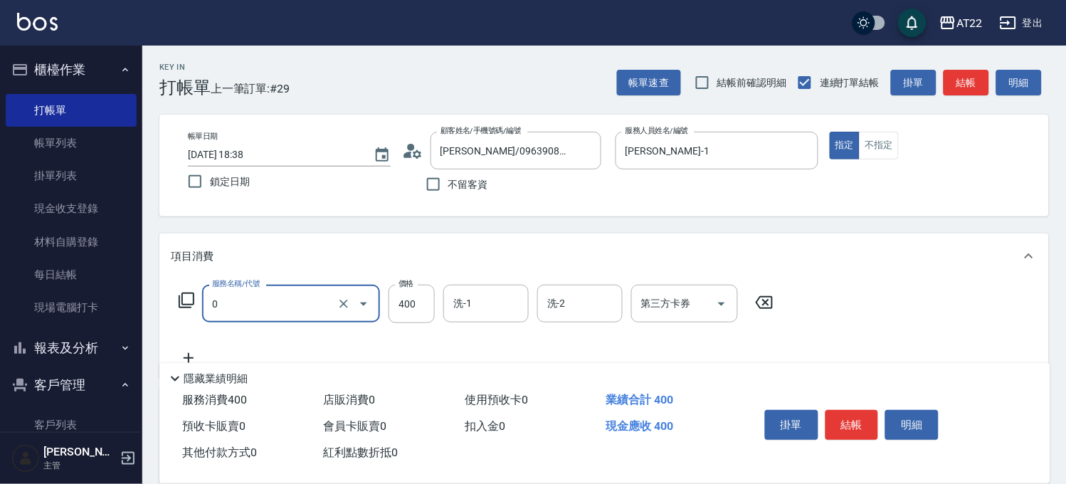
type input "有機洗髮(0)"
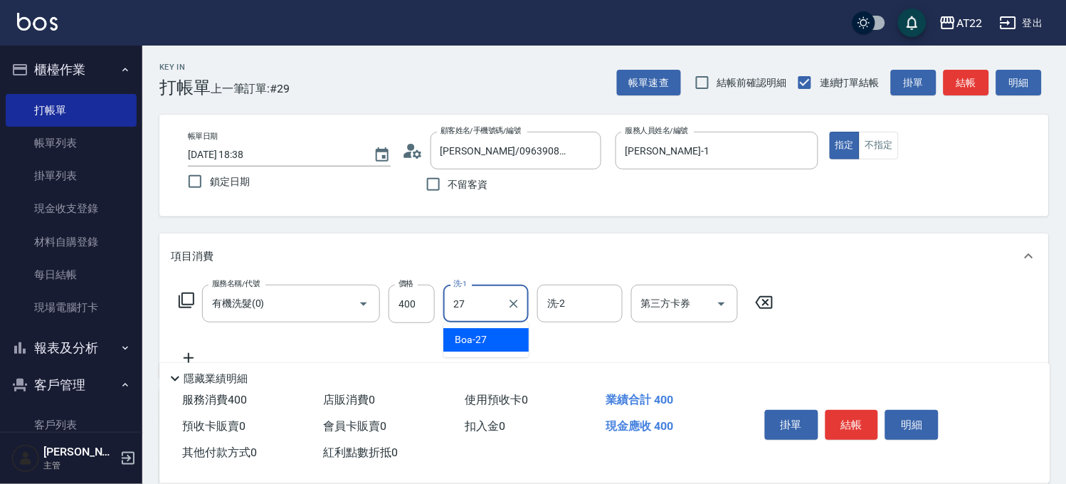
type input "Boa-27"
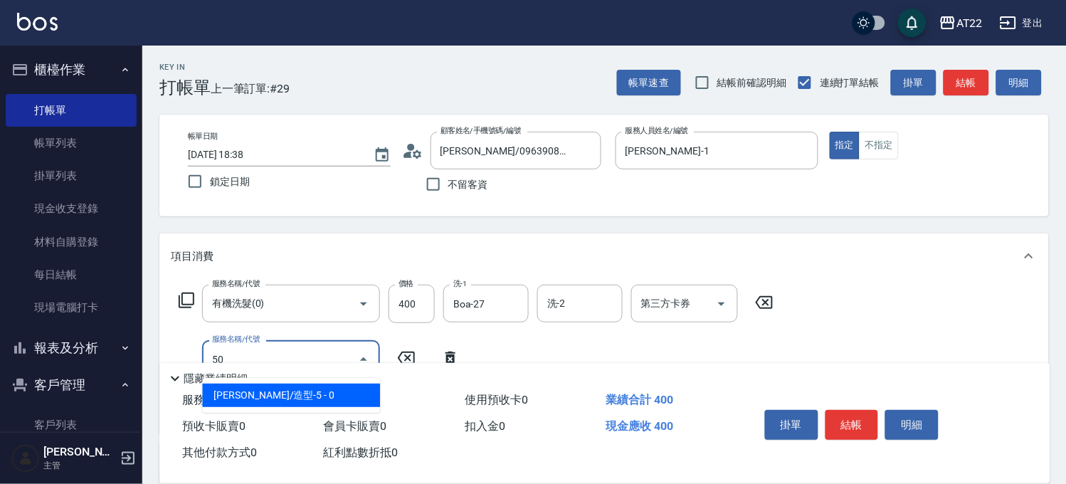
type input "500"
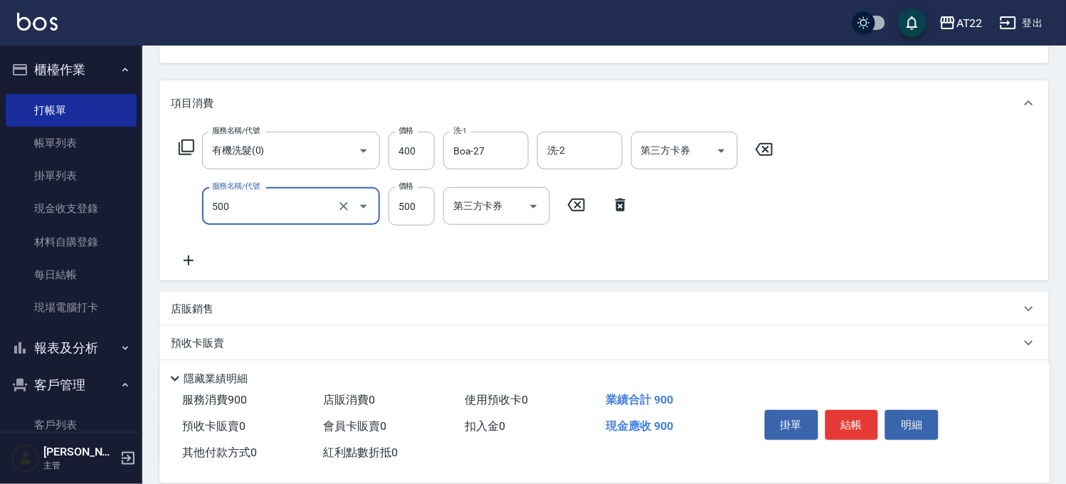
scroll to position [158, 0]
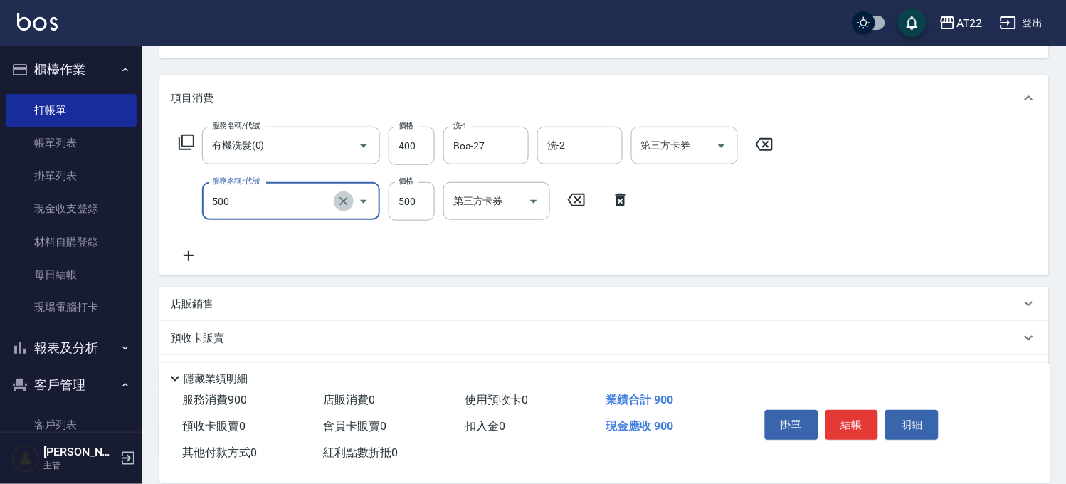
click at [337, 200] on icon "Clear" at bounding box center [344, 201] width 14 height 14
type input "剪髮(400)"
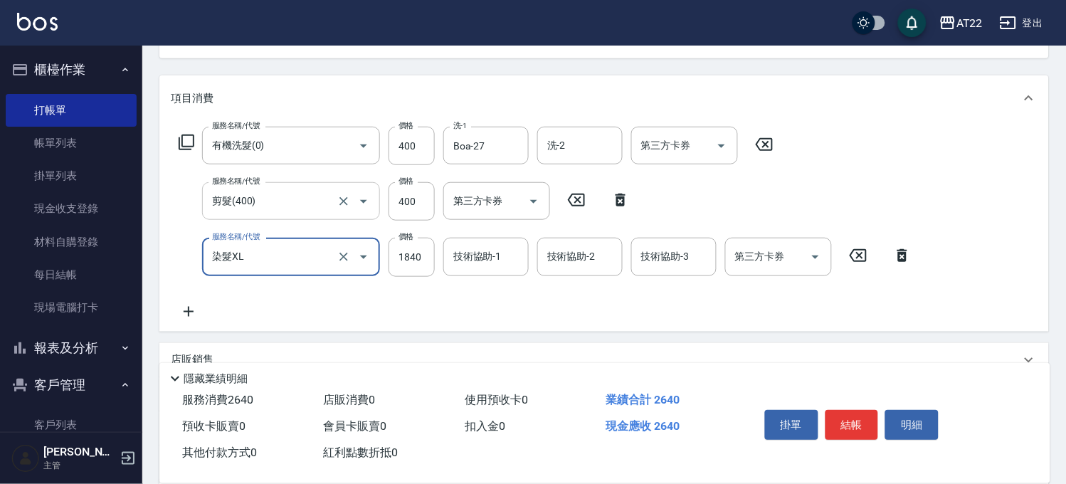
type input "染髮XL"
type input "2170"
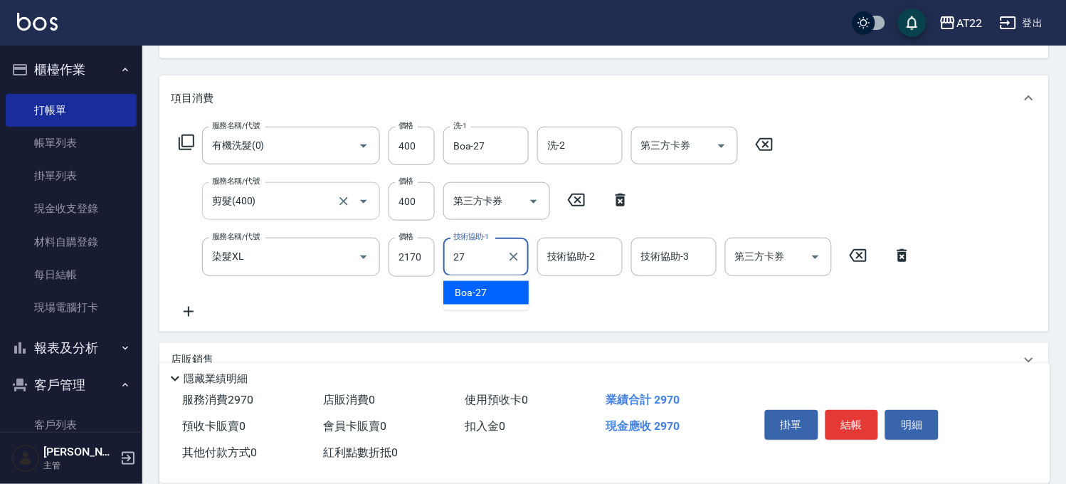
type input "Boa-27"
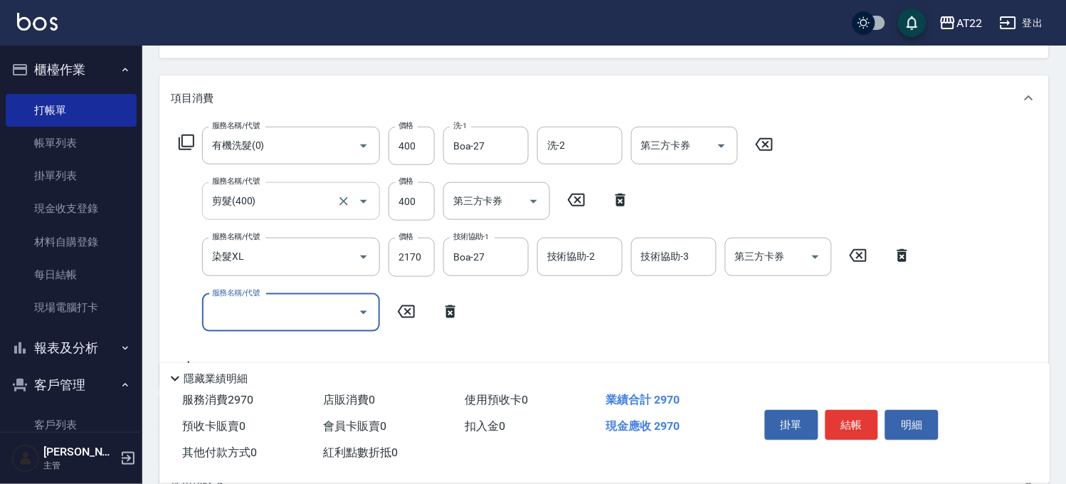
scroll to position [237, 0]
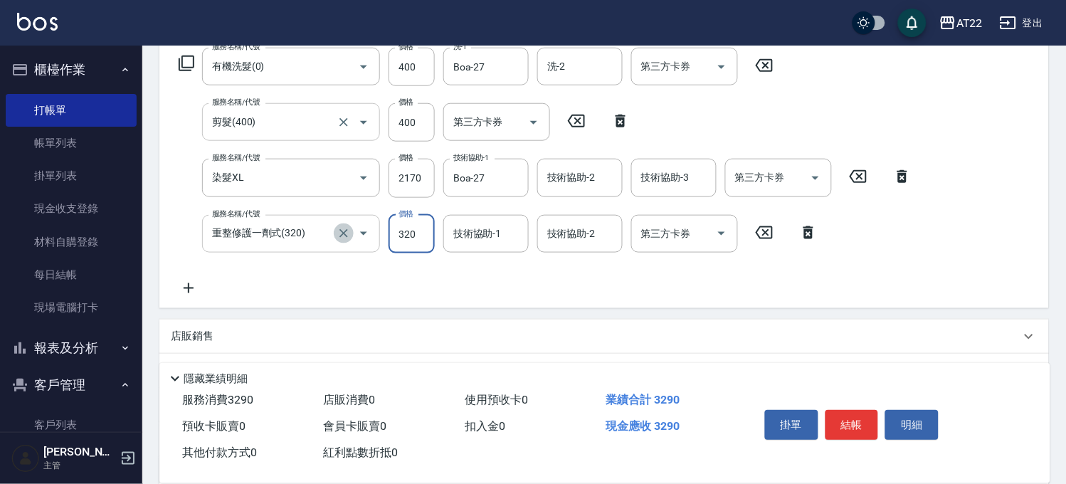
click at [349, 232] on icon "Clear" at bounding box center [344, 233] width 14 height 14
type input "重整修護一劑式(320)"
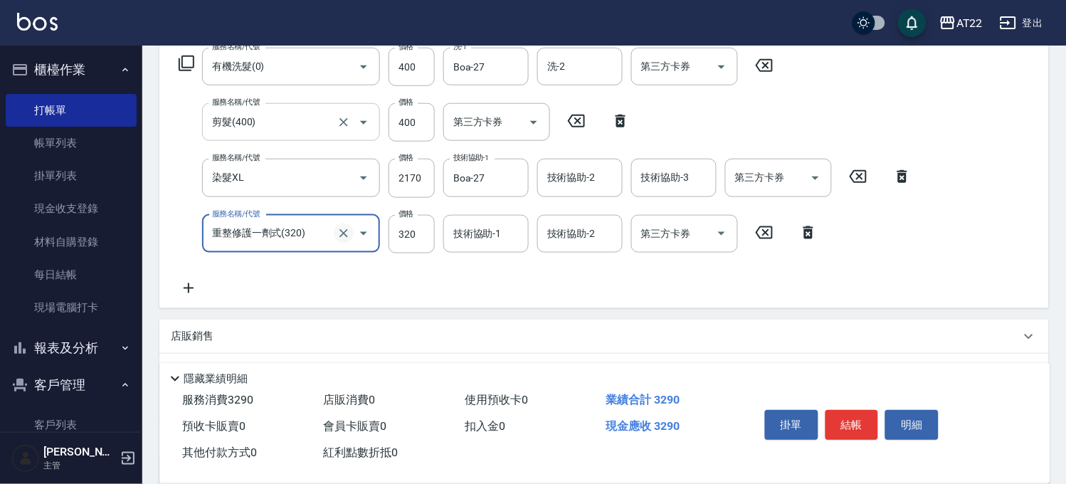
click at [337, 237] on icon "Clear" at bounding box center [344, 233] width 14 height 14
type input "頭皮隔離液(A3201)"
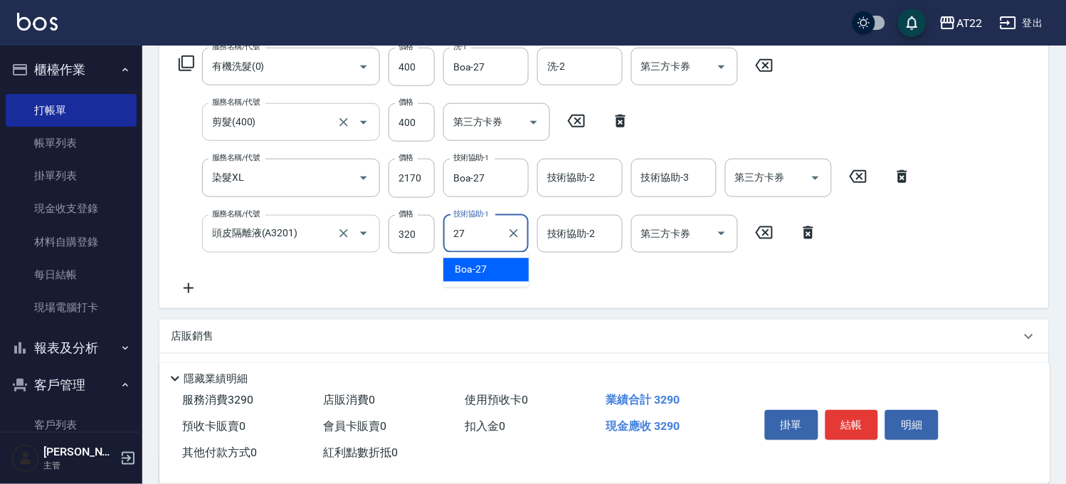
type input "Boa-27"
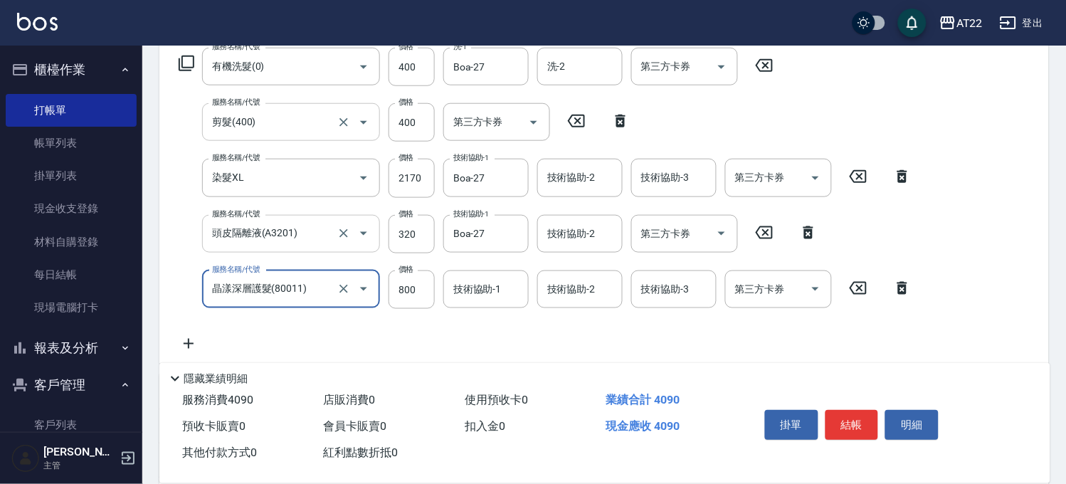
type input "晶漾深層護髮(80011)"
type input "16000"
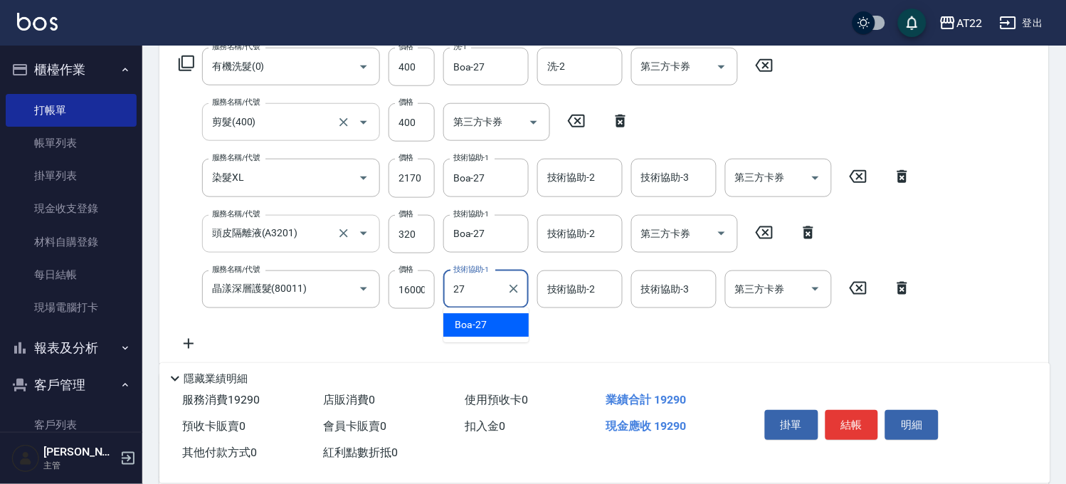
type input "Boa-27"
click at [402, 283] on input "16000" at bounding box center [412, 289] width 46 height 38
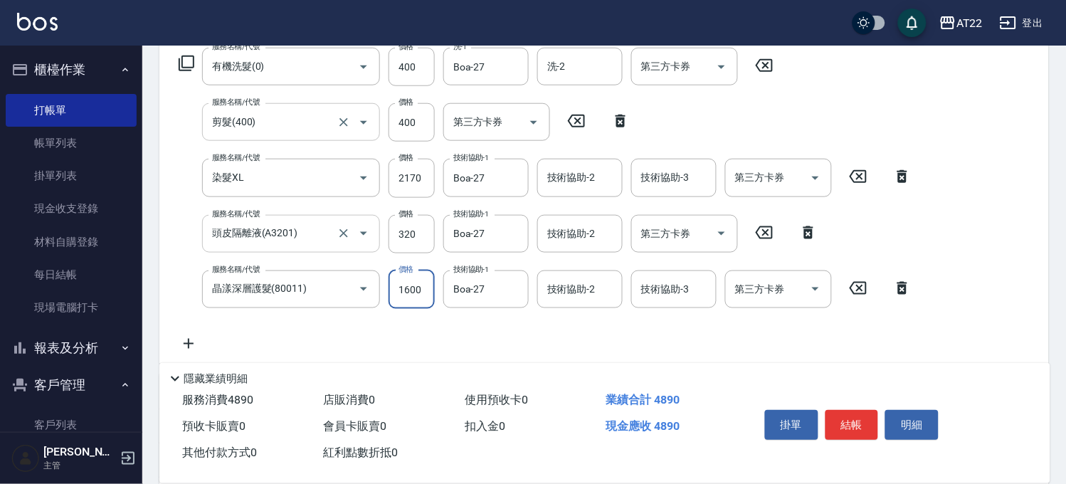
type input "1600"
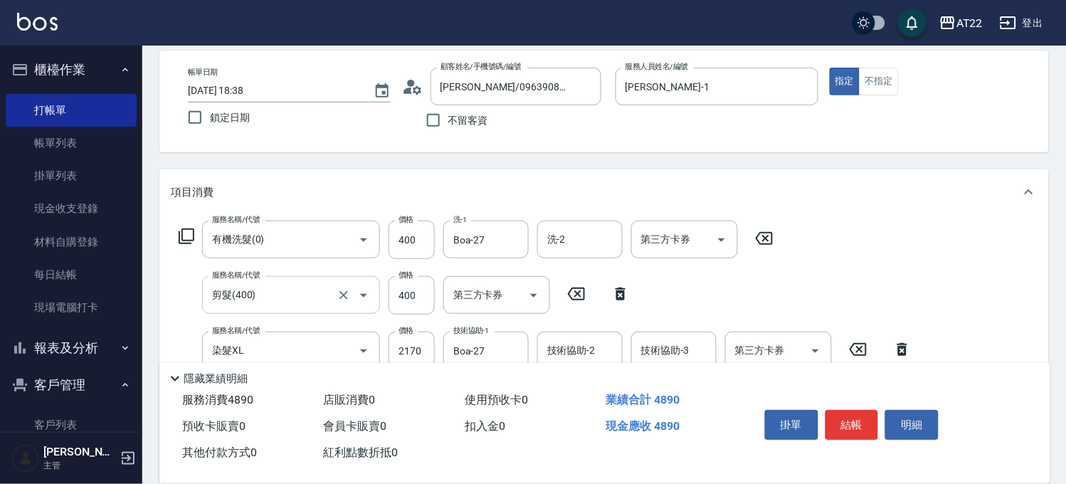
scroll to position [0, 0]
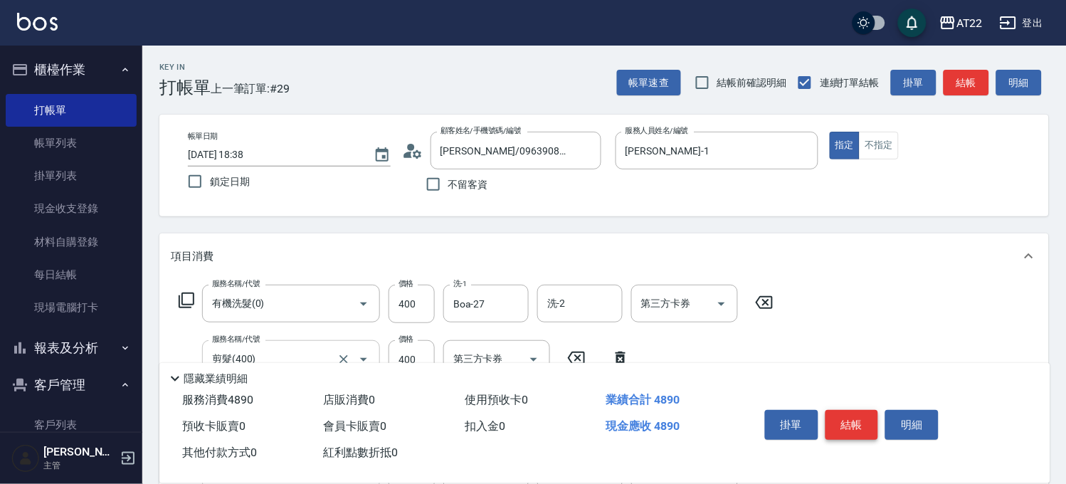
click at [849, 417] on button "結帳" at bounding box center [852, 425] width 53 height 30
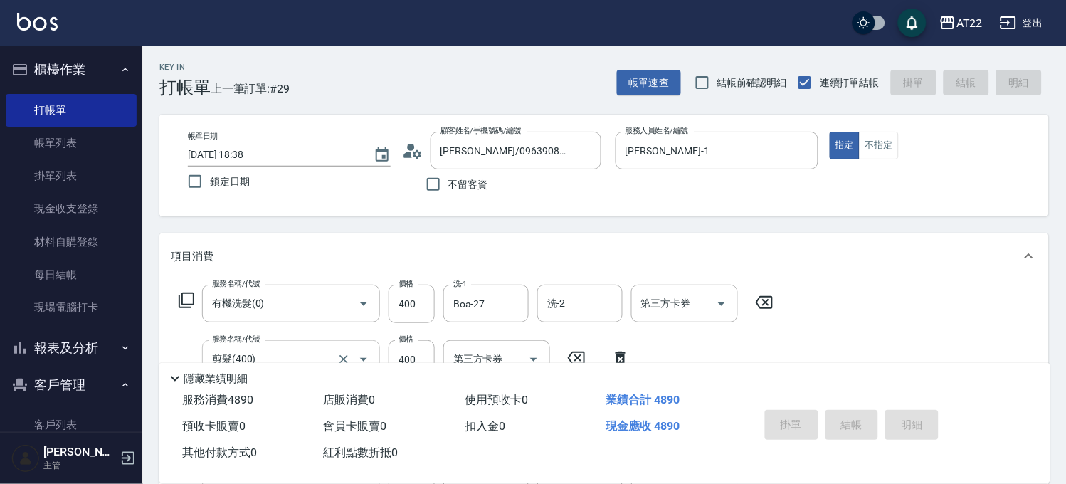
type input "2025/09/26 18:39"
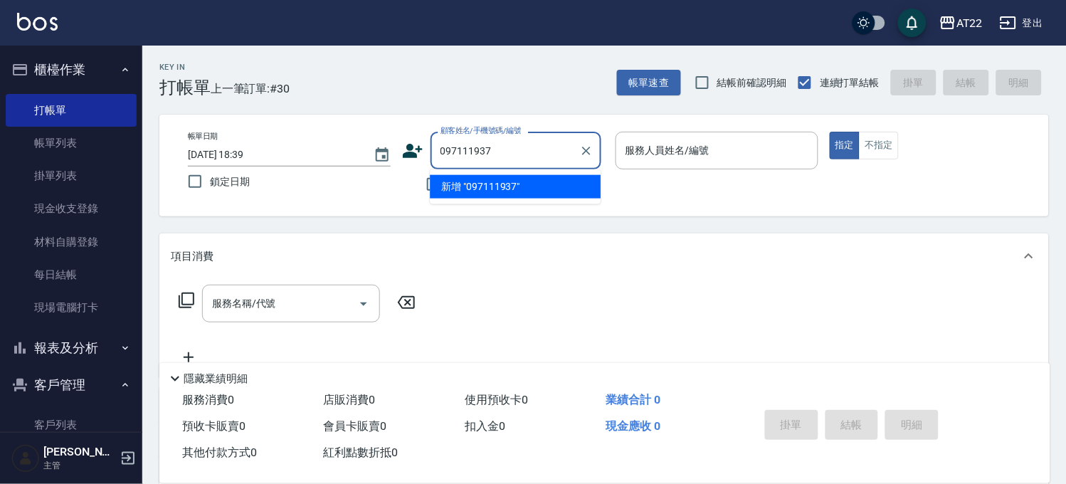
type input "0971119371"
click at [587, 158] on button "Clear" at bounding box center [587, 151] width 20 height 20
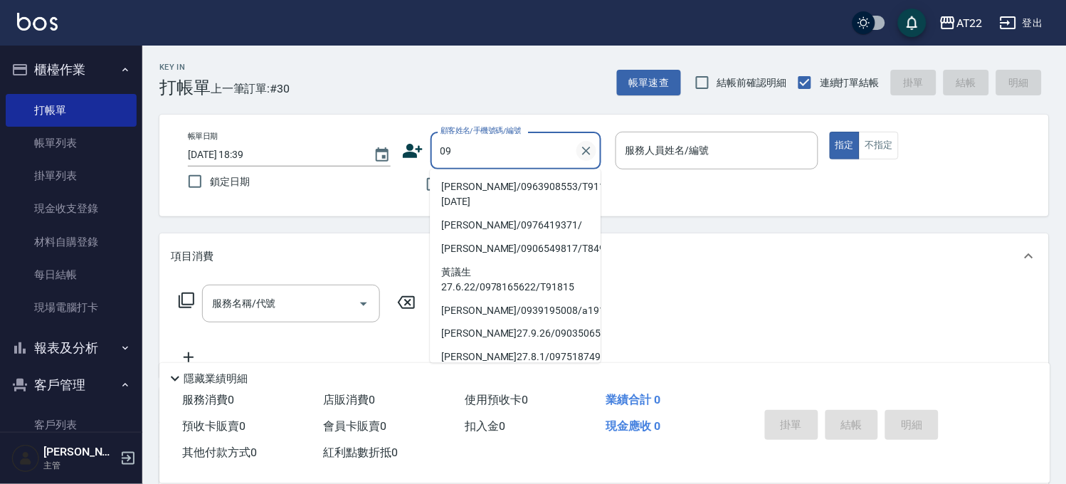
type input "0"
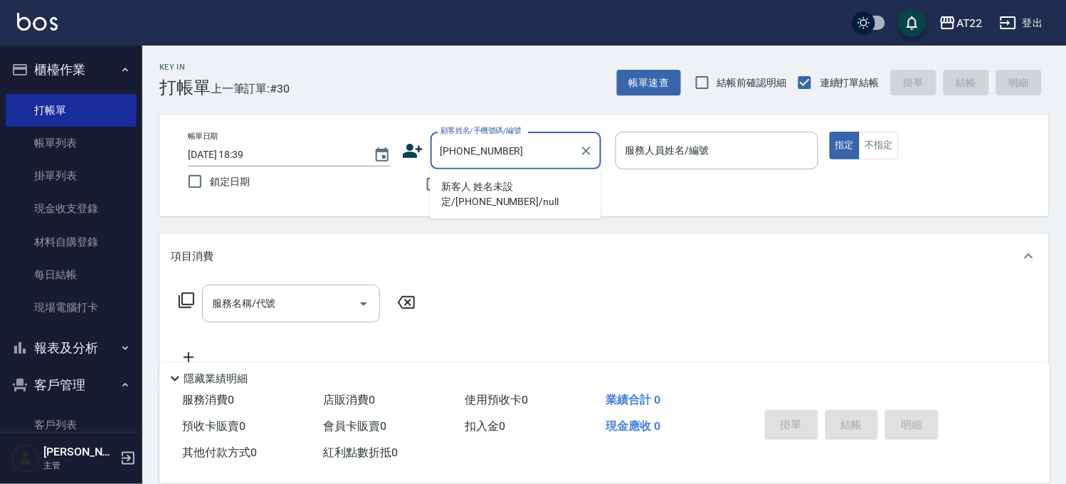
click at [525, 188] on li "新客人 姓名未設定/+6585926265/null" at bounding box center [515, 194] width 171 height 38
type input "新客人 姓名未設定/+6585926265/null"
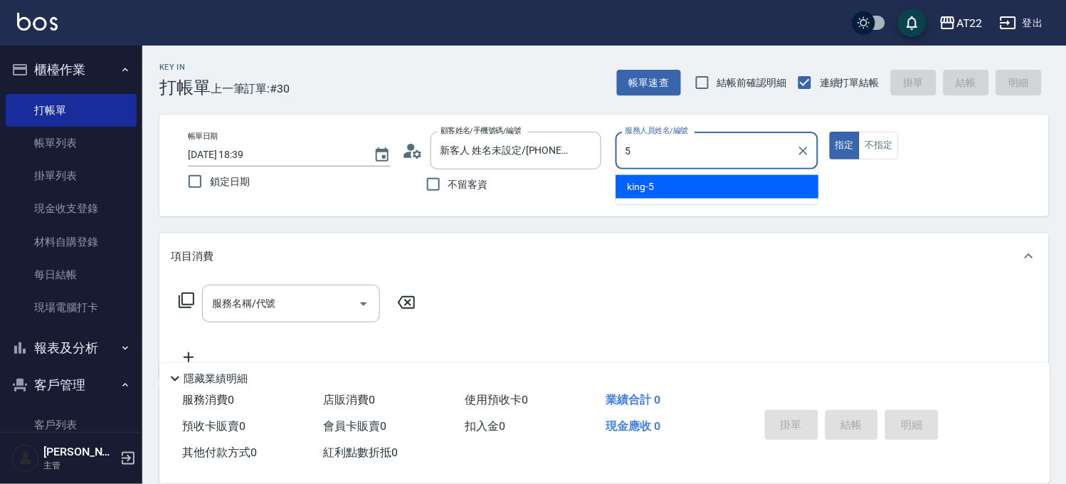
type input "king-5"
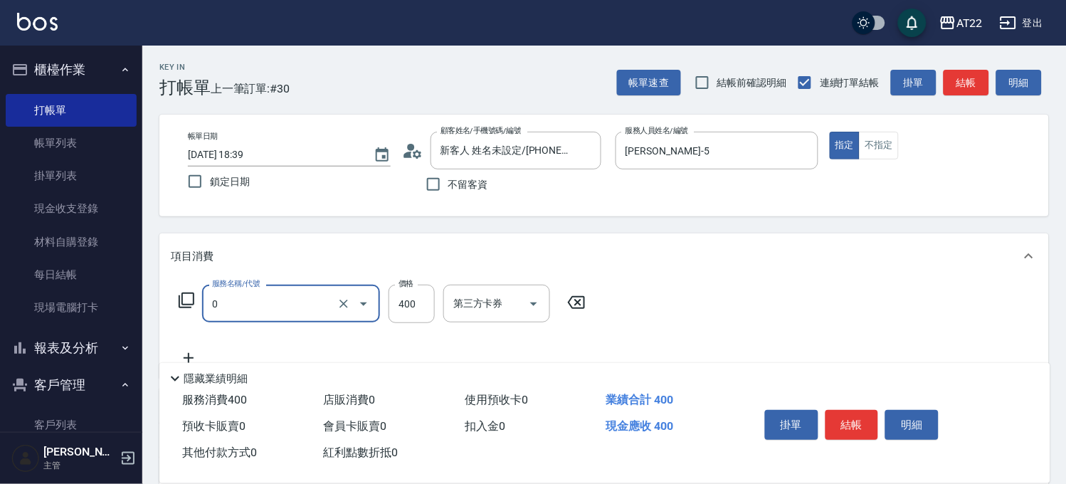
type input "有機洗髮(0)"
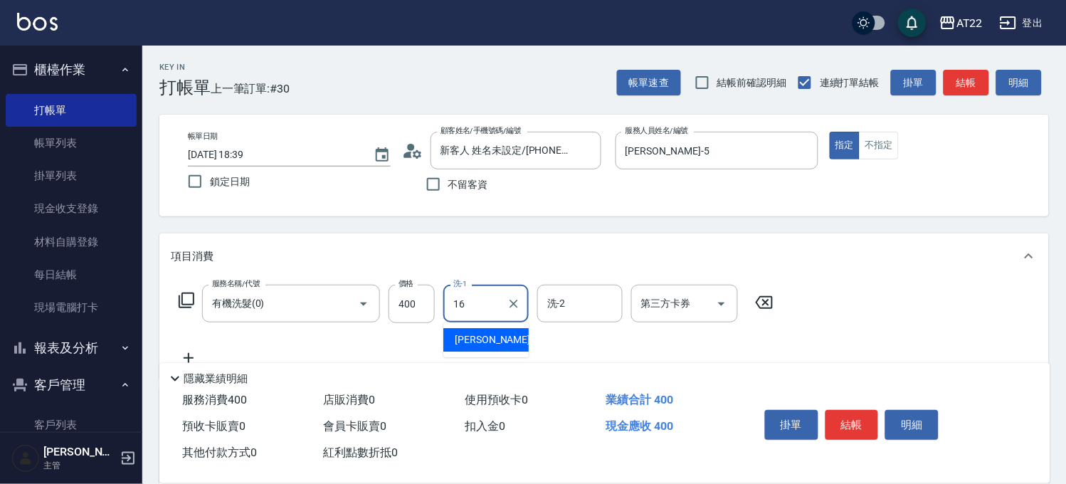
type input "Joe-16"
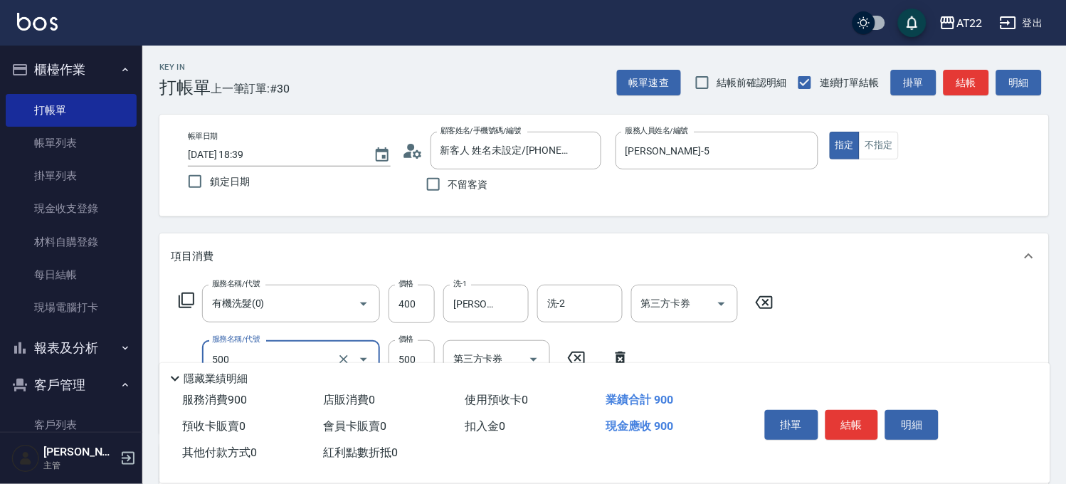
type input "剪髮(500)"
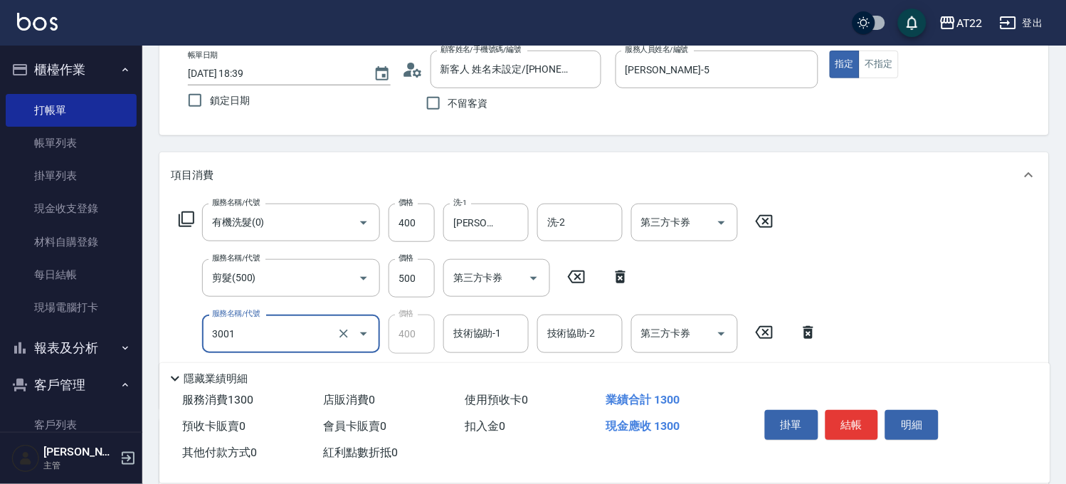
scroll to position [158, 0]
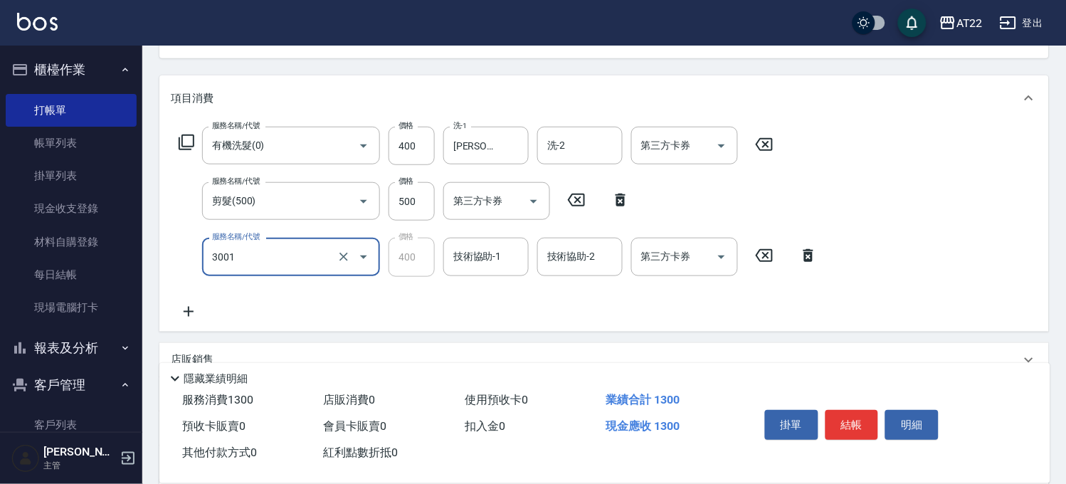
type input "側邊燙貼(3001)"
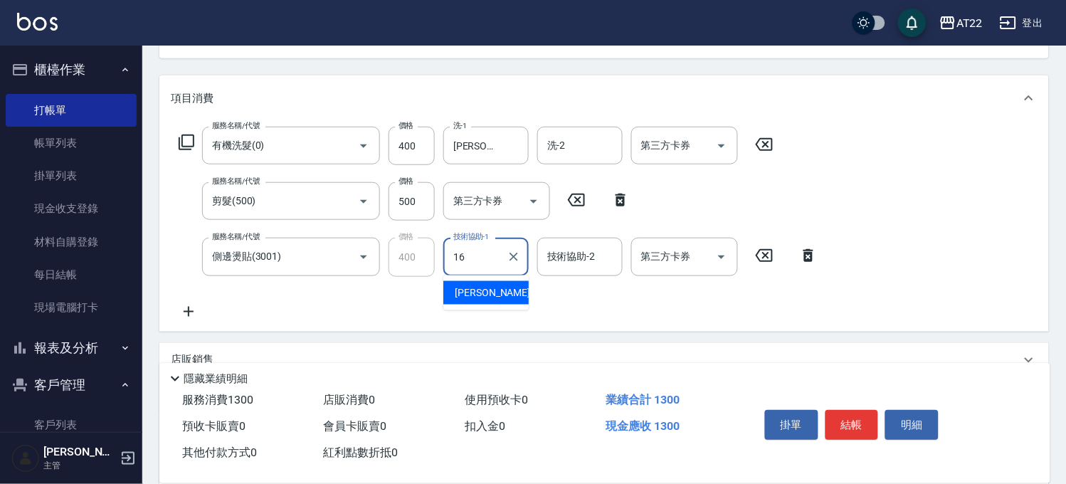
type input "Joe-16"
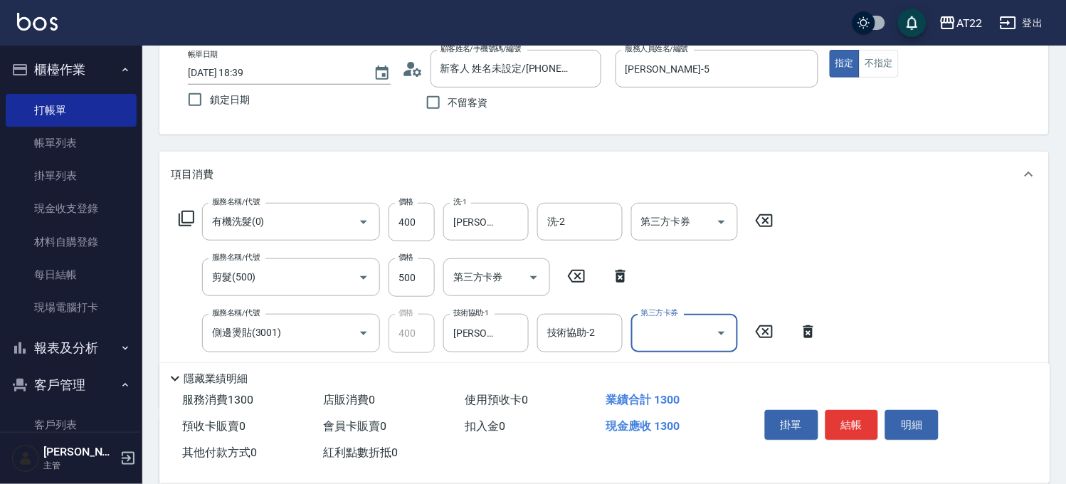
scroll to position [0, 0]
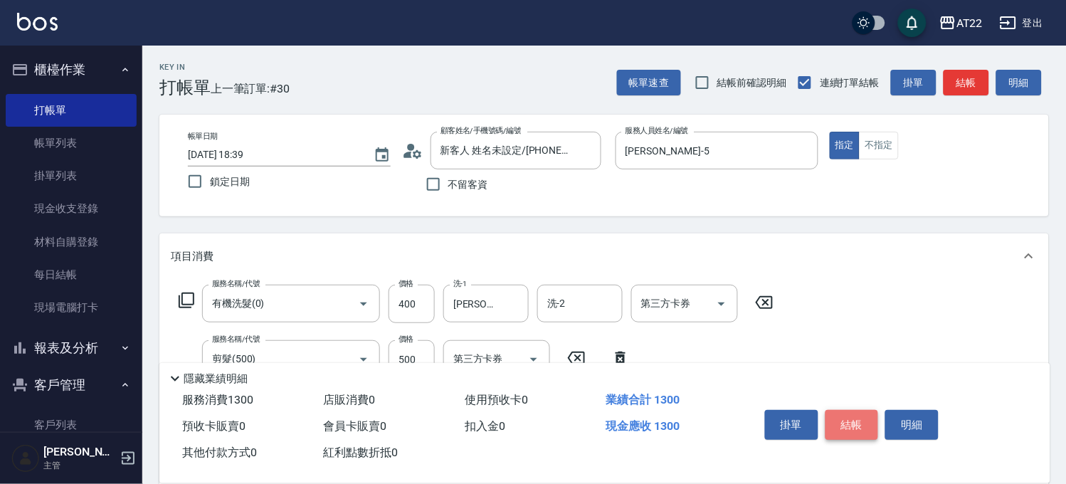
click at [844, 414] on button "結帳" at bounding box center [852, 425] width 53 height 30
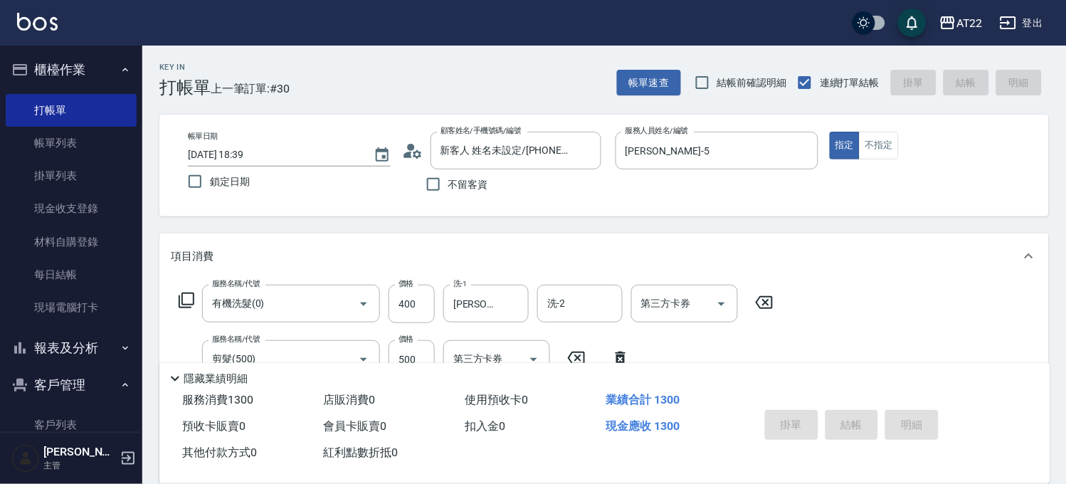
type input "2025/09/26 18:41"
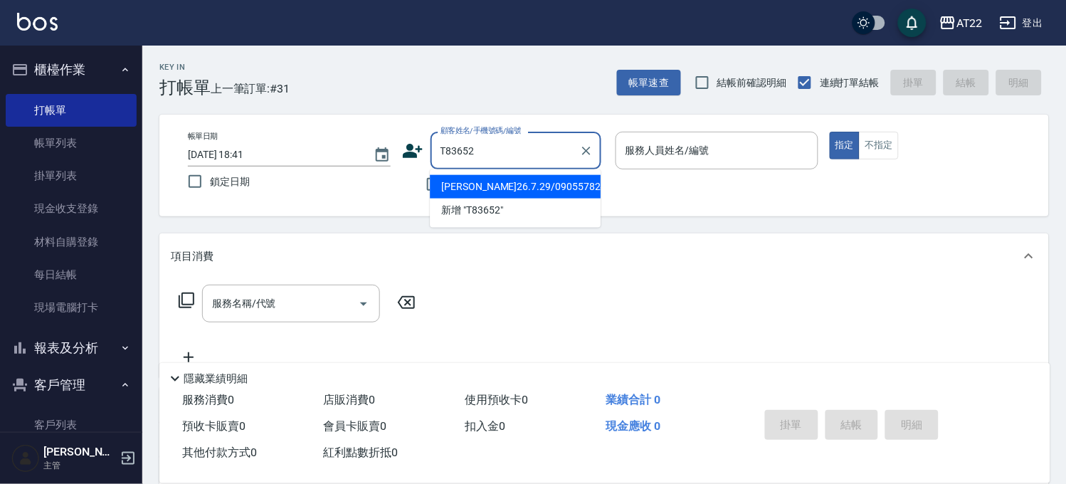
click at [498, 188] on li "蔡秦育26.7.29/0905578286/T83652" at bounding box center [515, 186] width 171 height 23
type input "蔡秦育26.7.29/0905578286/T83652"
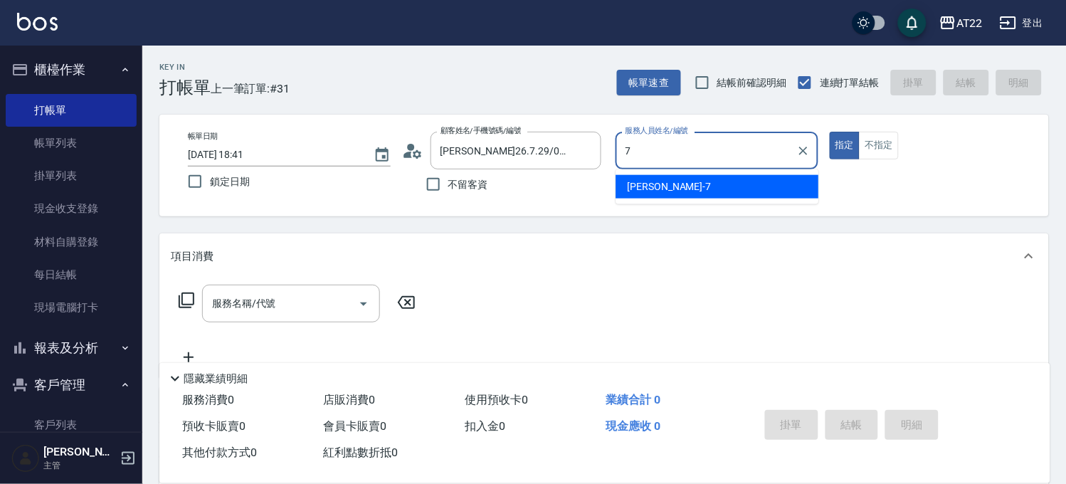
type input "Allen-7"
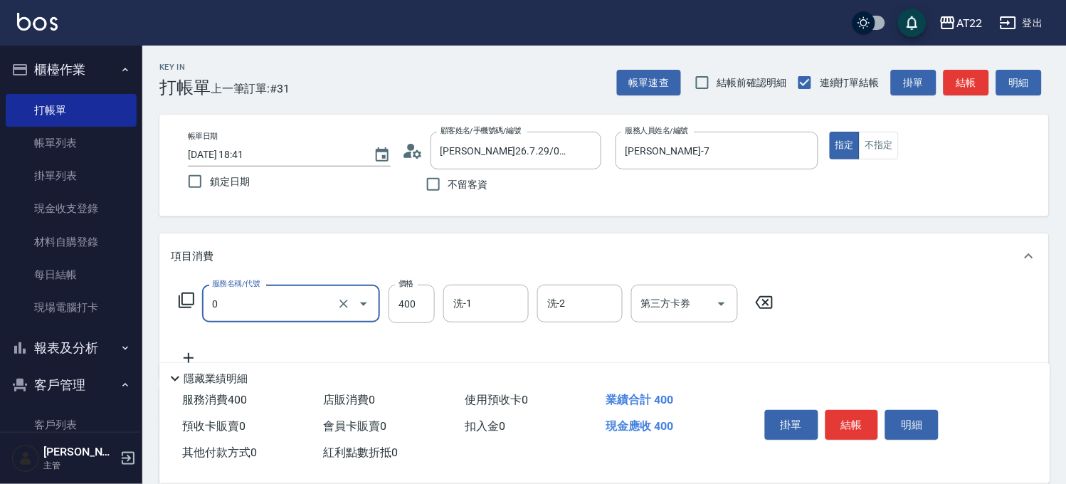
type input "有機洗髮(0)"
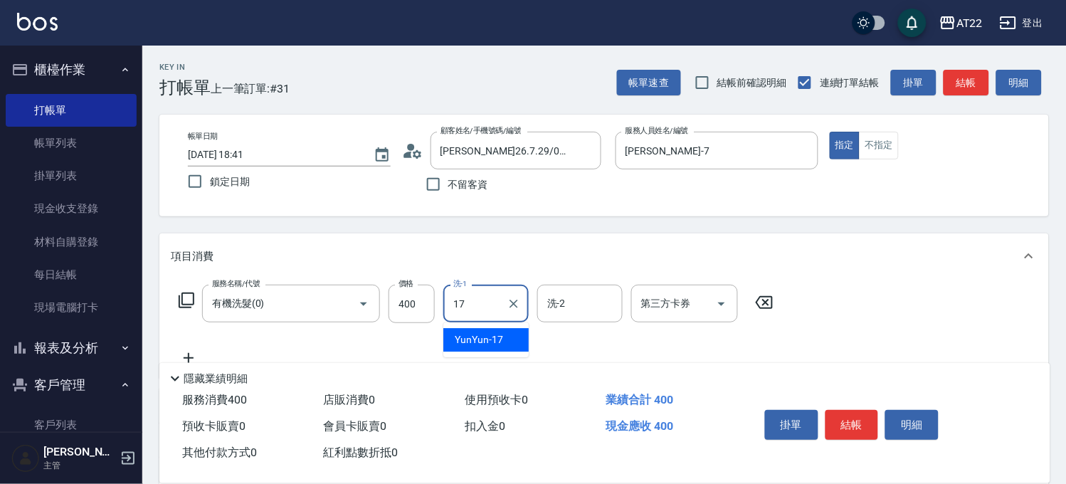
type input "YunYun-17"
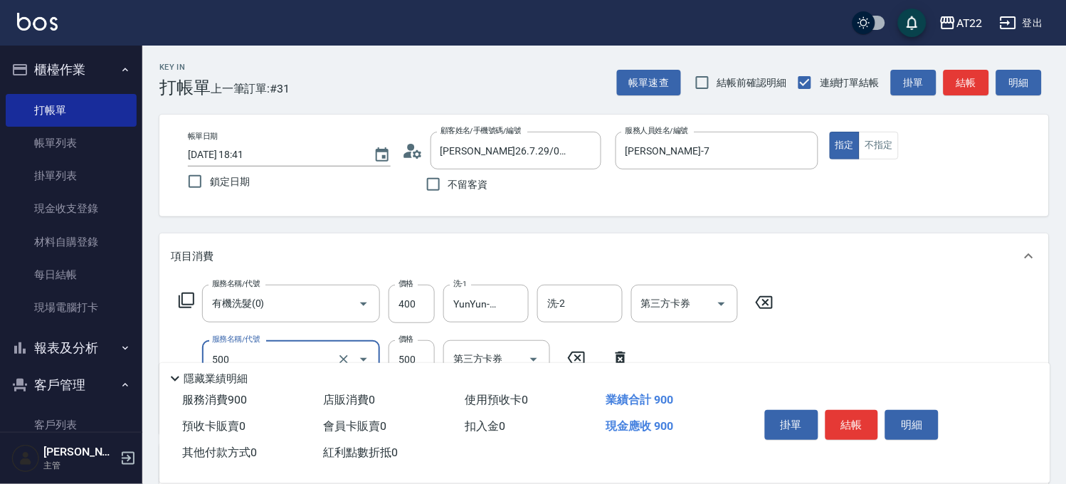
type input "剪髮(500)"
type input "700"
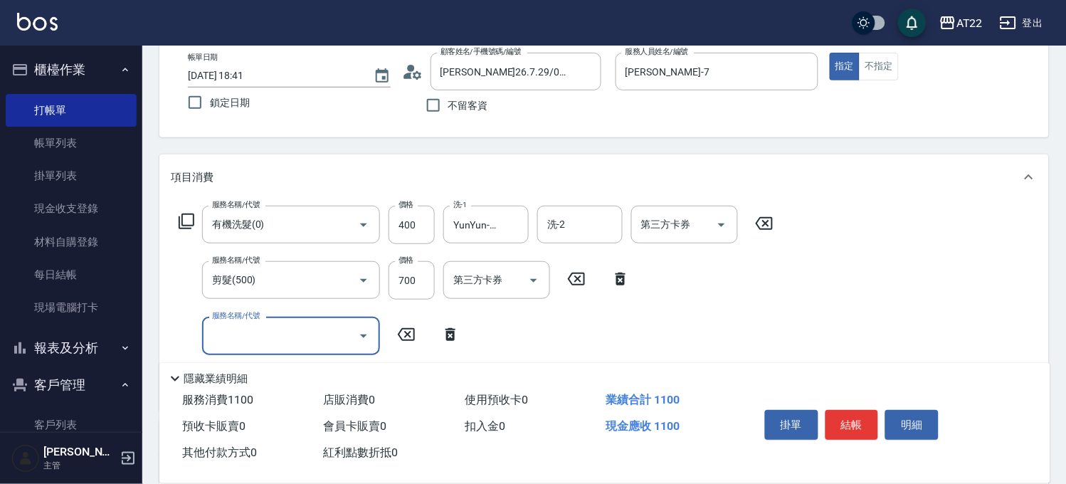
scroll to position [158, 0]
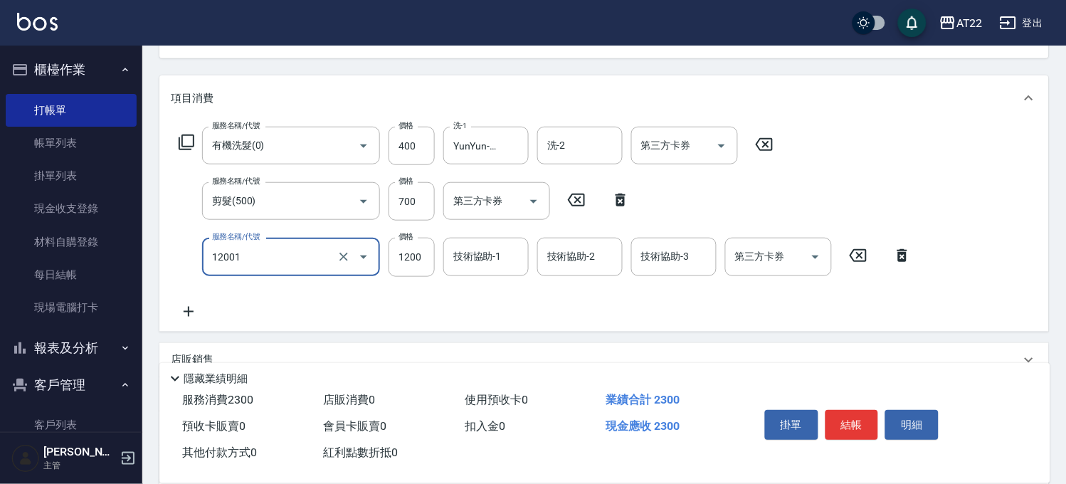
type input "燙髮S(12001)"
type input "1600"
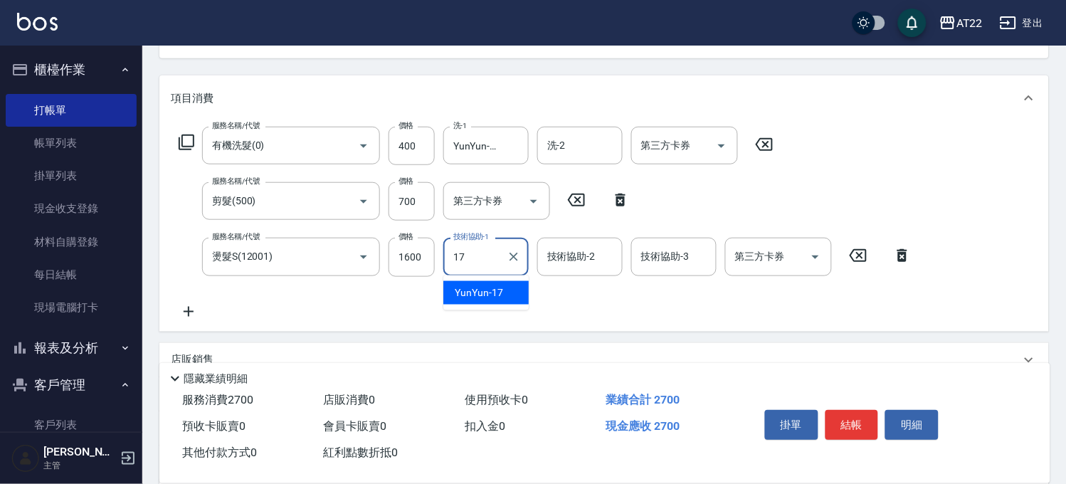
type input "YunYun-17"
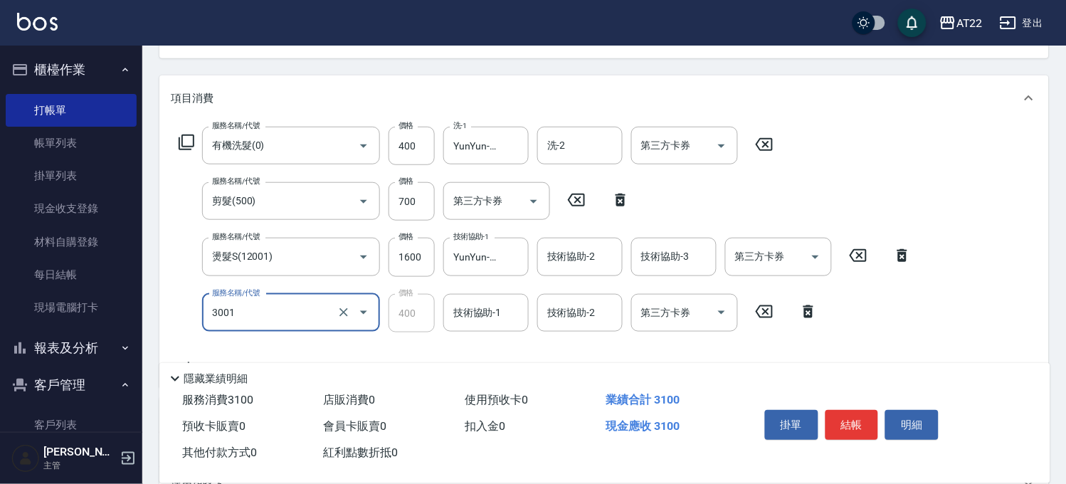
type input "側邊燙貼(3001)"
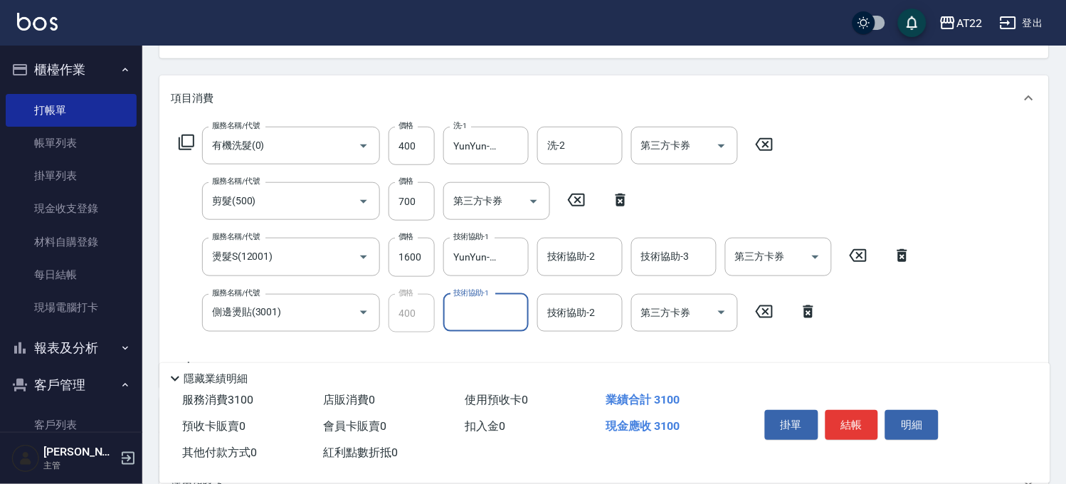
type input "1"
type input "Yuri-23"
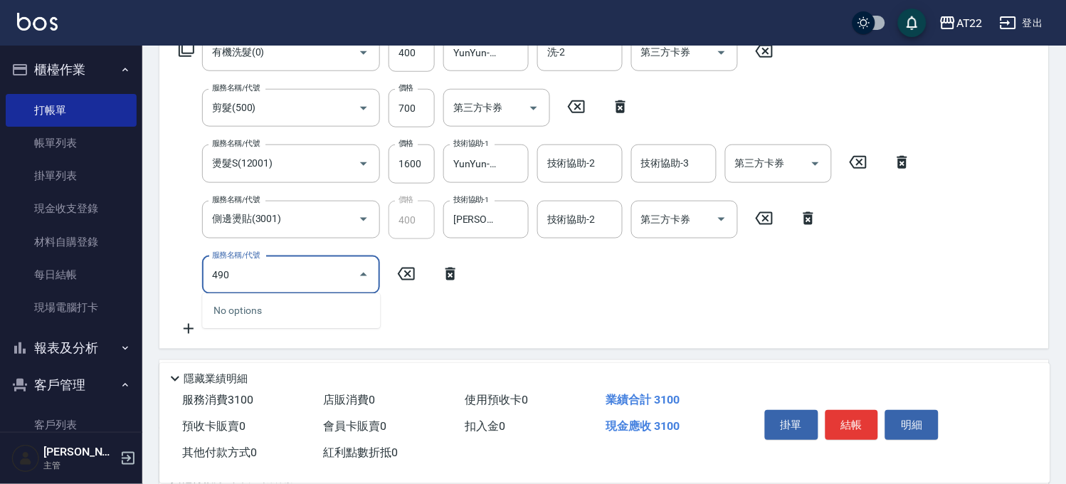
scroll to position [316, 0]
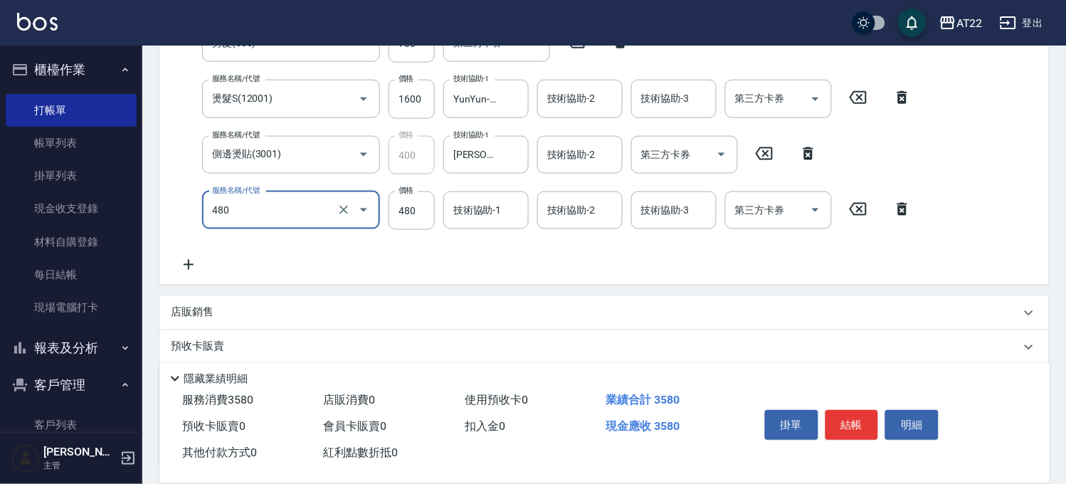
type input "潤澤修護(480)"
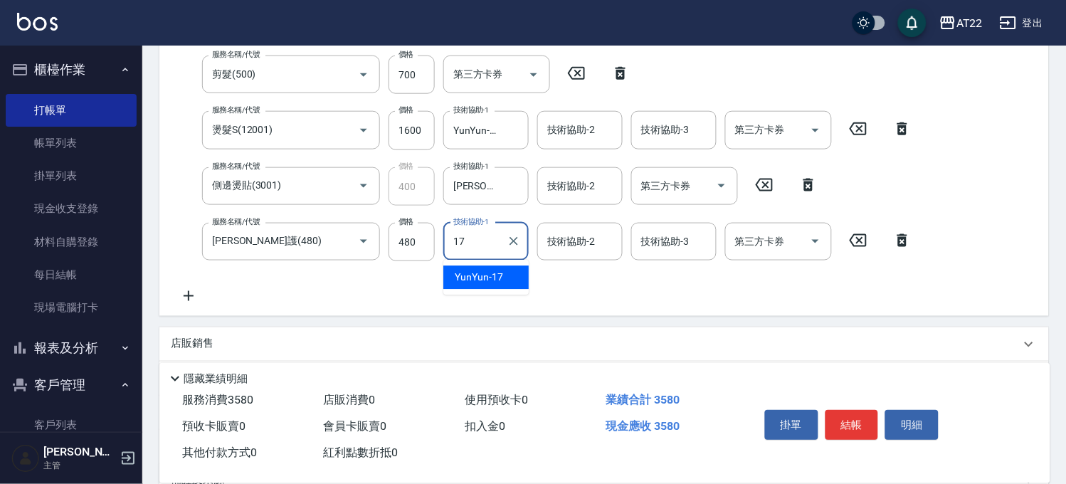
type input "YunYun-17"
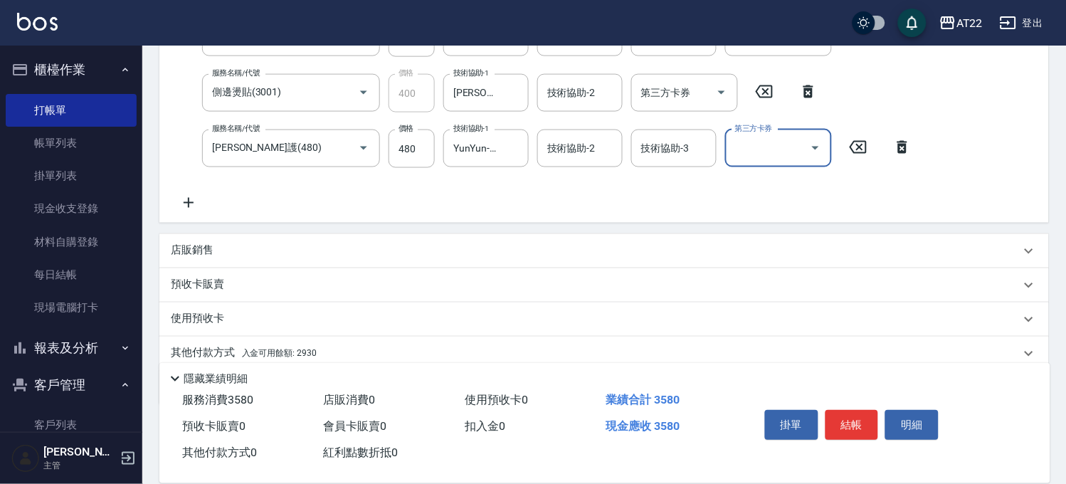
scroll to position [433, 0]
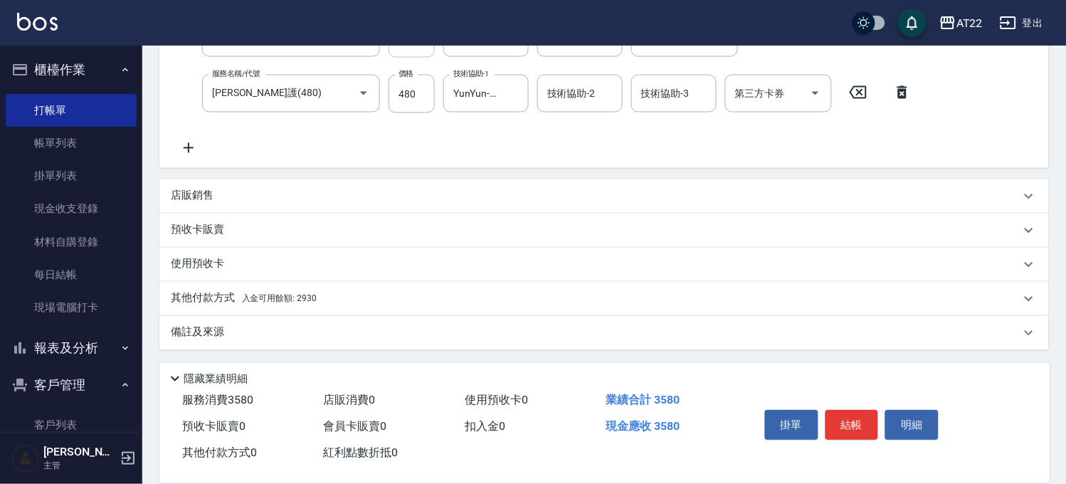
click at [222, 202] on div "店販銷售" at bounding box center [596, 196] width 850 height 15
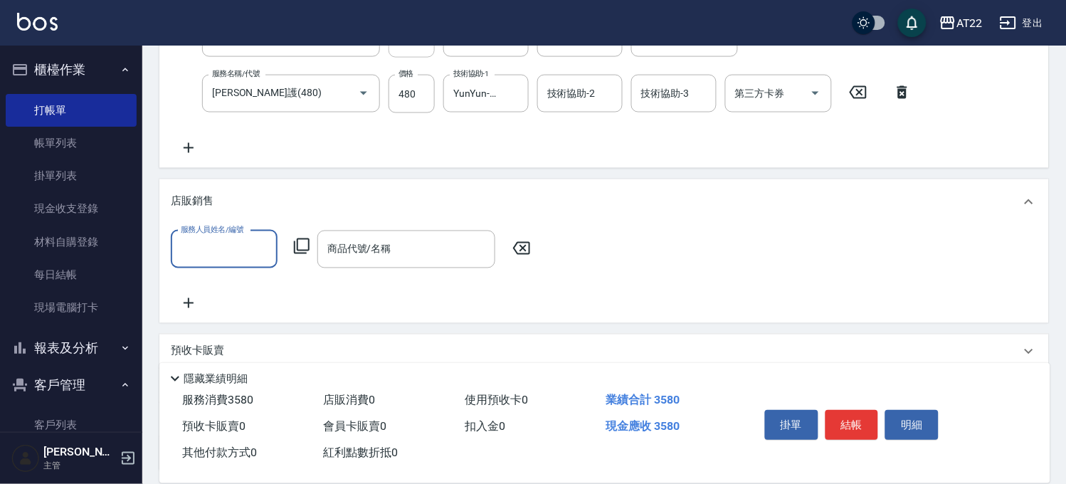
scroll to position [0, 0]
type input "Allen-7"
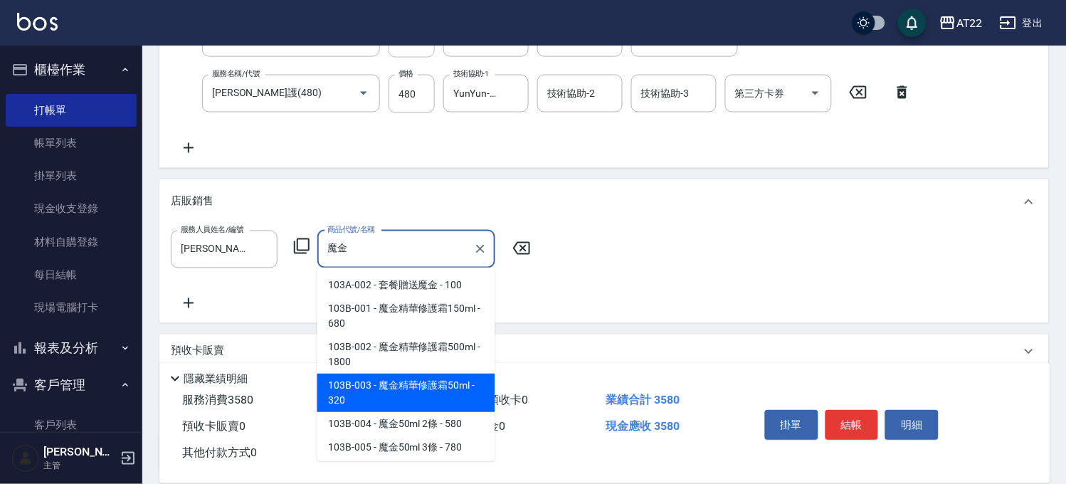
type input "魔金精華修護霜50ml"
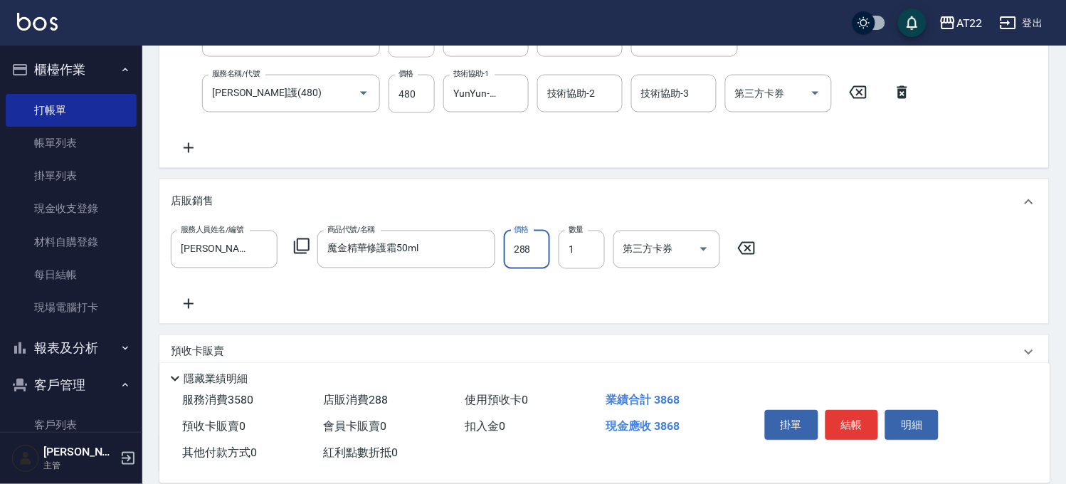
type input "288"
click at [253, 321] on div "服務人員姓名/編號 Allen-7 服務人員姓名/編號 商品代號/名稱 魔金精華修護霜50ml 商品代號/名稱 價格 288 價格 數量 1 數量 第三方卡券…" at bounding box center [604, 274] width 890 height 99
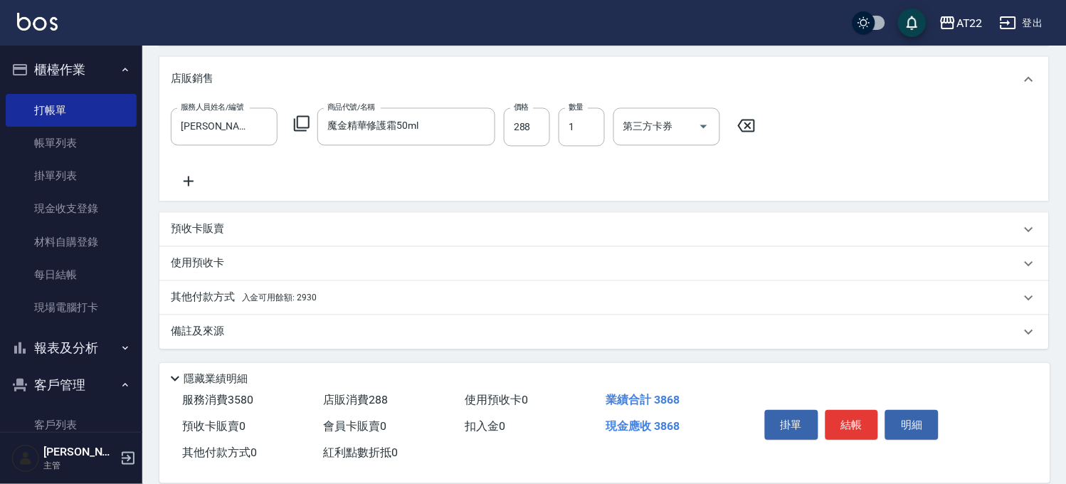
click at [318, 299] on div "其他付款方式 入金可用餘額: 2930" at bounding box center [596, 298] width 850 height 16
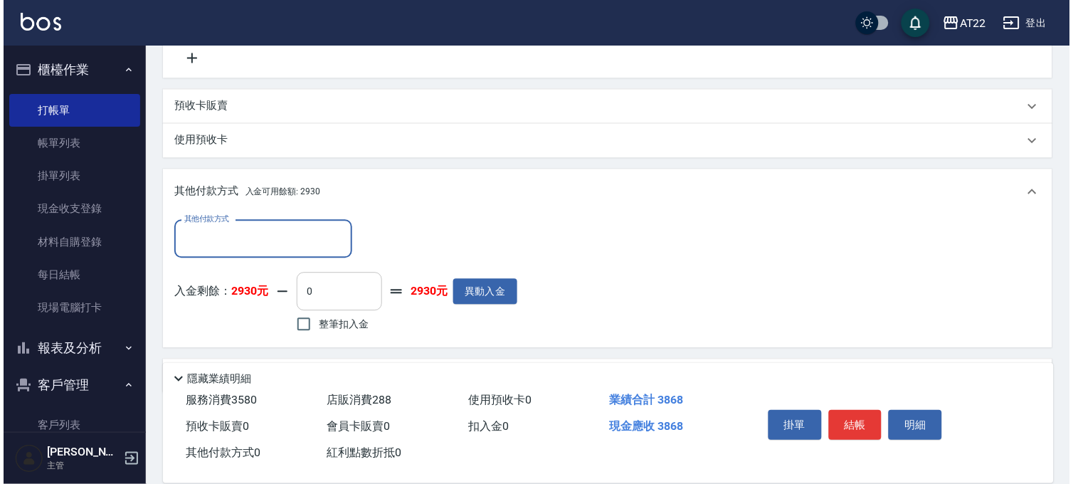
scroll to position [722, 0]
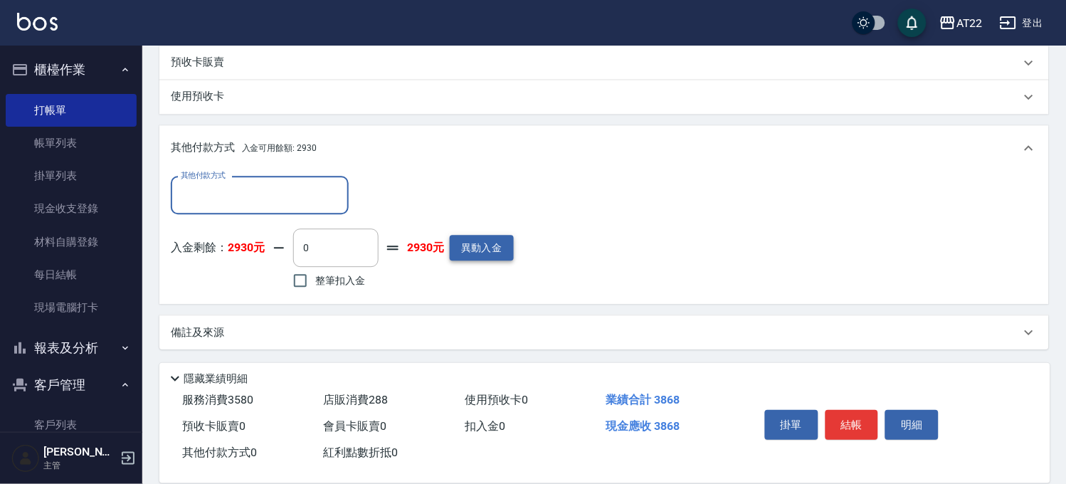
click at [463, 252] on button "異動入金" at bounding box center [482, 248] width 64 height 26
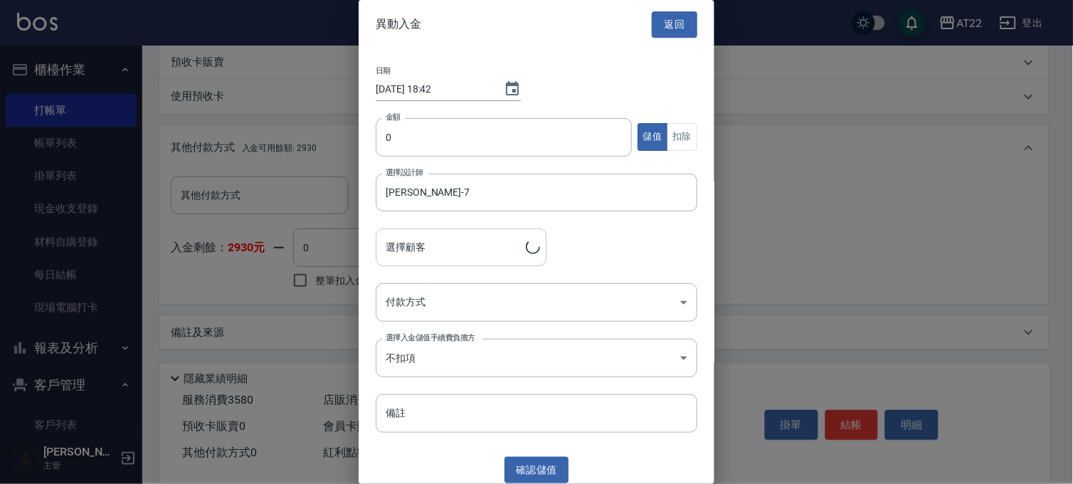
type input "蔡秦育26.7.29/0905578286/T83652"
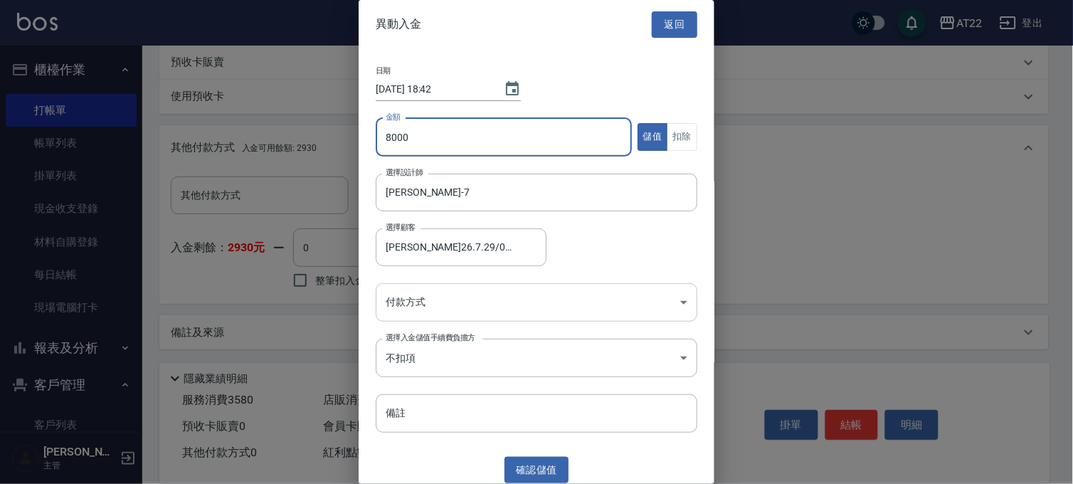
type input "8000"
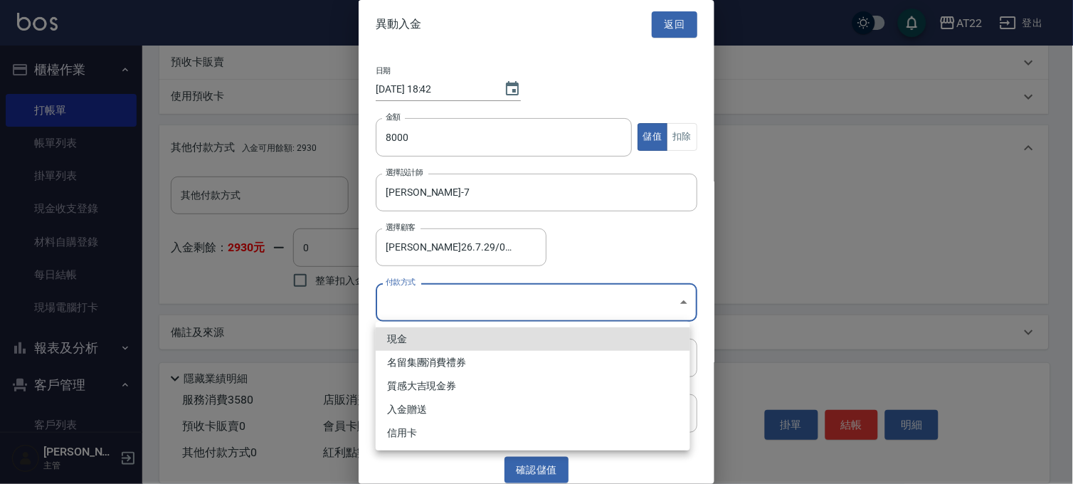
click at [424, 349] on li "現金" at bounding box center [533, 338] width 315 height 23
type input "現金"
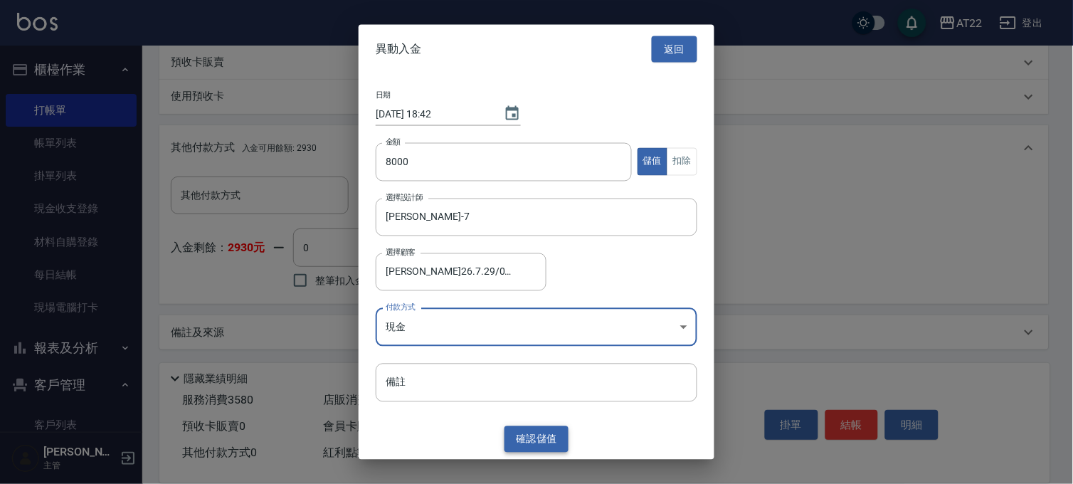
click at [525, 438] on button "確認 儲值" at bounding box center [537, 439] width 64 height 26
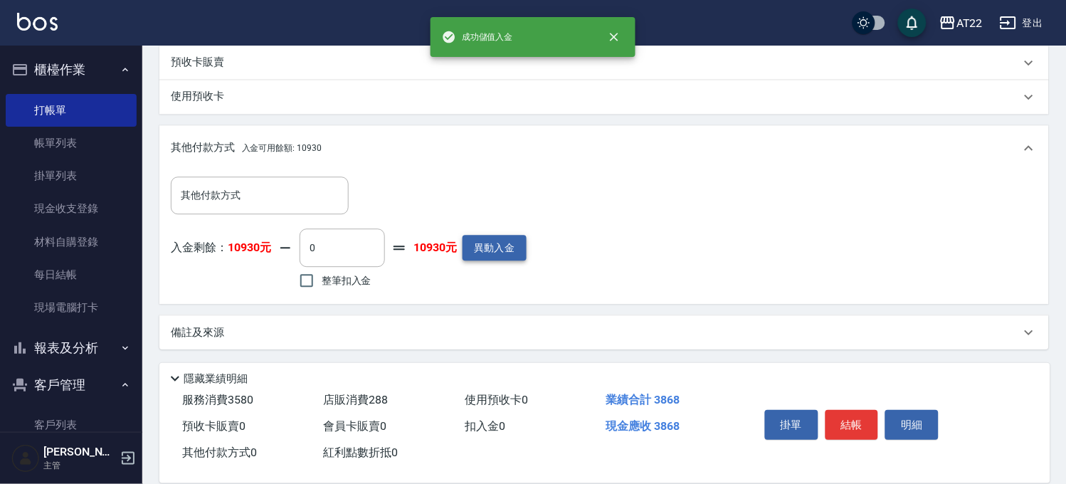
click at [490, 243] on button "異動入金" at bounding box center [495, 248] width 64 height 26
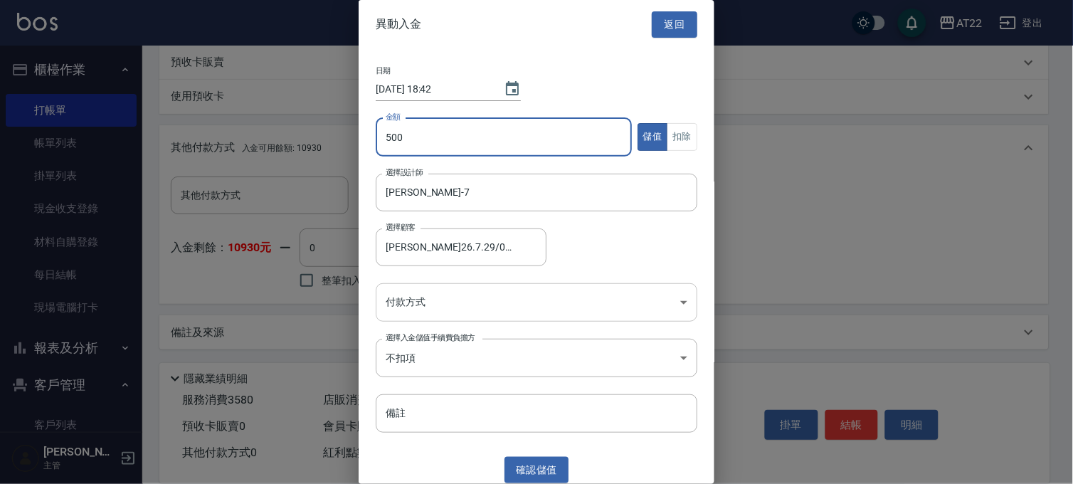
type input "500"
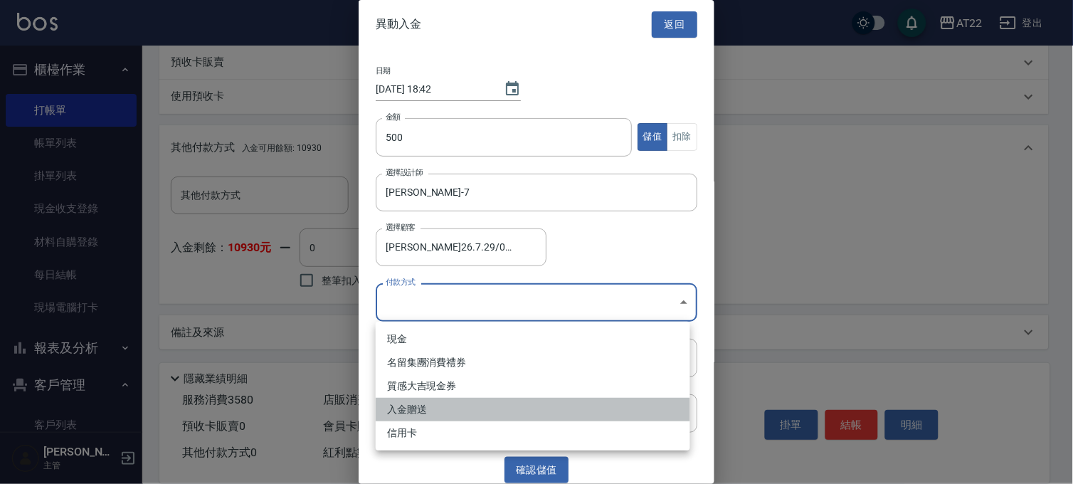
click at [436, 403] on li "入金贈送" at bounding box center [533, 409] width 315 height 23
type input "入金贈送"
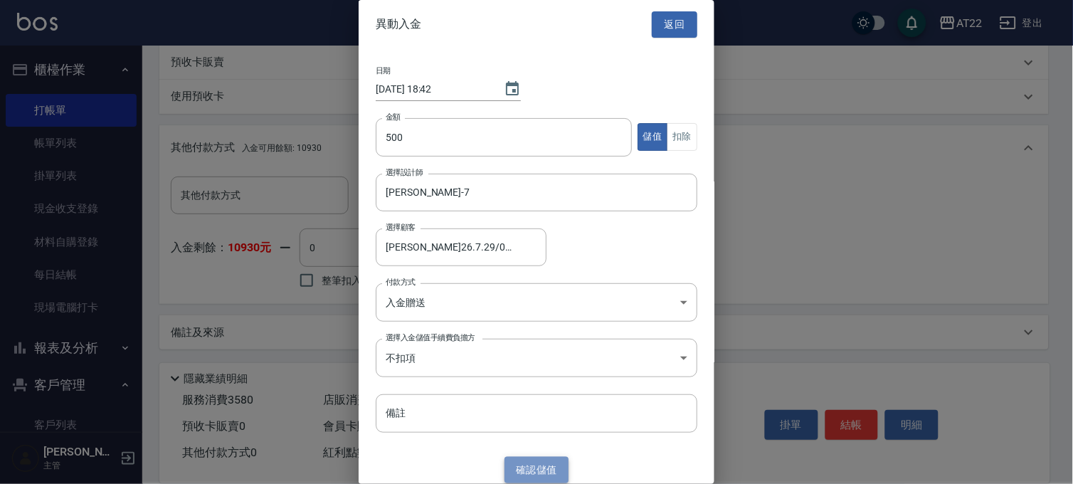
click at [520, 468] on button "確認 儲值" at bounding box center [537, 470] width 64 height 26
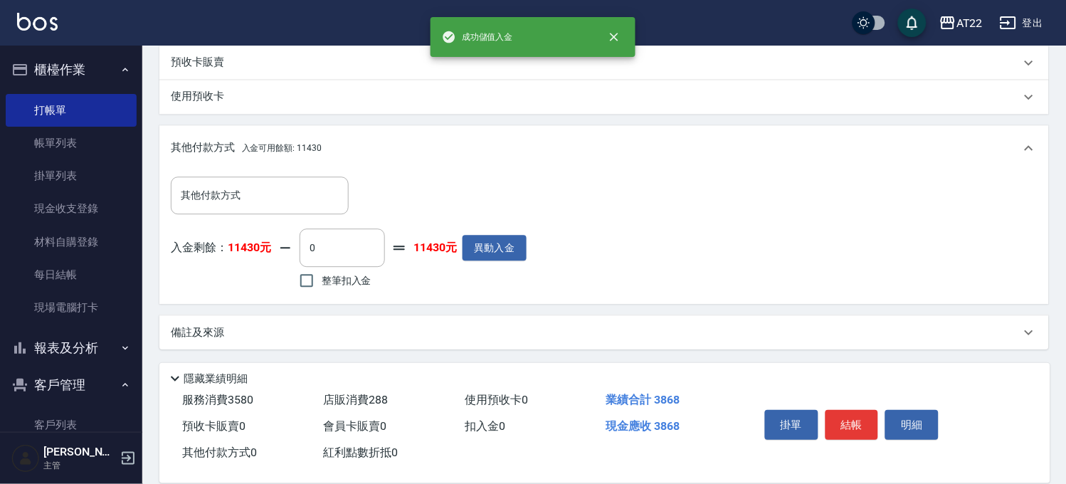
click at [331, 276] on span "整筆扣入金" at bounding box center [347, 280] width 50 height 15
click at [322, 276] on input "整筆扣入金" at bounding box center [307, 281] width 30 height 30
checkbox input "true"
type input "3868"
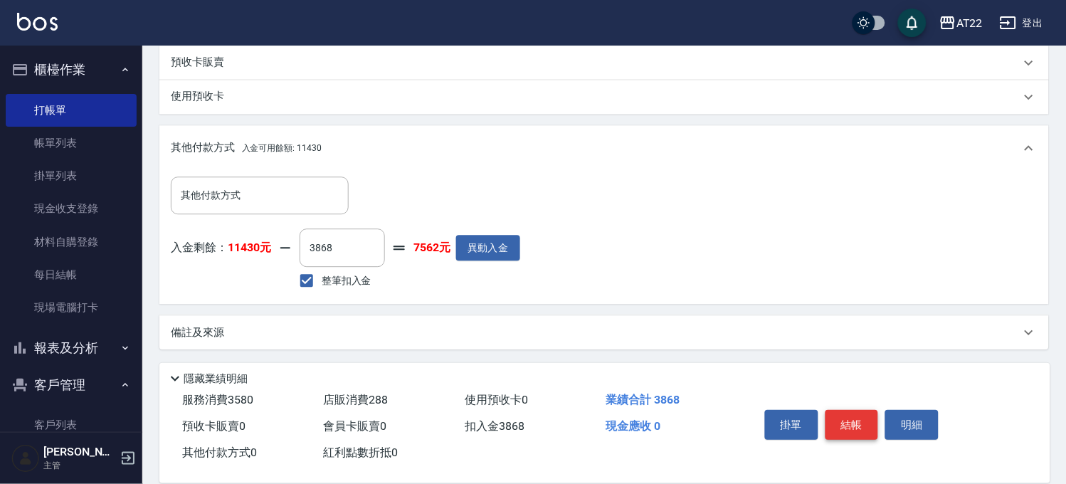
click at [863, 425] on button "結帳" at bounding box center [852, 425] width 53 height 30
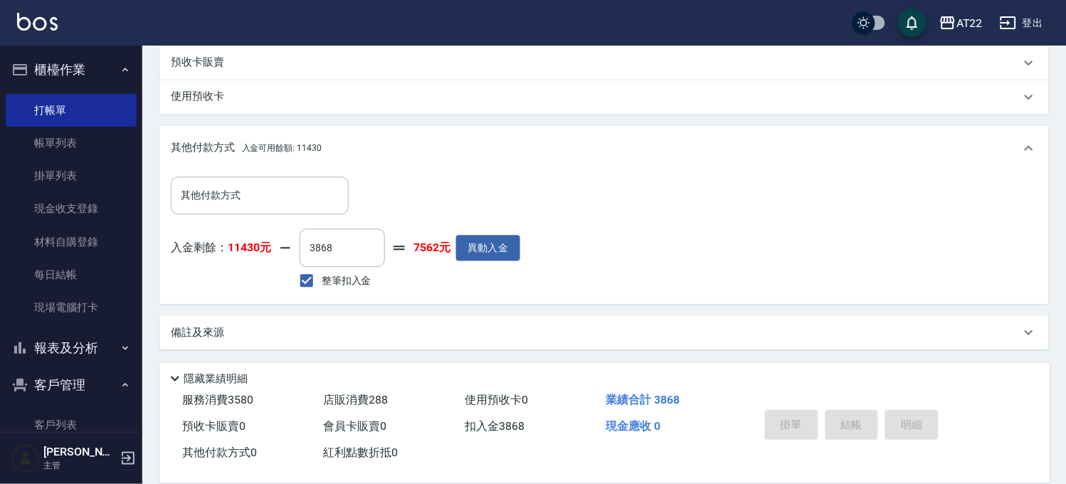
type input "2025/09/26 18:42"
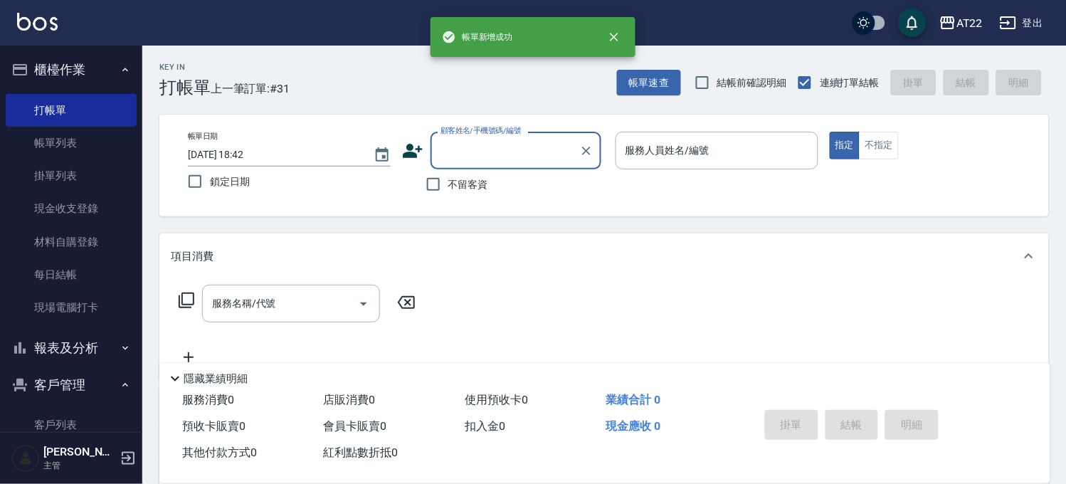
scroll to position [0, 0]
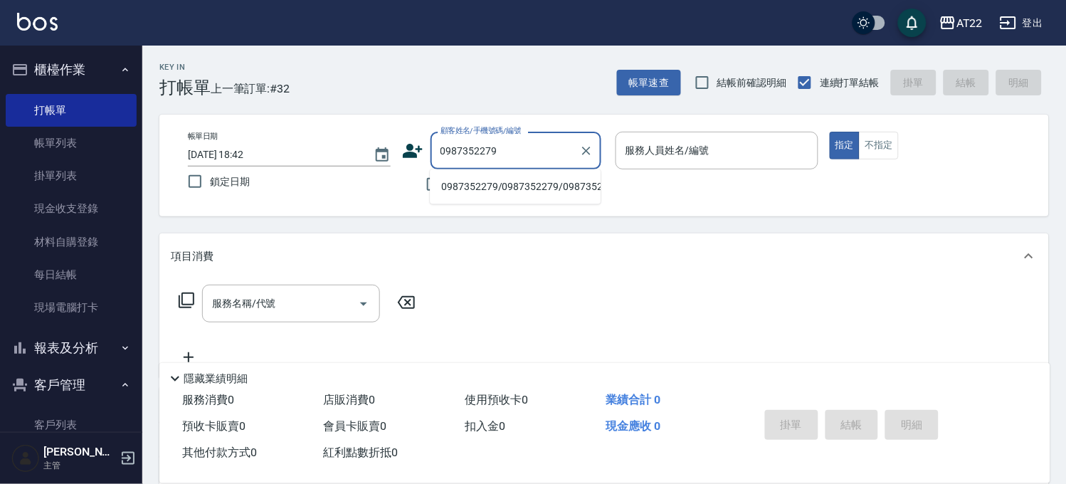
click at [525, 188] on li "0987352279/0987352279/0987352279" at bounding box center [515, 186] width 171 height 23
type input "0987352279/0987352279/0987352279"
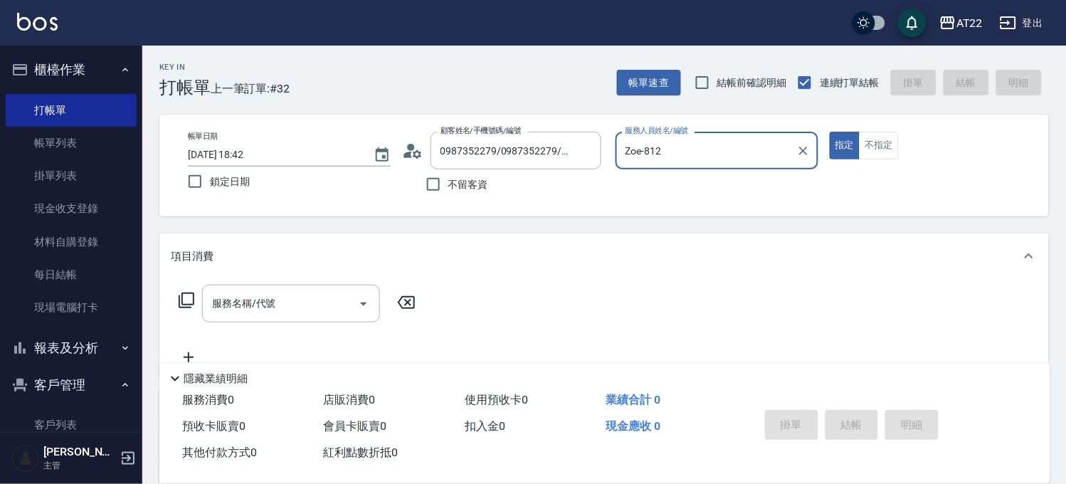
click at [830, 132] on button "指定" at bounding box center [845, 146] width 31 height 28
type input "Zoe-8"
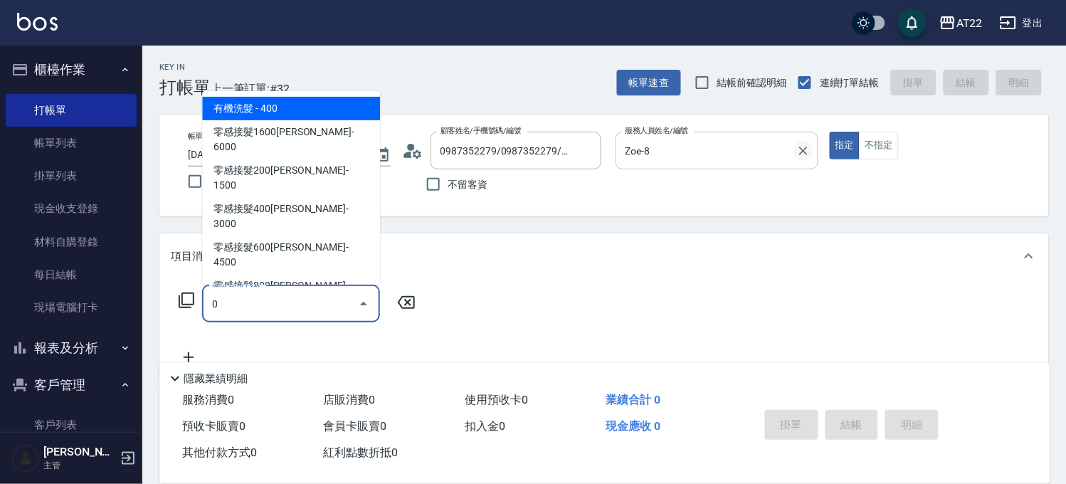
click at [801, 147] on icon "Clear" at bounding box center [804, 151] width 14 height 14
type input "0"
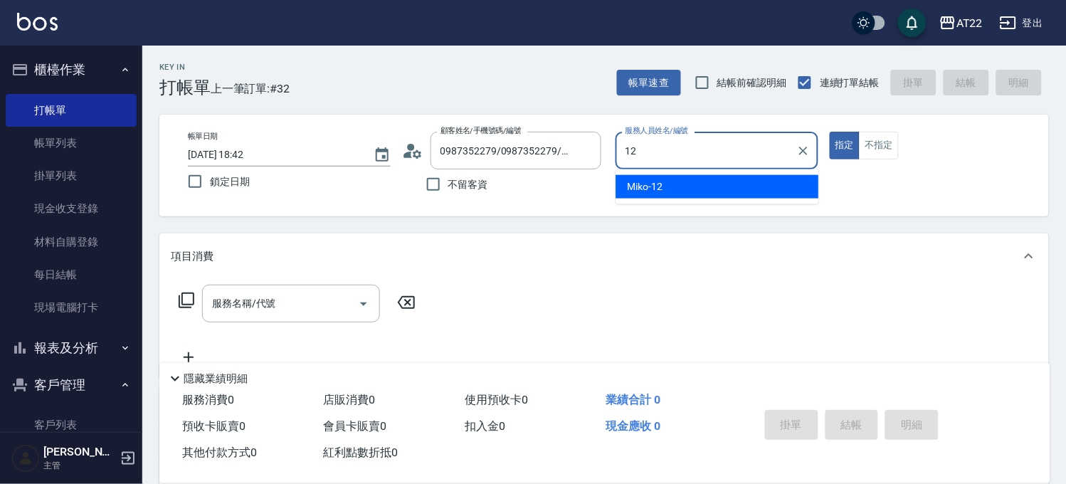
type input "Miko-12"
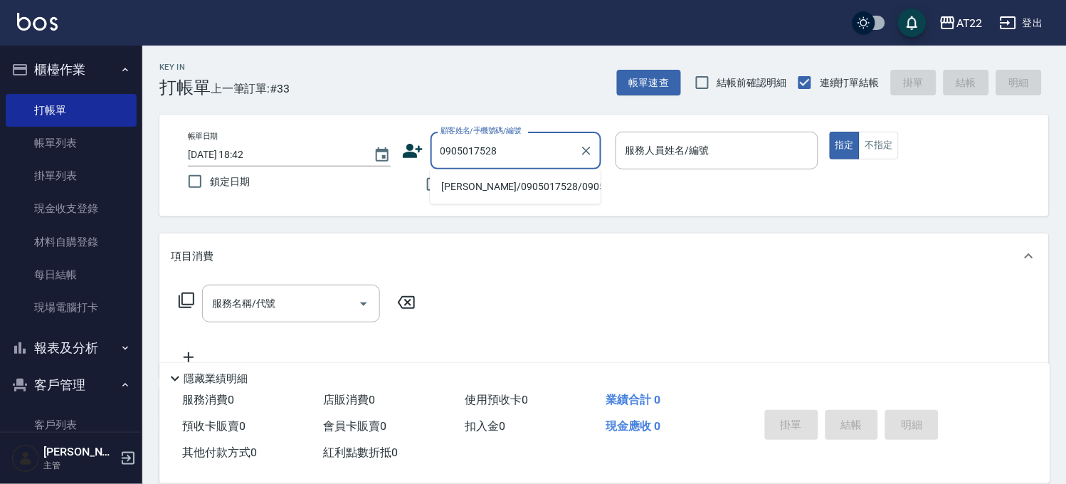
click at [538, 199] on li "卓仕恩/0905017528/0905017528" at bounding box center [515, 186] width 171 height 23
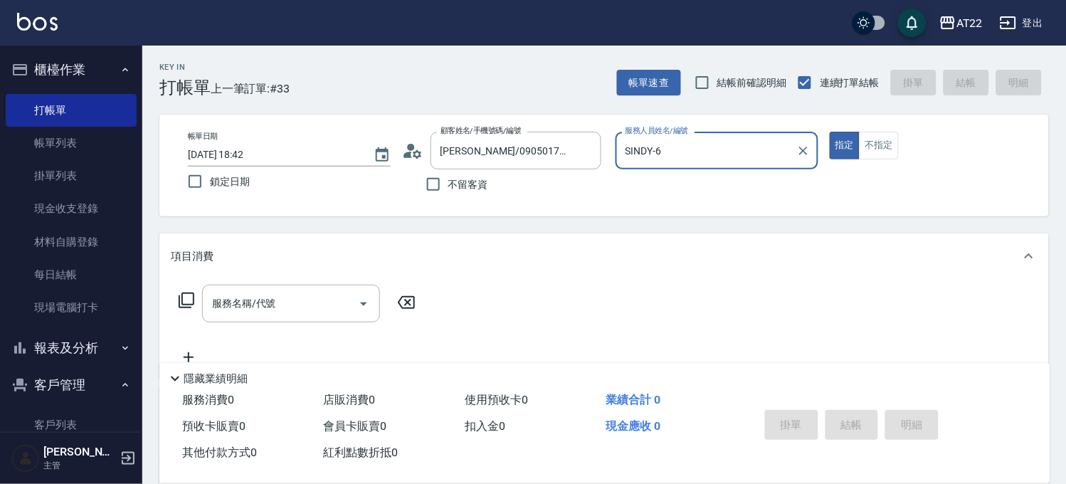
click at [830, 132] on button "指定" at bounding box center [845, 146] width 31 height 28
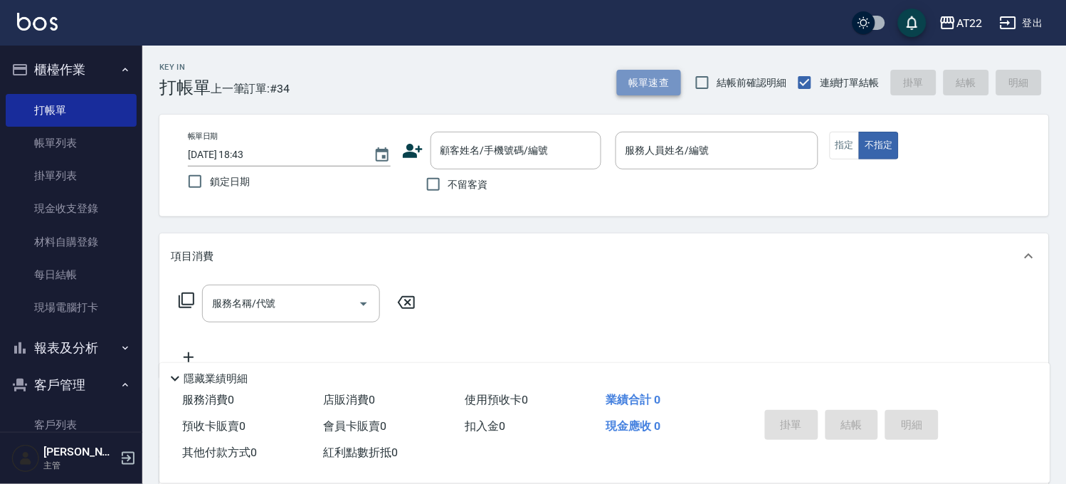
click at [634, 88] on button "帳單速查" at bounding box center [649, 83] width 64 height 26
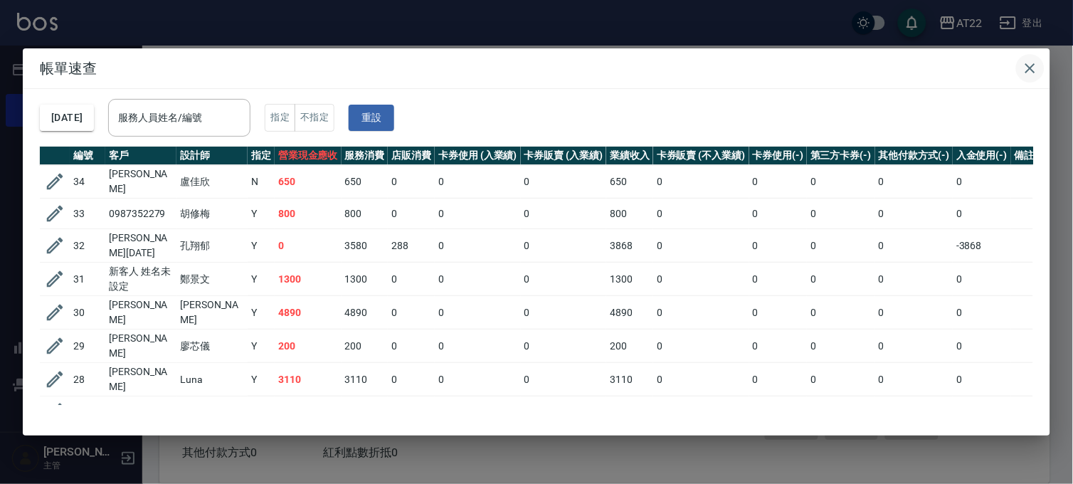
click at [1033, 71] on icon "button" at bounding box center [1030, 68] width 17 height 17
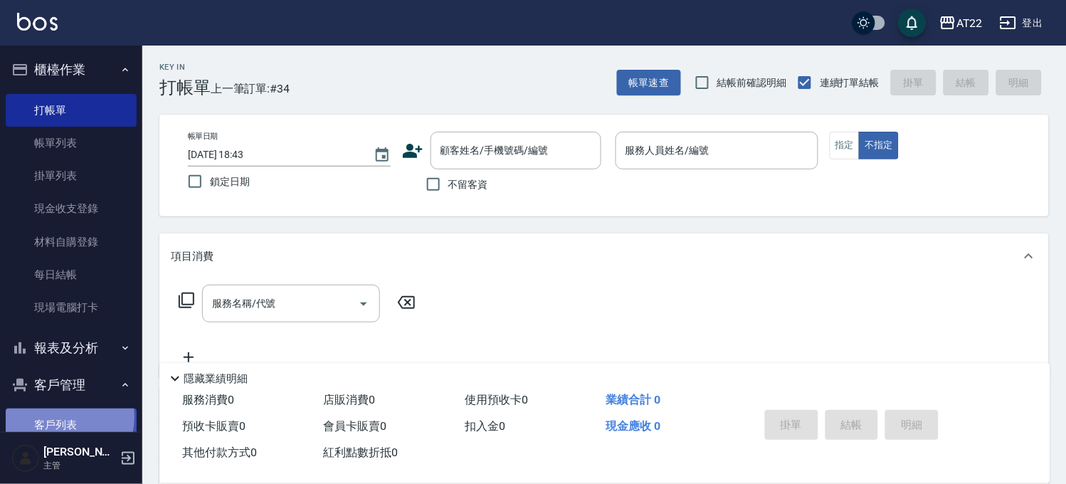
click at [60, 417] on link "客戶列表" at bounding box center [71, 425] width 131 height 33
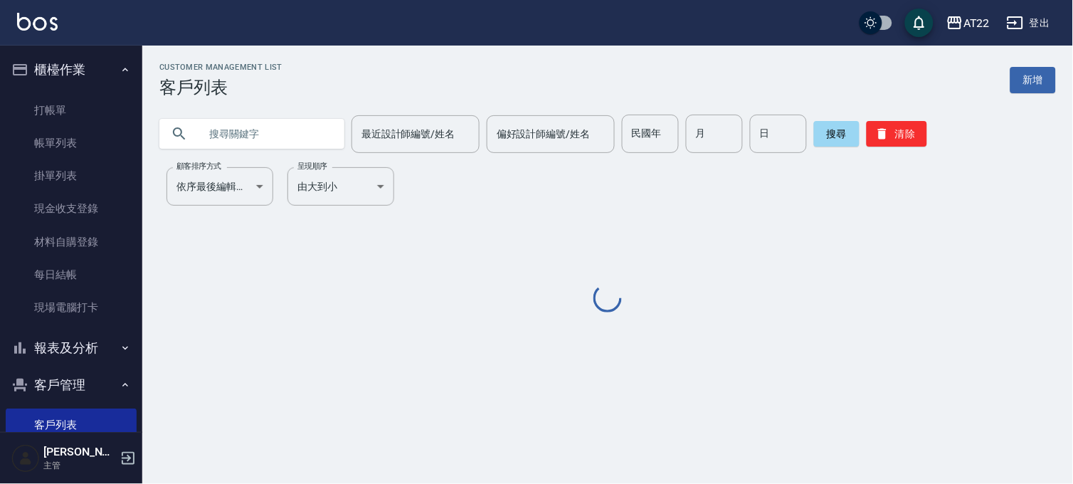
click at [279, 133] on input "text" at bounding box center [266, 134] width 134 height 38
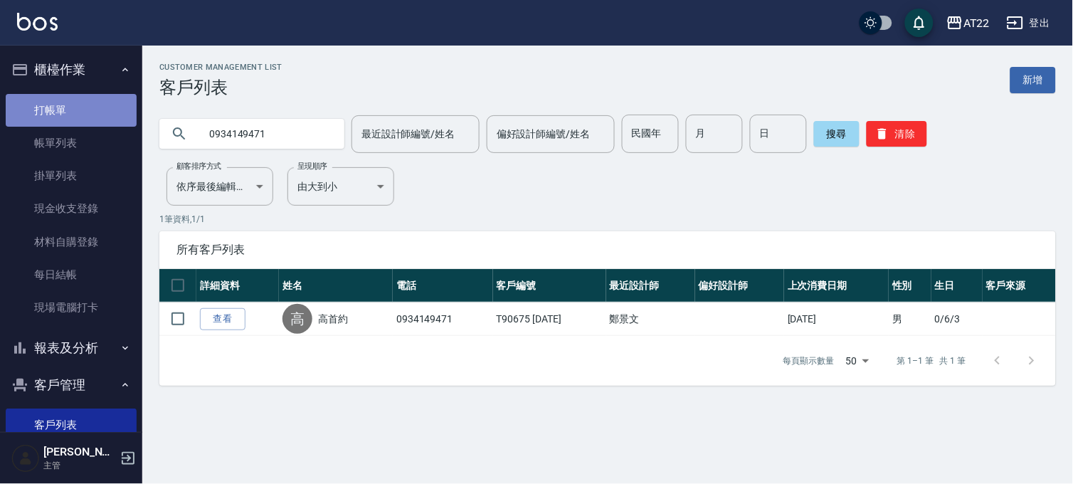
click at [76, 105] on link "打帳單" at bounding box center [71, 110] width 131 height 33
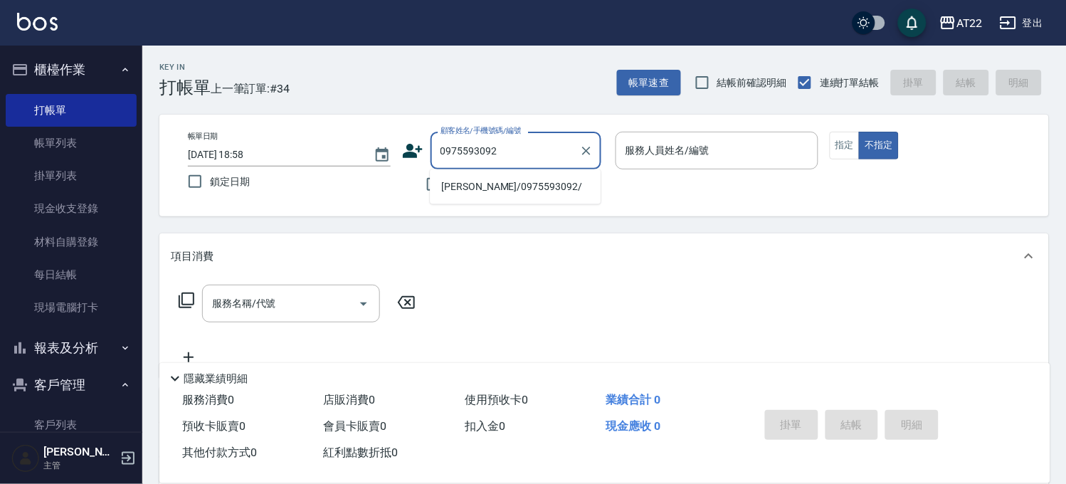
click at [524, 189] on li "朱宥旭/0975593092/" at bounding box center [515, 186] width 171 height 23
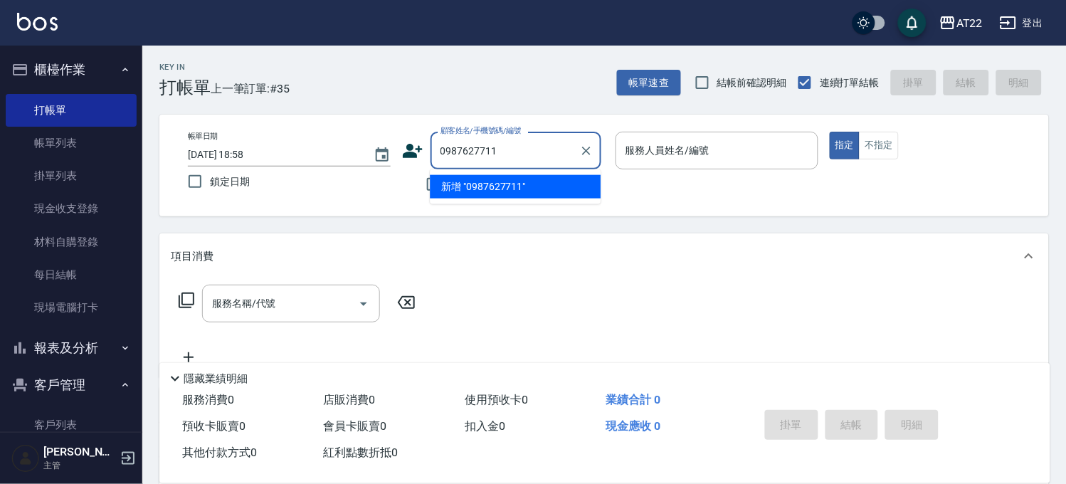
click at [493, 193] on li "新增 "0987627711"" at bounding box center [515, 186] width 171 height 23
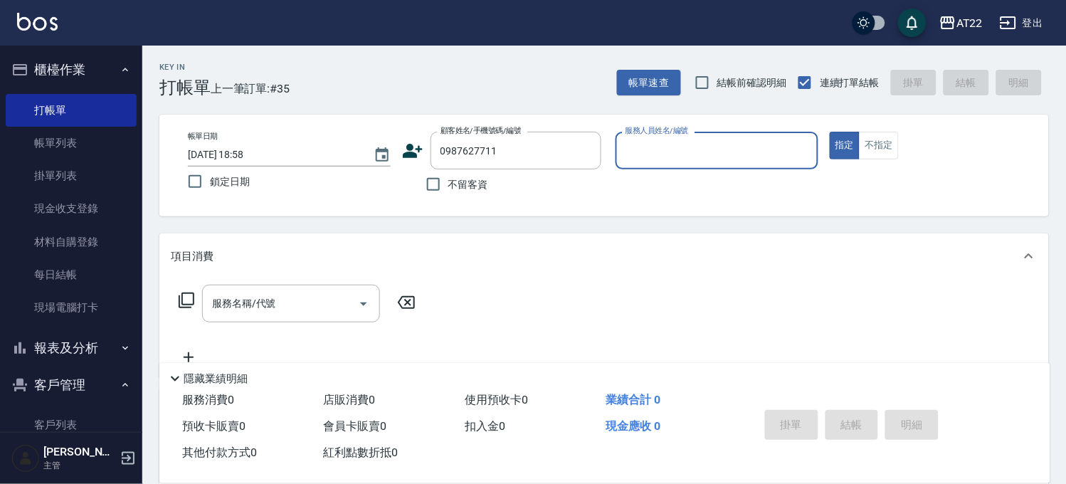
click at [419, 145] on icon at bounding box center [413, 151] width 20 height 14
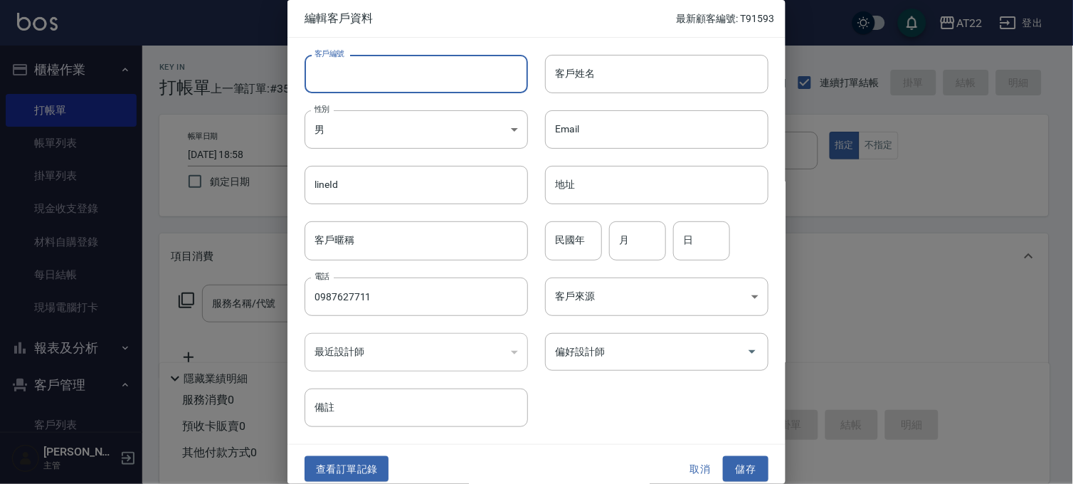
click at [454, 83] on input "客戶編號" at bounding box center [417, 74] width 224 height 38
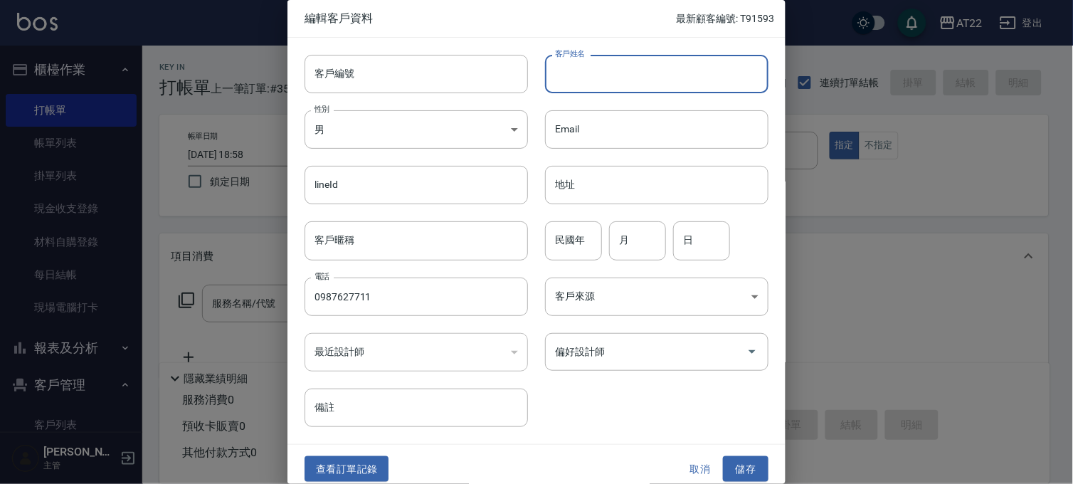
click at [611, 81] on input "客戶姓名" at bounding box center [657, 74] width 224 height 38
click at [572, 241] on input "民國年" at bounding box center [573, 240] width 57 height 38
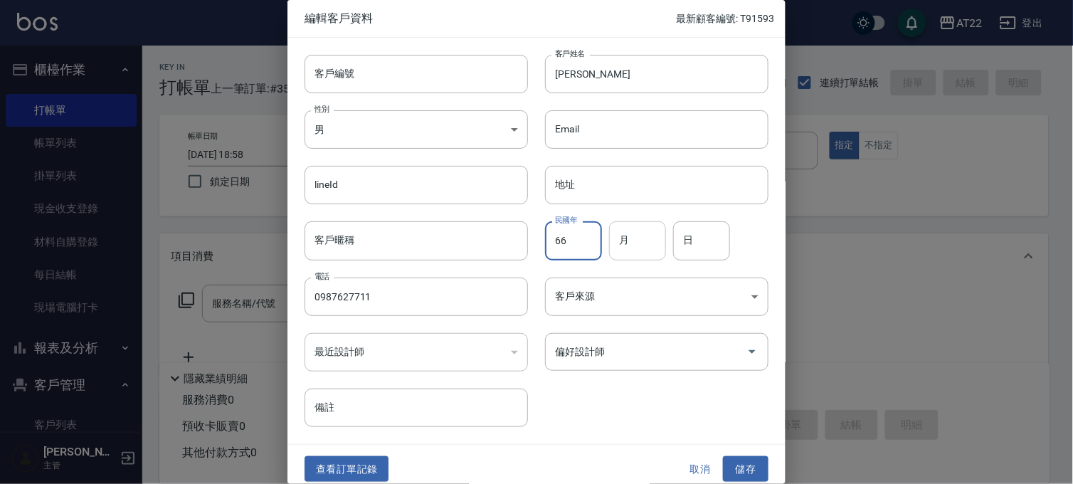
click at [659, 251] on input "月" at bounding box center [637, 240] width 57 height 38
click at [681, 235] on input "日" at bounding box center [701, 240] width 57 height 38
click at [747, 460] on button "儲存" at bounding box center [746, 469] width 46 height 26
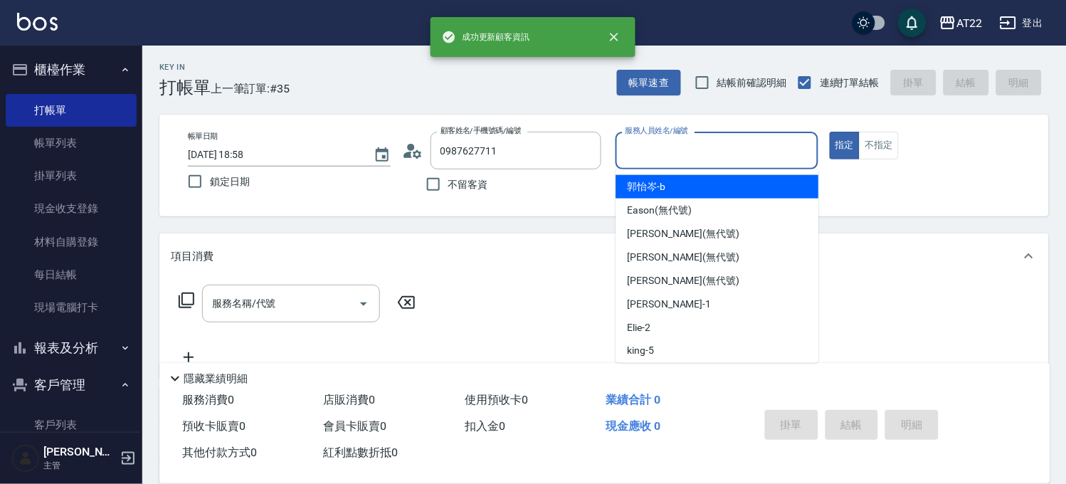
click at [698, 146] on input "服務人員姓名/編號" at bounding box center [717, 150] width 190 height 25
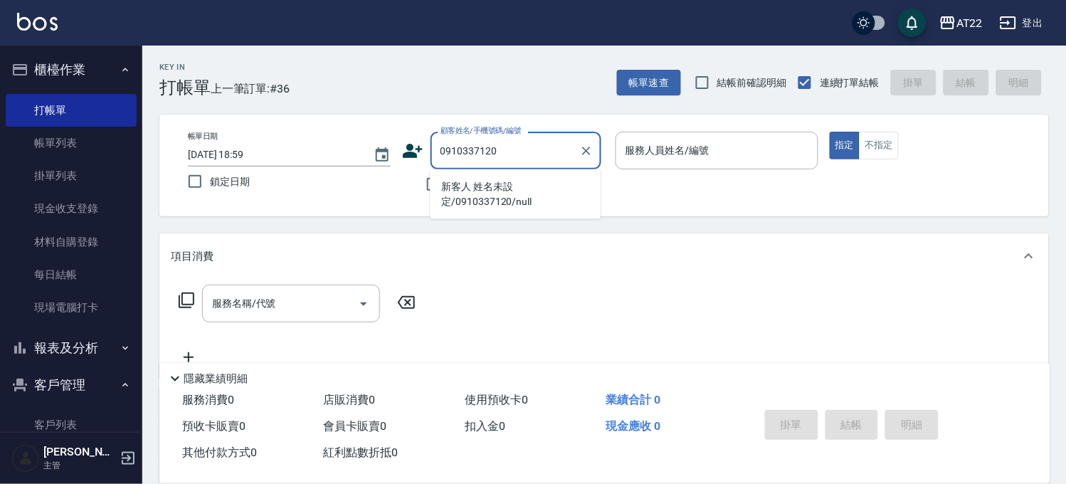
click at [513, 194] on li "新客人 姓名未設定/0910337120/null" at bounding box center [515, 194] width 171 height 38
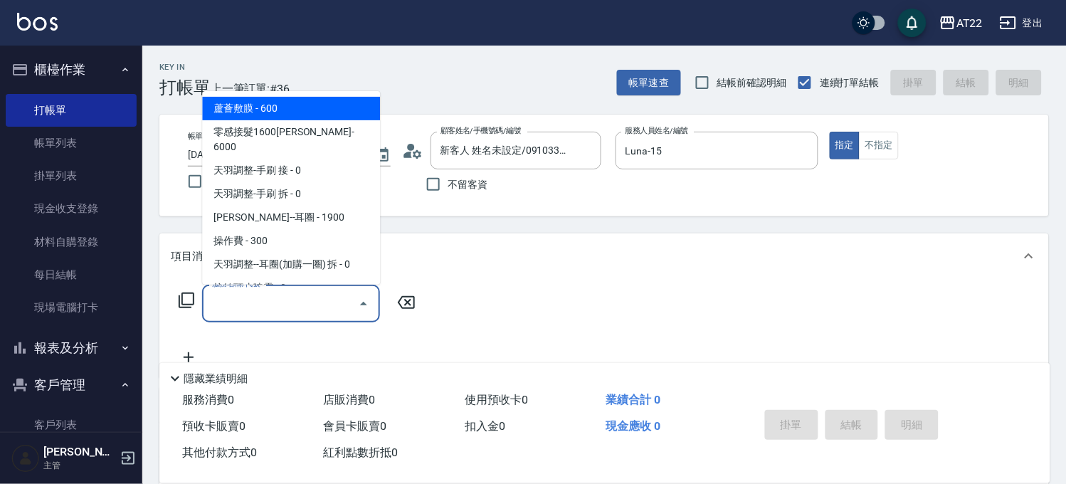
click at [269, 315] on input "服務名稱/代號" at bounding box center [281, 303] width 144 height 25
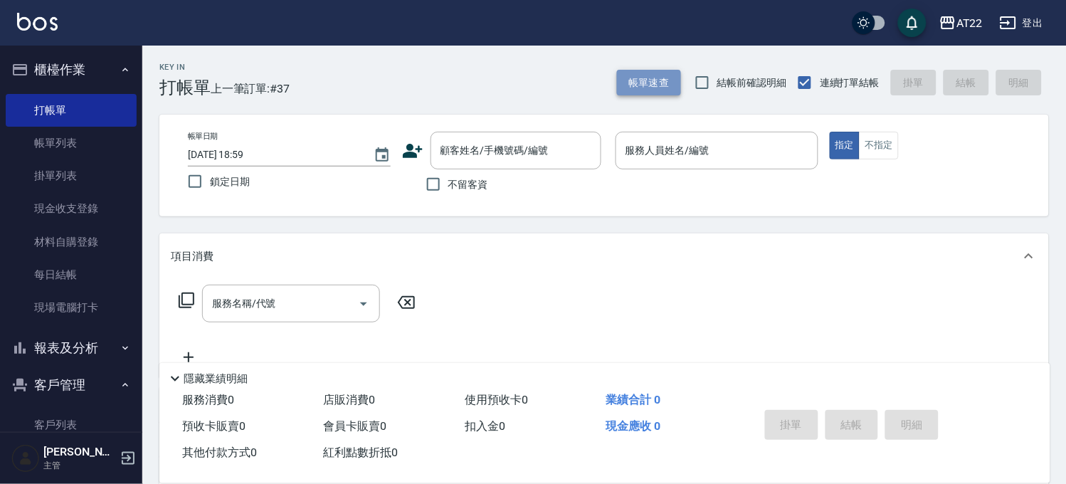
click at [665, 78] on button "帳單速查" at bounding box center [649, 83] width 64 height 26
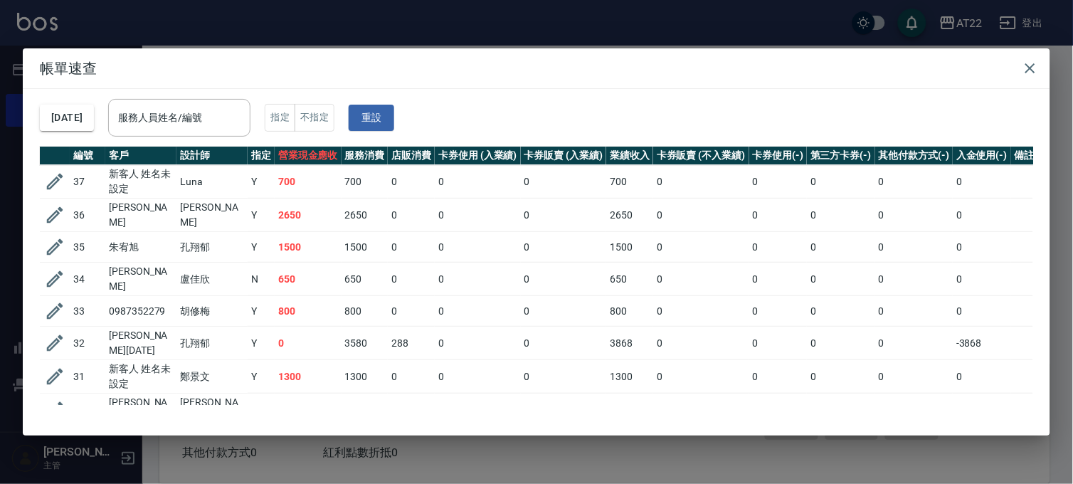
click at [253, 25] on div "帳單速查 2025/09/26 服務人員姓名/編號 服務人員姓名/編號 指定 不指定 重設 編號 客戶 設計師 指定 營業現金應收 服務消費 店販消費 卡券使…" at bounding box center [536, 242] width 1073 height 484
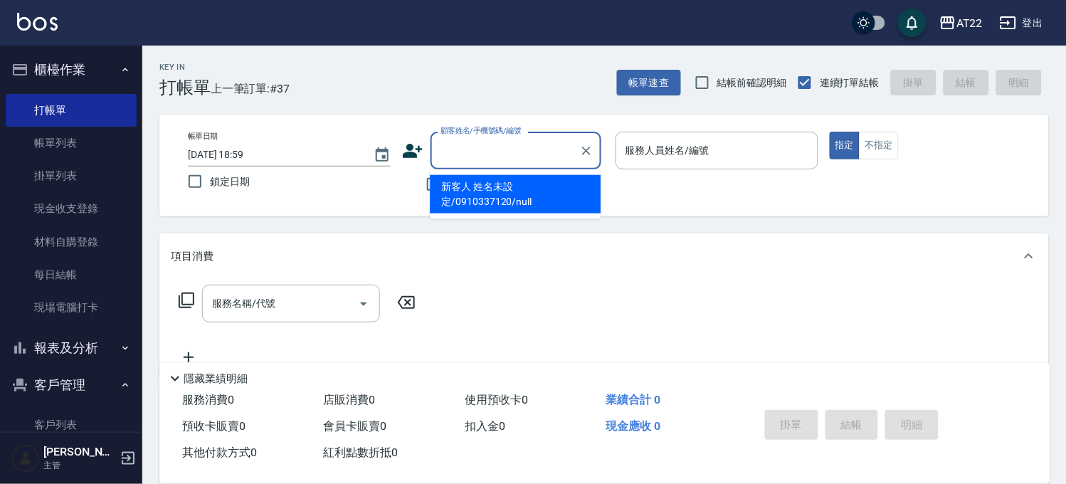
click at [505, 152] on input "顧客姓名/手機號碼/編號" at bounding box center [505, 150] width 137 height 25
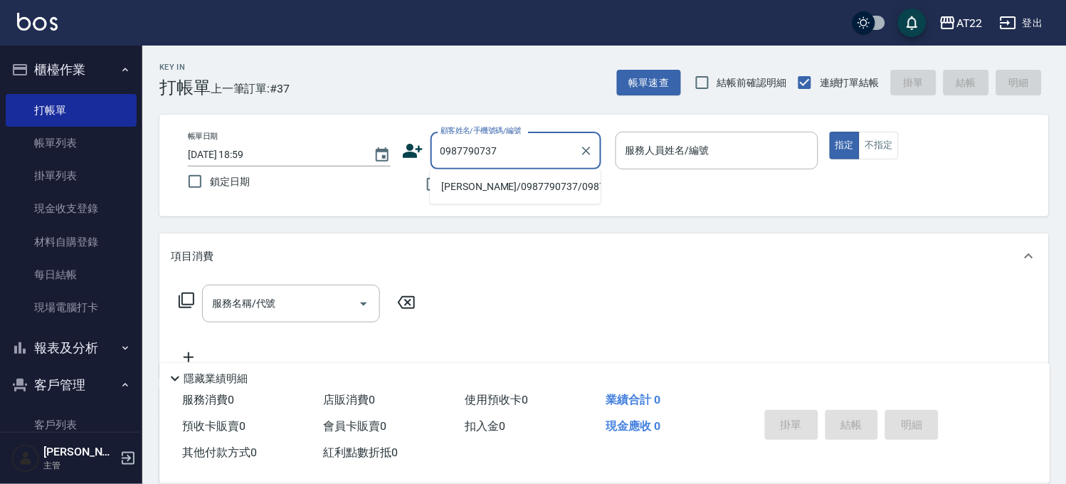
click at [520, 183] on li "許煜翔/0987790737/0987790737" at bounding box center [515, 186] width 171 height 23
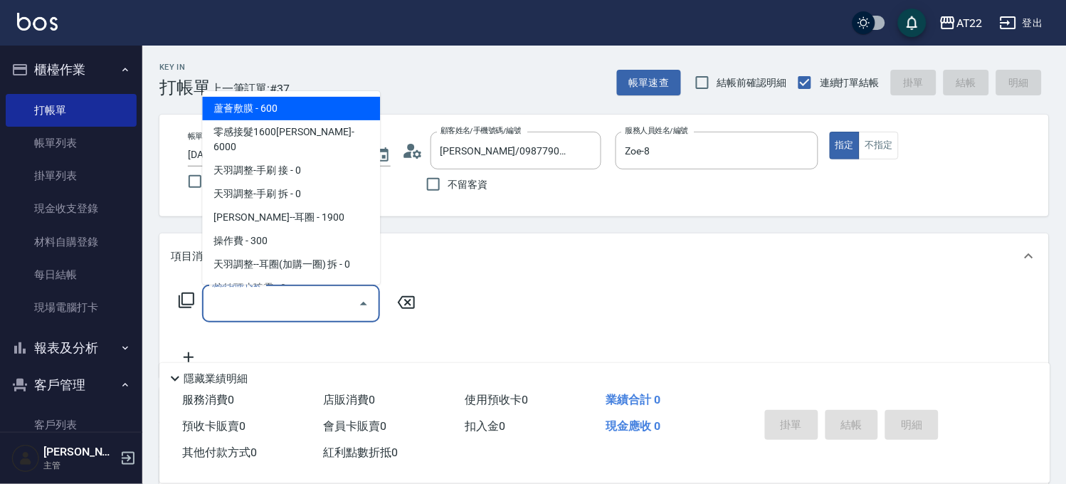
click at [340, 306] on input "服務名稱/代號" at bounding box center [281, 303] width 144 height 25
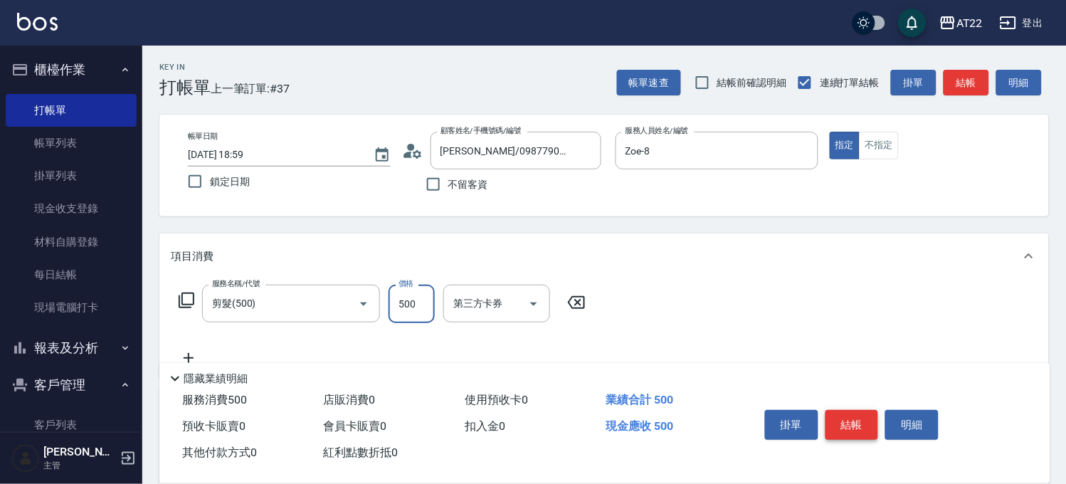
click at [843, 415] on button "結帳" at bounding box center [852, 425] width 53 height 30
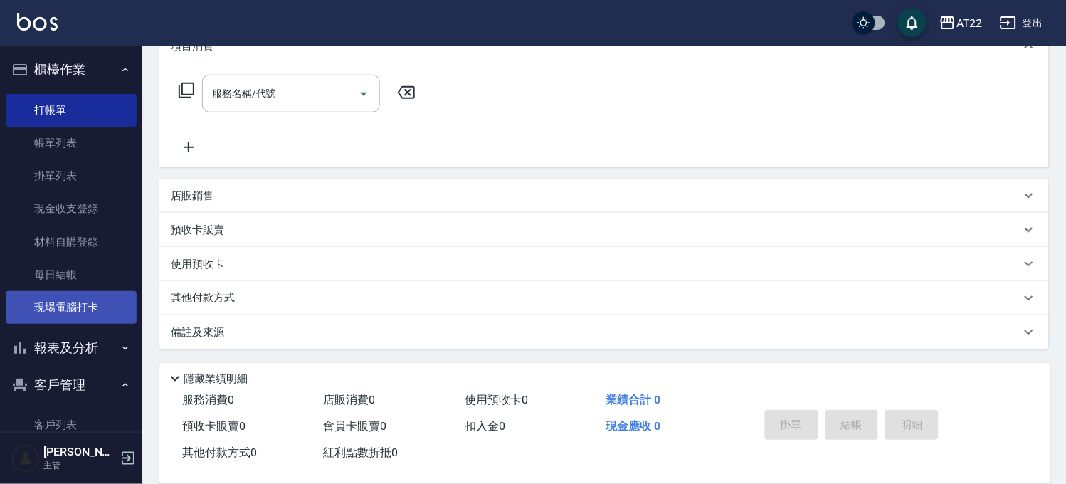
scroll to position [208, 0]
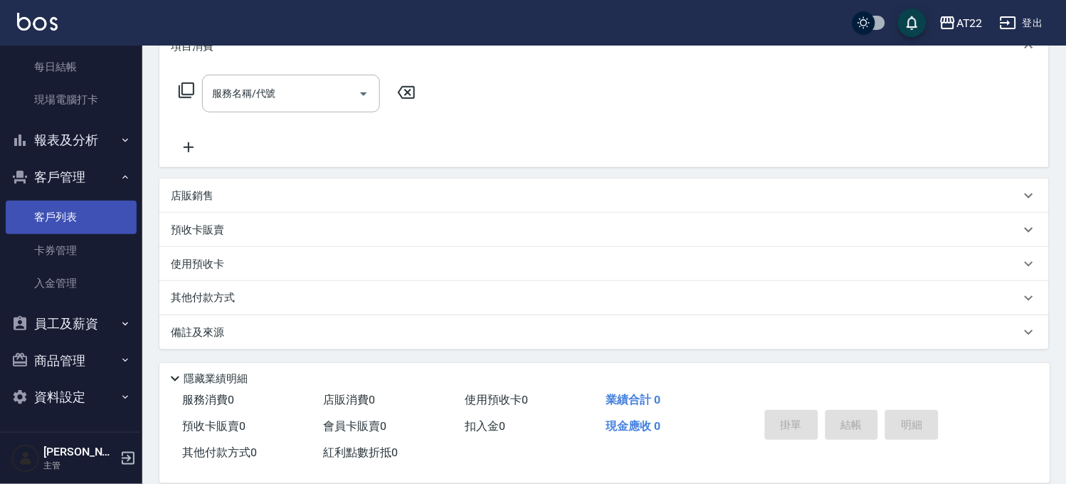
click at [76, 216] on link "客戶列表" at bounding box center [71, 217] width 131 height 33
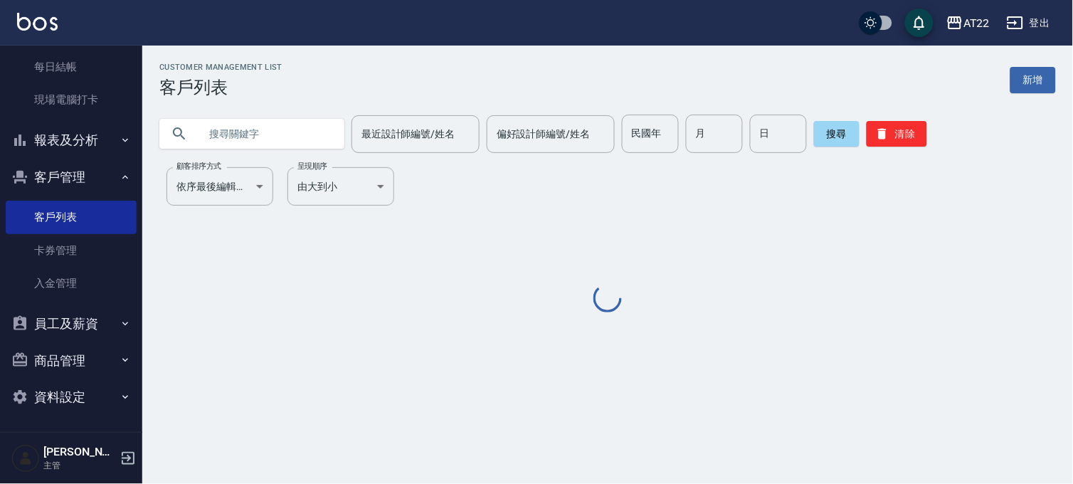
click at [290, 138] on input "text" at bounding box center [266, 134] width 134 height 38
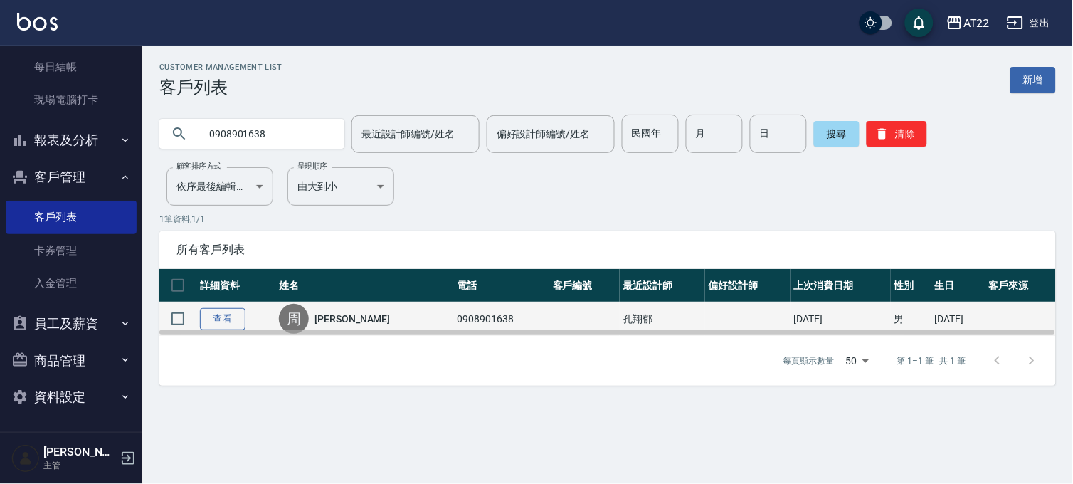
click at [205, 317] on link "查看" at bounding box center [223, 319] width 46 height 22
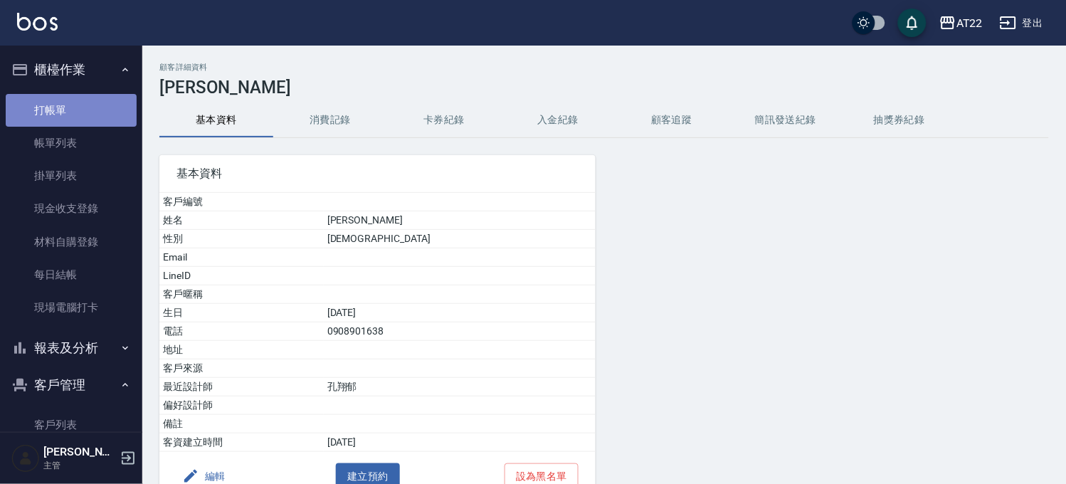
click at [75, 110] on link "打帳單" at bounding box center [71, 110] width 131 height 33
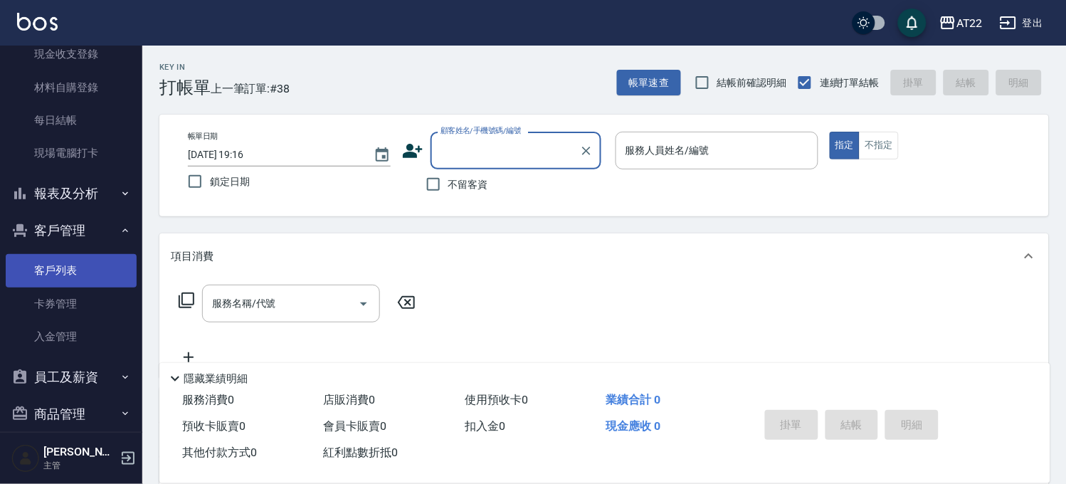
scroll to position [208, 0]
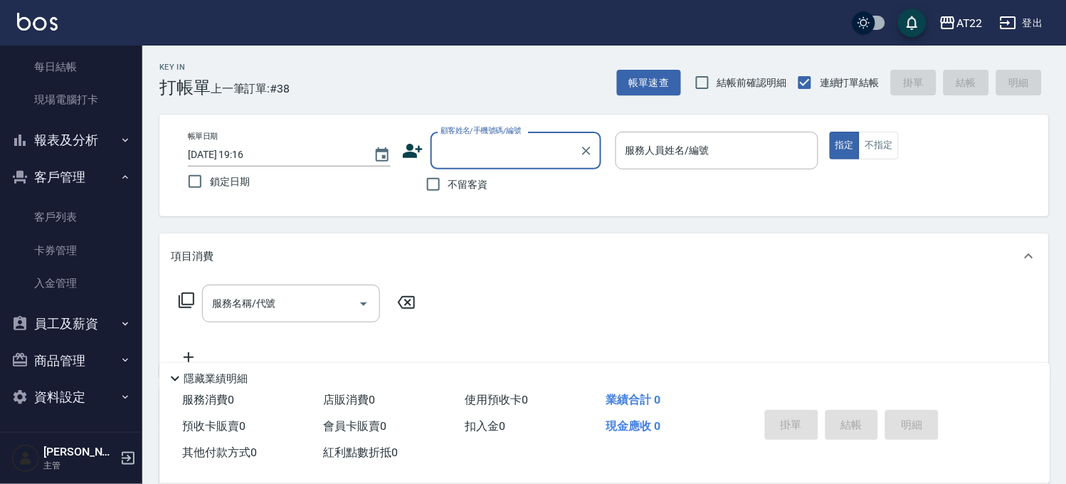
click at [64, 146] on button "報表及分析" at bounding box center [71, 140] width 131 height 37
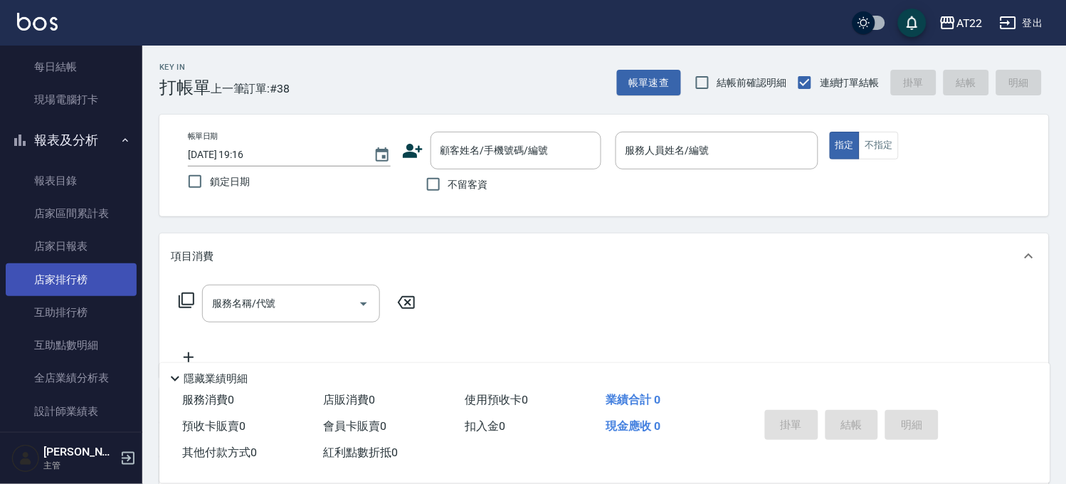
click at [81, 267] on link "店家排行榜" at bounding box center [71, 279] width 131 height 33
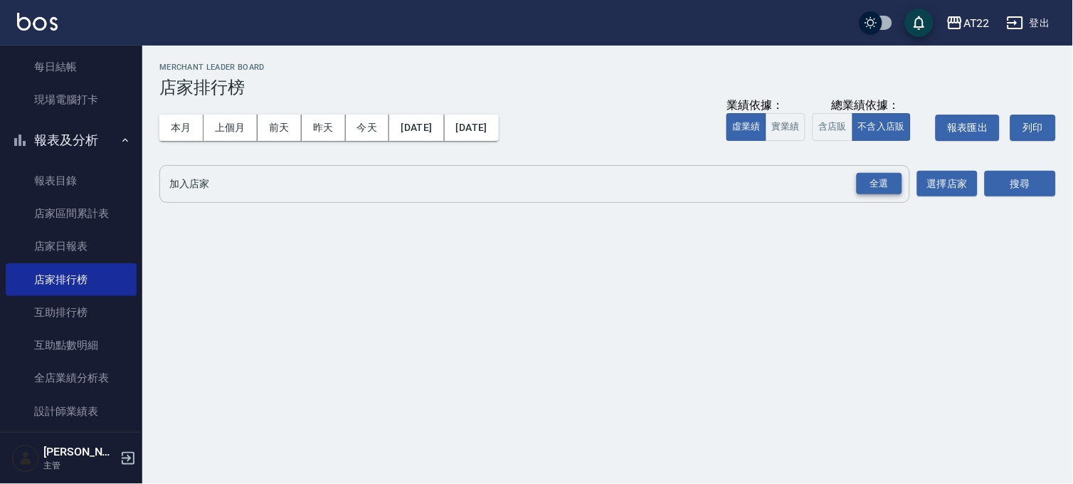
click at [876, 191] on div "全選" at bounding box center [880, 184] width 46 height 22
click at [984, 174] on div "加入店家 AT22 PS3 全選 加入店家 選擇店家 搜尋" at bounding box center [607, 185] width 897 height 40
click at [990, 182] on button "搜尋" at bounding box center [1020, 185] width 71 height 26
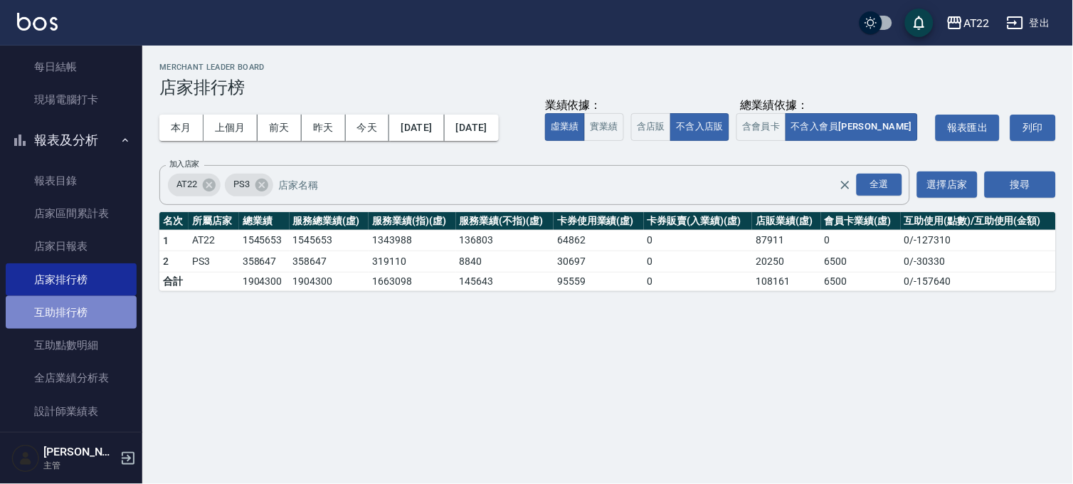
click at [74, 304] on link "互助排行榜" at bounding box center [71, 312] width 131 height 33
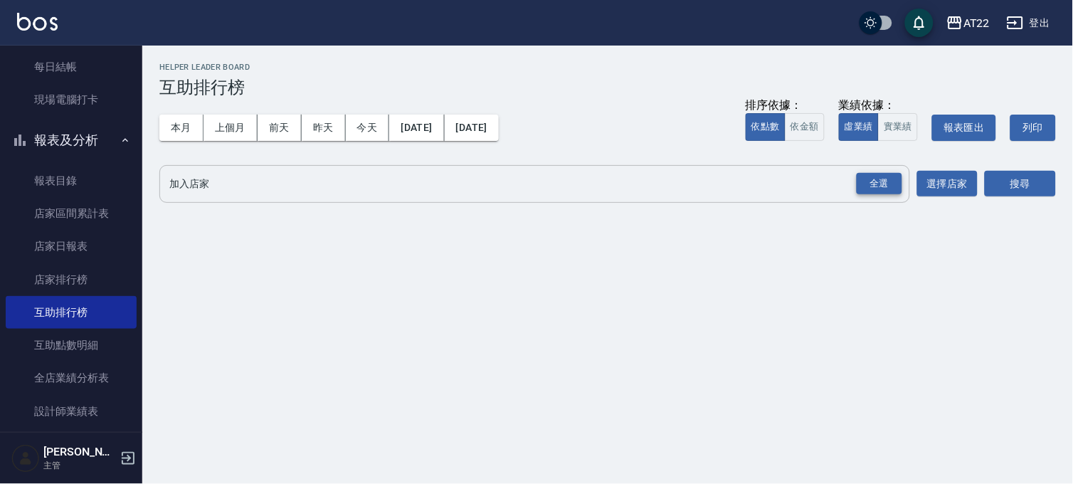
click at [898, 181] on div "全選" at bounding box center [880, 184] width 46 height 22
click at [1046, 184] on button "搜尋" at bounding box center [1020, 185] width 71 height 26
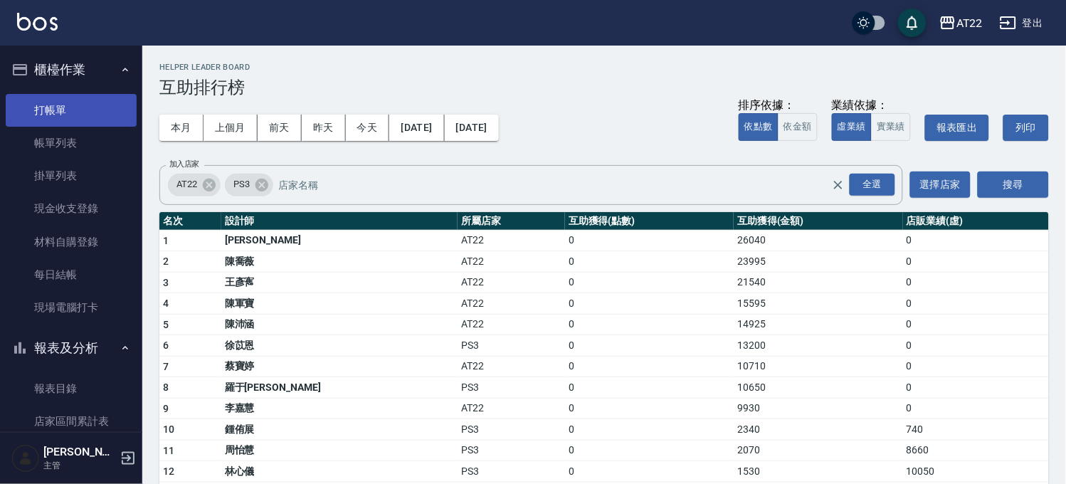
click at [48, 105] on link "打帳單" at bounding box center [71, 110] width 131 height 33
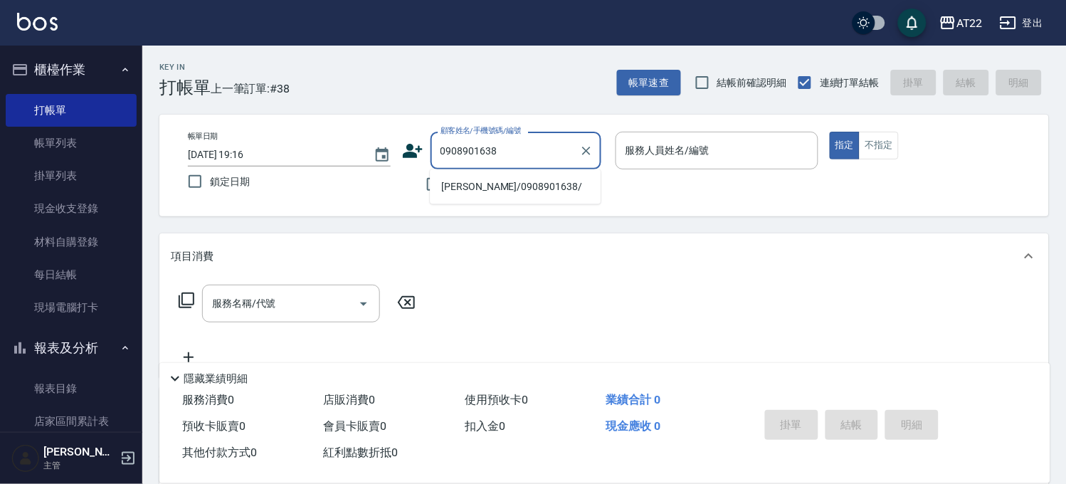
click at [488, 188] on li "周文旭/0908901638/" at bounding box center [515, 186] width 171 height 23
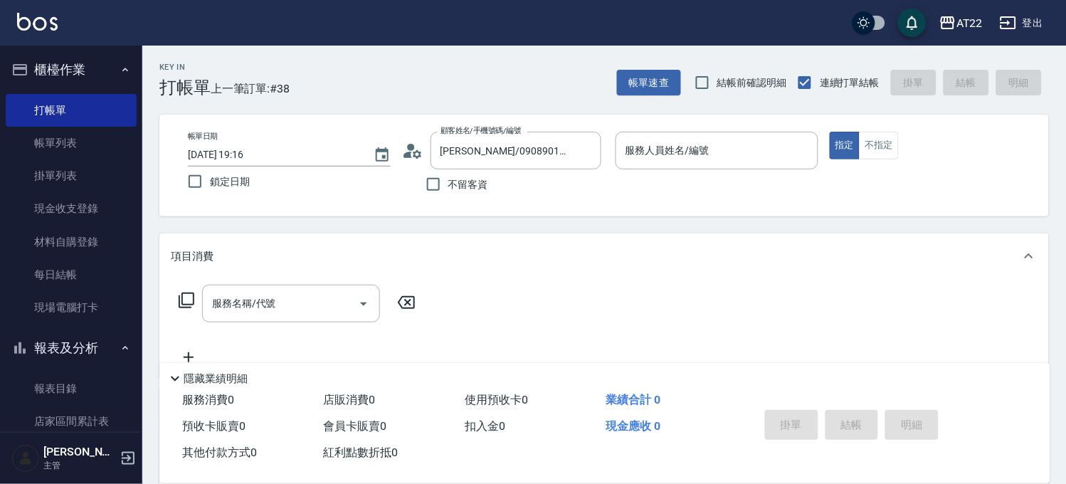
click at [418, 153] on icon at bounding box center [412, 150] width 21 height 21
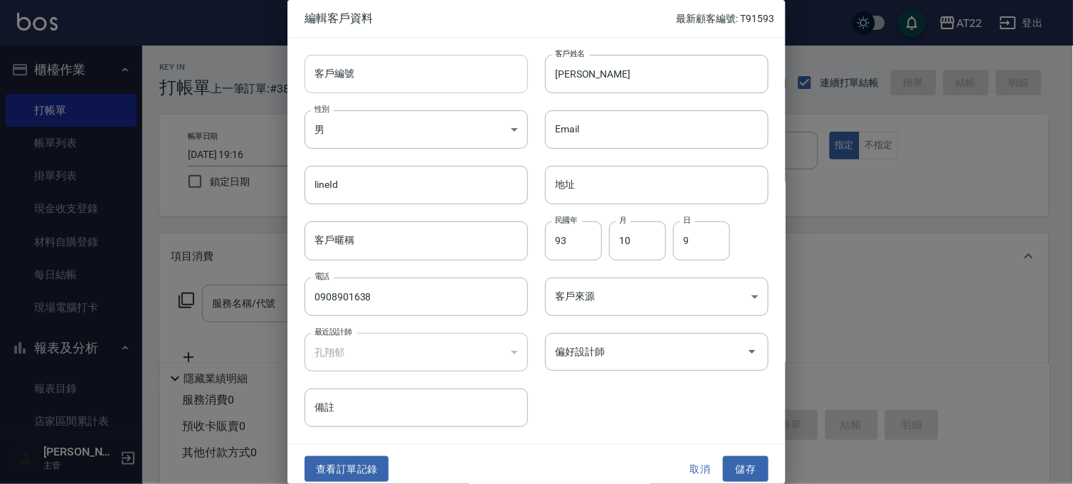
click at [382, 73] on input "客戶編號" at bounding box center [417, 74] width 224 height 38
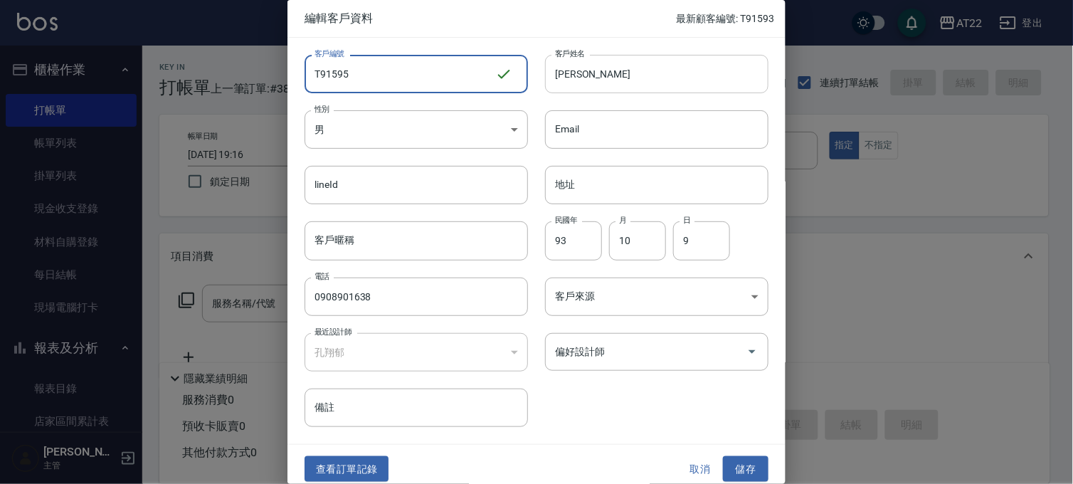
click at [662, 58] on input "周文旭" at bounding box center [657, 74] width 224 height 38
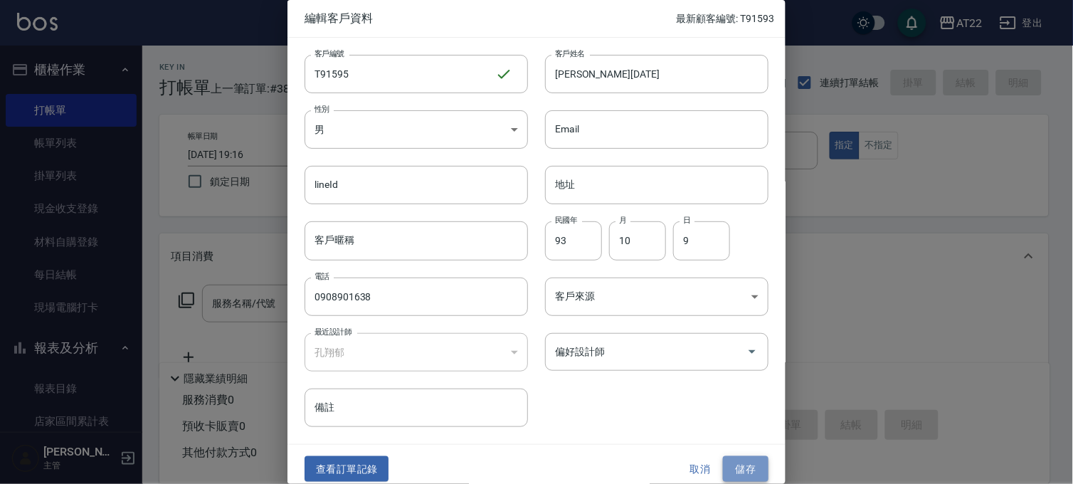
drag, startPoint x: 730, startPoint y: 481, endPoint x: 734, endPoint y: 473, distance: 9.5
click at [730, 481] on button "儲存" at bounding box center [746, 469] width 46 height 26
click at [735, 470] on div "服務消費 0 店販消費 0 使用預收卡 0 業績合計 0 預收卡販賣 0 會員卡販賣 0 扣入金 0 現金應收 0 其他付款方式 0 紅利點數折抵 0 掛單 …" at bounding box center [604, 435] width 891 height 96
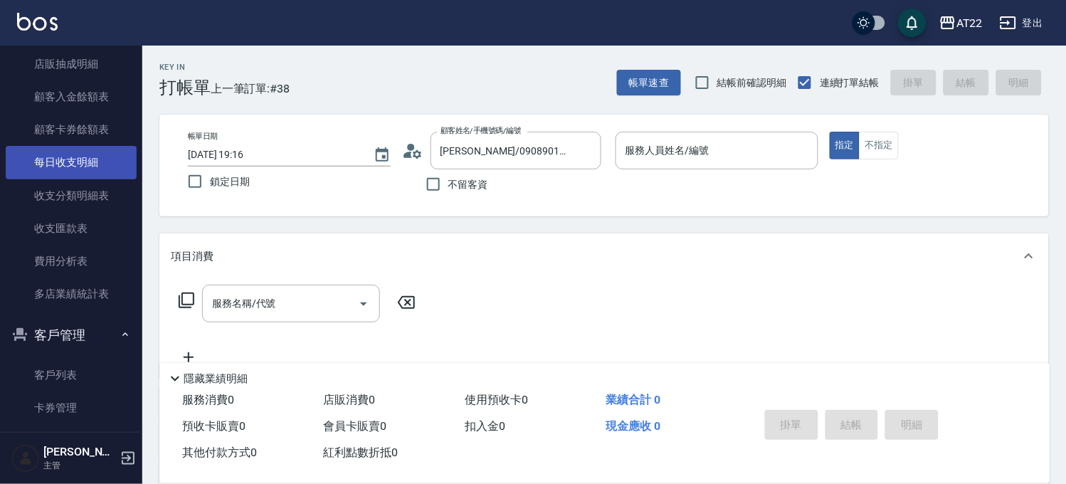
scroll to position [581, 0]
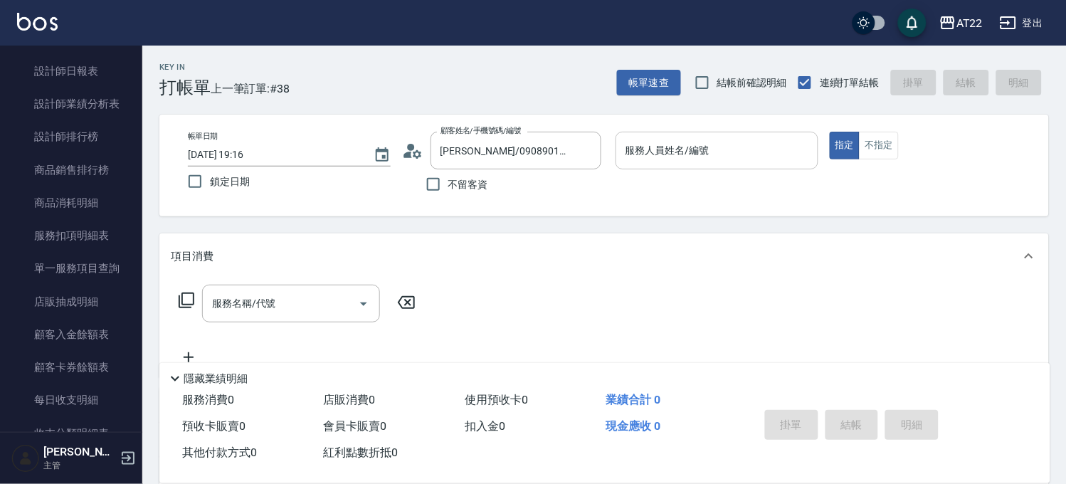
click at [674, 132] on div "服務人員姓名/編號" at bounding box center [717, 151] width 203 height 38
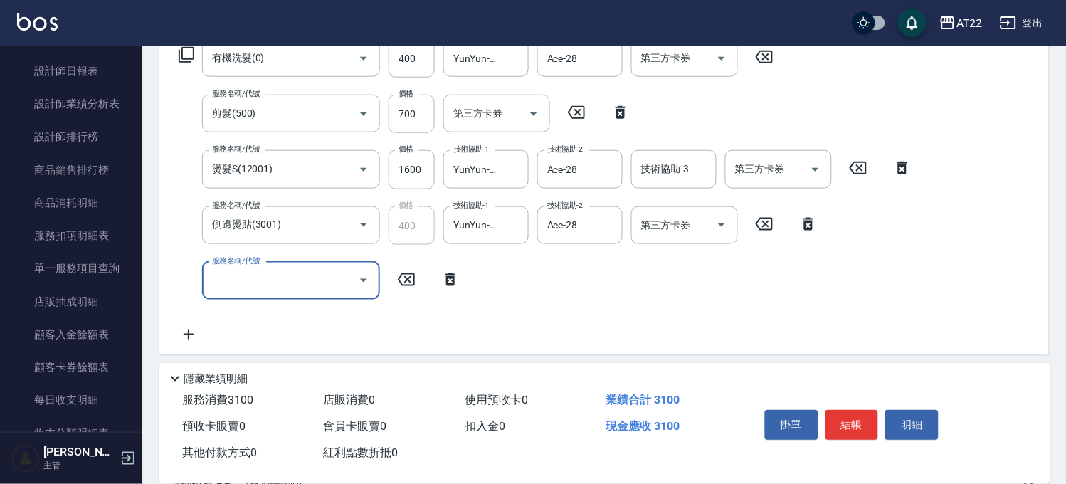
scroll to position [378, 0]
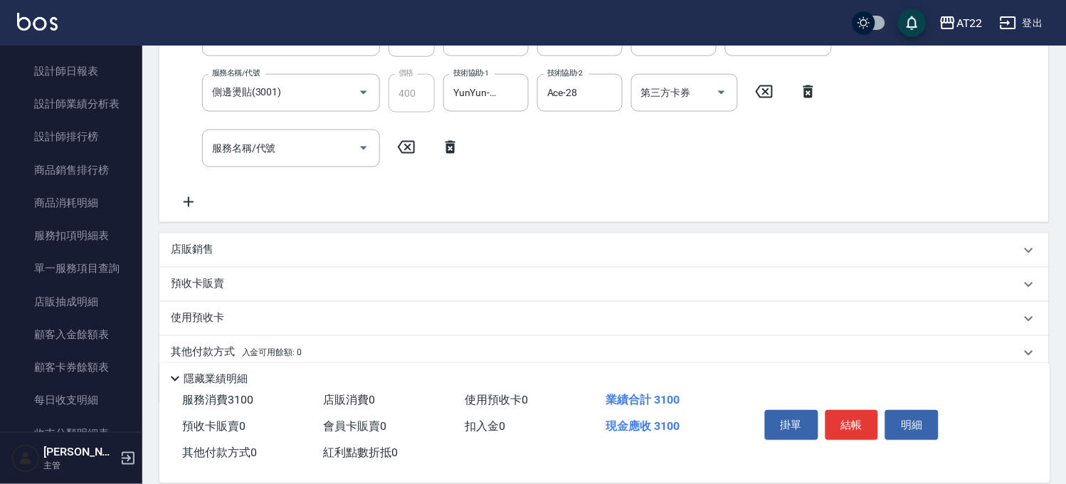
click at [340, 229] on div "項目消費 服務名稱/代號 有機洗髮(0) 服務名稱/代號 價格 400 價格 洗-1 YunYun-17 洗-1 洗-2 Ace-28 洗-2 第三方卡券 第…" at bounding box center [604, 130] width 890 height 549
click at [336, 251] on div "店販銷售" at bounding box center [596, 250] width 850 height 15
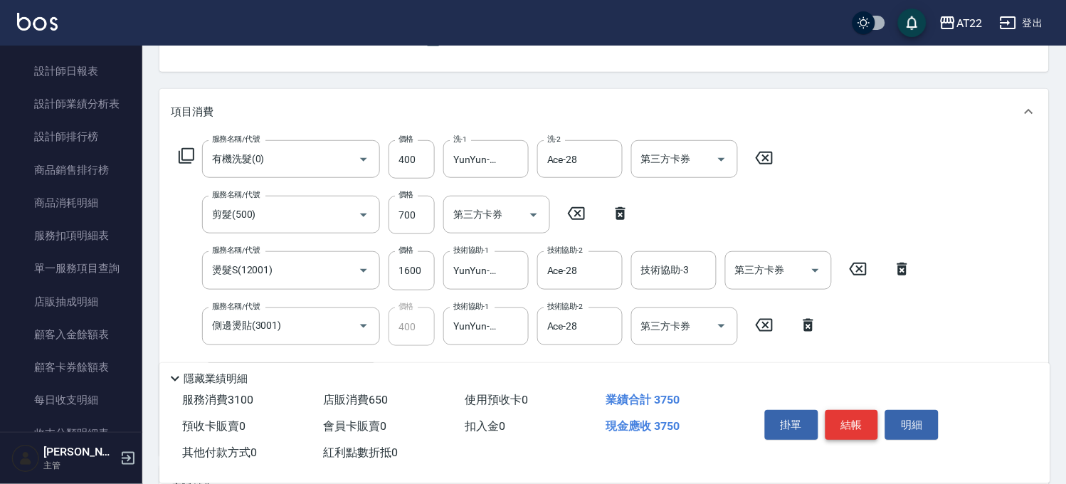
scroll to position [61, 0]
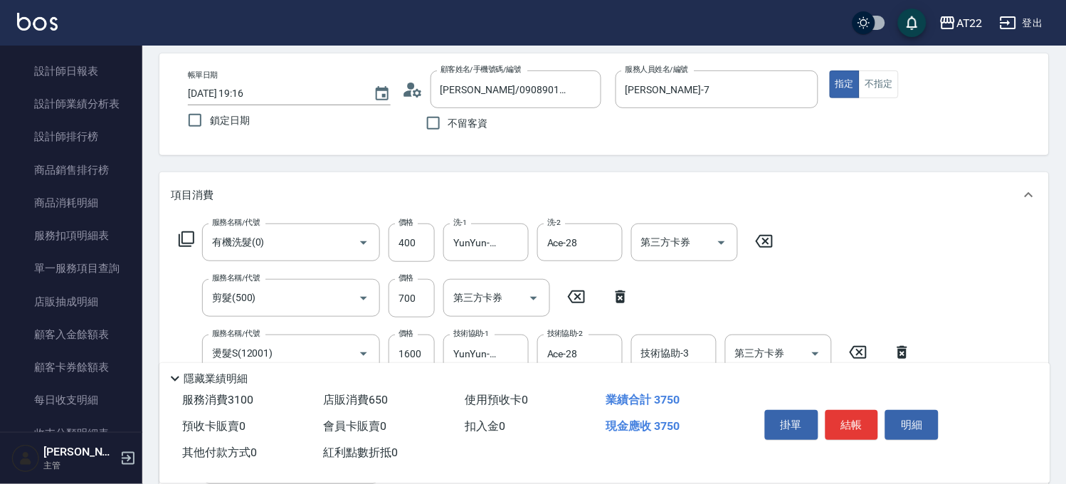
click at [852, 429] on button "結帳" at bounding box center [852, 425] width 53 height 30
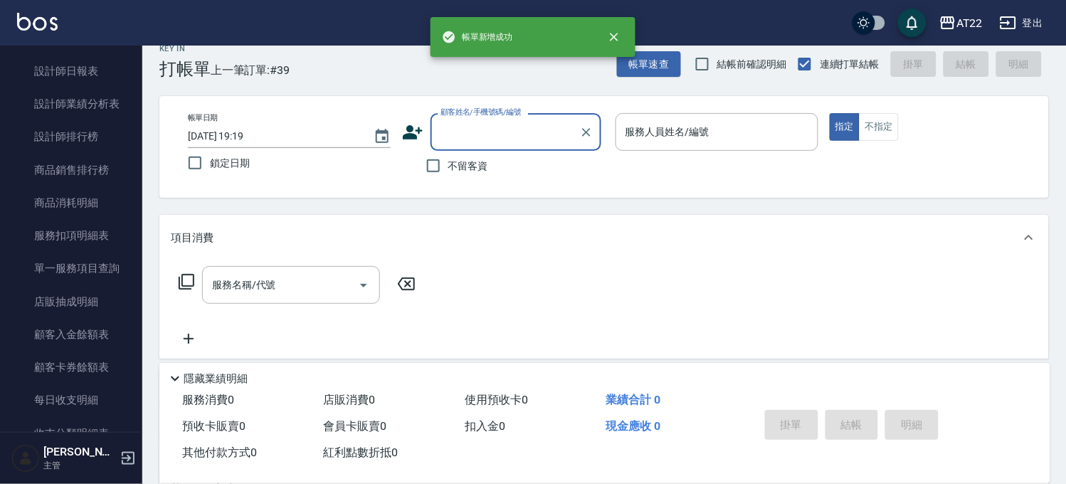
scroll to position [0, 0]
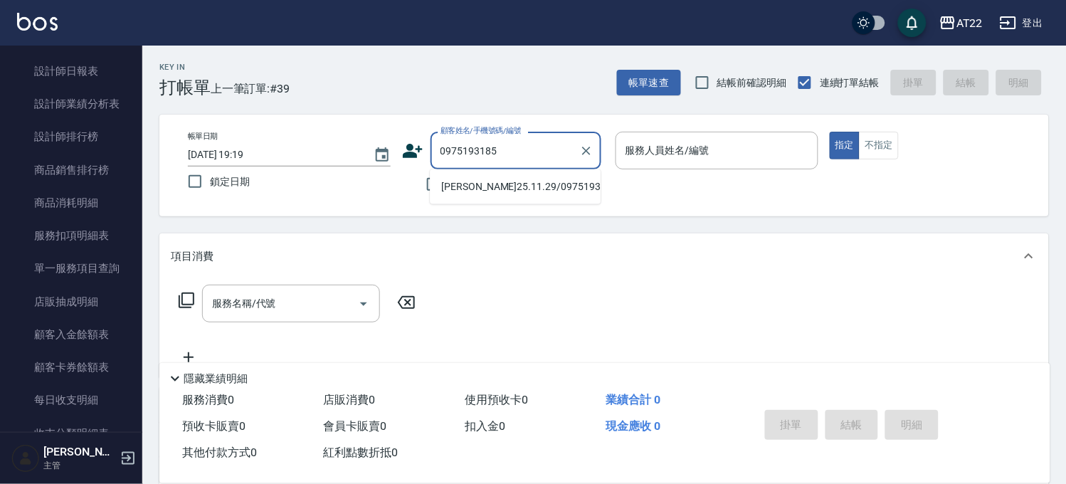
click at [489, 191] on li "黃俊豪25.11.29/0975193185/T83041" at bounding box center [515, 186] width 171 height 23
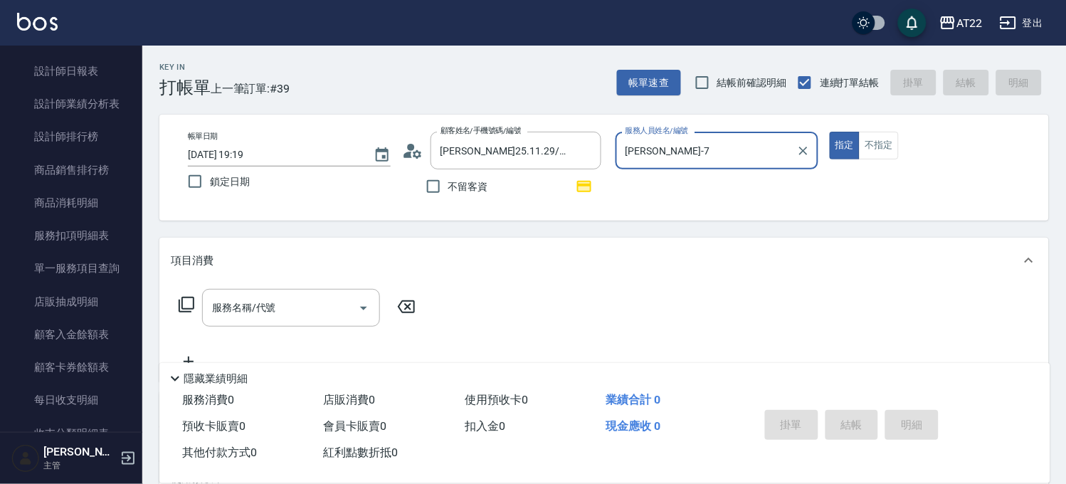
click at [830, 132] on button "指定" at bounding box center [845, 146] width 31 height 28
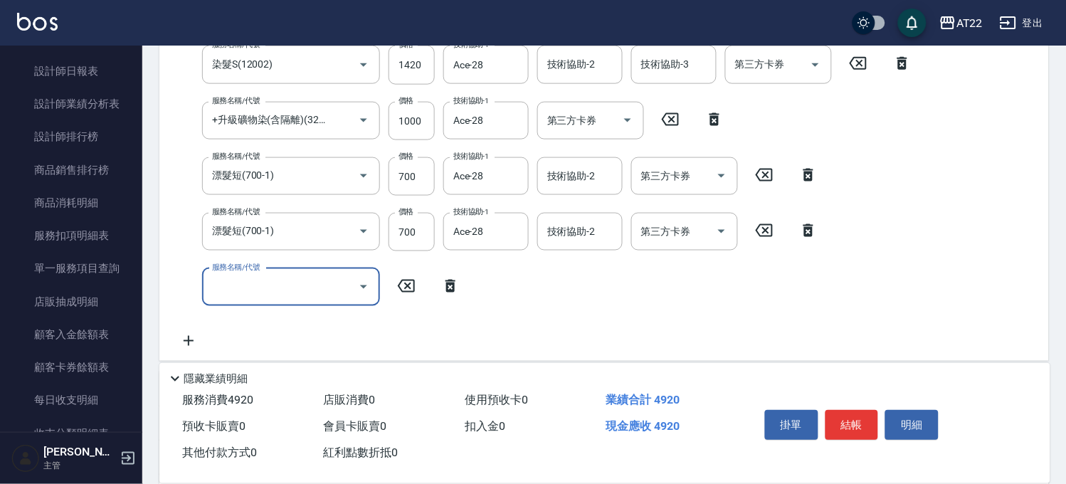
scroll to position [446, 0]
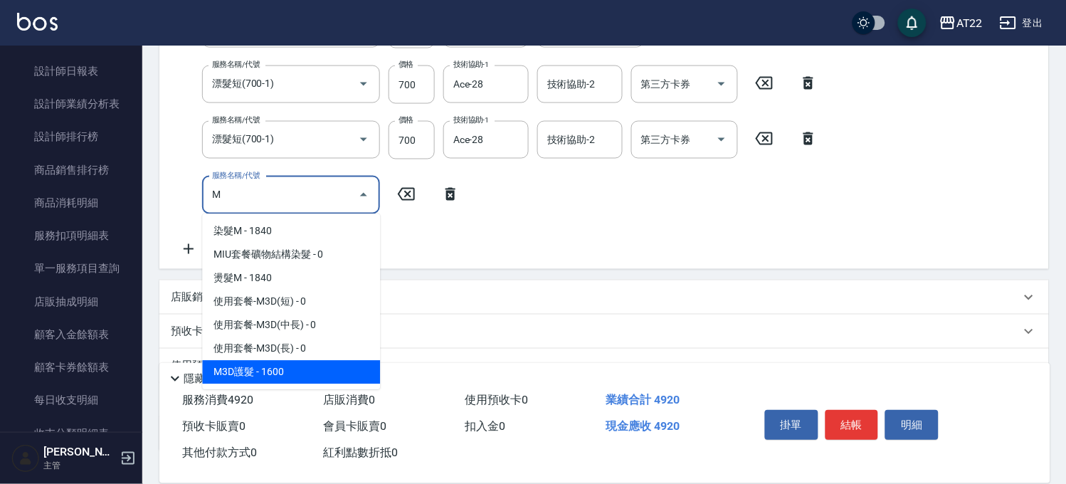
click at [283, 370] on span "M3D護髮 - 1600" at bounding box center [291, 372] width 178 height 23
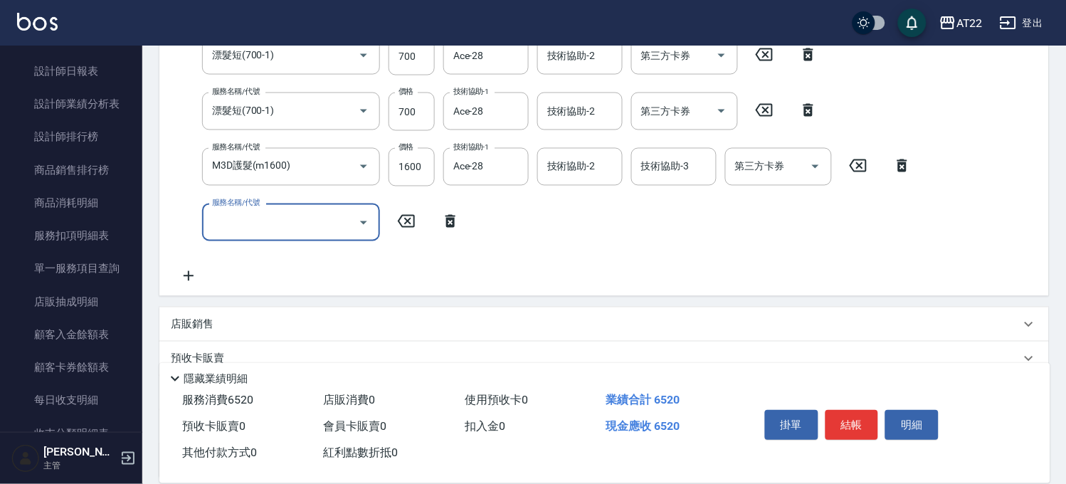
scroll to position [604, 0]
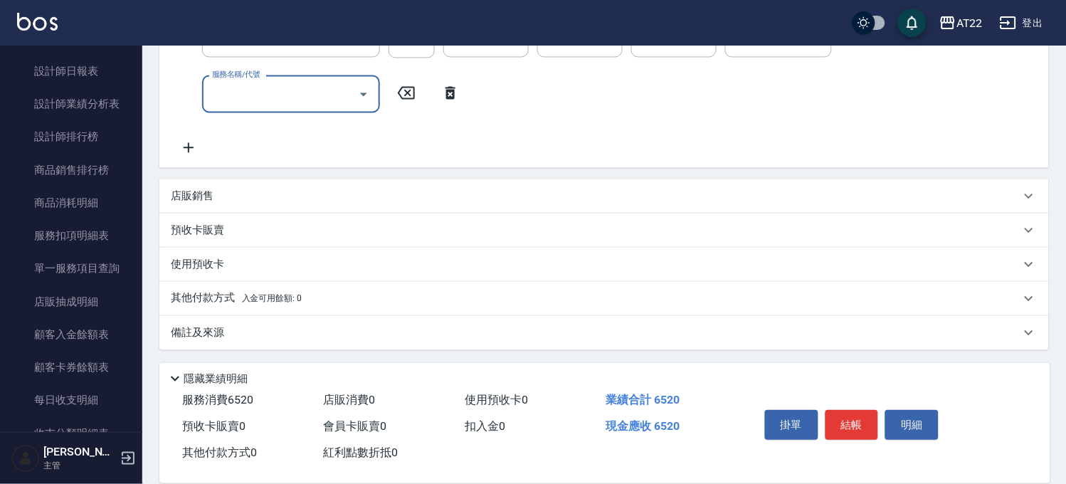
click at [318, 199] on div "店販銷售" at bounding box center [596, 196] width 850 height 15
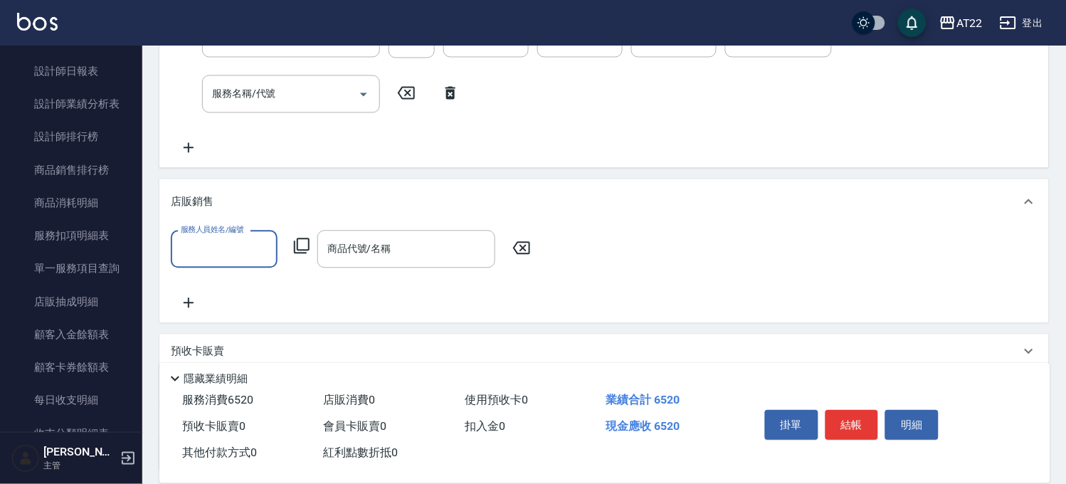
scroll to position [0, 0]
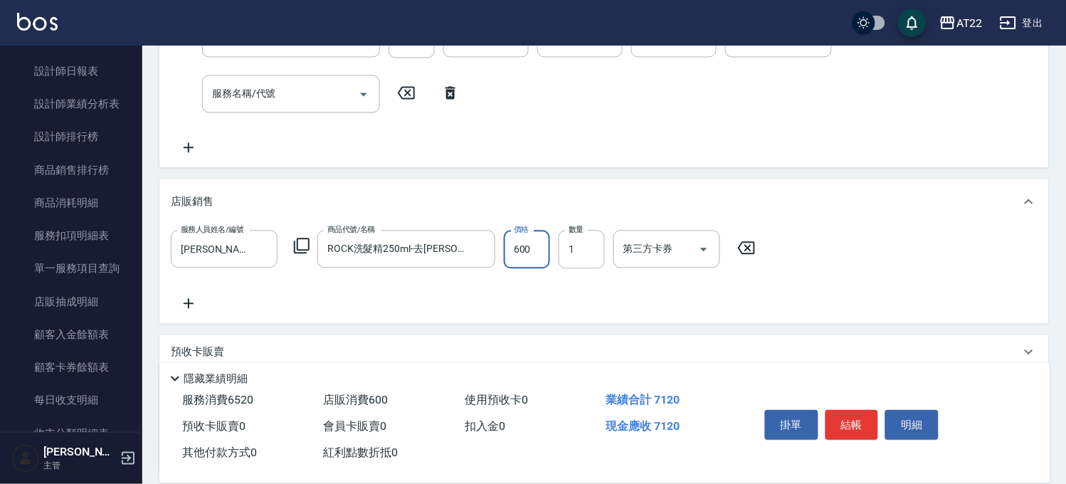
click at [538, 259] on input "600" at bounding box center [527, 249] width 46 height 38
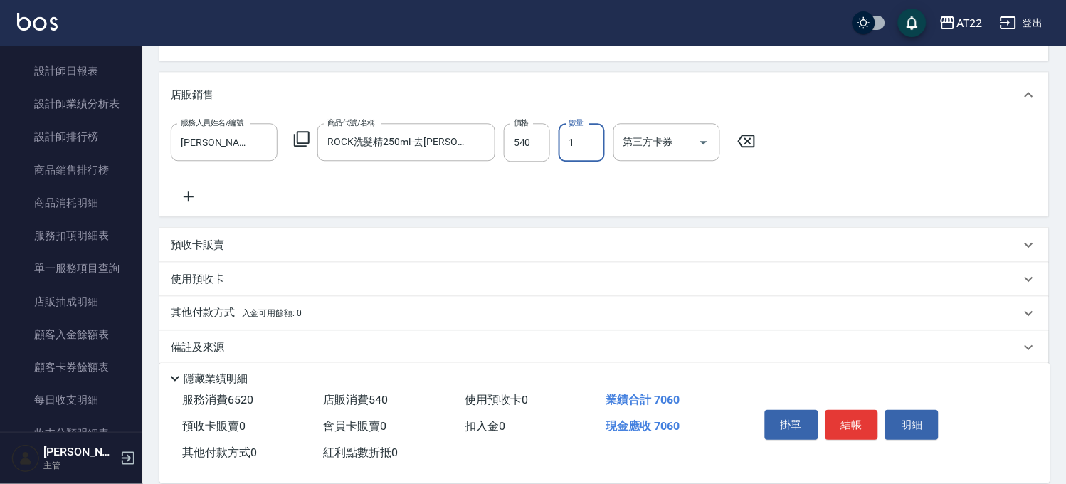
scroll to position [726, 0]
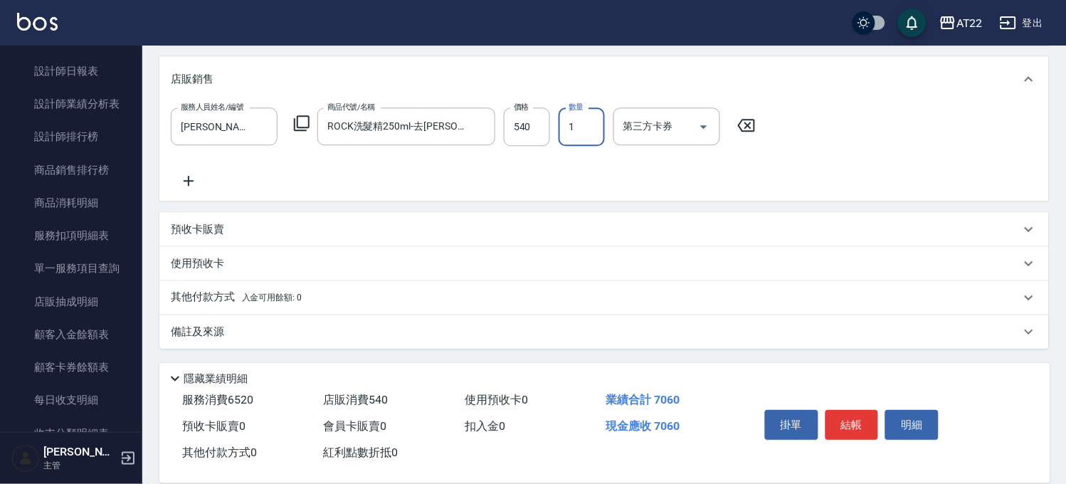
click at [224, 266] on div "使用預收卡" at bounding box center [596, 263] width 850 height 15
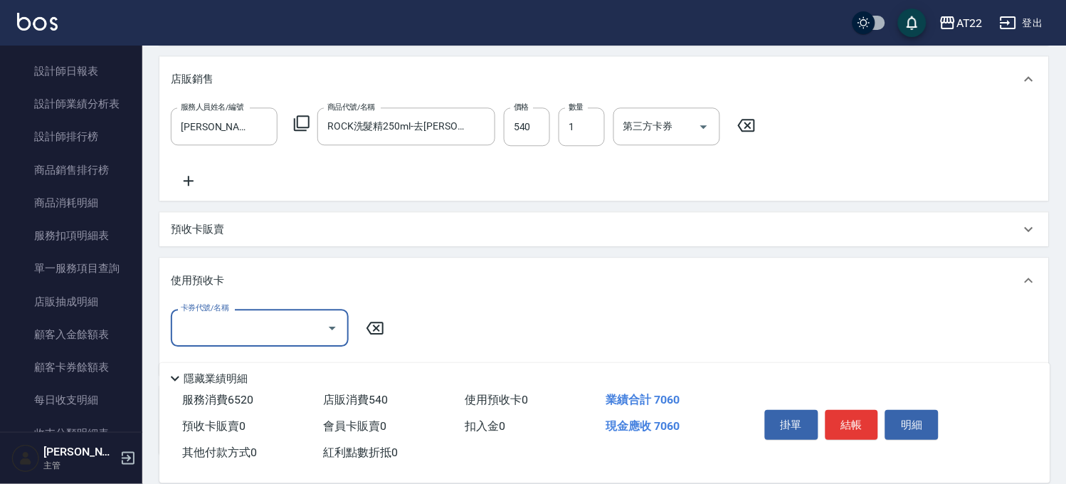
scroll to position [0, 0]
click at [238, 273] on div "使用預收卡" at bounding box center [596, 280] width 850 height 15
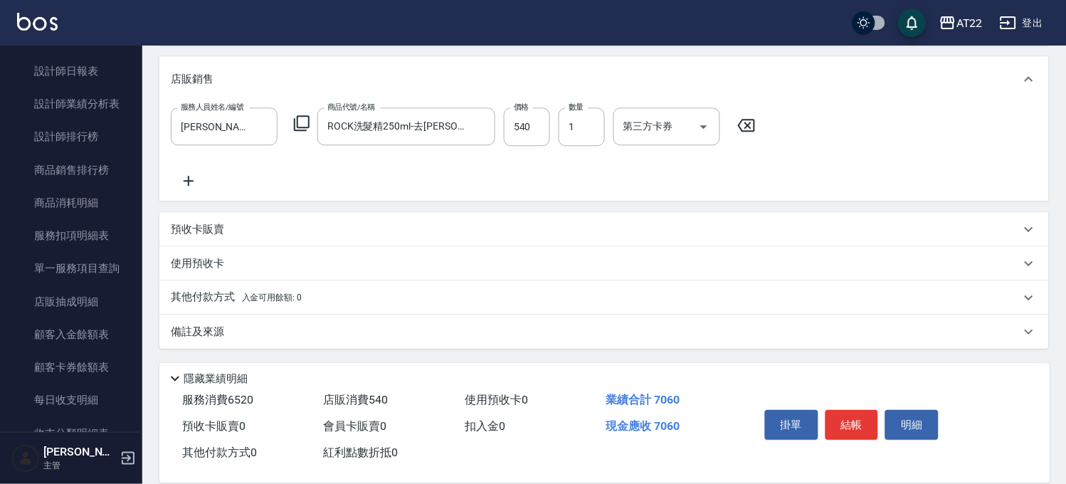
click at [226, 310] on div "其他付款方式 入金可用餘額: 0" at bounding box center [604, 297] width 890 height 34
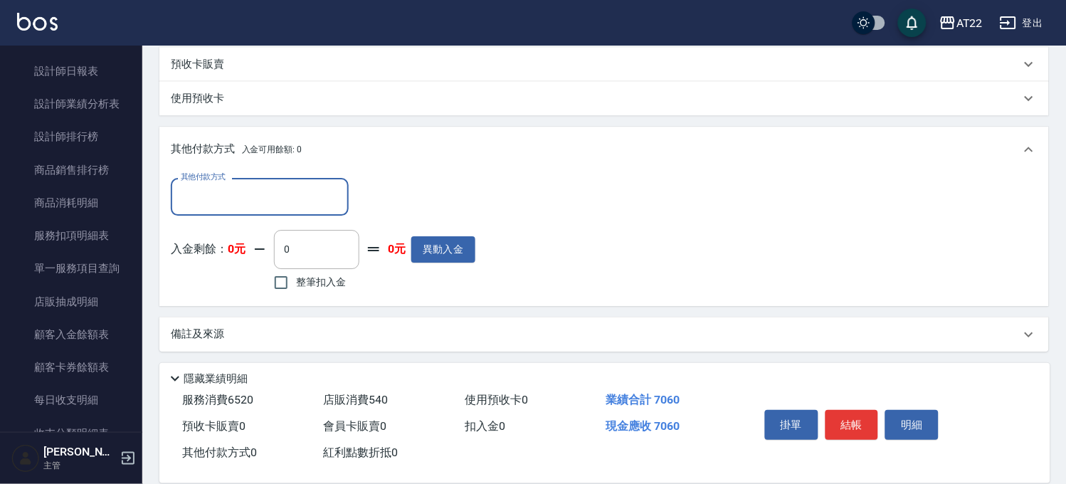
scroll to position [893, 0]
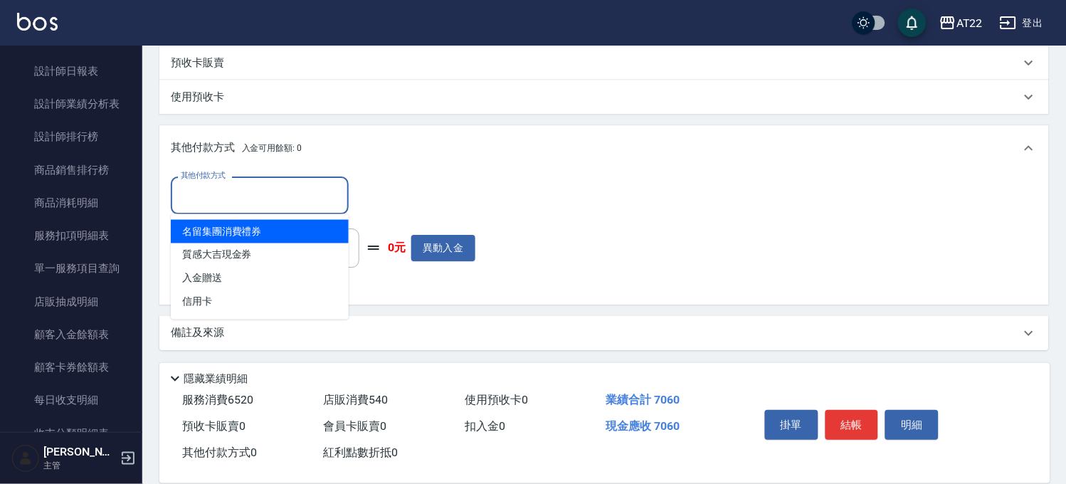
click at [260, 194] on input "其他付款方式" at bounding box center [259, 195] width 165 height 25
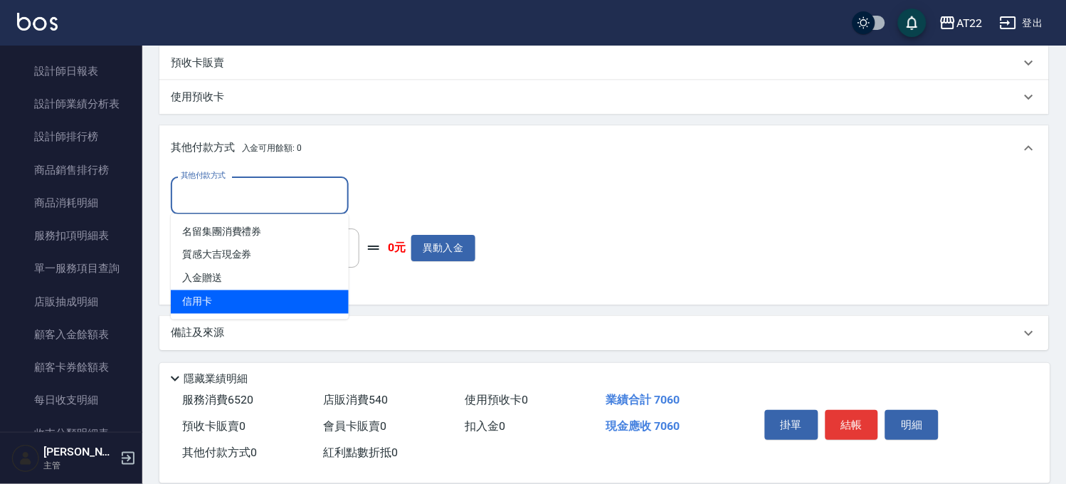
click at [230, 297] on span "信用卡" at bounding box center [260, 301] width 178 height 23
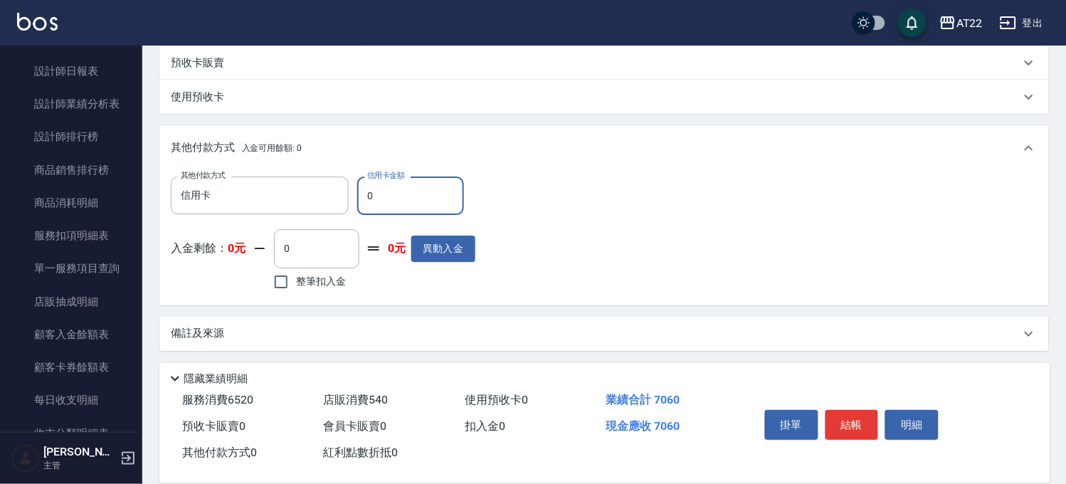
click at [344, 201] on div "其他付款方式 信用卡 其他付款方式 信用卡金額 0 信用卡金額" at bounding box center [323, 196] width 305 height 38
click at [830, 413] on button "結帳" at bounding box center [852, 425] width 53 height 30
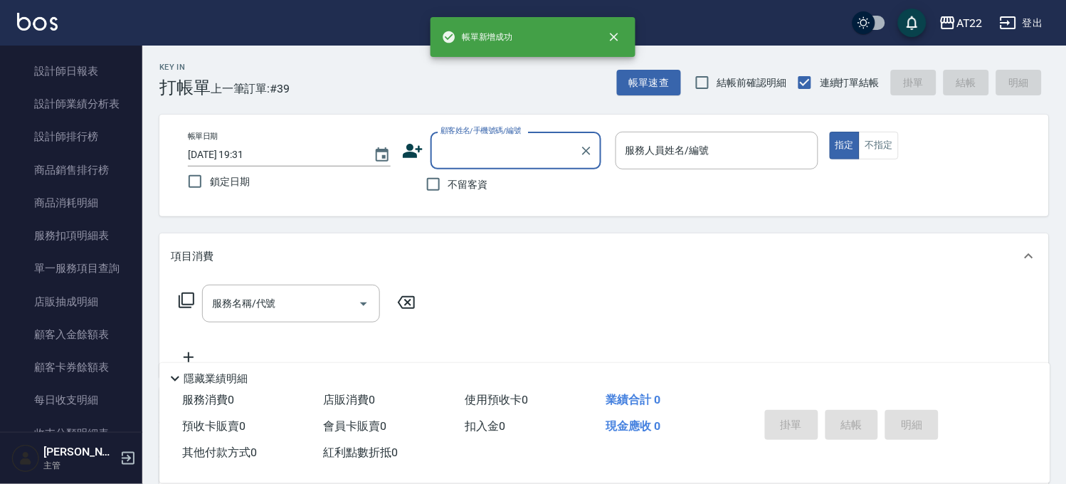
scroll to position [0, 0]
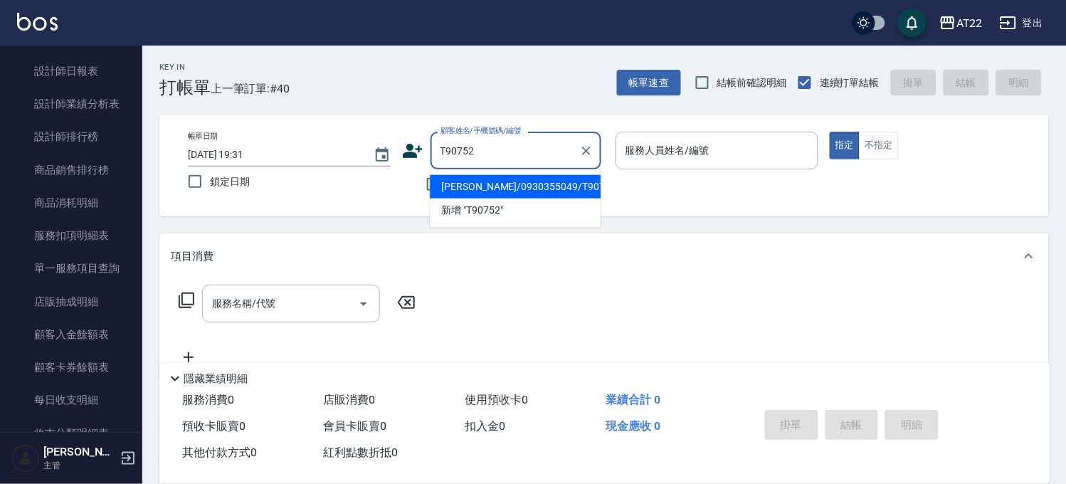
click at [495, 191] on li "林柏丞/0930355049/T90752" at bounding box center [515, 186] width 171 height 23
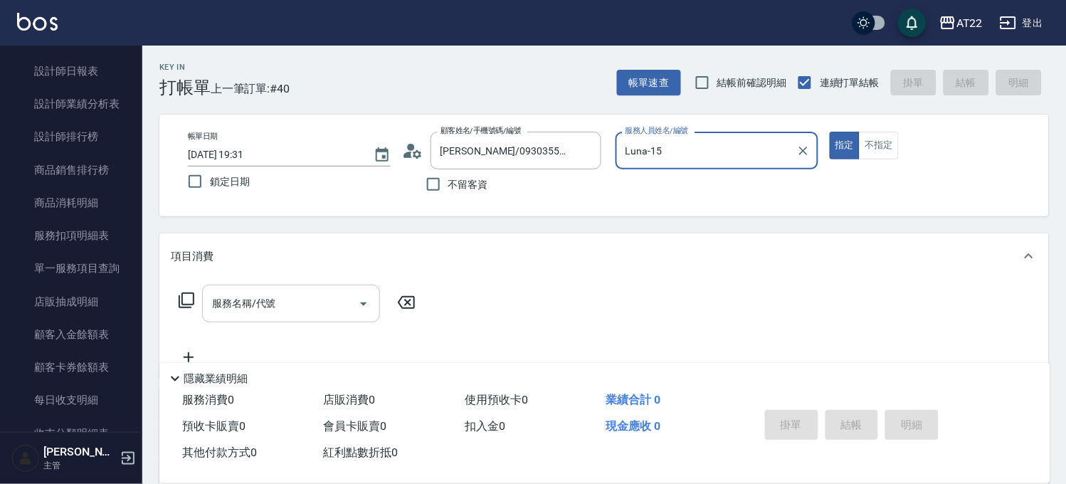
click at [345, 311] on input "服務名稱/代號" at bounding box center [281, 303] width 144 height 25
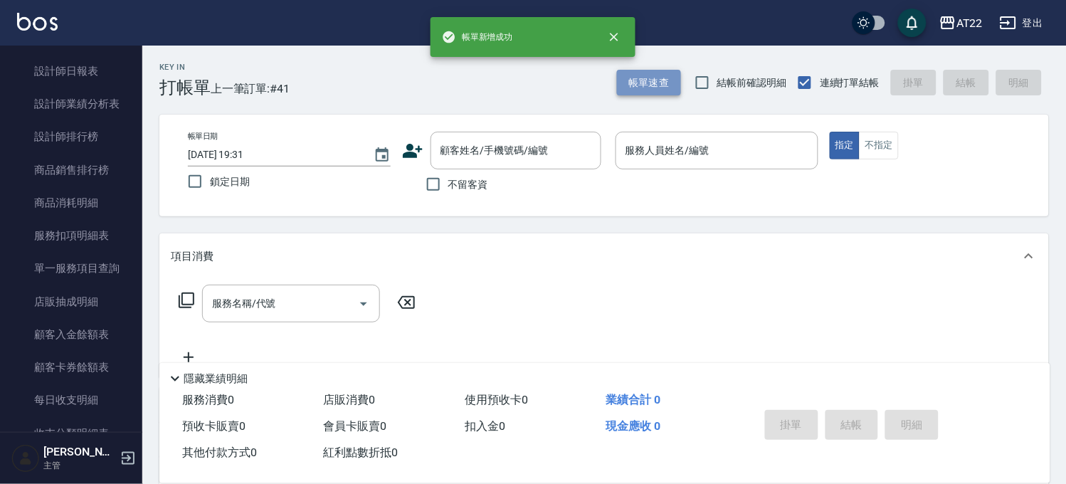
click at [641, 83] on button "帳單速查" at bounding box center [649, 83] width 64 height 26
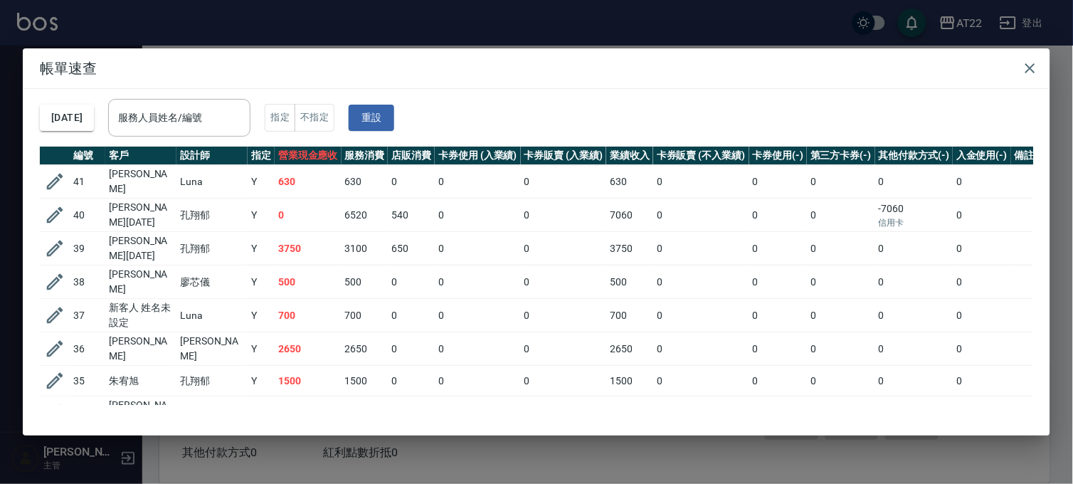
click at [642, 36] on div "帳單速查 2025/09/26 服務人員姓名/編號 服務人員姓名/編號 指定 不指定 重設 編號 客戶 設計師 指定 營業現金應收 服務消費 店販消費 卡券使…" at bounding box center [536, 242] width 1073 height 484
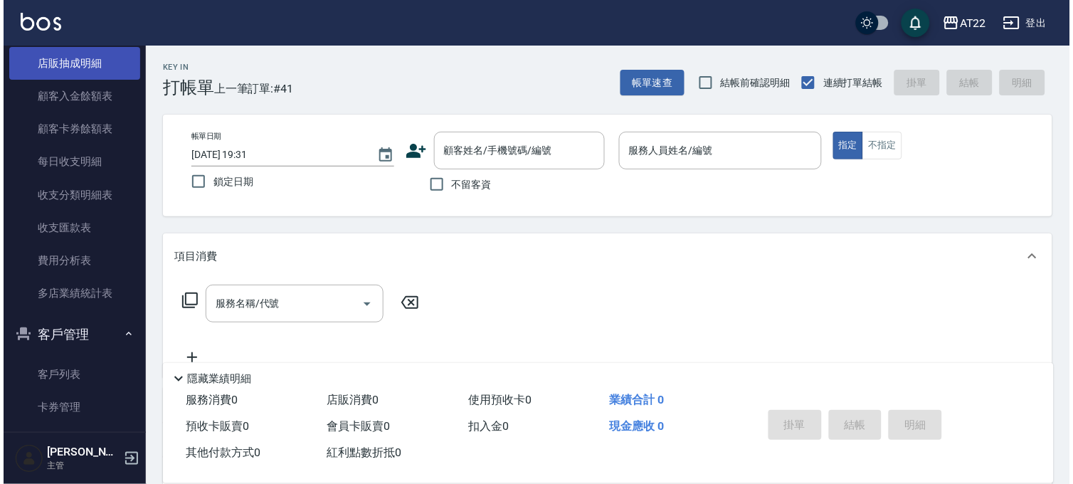
scroll to position [977, 0]
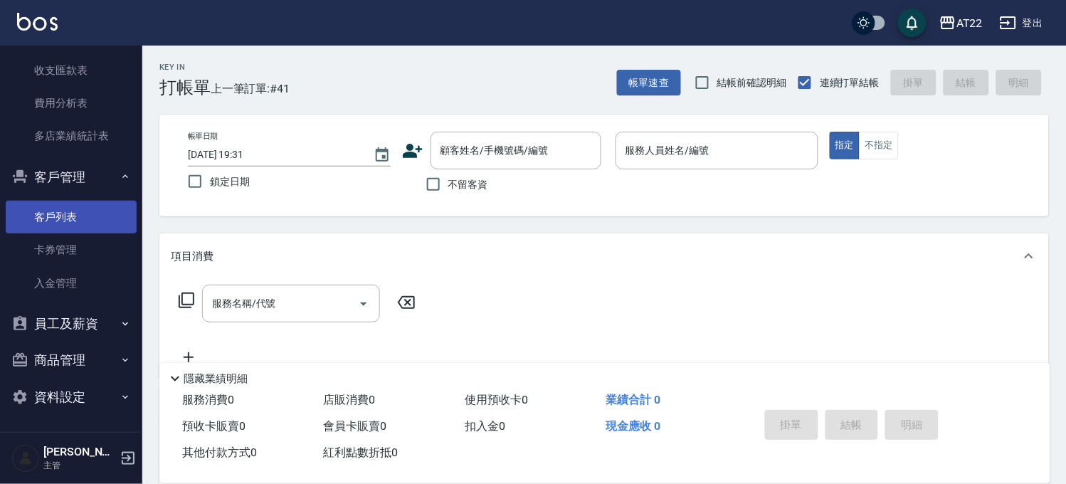
click at [104, 221] on link "客戶列表" at bounding box center [71, 217] width 131 height 33
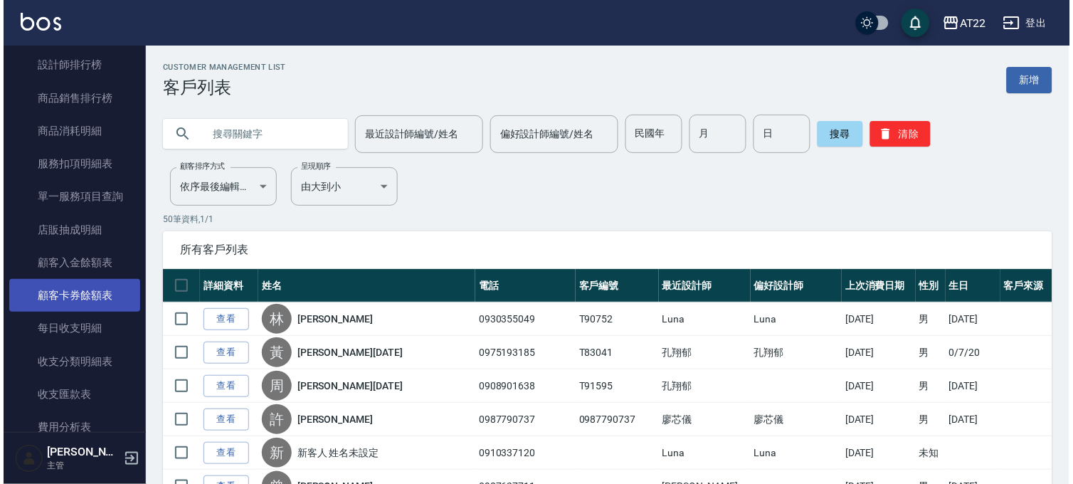
scroll to position [581, 0]
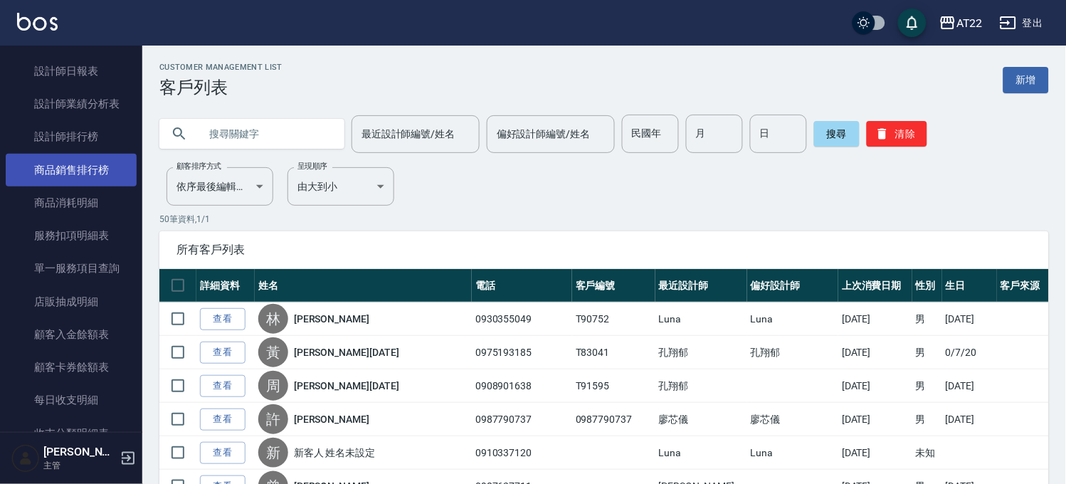
click at [97, 165] on link "商品銷售排行榜" at bounding box center [71, 170] width 131 height 33
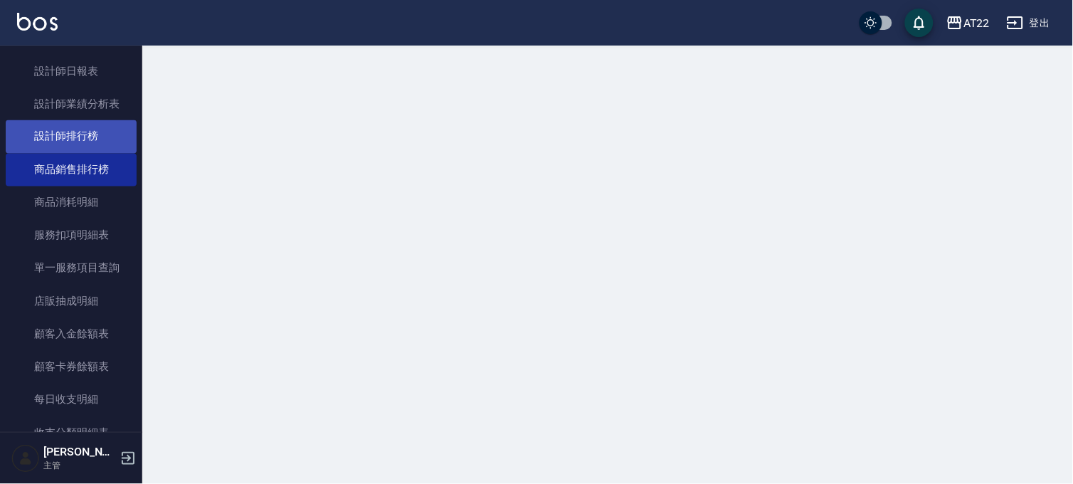
click at [101, 144] on link "設計師排行榜" at bounding box center [71, 136] width 131 height 33
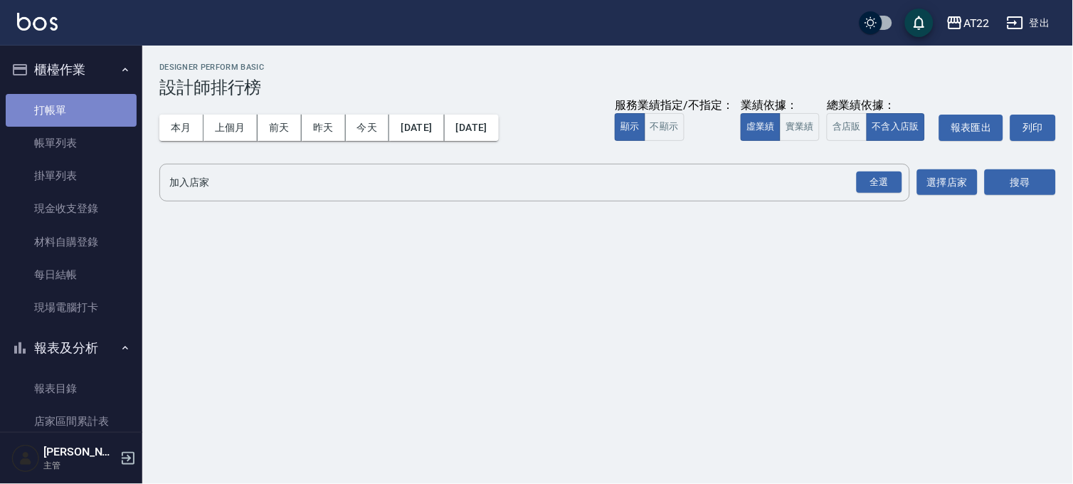
click at [76, 115] on link "打帳單" at bounding box center [71, 110] width 131 height 33
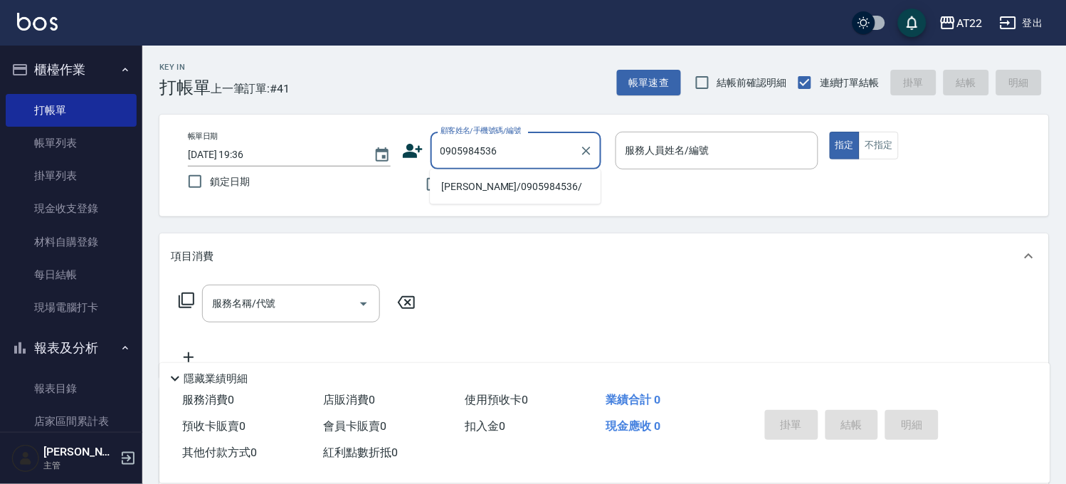
click at [508, 193] on li "崔樂彥/0905984536/" at bounding box center [515, 186] width 171 height 23
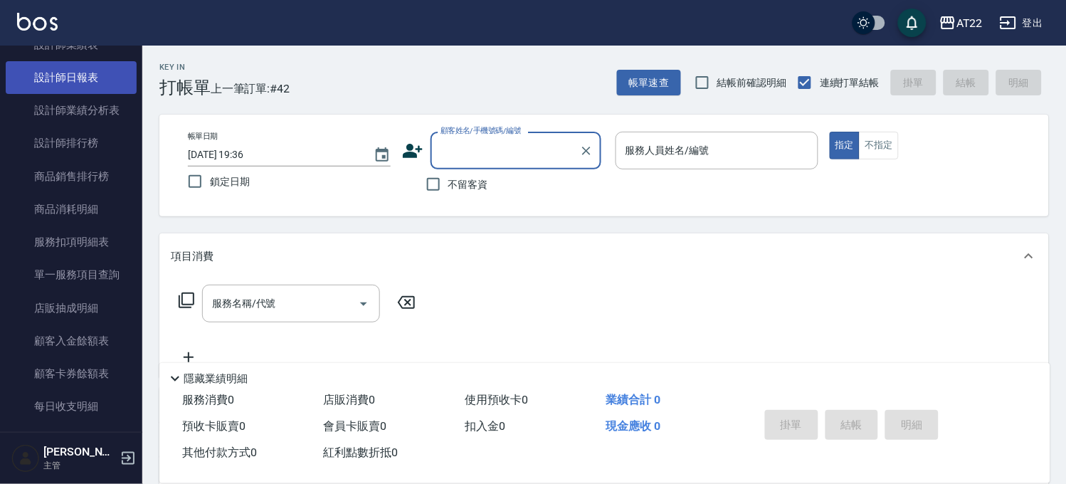
scroll to position [632, 0]
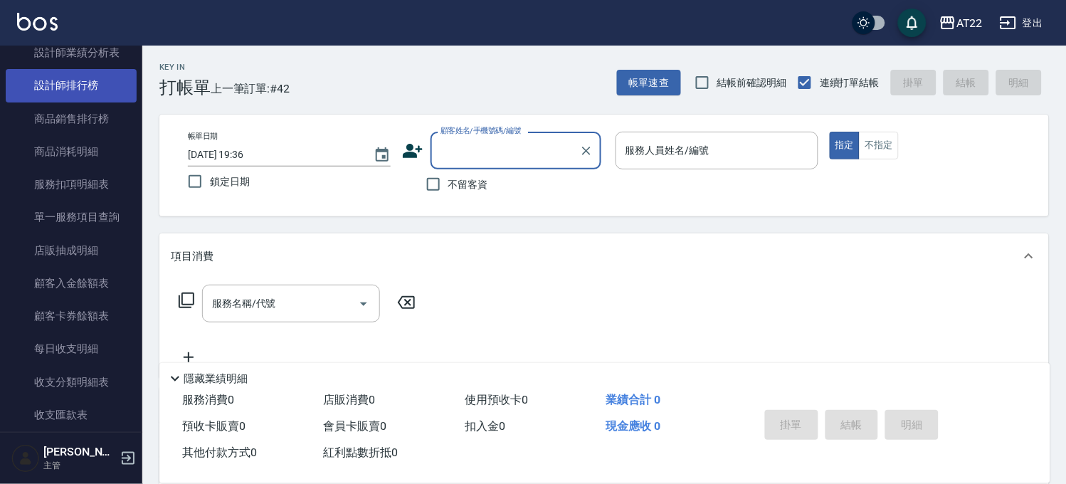
click at [93, 98] on link "設計師排行榜" at bounding box center [71, 85] width 131 height 33
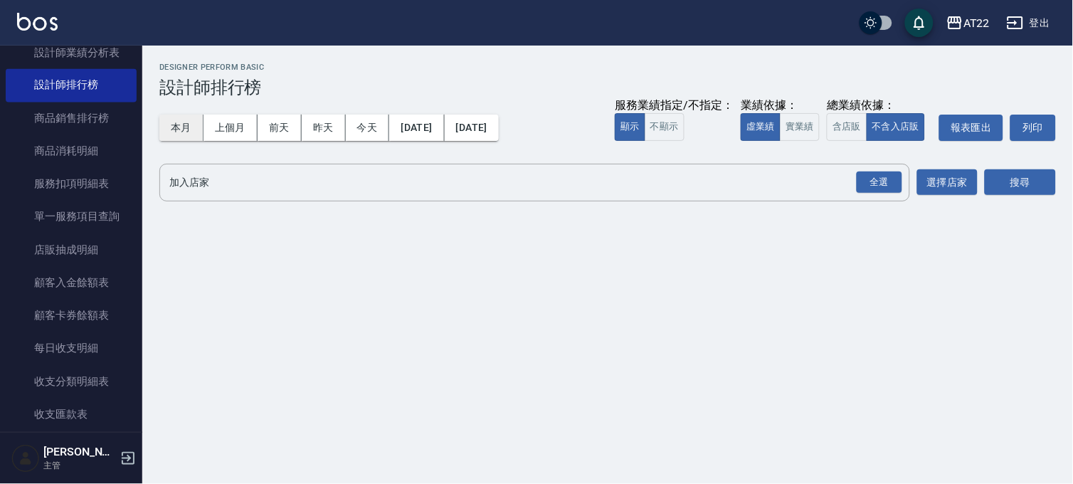
click at [193, 126] on button "本月" at bounding box center [181, 128] width 44 height 26
click at [878, 186] on div "全選" at bounding box center [880, 183] width 46 height 22
click at [1011, 180] on button "搜尋" at bounding box center [1020, 183] width 71 height 26
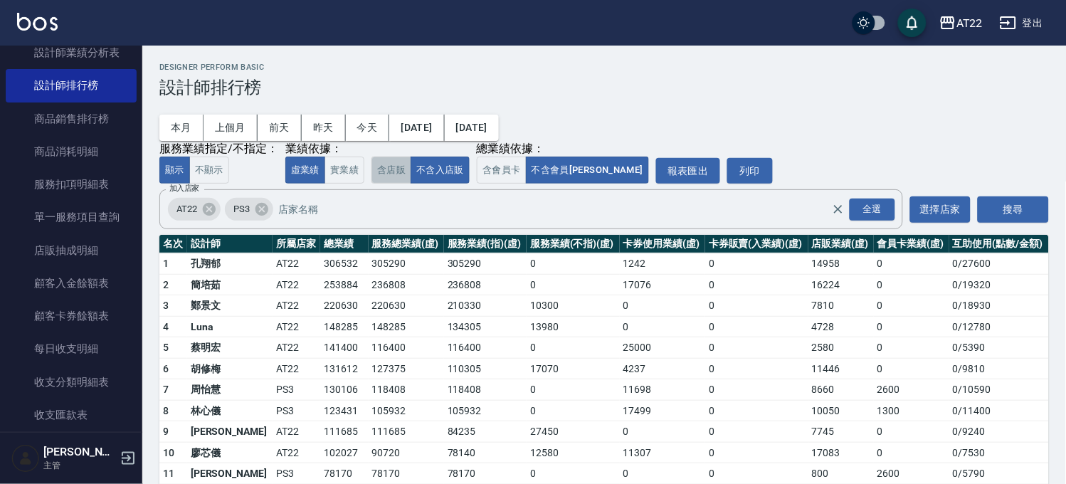
click at [396, 179] on button "含店販" at bounding box center [392, 171] width 40 height 28
click at [496, 179] on button "含會員卡" at bounding box center [502, 171] width 50 height 28
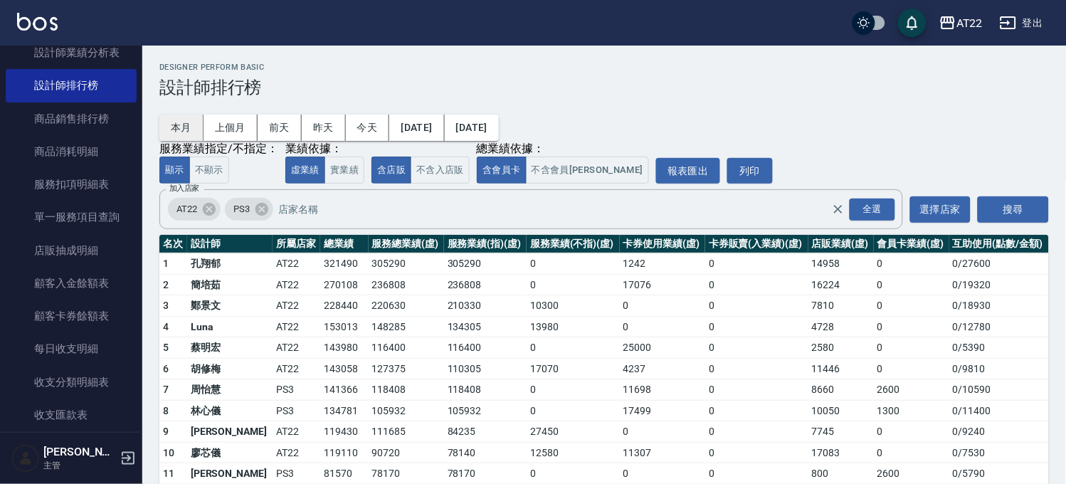
click at [182, 128] on button "本月" at bounding box center [181, 128] width 44 height 26
click at [349, 122] on button "今天" at bounding box center [368, 128] width 44 height 26
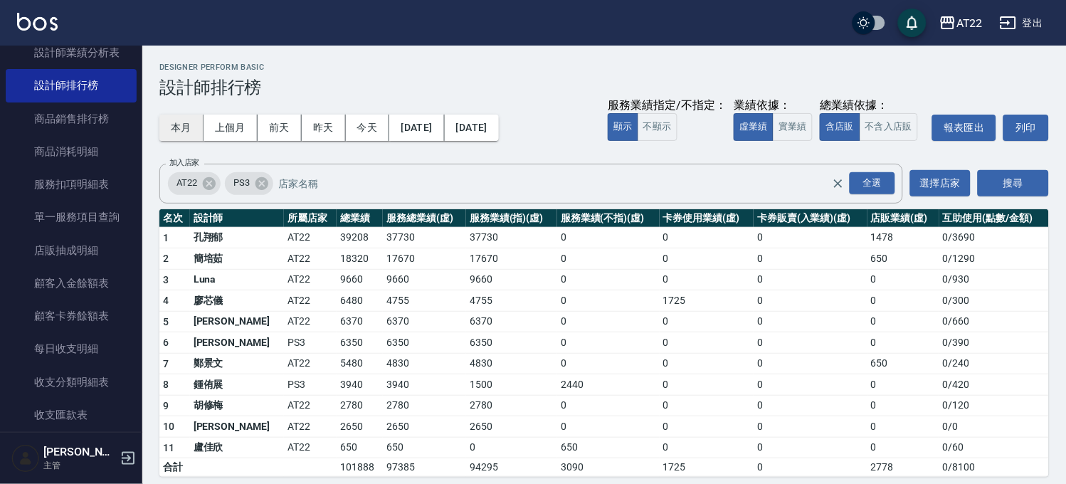
click at [171, 127] on button "本月" at bounding box center [181, 128] width 44 height 26
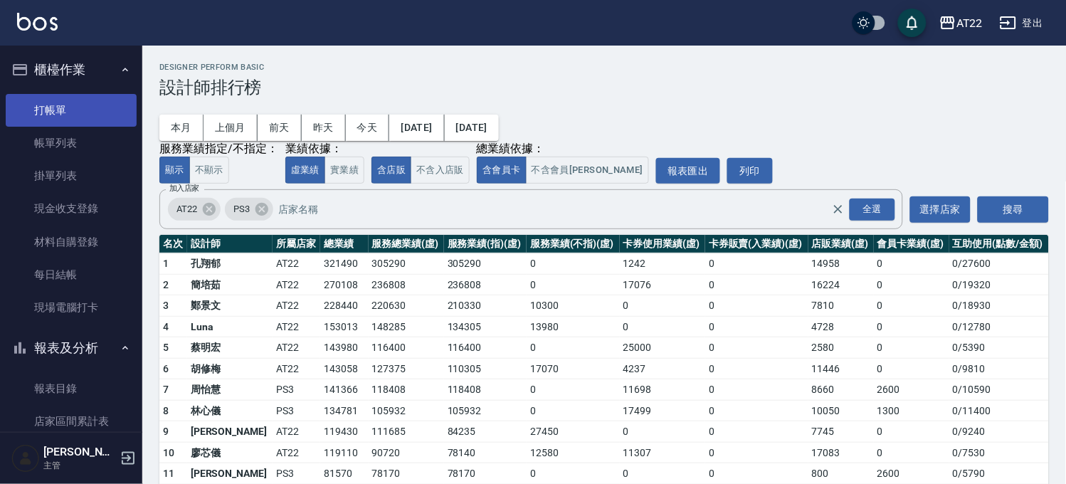
click at [77, 107] on link "打帳單" at bounding box center [71, 110] width 131 height 33
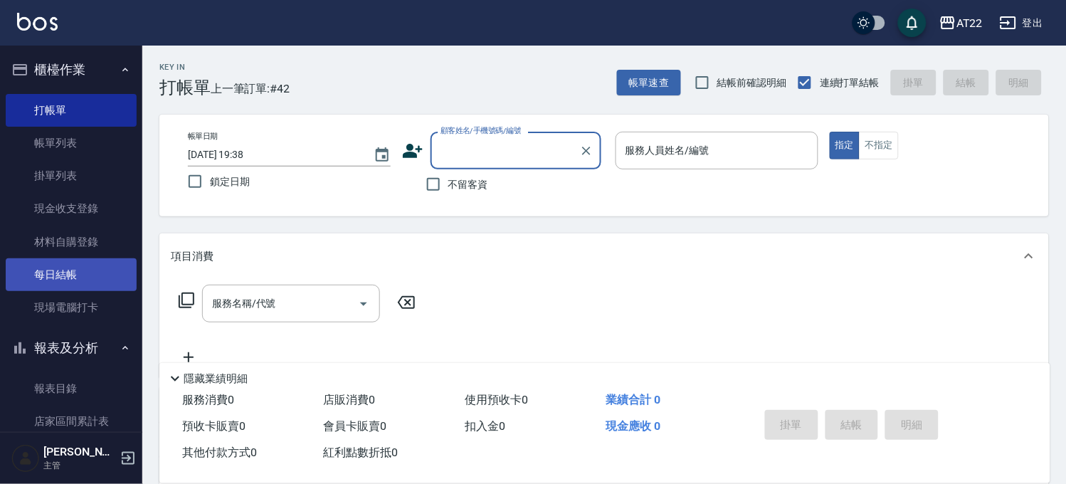
click at [98, 285] on link "每日結帳" at bounding box center [71, 274] width 131 height 33
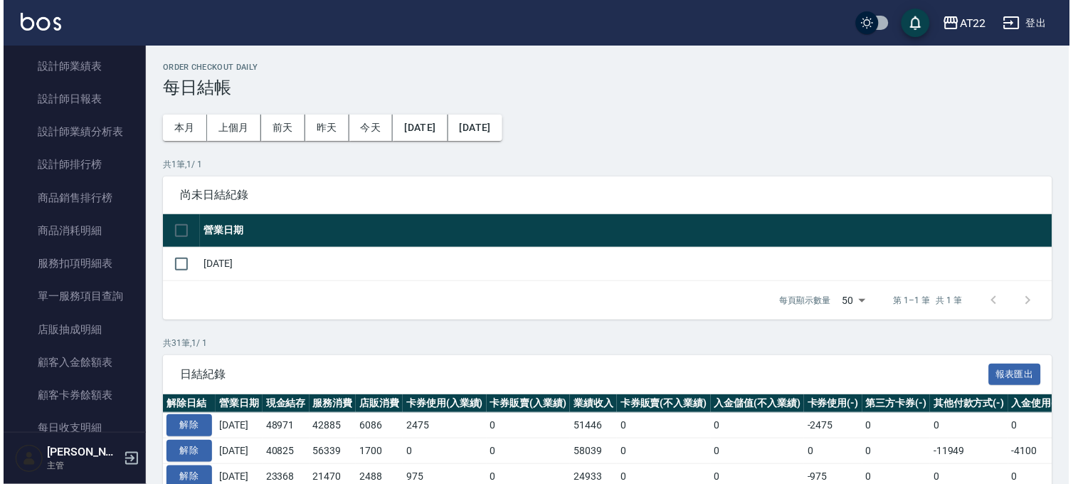
scroll to position [949, 0]
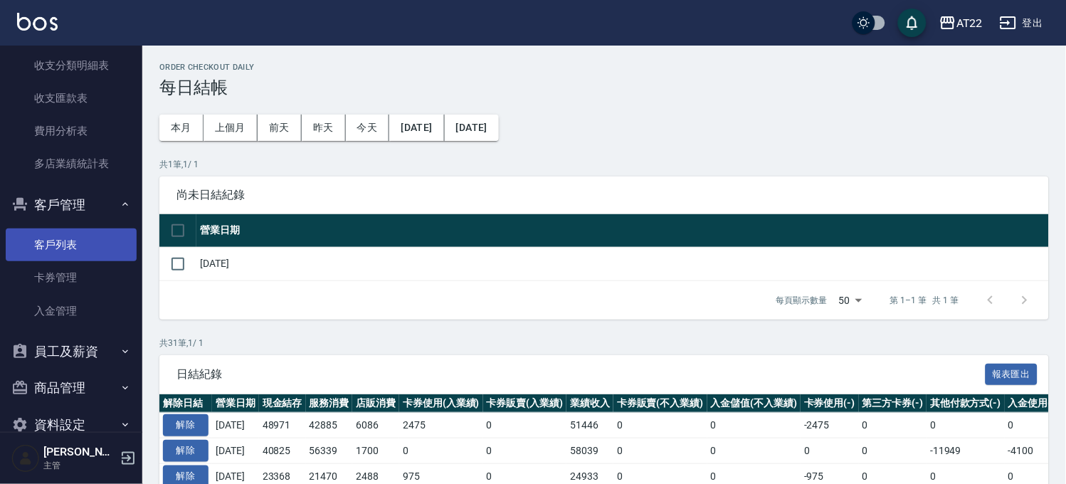
click at [79, 233] on link "客戶列表" at bounding box center [71, 244] width 131 height 33
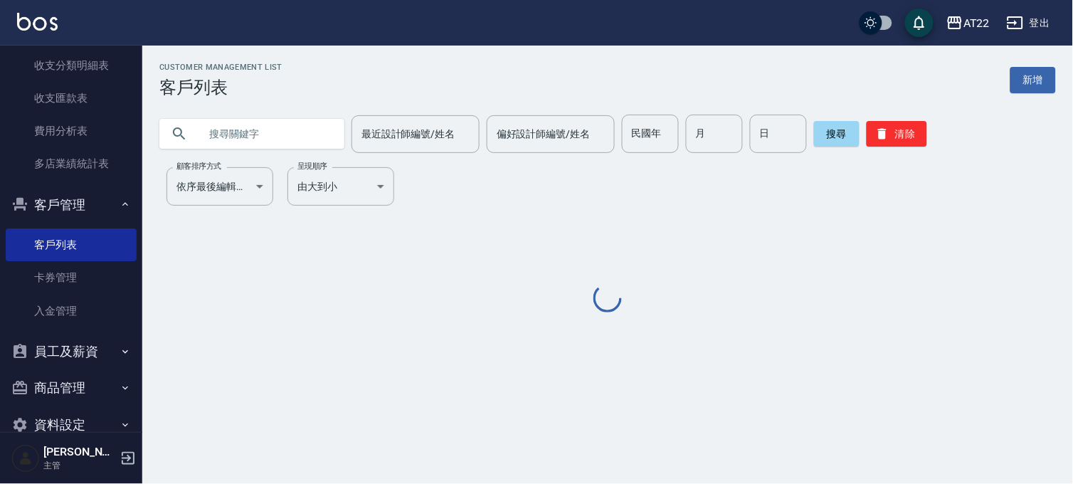
click at [295, 146] on input "text" at bounding box center [266, 134] width 134 height 38
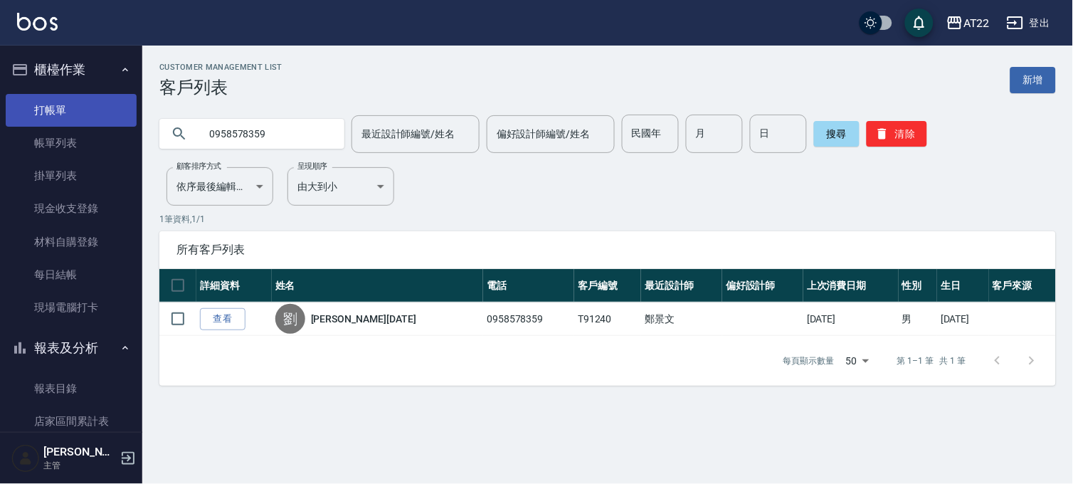
click at [102, 108] on link "打帳單" at bounding box center [71, 110] width 131 height 33
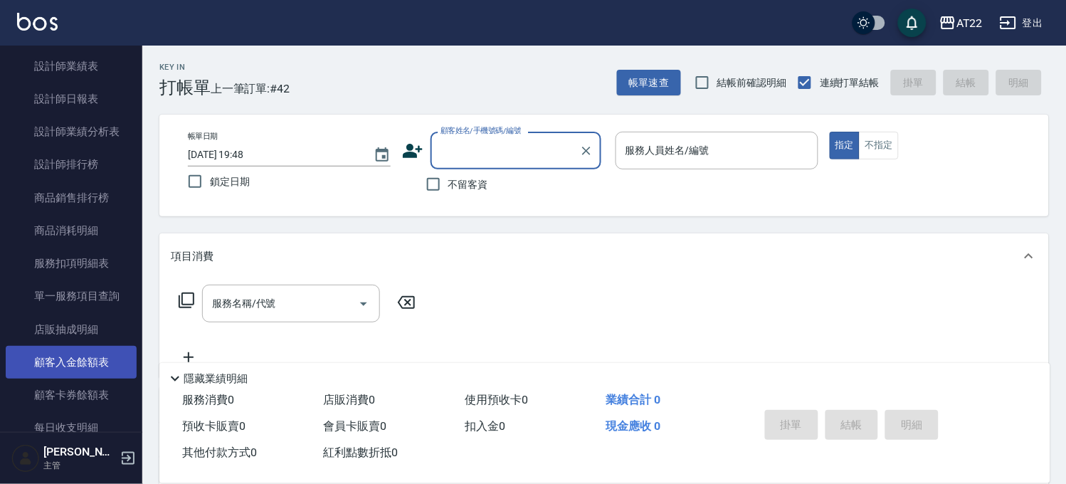
scroll to position [949, 0]
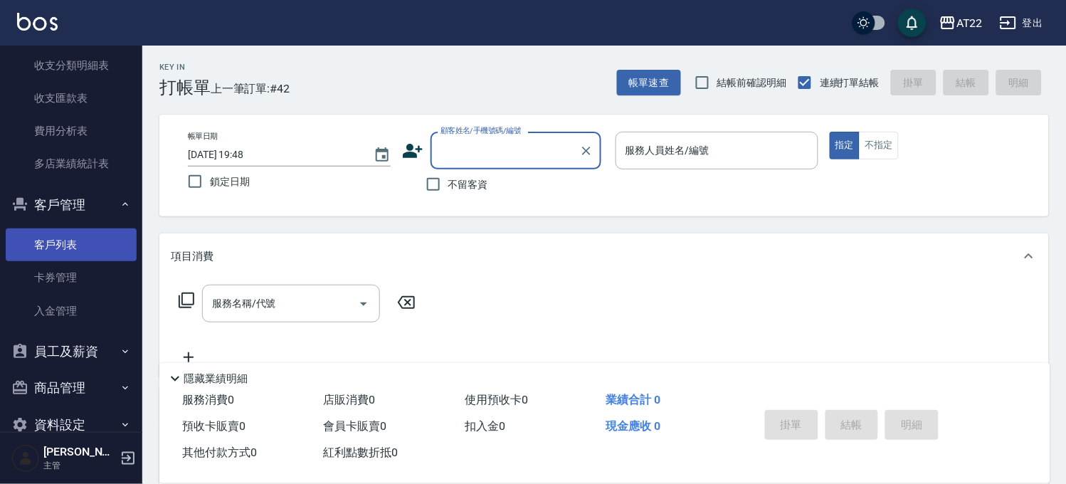
click at [86, 250] on link "客戶列表" at bounding box center [71, 244] width 131 height 33
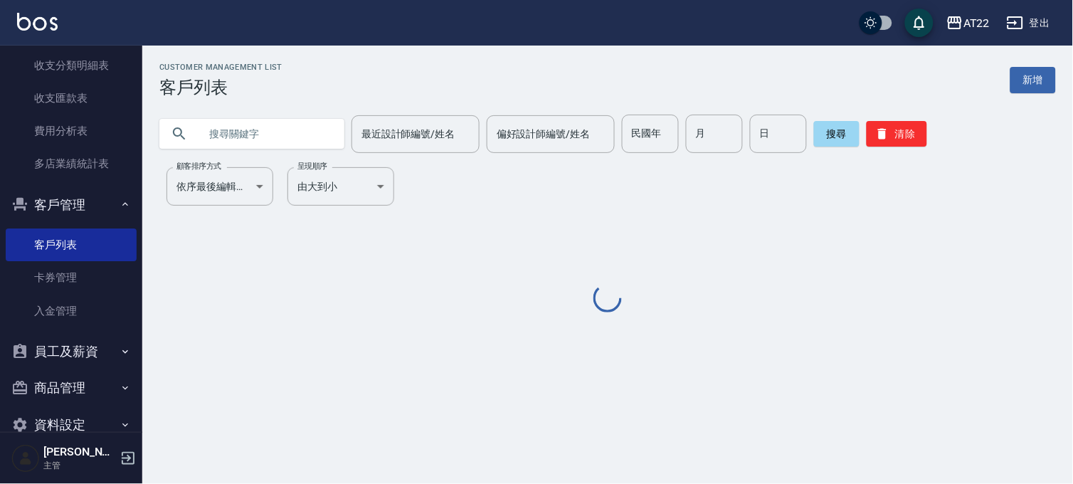
click at [290, 152] on input "text" at bounding box center [266, 134] width 134 height 38
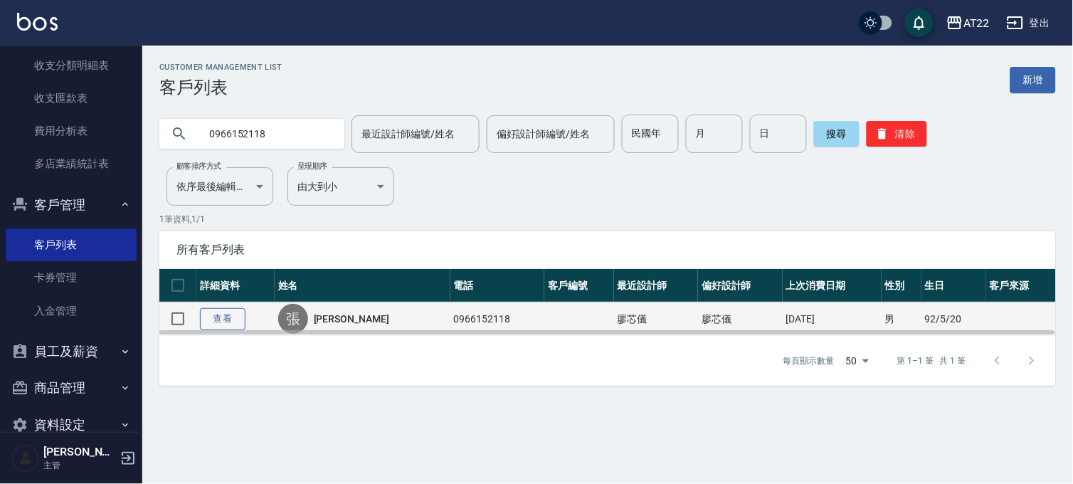
click at [237, 317] on link "查看" at bounding box center [223, 319] width 46 height 22
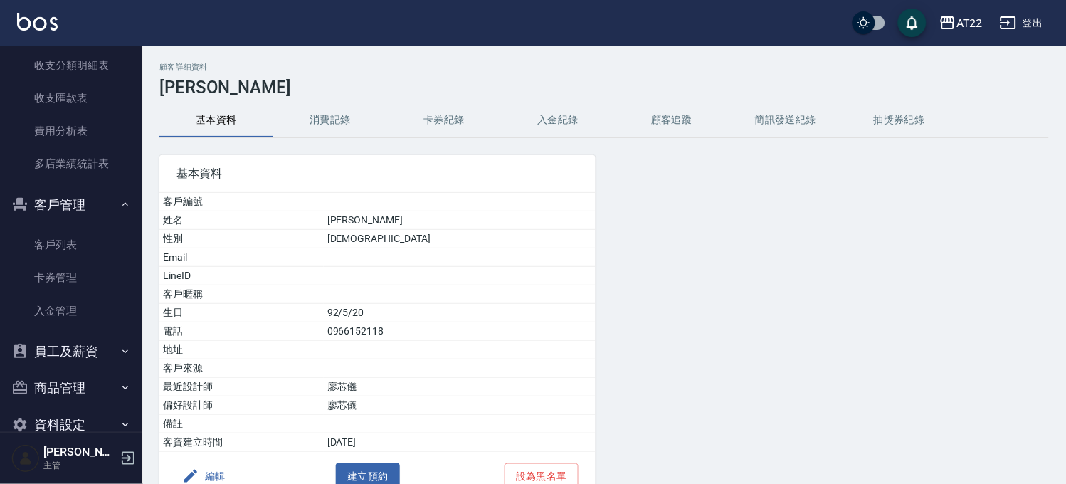
click at [232, 475] on div "編輯 建立預約 設為黑名單" at bounding box center [377, 476] width 436 height 49
click at [197, 466] on button "編輯" at bounding box center [204, 476] width 55 height 26
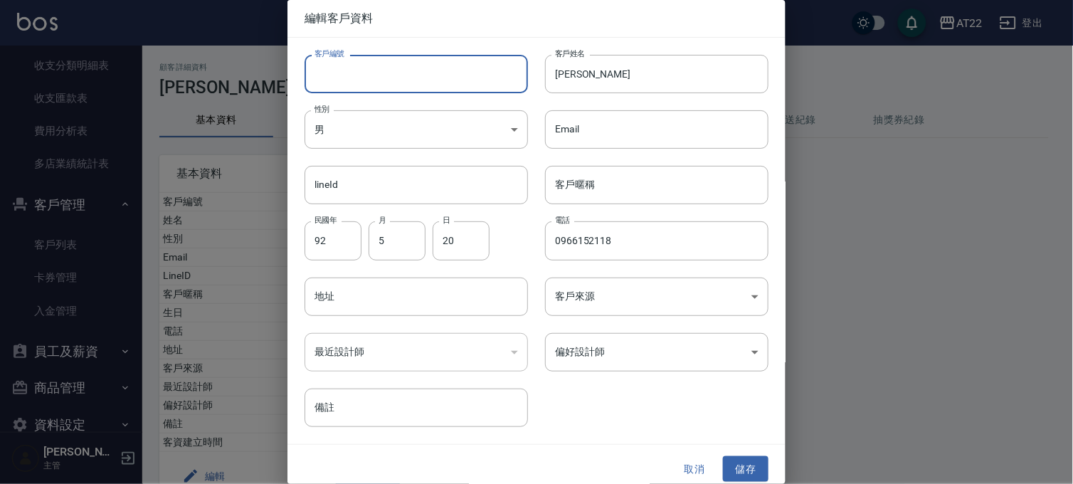
click at [401, 78] on input "客戶編號" at bounding box center [417, 74] width 224 height 38
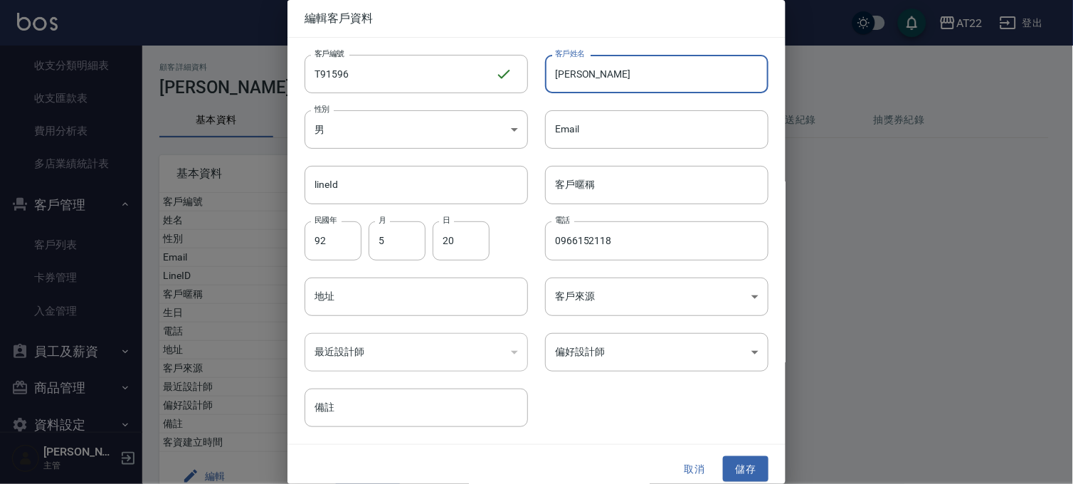
click at [700, 76] on input "張家瑛" at bounding box center [657, 74] width 224 height 38
click at [762, 477] on div "取消 儲存" at bounding box center [537, 469] width 498 height 49
click at [750, 466] on button "儲存" at bounding box center [746, 469] width 46 height 26
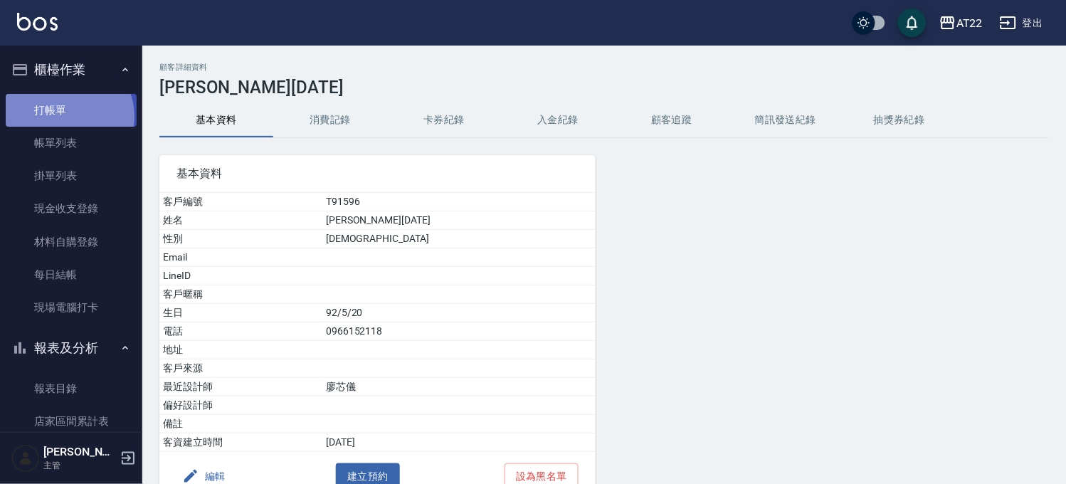
click at [67, 116] on link "打帳單" at bounding box center [71, 110] width 131 height 33
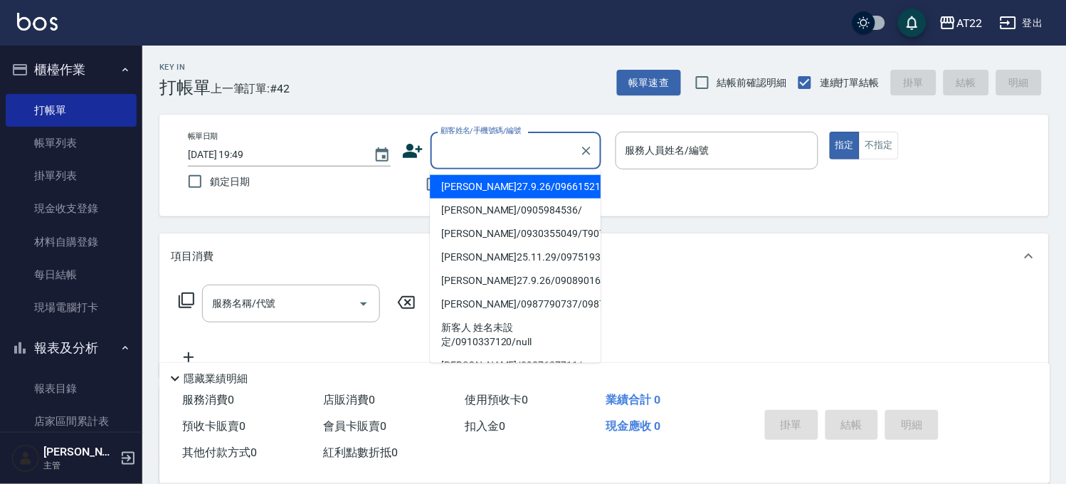
click at [457, 149] on input "顧客姓名/手機號碼/編號" at bounding box center [505, 150] width 137 height 25
click at [503, 199] on li "張家瑛27.9.26/0966152118/T91596" at bounding box center [515, 186] width 171 height 23
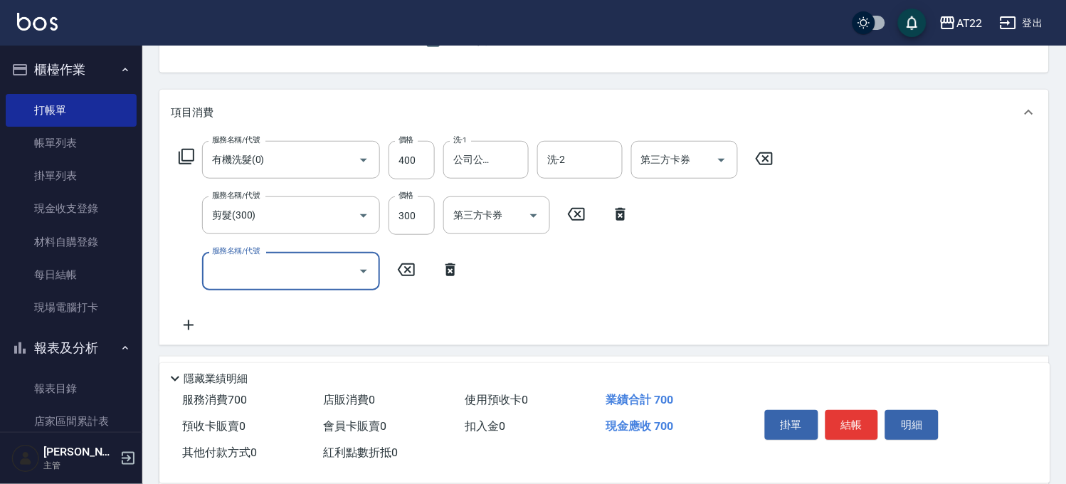
scroll to position [158, 0]
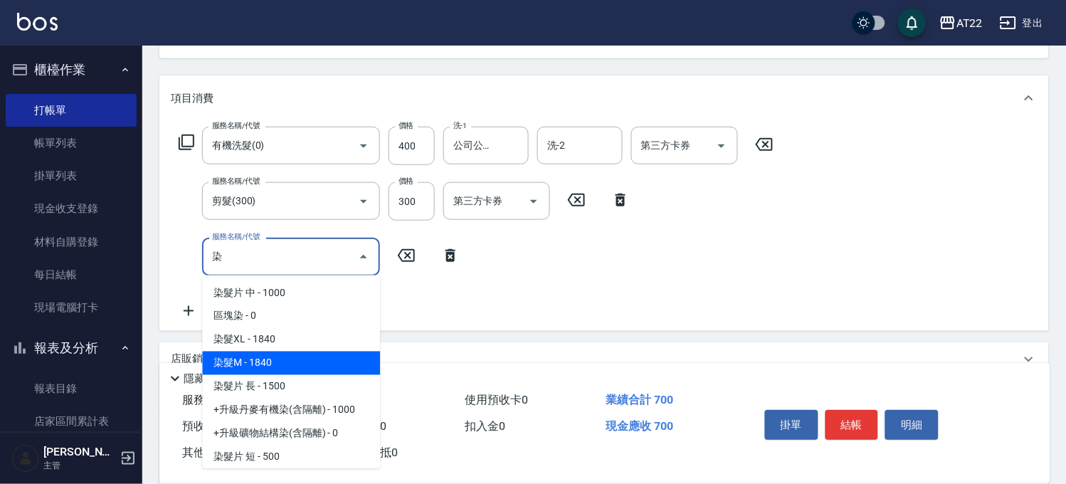
click at [311, 362] on span "染髮M - 1840" at bounding box center [291, 363] width 178 height 23
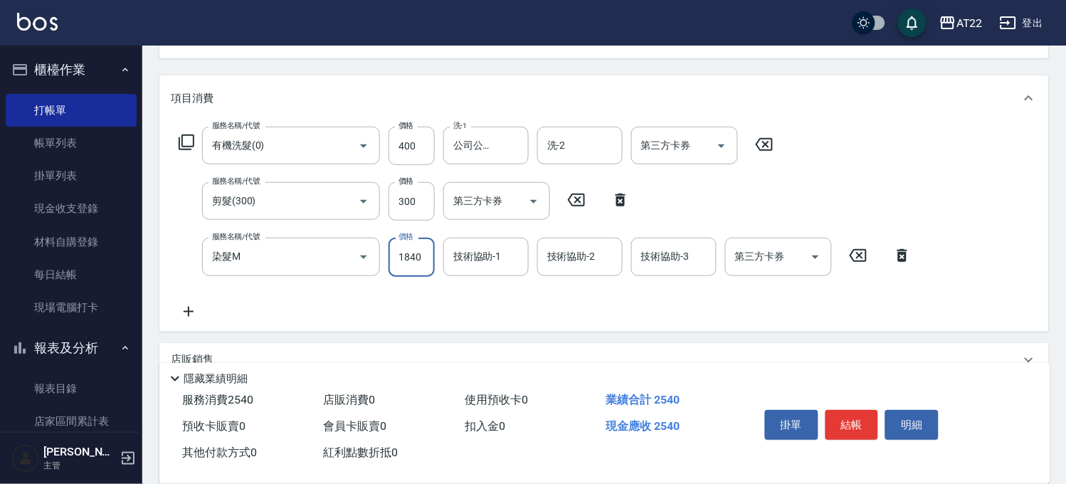
click at [408, 270] on input "1840" at bounding box center [412, 257] width 46 height 38
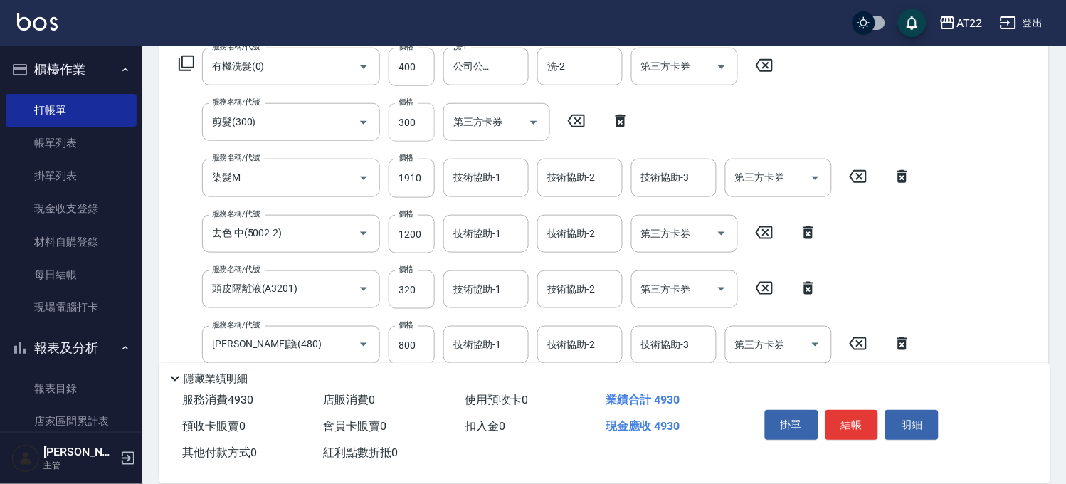
scroll to position [544, 0]
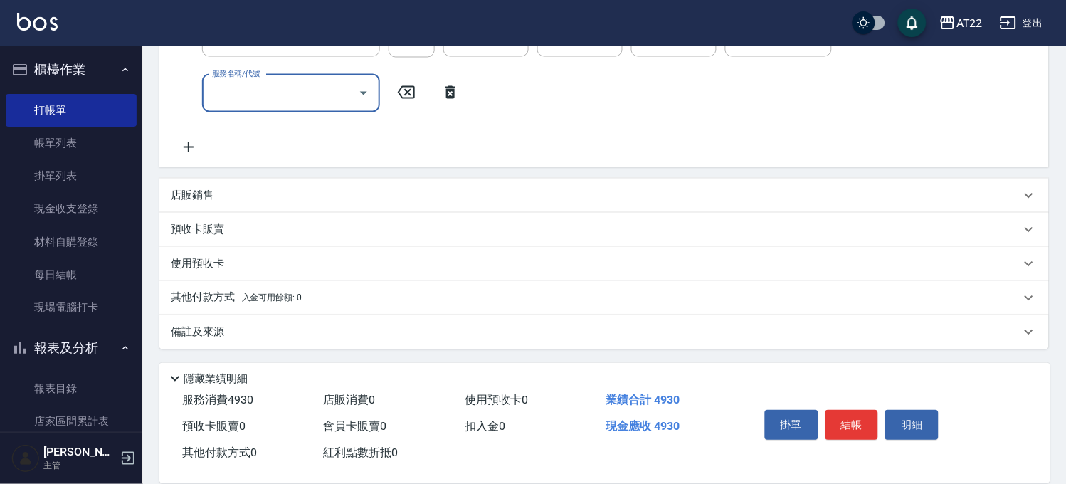
click at [268, 196] on div "店販銷售" at bounding box center [596, 196] width 850 height 15
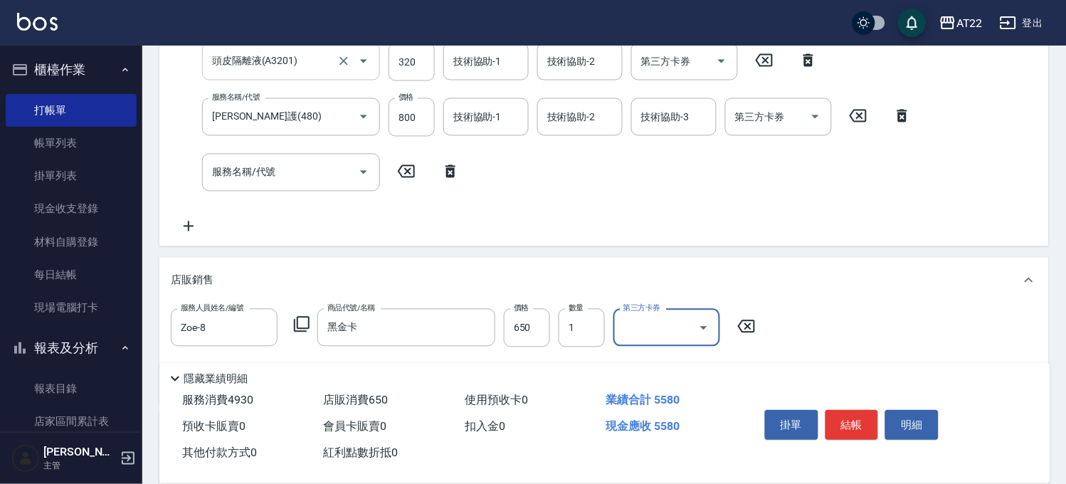
scroll to position [307, 0]
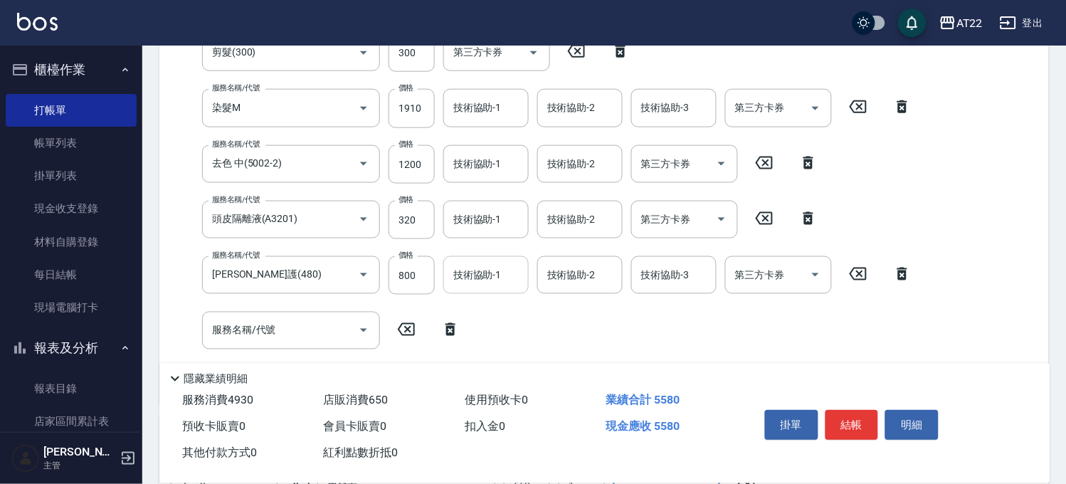
click at [466, 278] on div "技術協助-1 技術協助-1" at bounding box center [485, 275] width 85 height 38
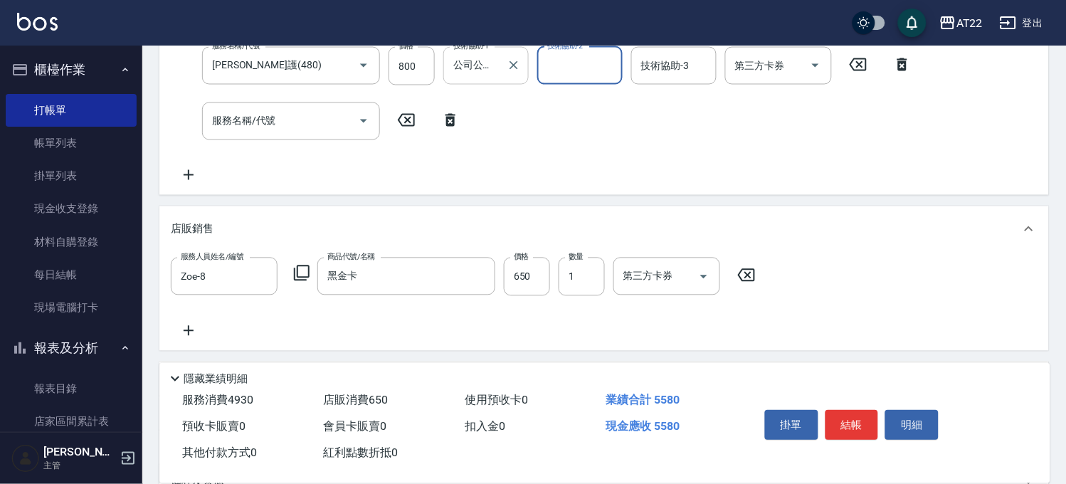
scroll to position [623, 0]
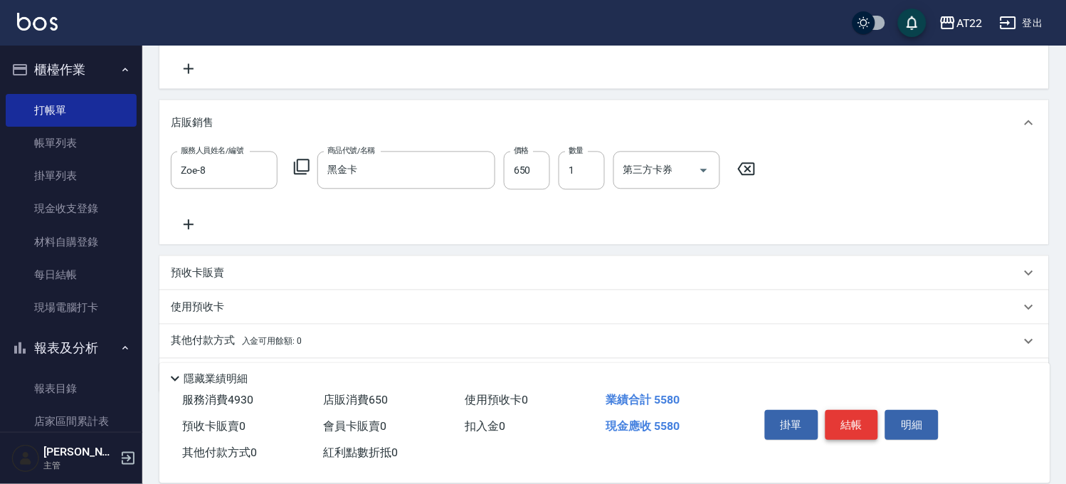
click at [848, 416] on button "結帳" at bounding box center [852, 425] width 53 height 30
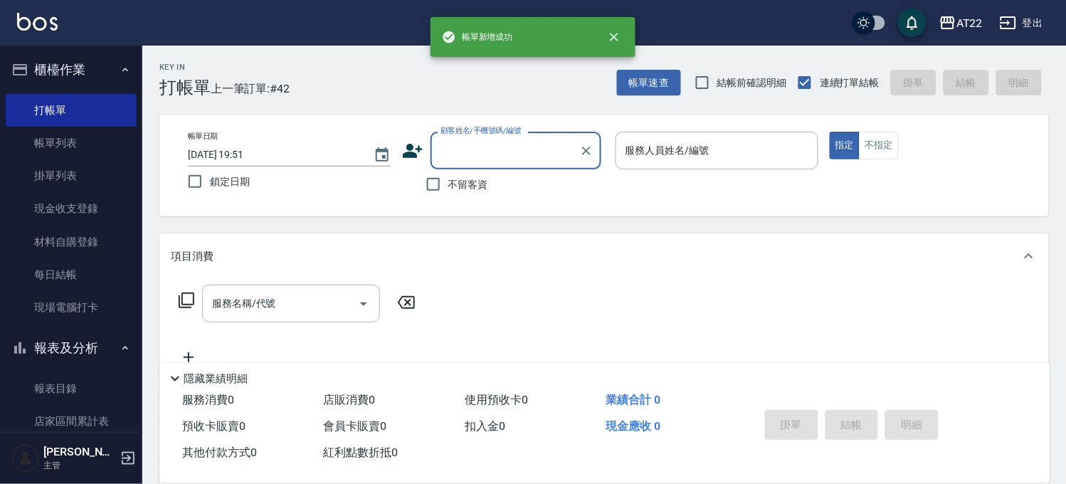
scroll to position [0, 0]
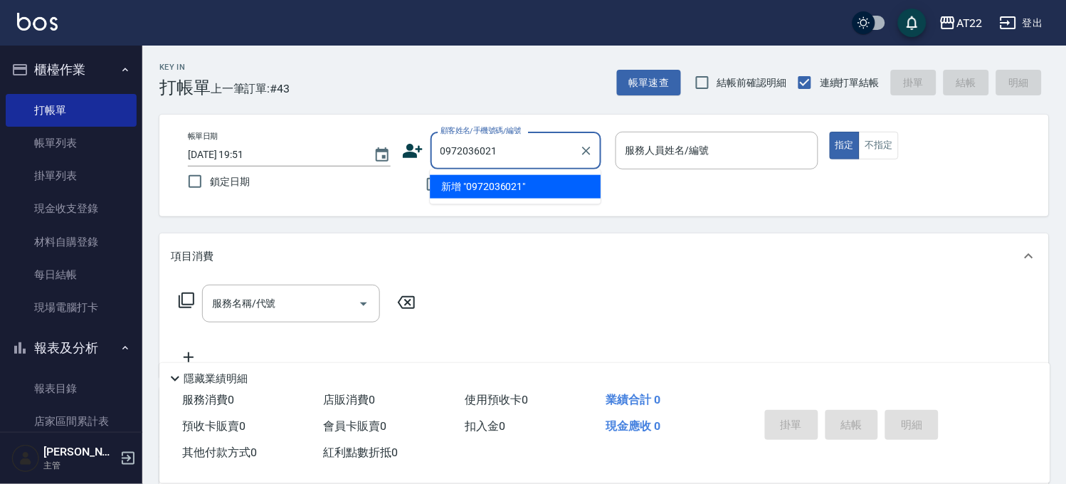
click at [493, 187] on li "新增 "0972036021"" at bounding box center [515, 186] width 171 height 23
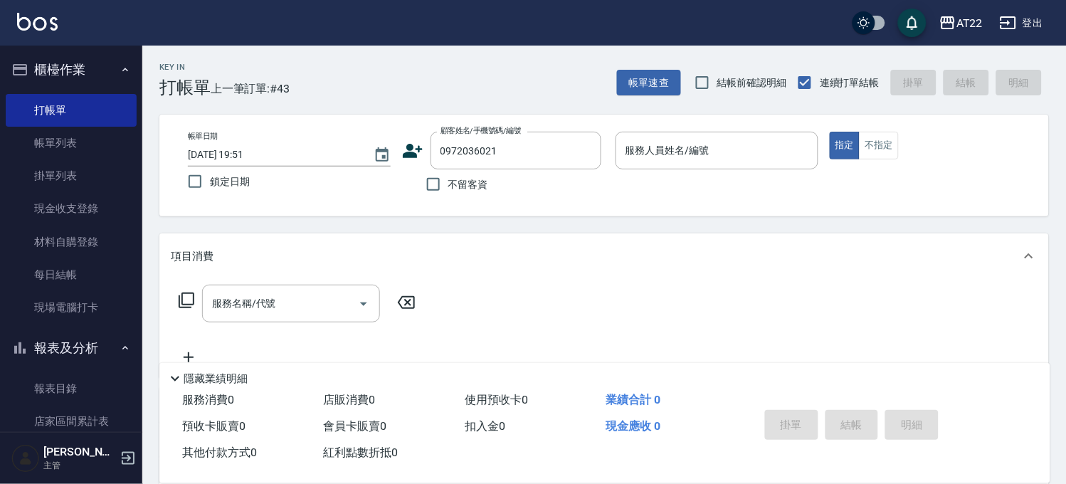
click at [406, 152] on icon at bounding box center [412, 150] width 21 height 21
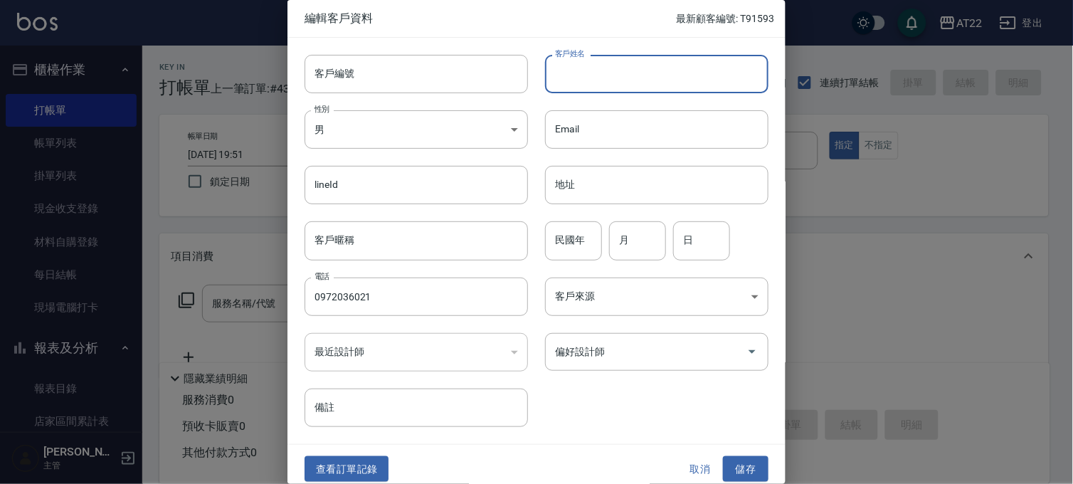
click at [577, 68] on input "客戶姓名" at bounding box center [657, 74] width 224 height 38
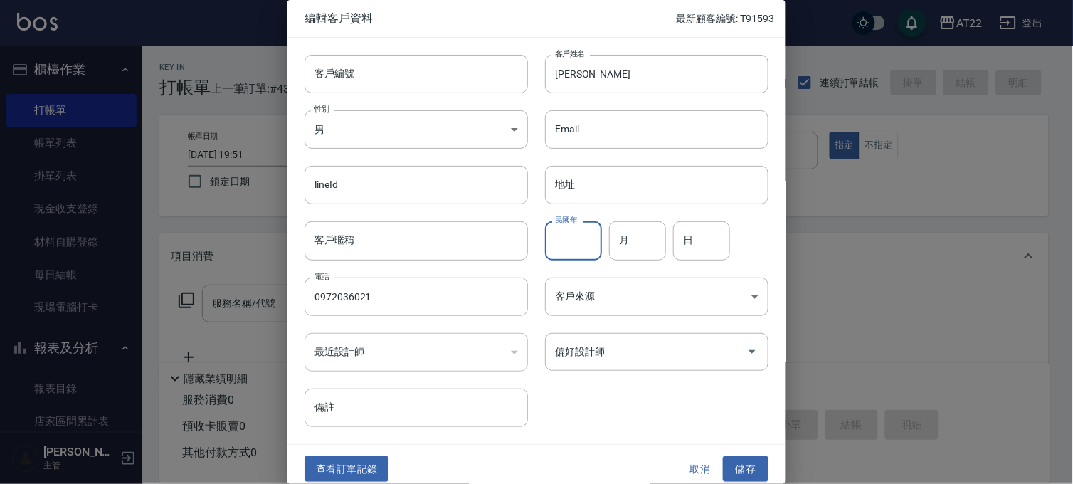
click at [580, 230] on input "民國年" at bounding box center [573, 240] width 57 height 38
click at [750, 472] on button "儲存" at bounding box center [746, 469] width 46 height 26
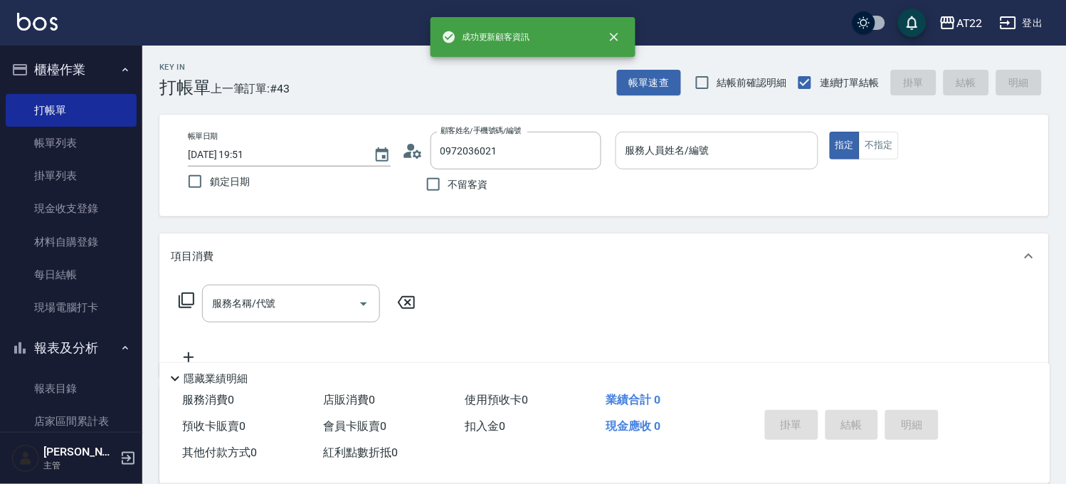
click at [681, 145] on input "服務人員姓名/編號" at bounding box center [717, 150] width 190 height 25
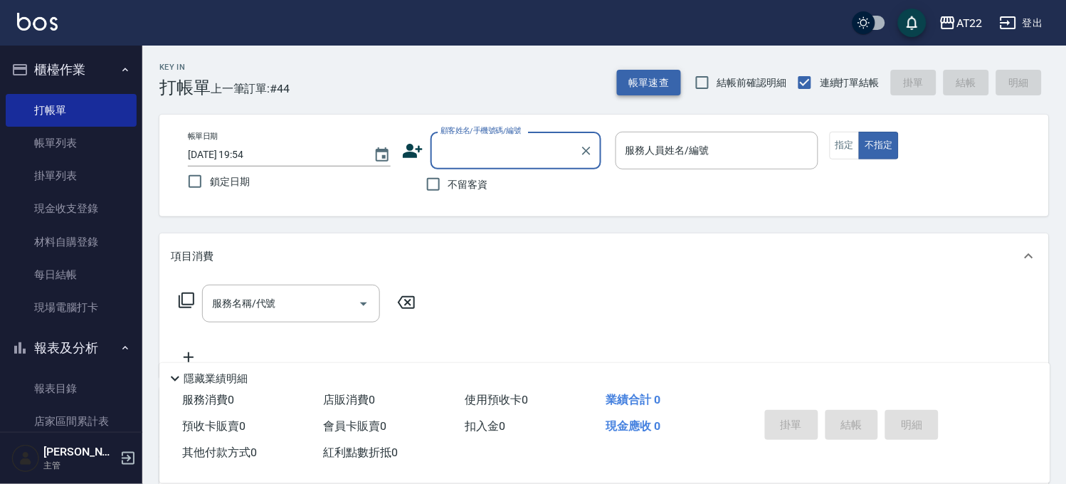
click at [621, 82] on button "帳單速查" at bounding box center [649, 83] width 64 height 26
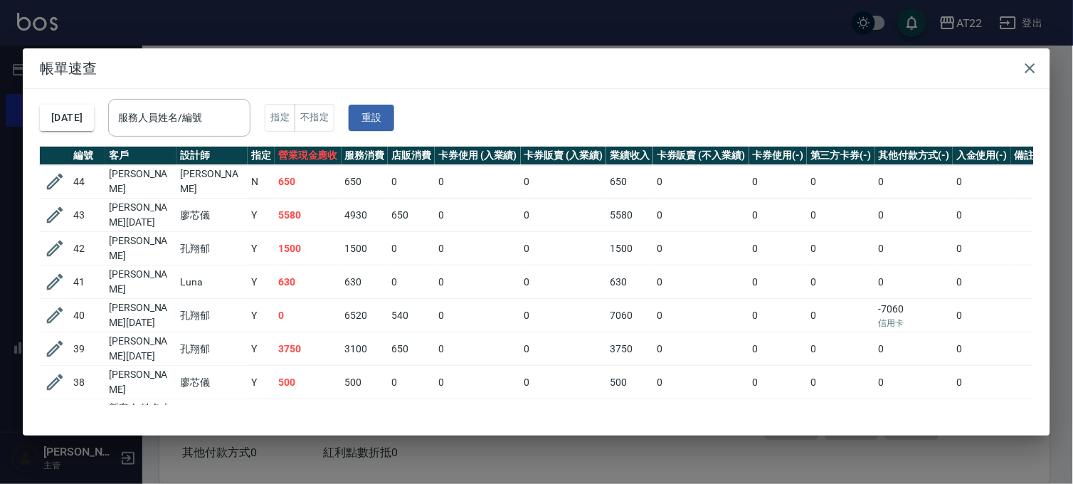
click at [531, 25] on div "帳單速查 2025/09/26 服務人員姓名/編號 服務人員姓名/編號 指定 不指定 重設 編號 客戶 設計師 指定 營業現金應收 服務消費 店販消費 卡券使…" at bounding box center [536, 242] width 1073 height 484
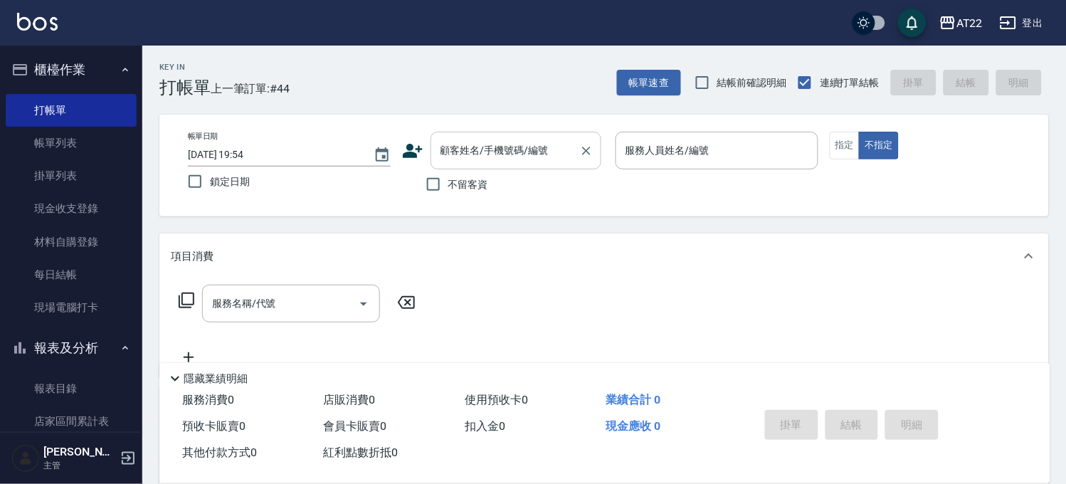
click at [471, 149] on input "顧客姓名/手機號碼/編號" at bounding box center [505, 150] width 137 height 25
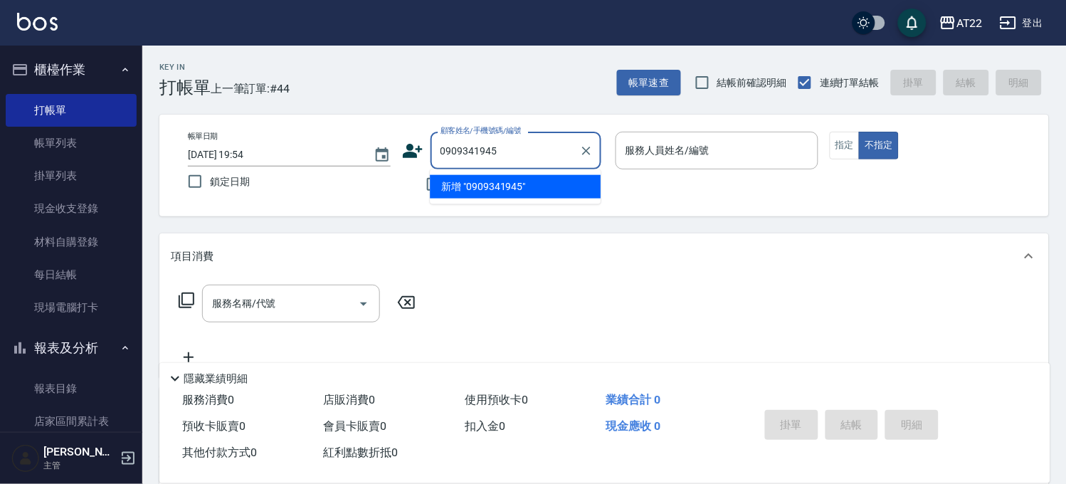
click at [530, 183] on li "新增 "0909341945"" at bounding box center [515, 186] width 171 height 23
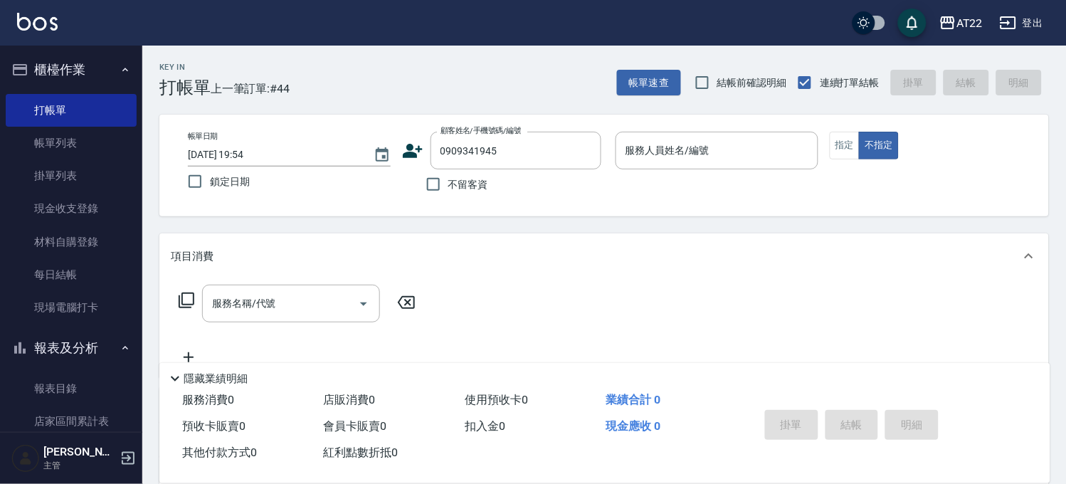
click at [420, 149] on icon at bounding box center [413, 151] width 20 height 14
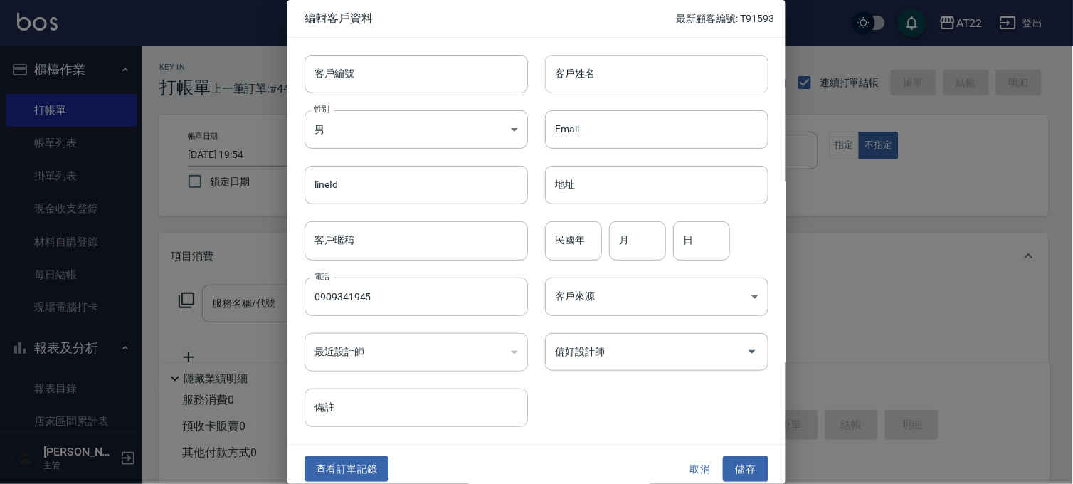
click at [607, 89] on input "客戶姓名" at bounding box center [657, 74] width 224 height 38
click at [570, 231] on input "民國年" at bounding box center [573, 240] width 57 height 38
click at [744, 473] on button "儲存" at bounding box center [746, 469] width 46 height 26
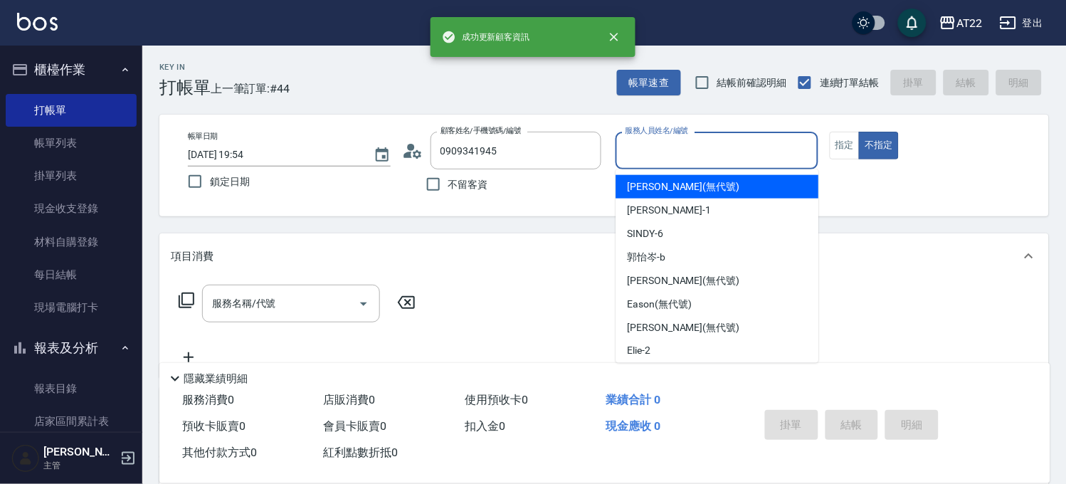
click at [772, 147] on input "服務人員姓名/編號" at bounding box center [717, 150] width 190 height 25
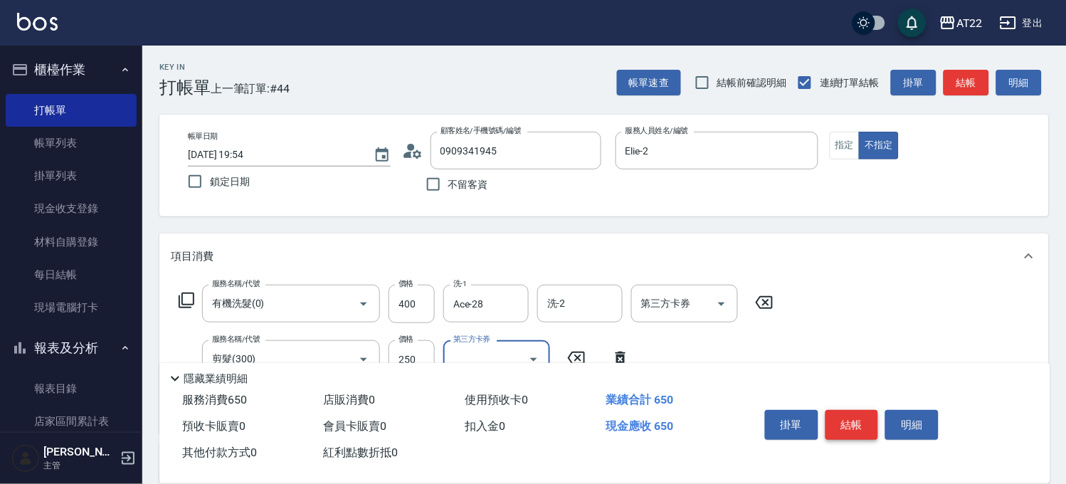
click at [864, 424] on button "結帳" at bounding box center [852, 425] width 53 height 30
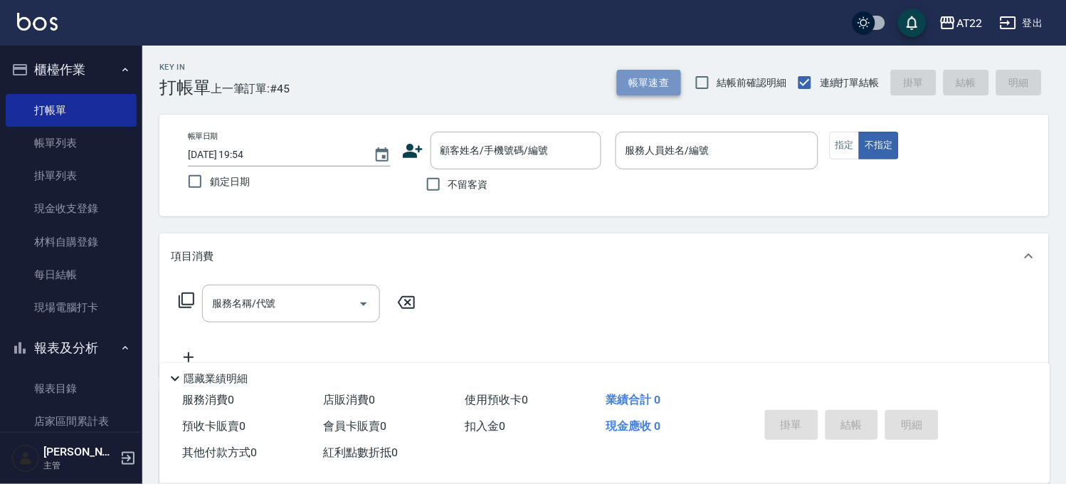
click at [658, 77] on button "帳單速查" at bounding box center [649, 83] width 64 height 26
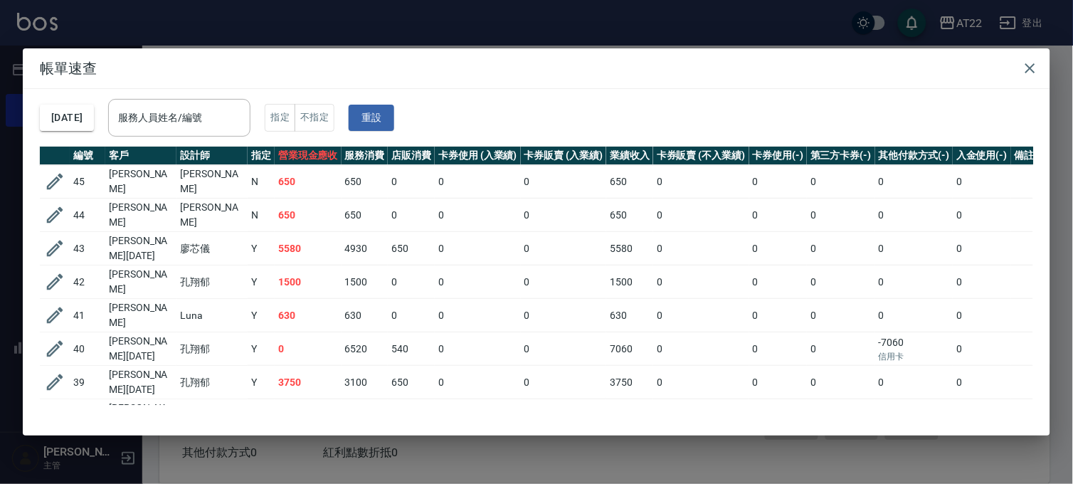
click at [186, 23] on div "帳單速查 2025/09/26 服務人員姓名/編號 服務人員姓名/編號 指定 不指定 重設 編號 客戶 設計師 指定 營業現金應收 服務消費 店販消費 卡券使…" at bounding box center [536, 242] width 1073 height 484
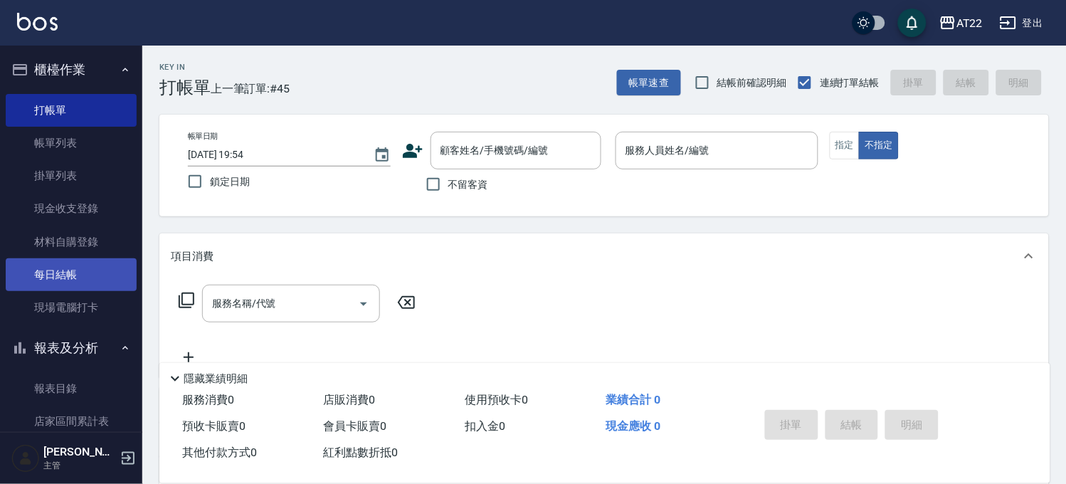
click at [59, 262] on link "每日結帳" at bounding box center [71, 274] width 131 height 33
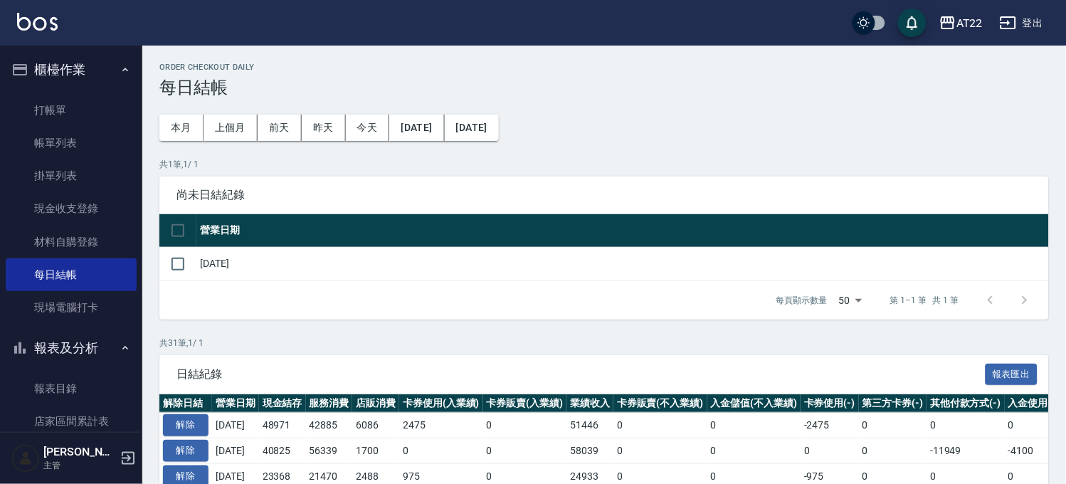
click at [203, 252] on td "[DATE]" at bounding box center [622, 263] width 853 height 33
click at [194, 261] on td at bounding box center [177, 263] width 37 height 33
click at [189, 266] on input "checkbox" at bounding box center [178, 264] width 30 height 30
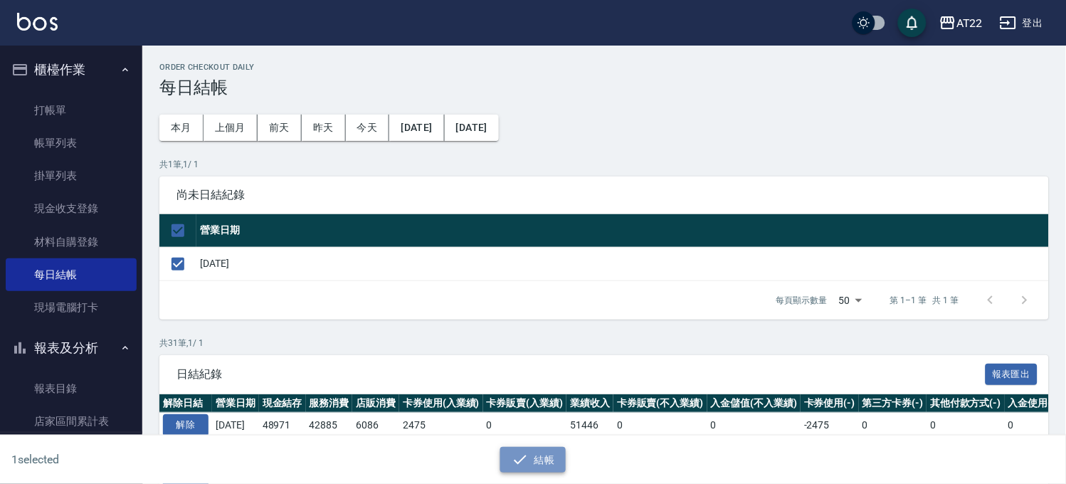
click at [545, 451] on button "結帳" at bounding box center [533, 460] width 66 height 26
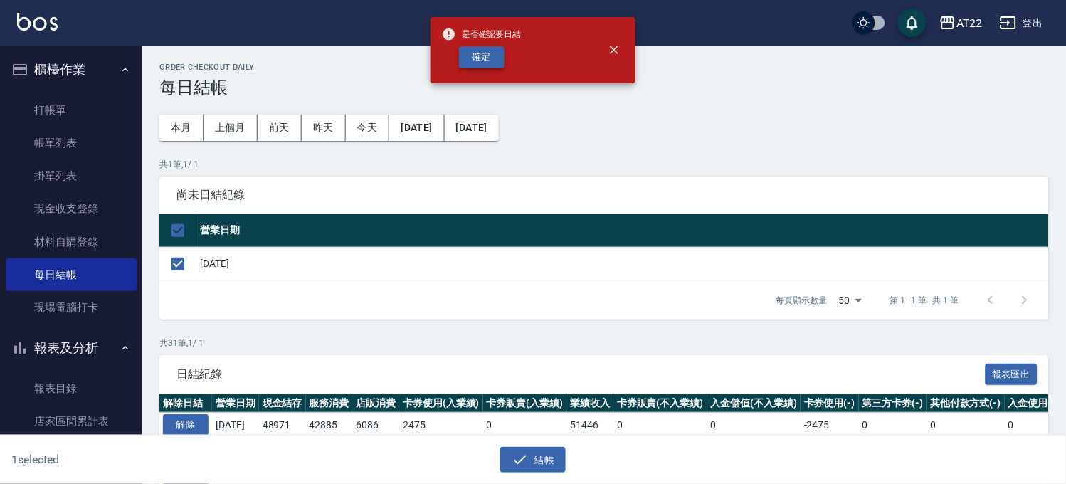
click at [495, 67] on button "確定" at bounding box center [482, 57] width 46 height 22
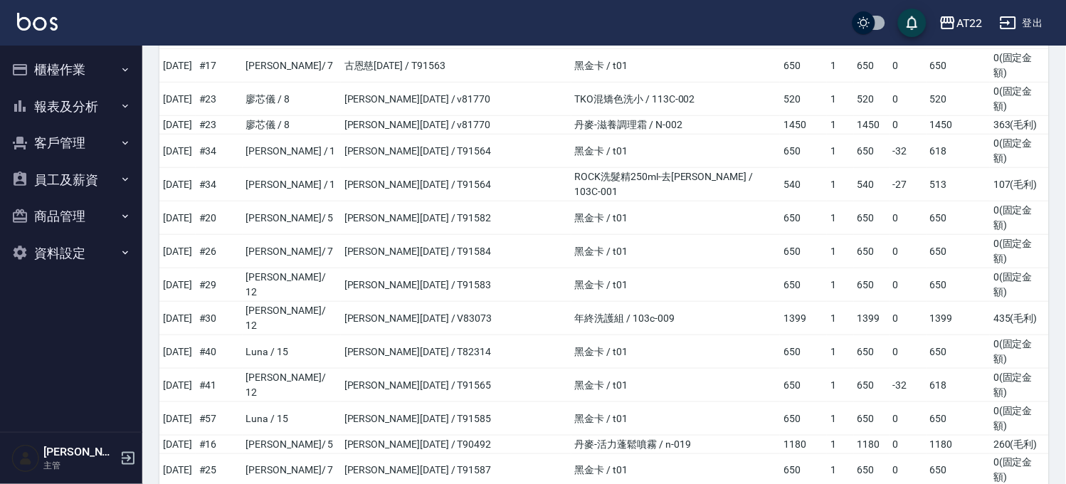
scroll to position [1806, 0]
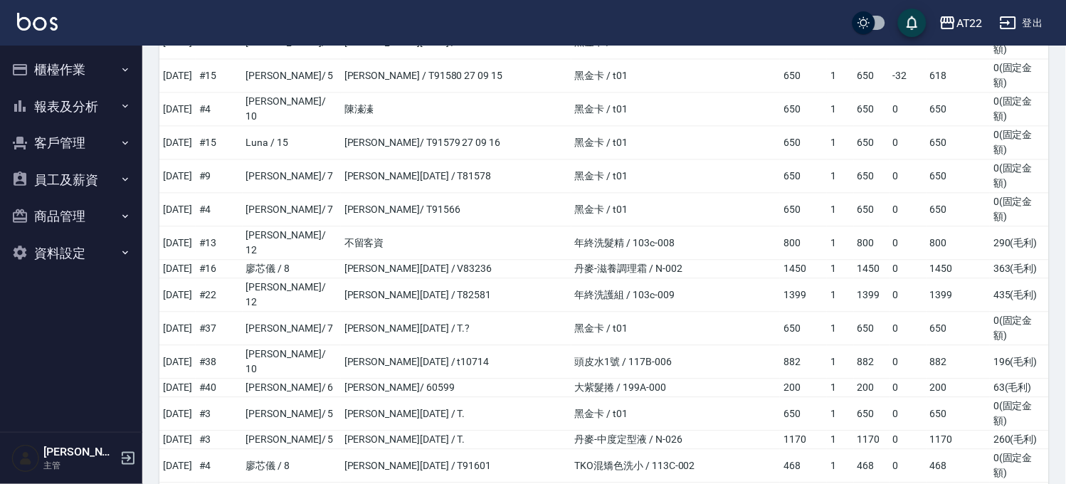
click at [77, 146] on button "客戶管理" at bounding box center [71, 143] width 131 height 37
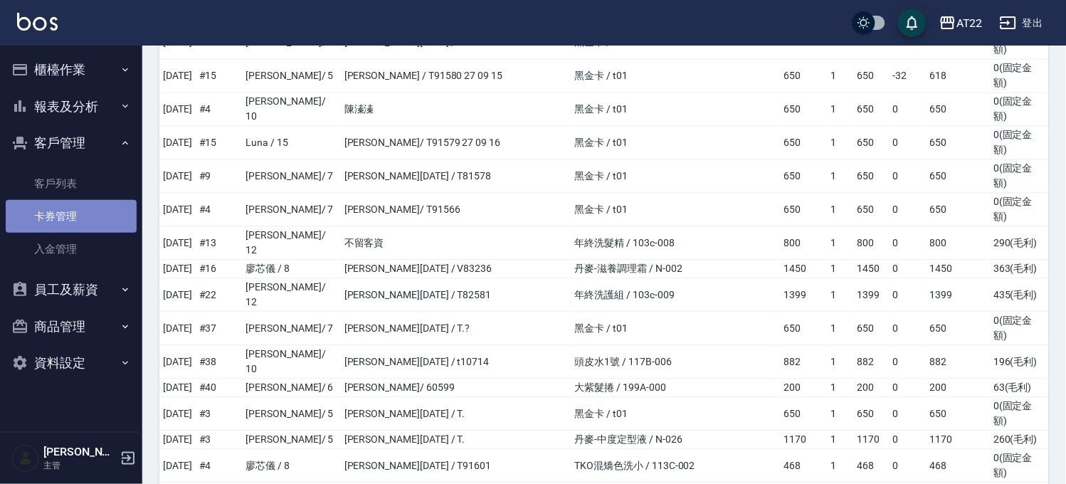
click at [61, 200] on link "卡券管理" at bounding box center [71, 216] width 131 height 33
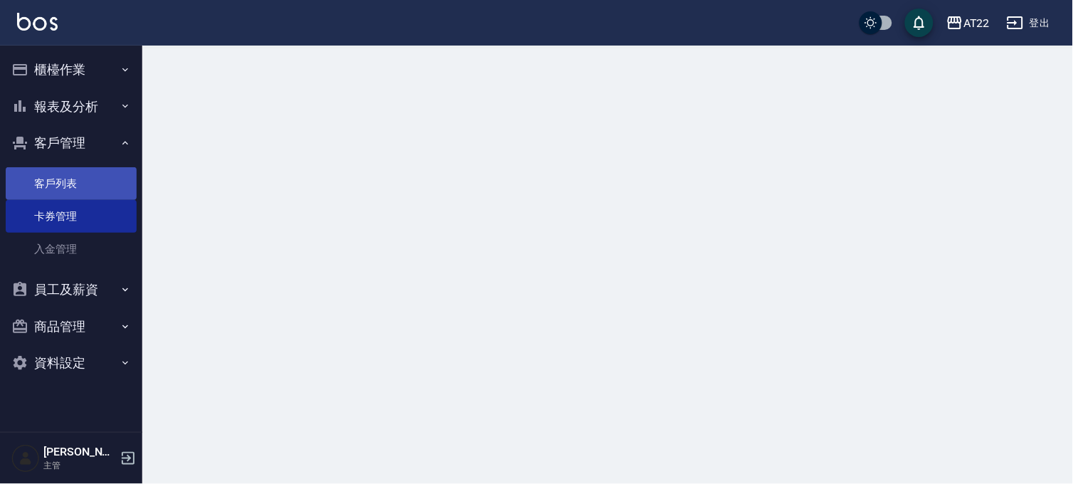
click at [52, 191] on link "客戶列表" at bounding box center [71, 183] width 131 height 33
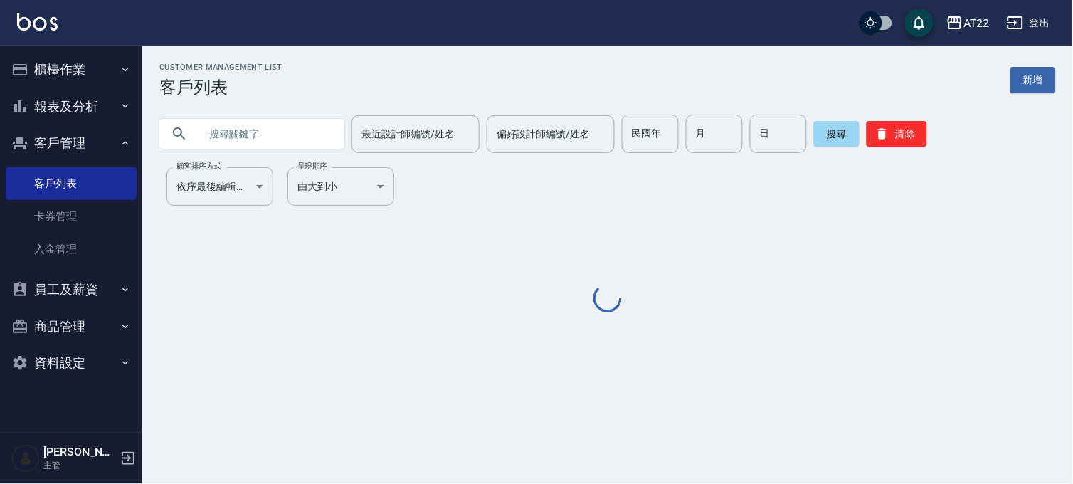
click at [256, 152] on input "text" at bounding box center [266, 134] width 134 height 38
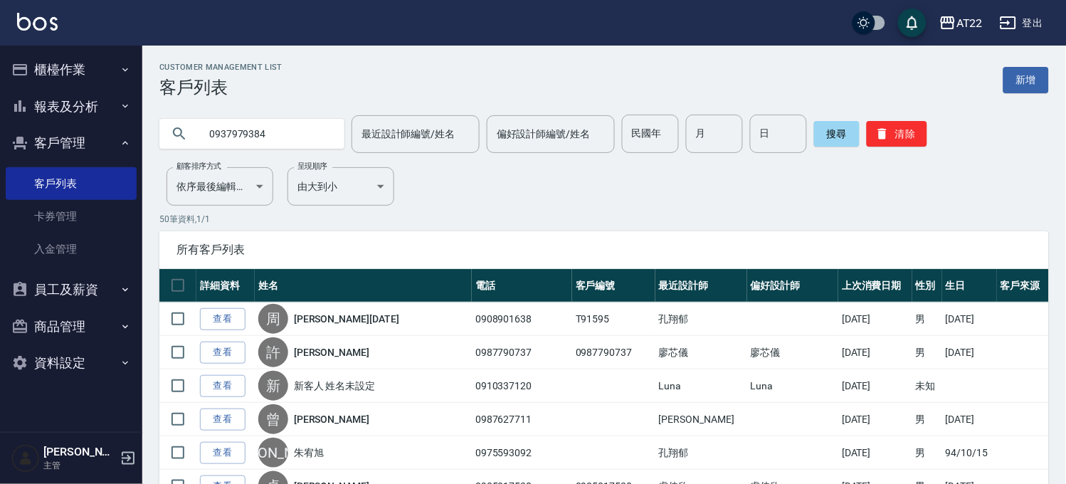
type input "0937979384"
